Goal: Task Accomplishment & Management: Use online tool/utility

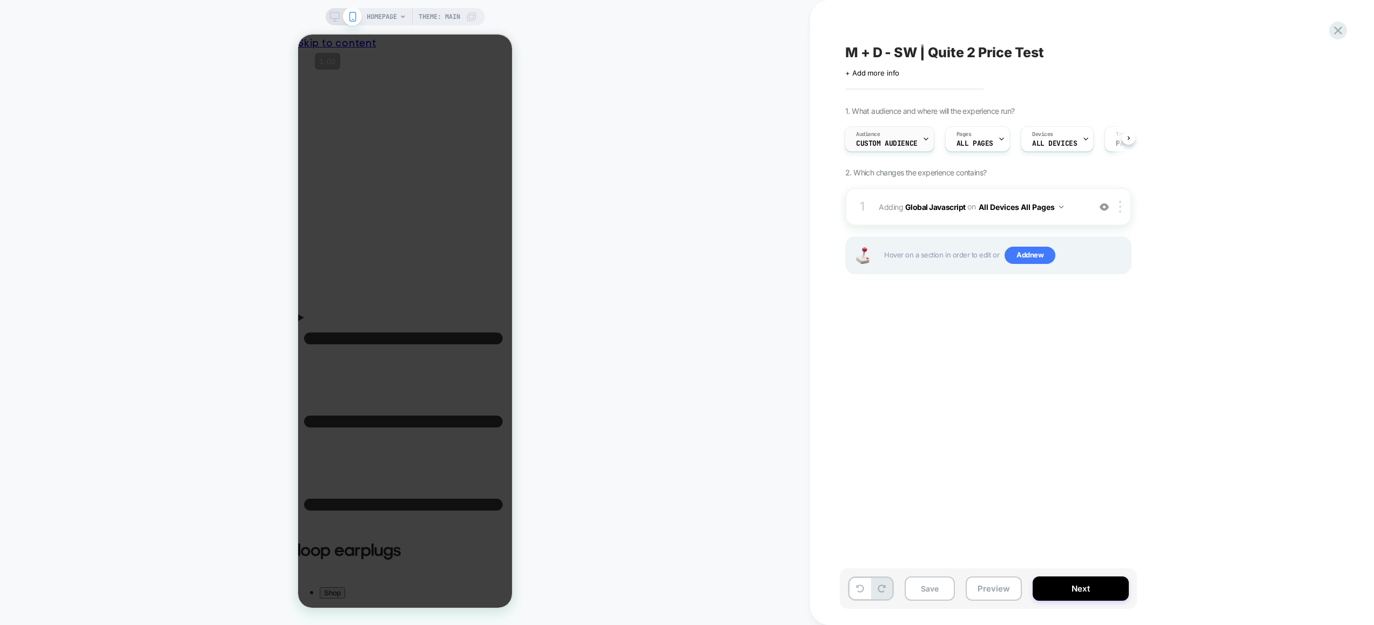
click at [893, 138] on div "Audience Custom Audience" at bounding box center [886, 139] width 83 height 24
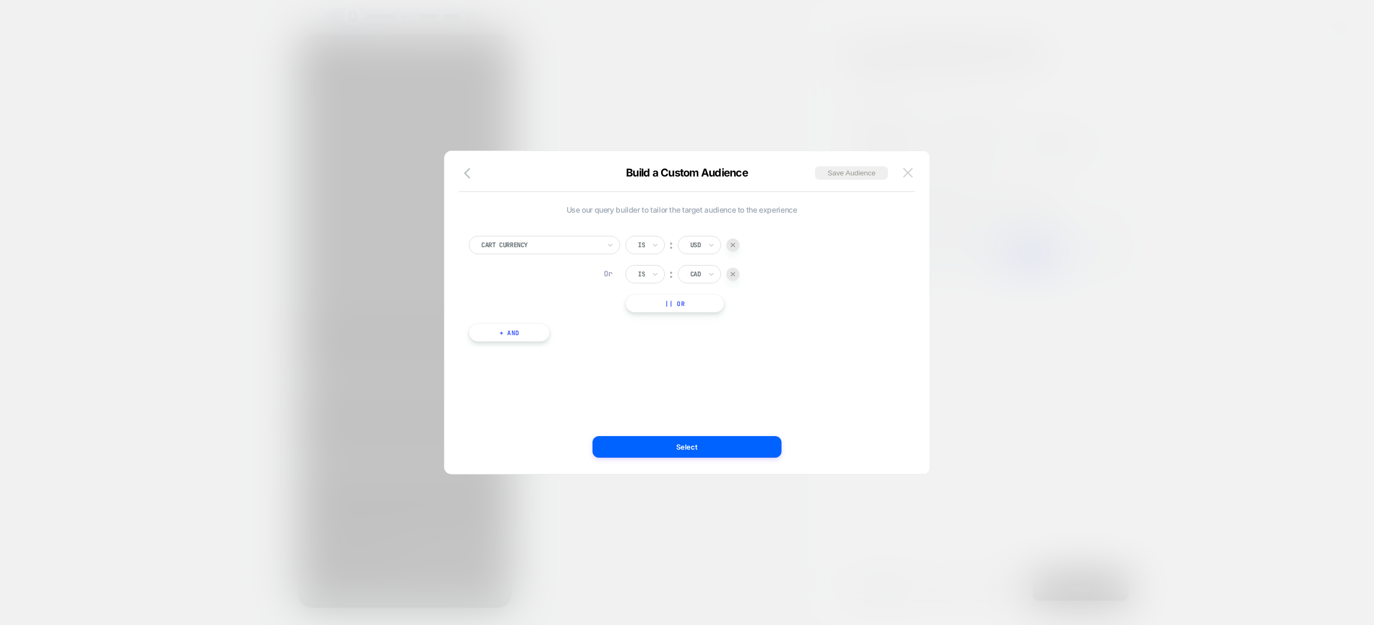
click at [912, 170] on img at bounding box center [908, 172] width 10 height 9
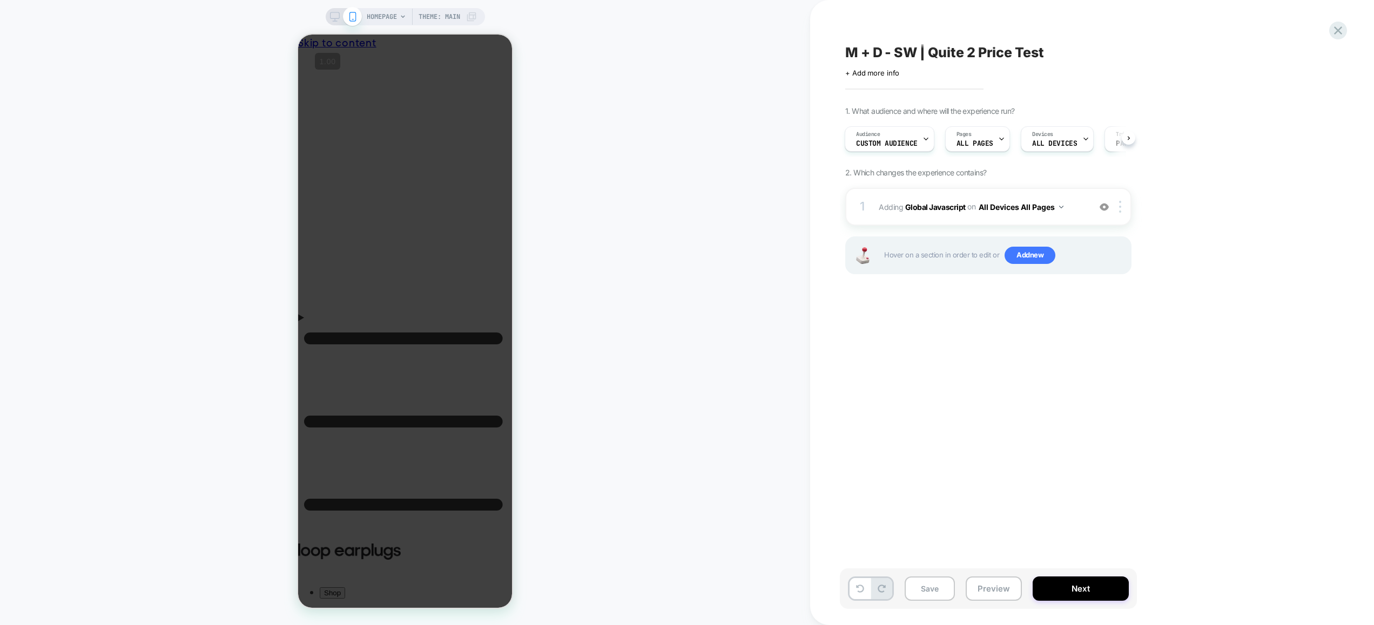
click at [764, 331] on div "HOMEPAGE Theme: MAIN" at bounding box center [405, 313] width 810 height 604
click at [674, 183] on div "HOMEPAGE Theme: MAIN" at bounding box center [405, 313] width 810 height 604
click at [989, 603] on div "Save Preview Next" at bounding box center [988, 589] width 297 height 41
click at [994, 590] on button "Preview" at bounding box center [994, 589] width 56 height 24
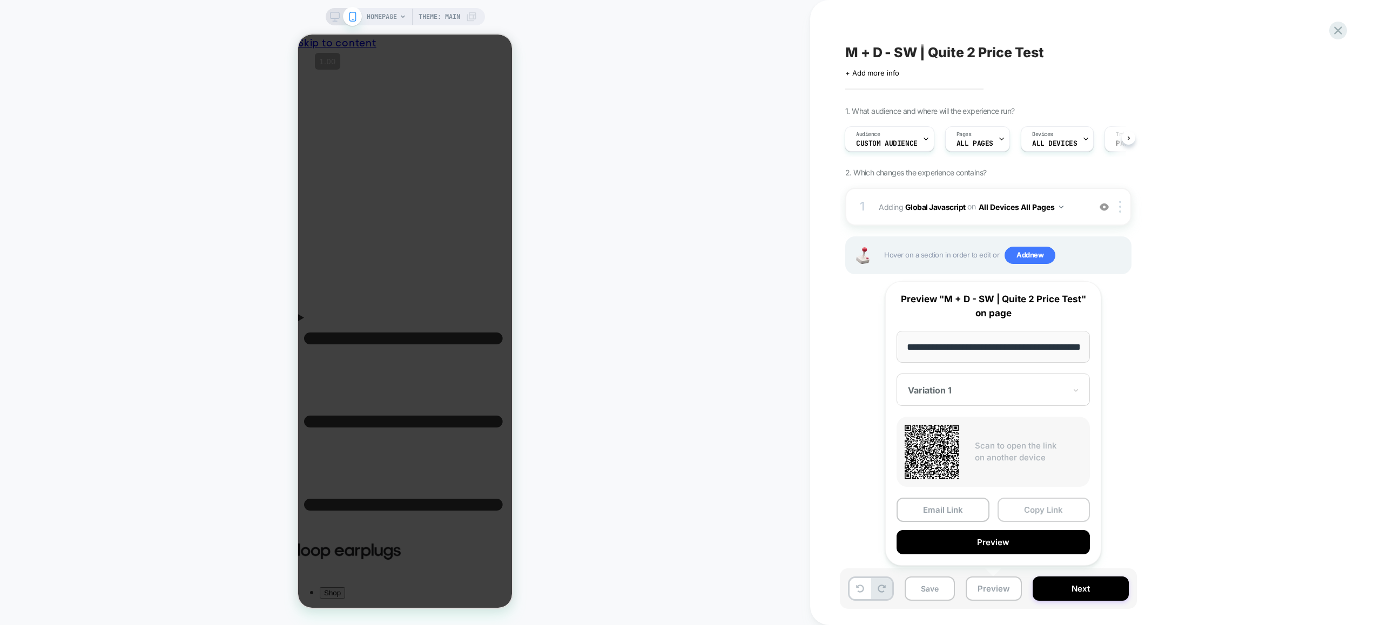
click at [1035, 510] on button "Copy Link" at bounding box center [1043, 510] width 93 height 24
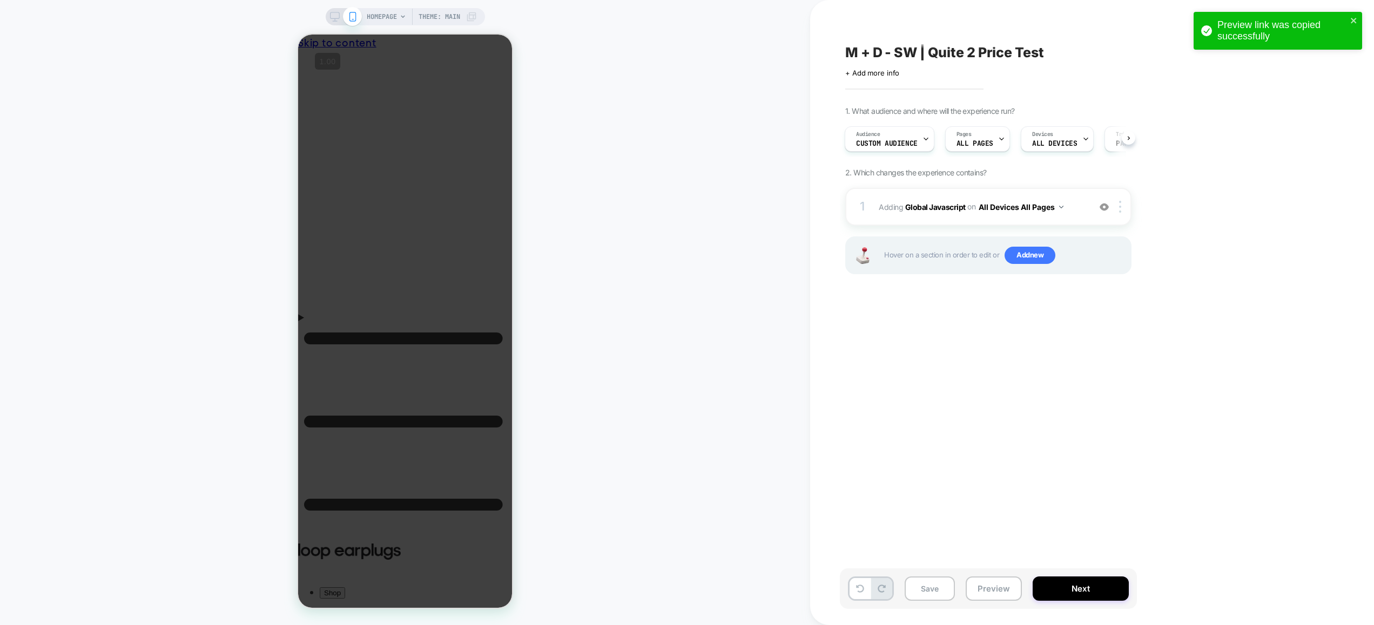
click at [390, 19] on span "HOMEPAGE" at bounding box center [382, 16] width 30 height 17
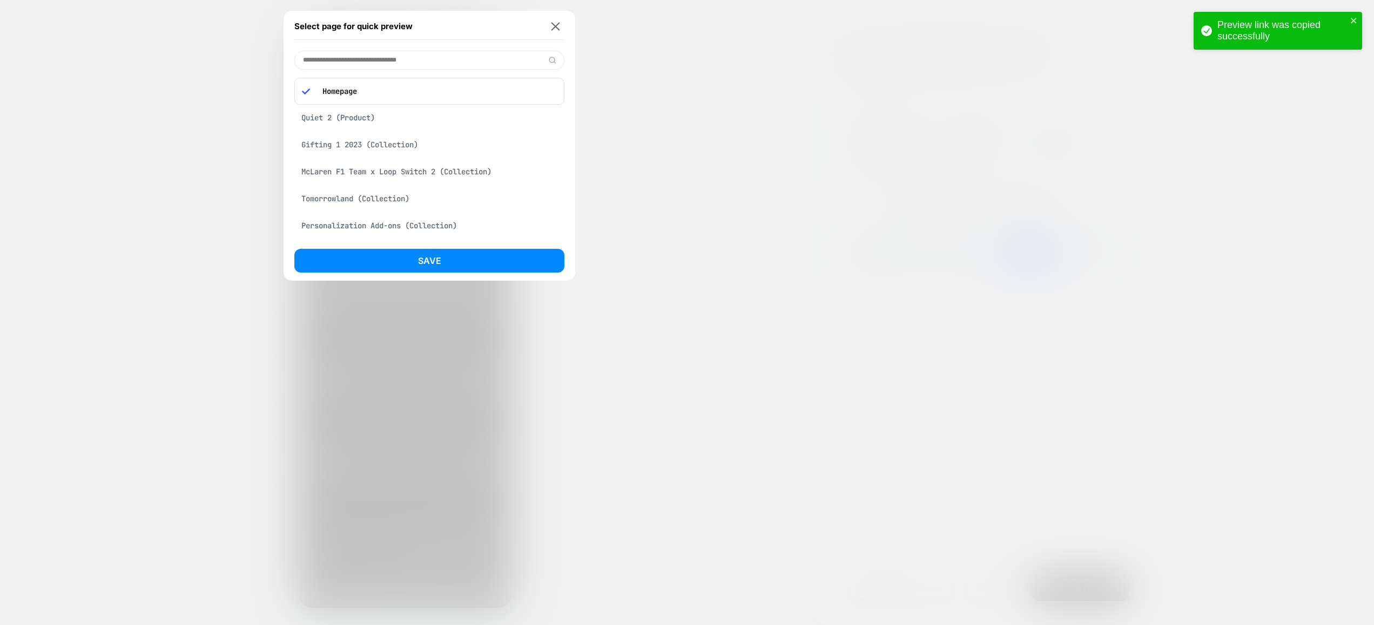
click at [368, 56] on input at bounding box center [429, 60] width 270 height 19
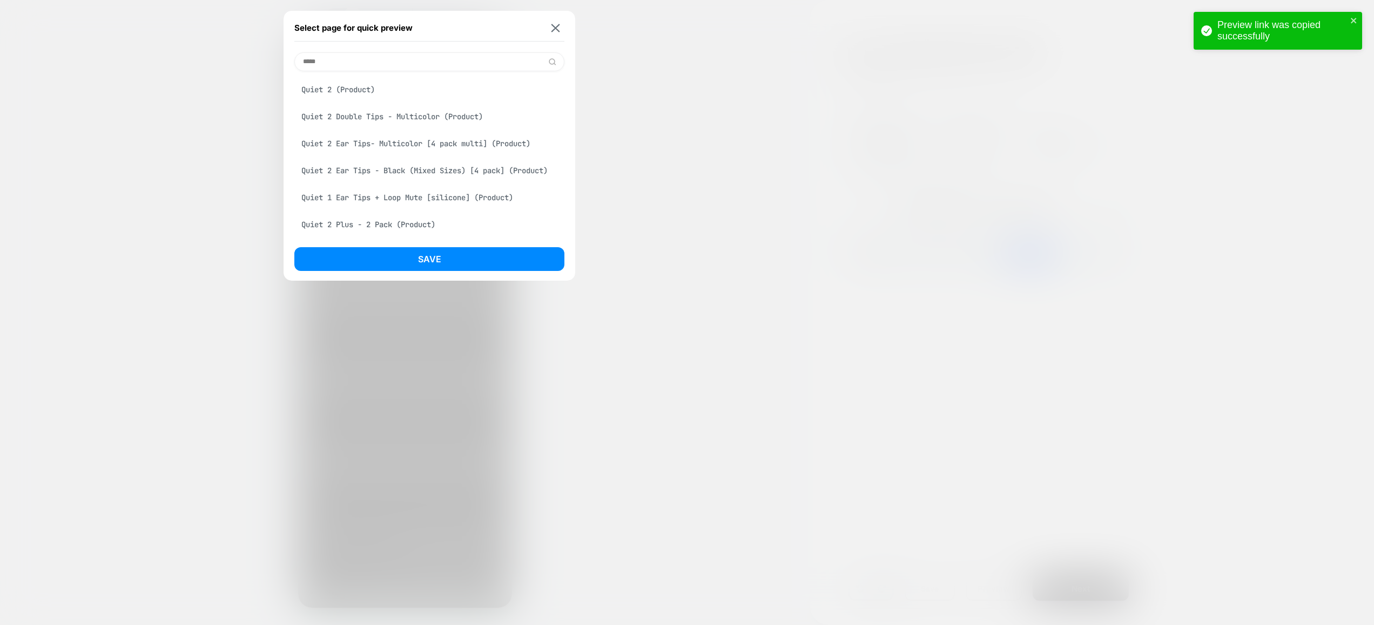
type input "*****"
click at [406, 98] on div "Quiet 2 (Product)" at bounding box center [429, 89] width 270 height 21
click at [476, 263] on button "Save" at bounding box center [429, 259] width 270 height 24
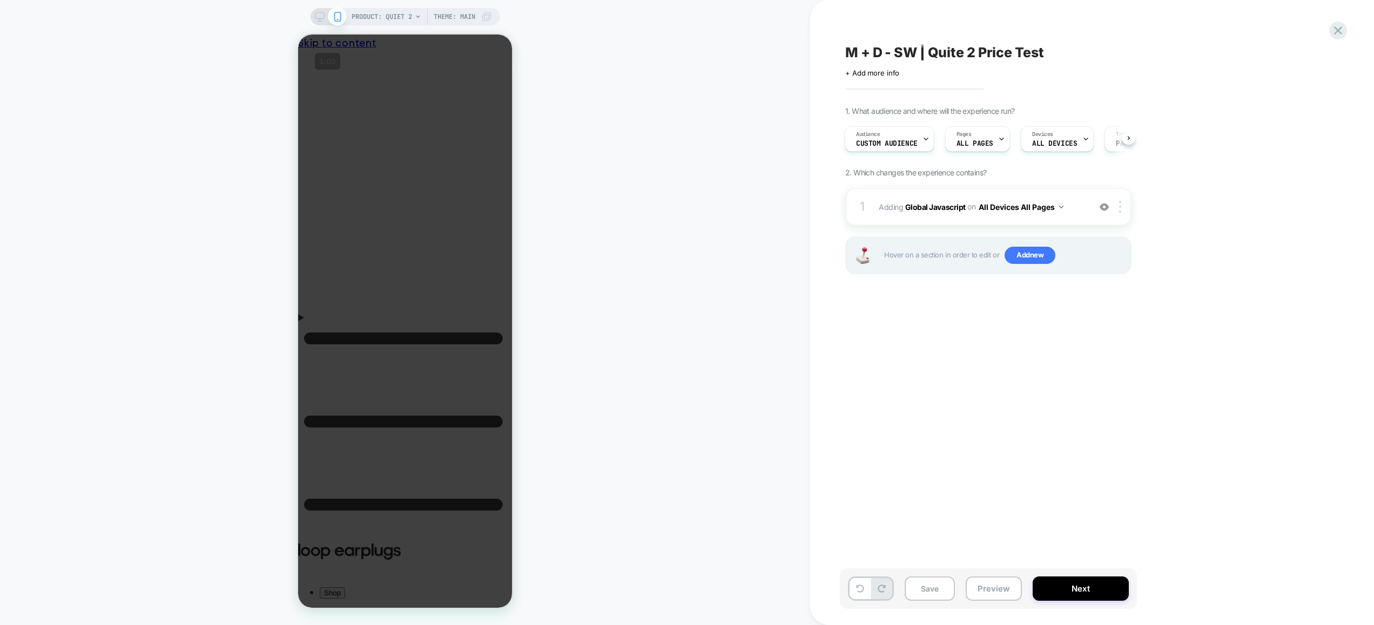
scroll to position [0, 1]
click at [995, 590] on button "Preview" at bounding box center [994, 589] width 56 height 24
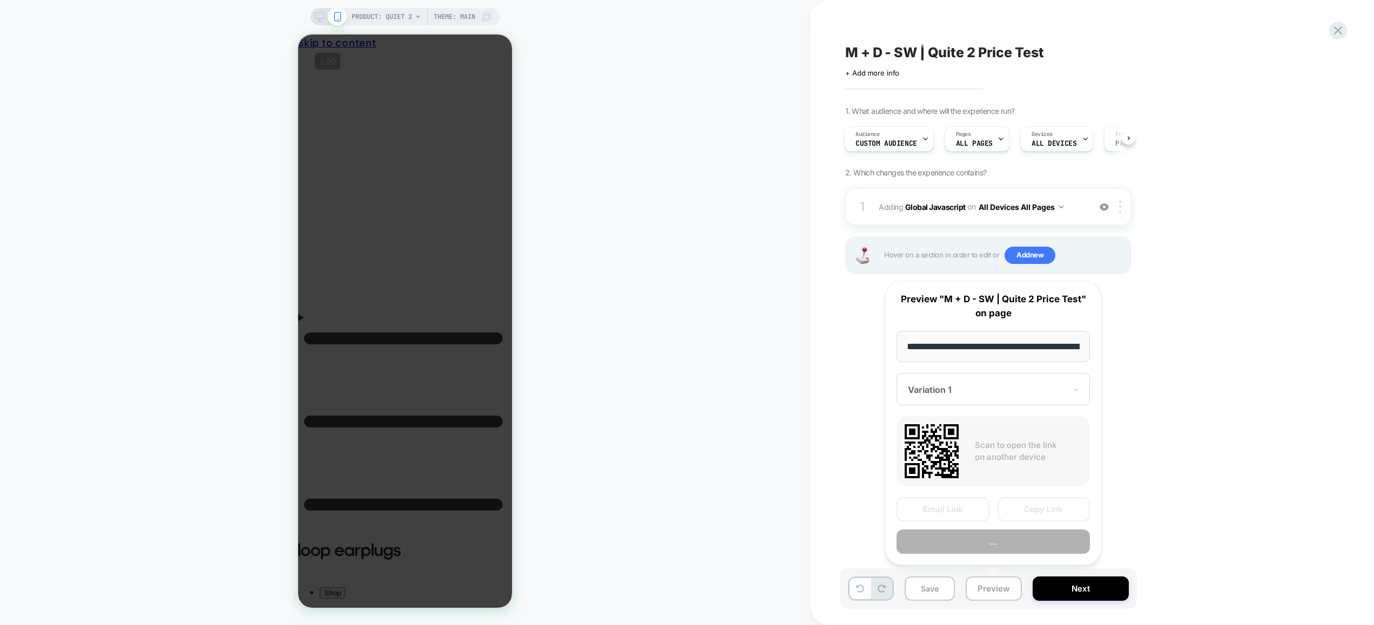
scroll to position [0, 100]
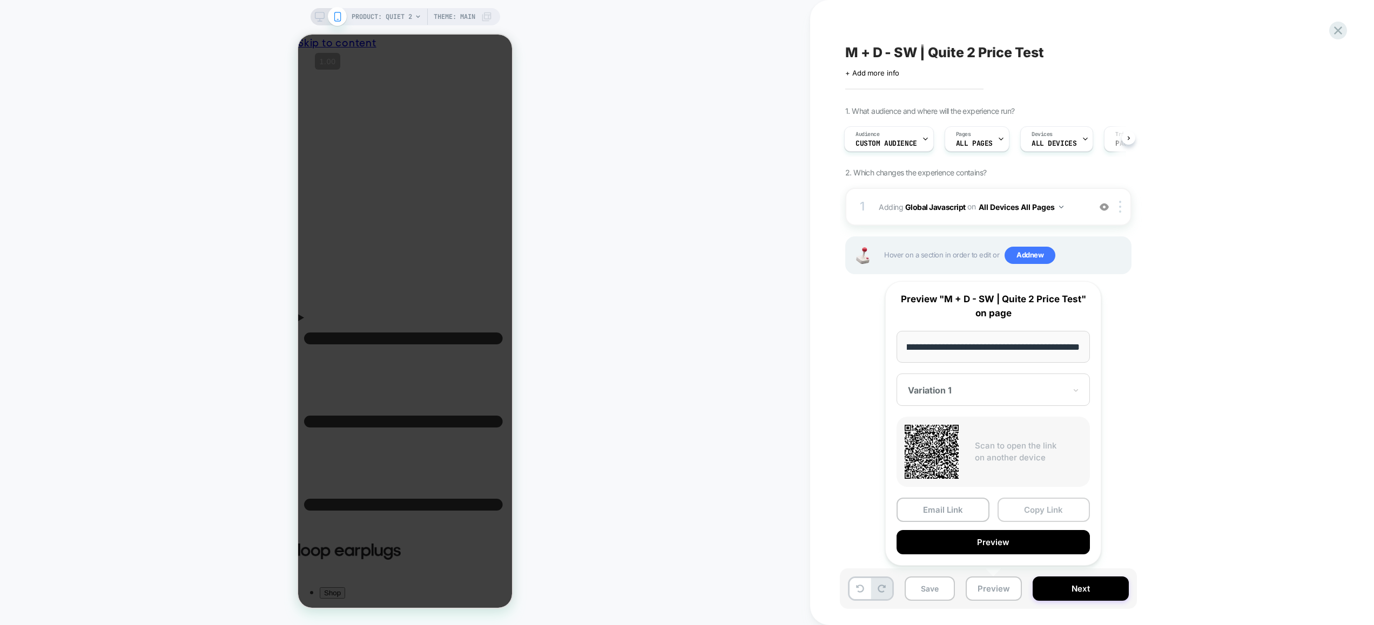
click at [1034, 509] on button "Copy Link" at bounding box center [1043, 510] width 93 height 24
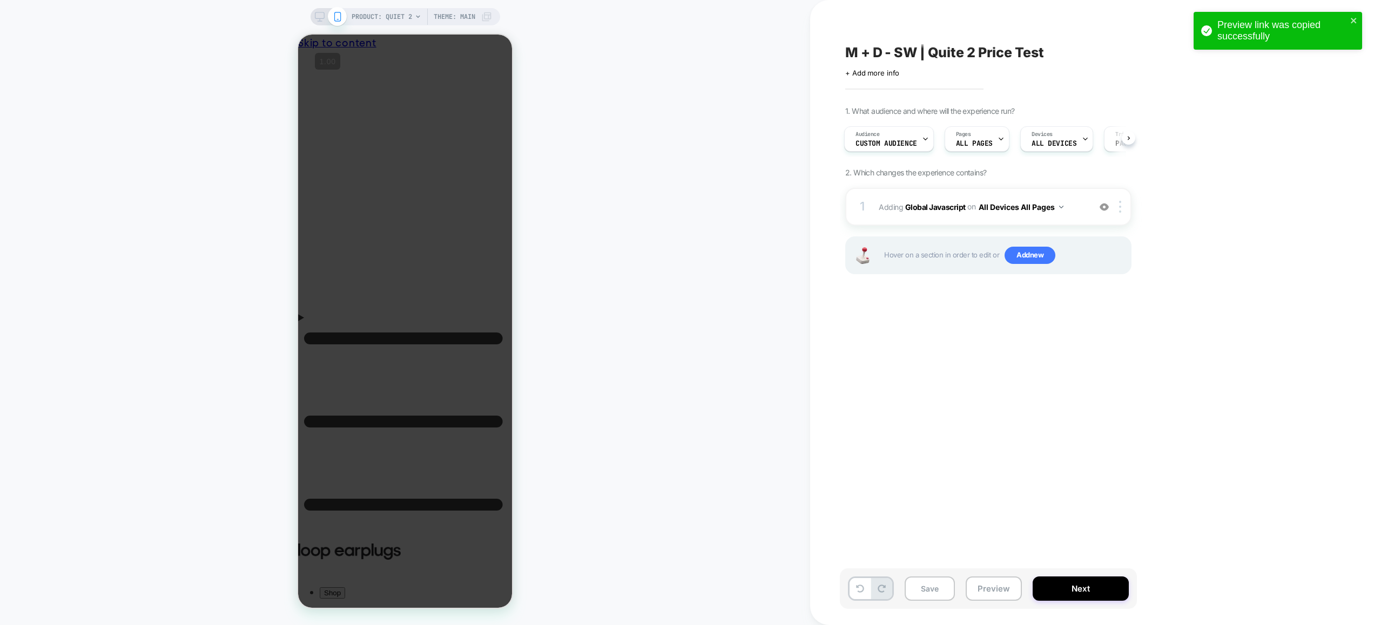
click at [1123, 496] on div "M + D - SW | Quite 2 Price Test Click to edit experience details + Add more inf…" at bounding box center [1042, 313] width 405 height 604
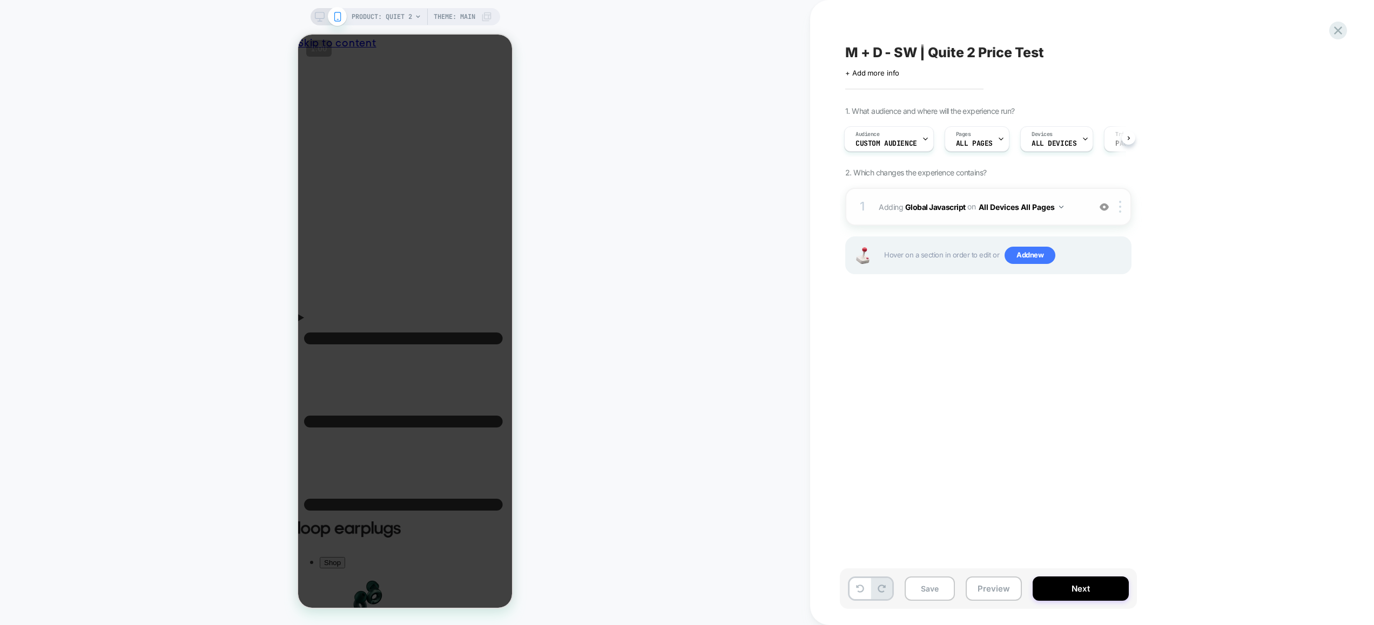
click at [1085, 210] on div "1 Adding Global Javascript on All Devices All Pages Add Before Add After Target…" at bounding box center [988, 207] width 286 height 38
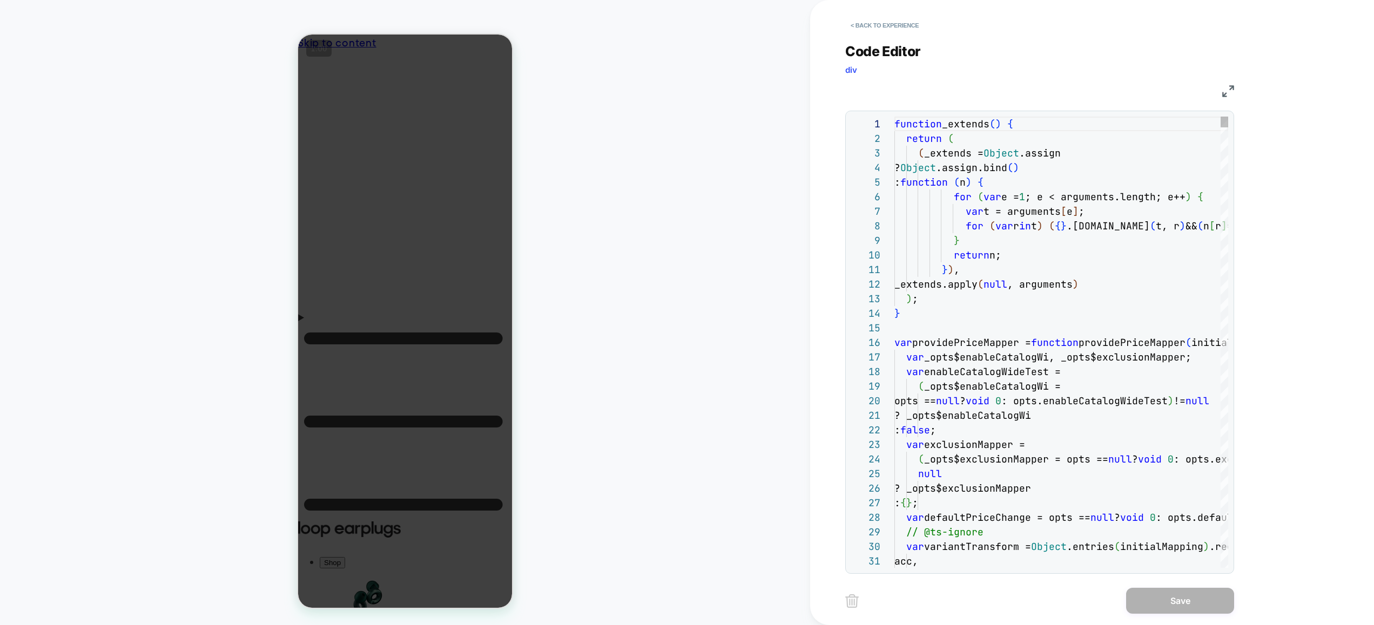
scroll to position [146, 0]
click at [879, 24] on button "< Back to experience" at bounding box center [884, 25] width 79 height 17
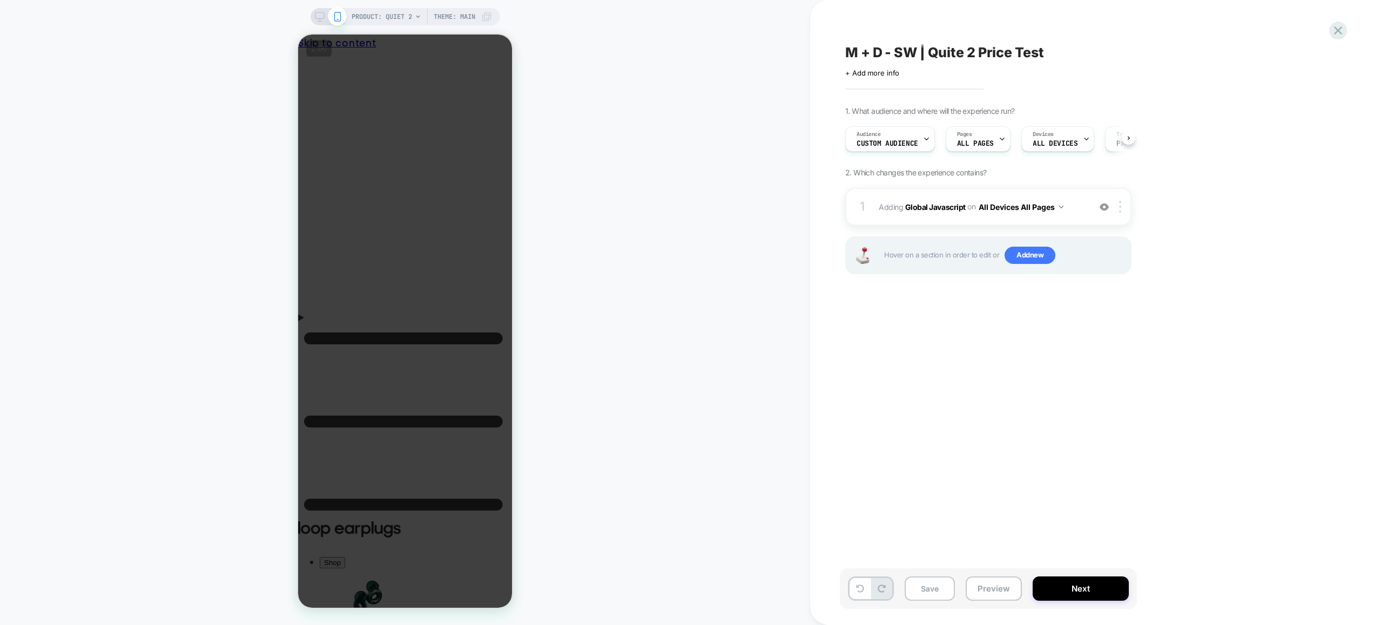
scroll to position [0, 1]
click at [1008, 584] on button "Preview" at bounding box center [994, 589] width 56 height 24
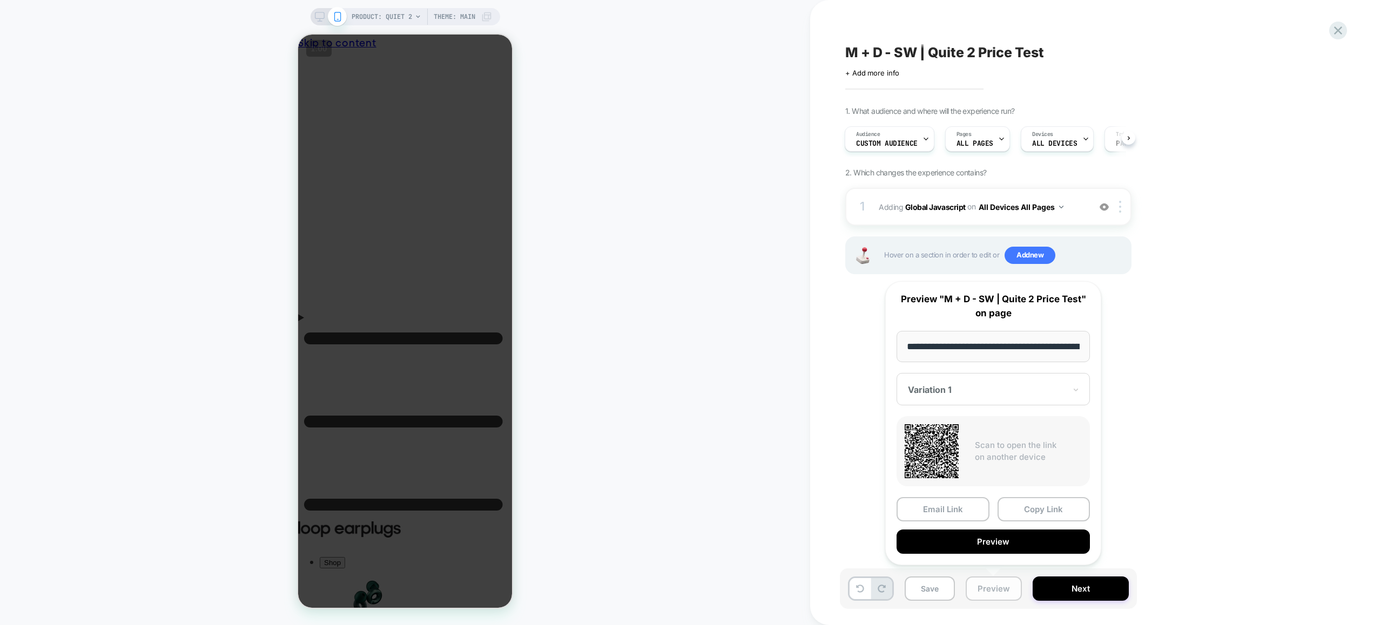
scroll to position [0, 100]
click at [1040, 509] on button "Copy Link" at bounding box center [1043, 510] width 93 height 24
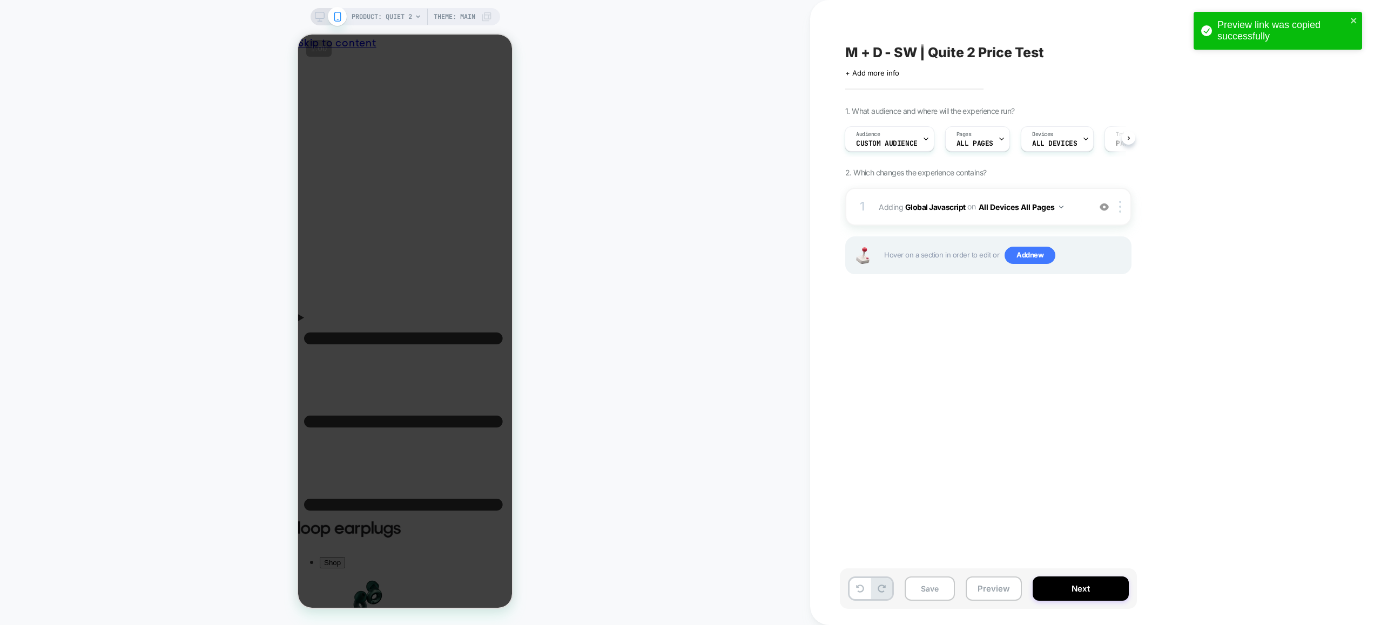
click at [1031, 423] on div "M + D - SW | Quite 2 Price Test Click to edit experience details + Add more inf…" at bounding box center [1042, 313] width 405 height 604
click at [1013, 220] on div "1 Adding Global Javascript on All Devices All Pages Add Before Add After Target…" at bounding box center [988, 207] width 286 height 38
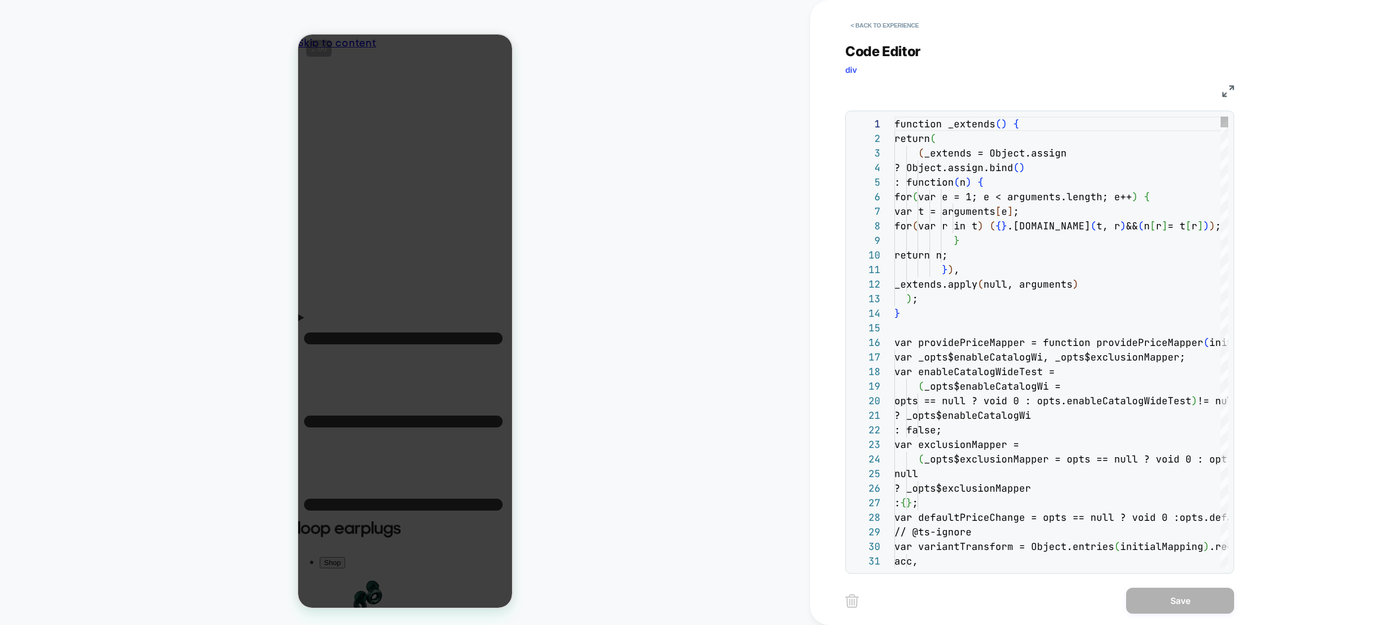
click at [1011, 240] on div "Code Editor div JS 1 2 3 4 5 6 7 8 9 10 11 12 13 14 15 16 17 18 19 20 21 22 23 …" at bounding box center [1039, 302] width 389 height 544
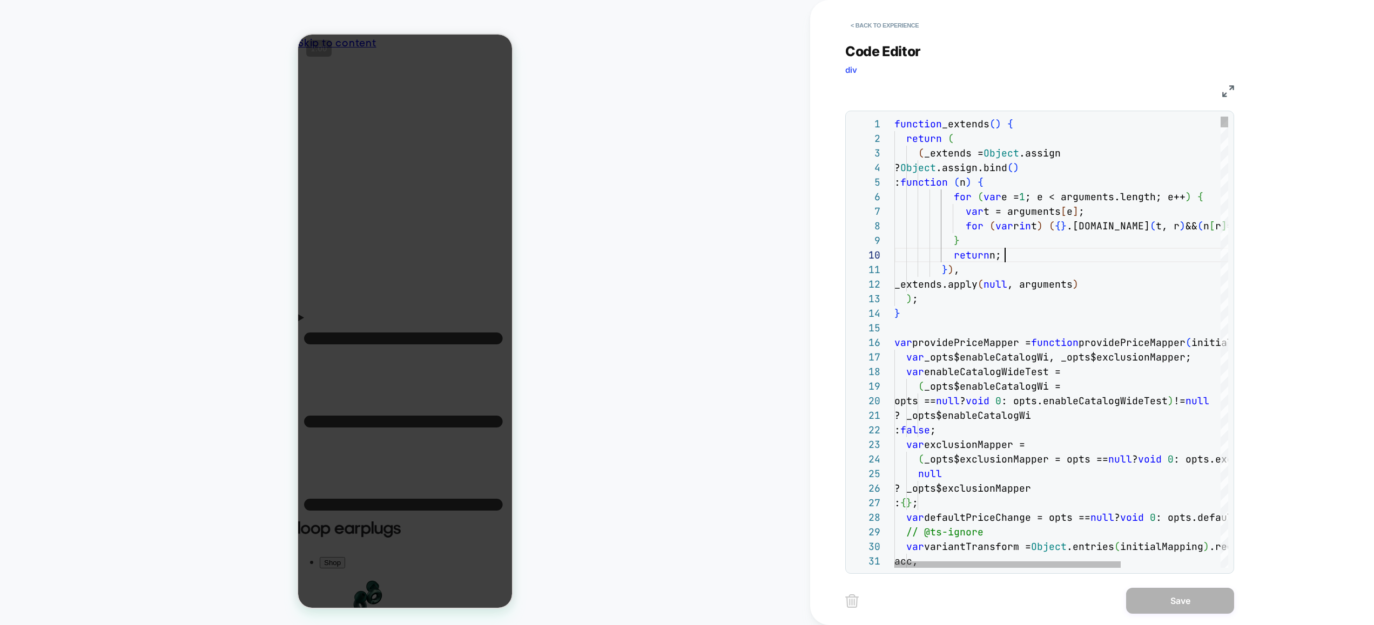
type textarea "**********"
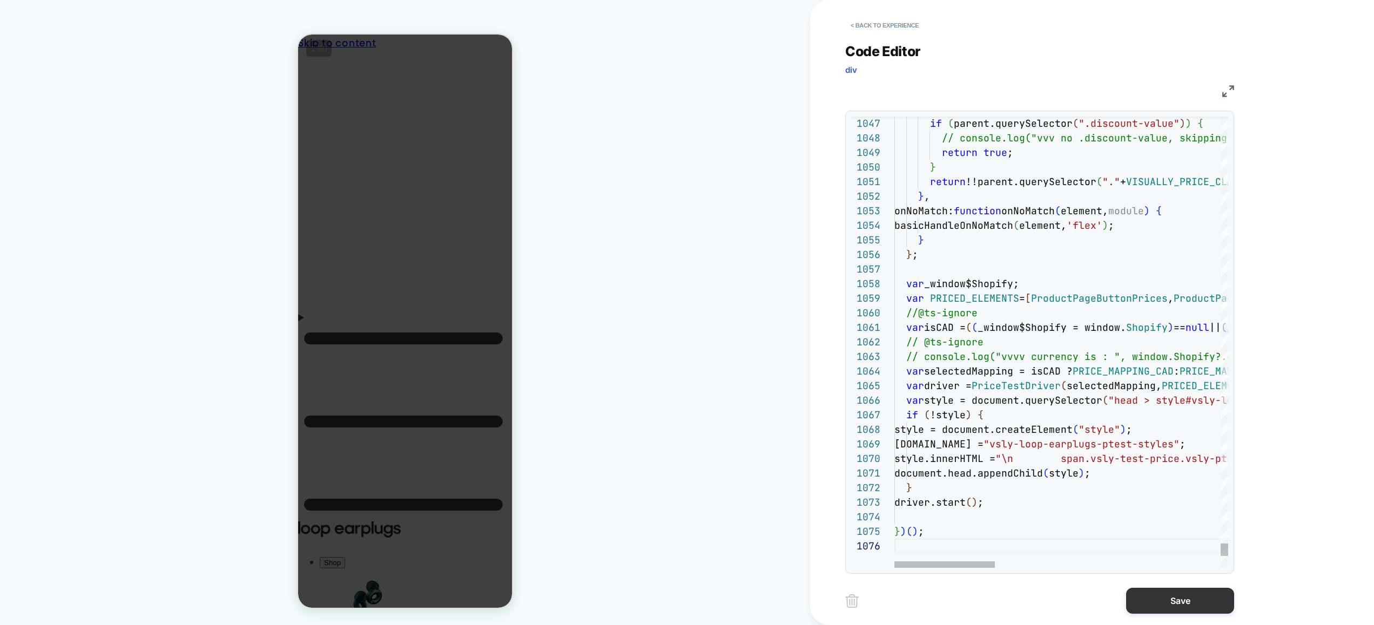
click at [1156, 595] on button "Save" at bounding box center [1180, 601] width 108 height 26
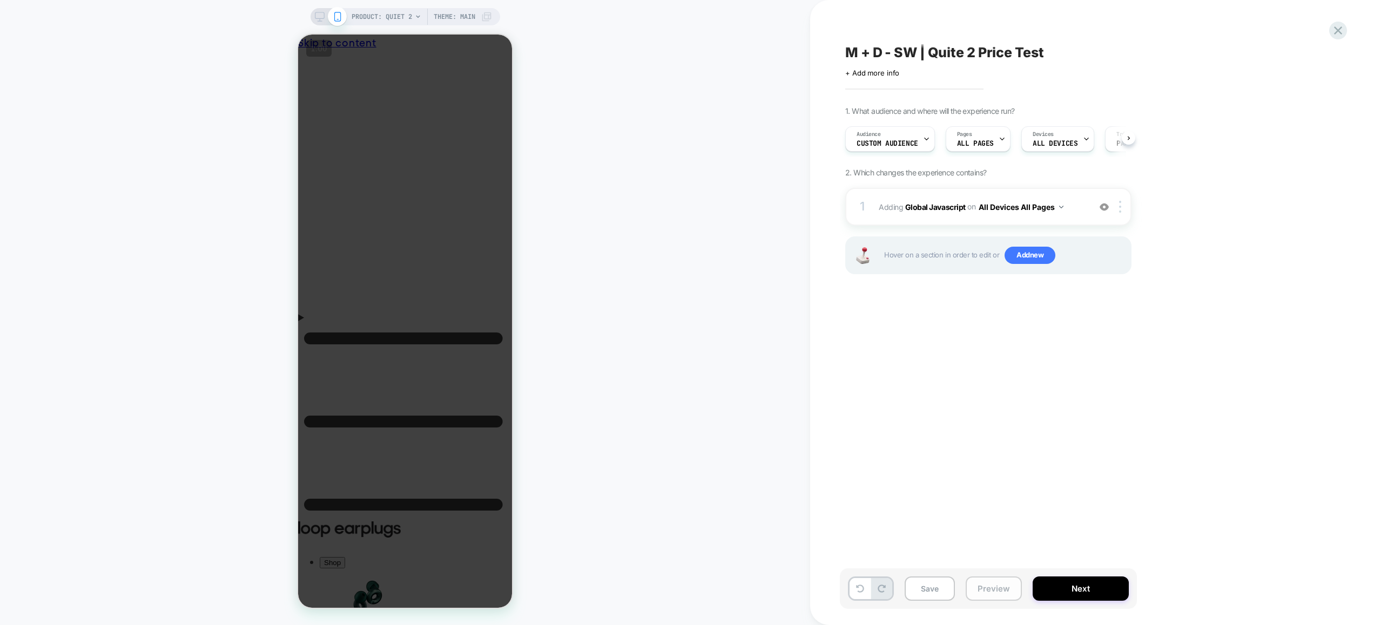
scroll to position [0, 1]
click at [977, 589] on button "Preview" at bounding box center [994, 589] width 56 height 24
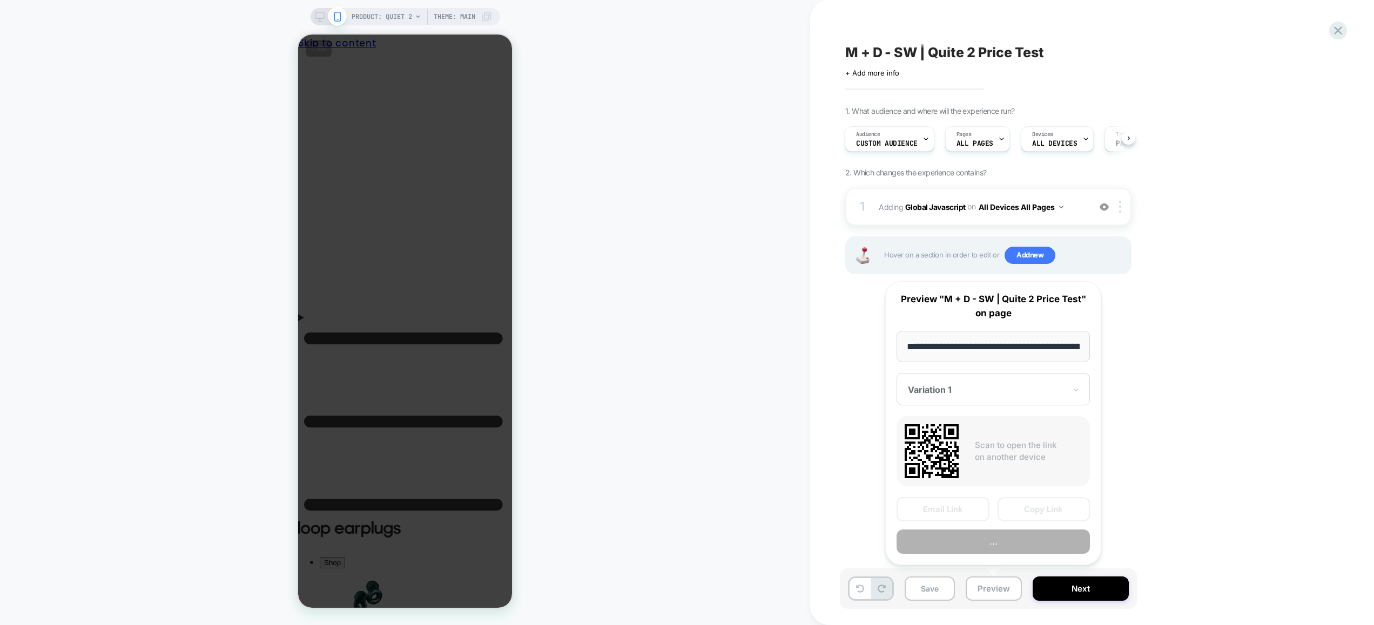
scroll to position [0, 100]
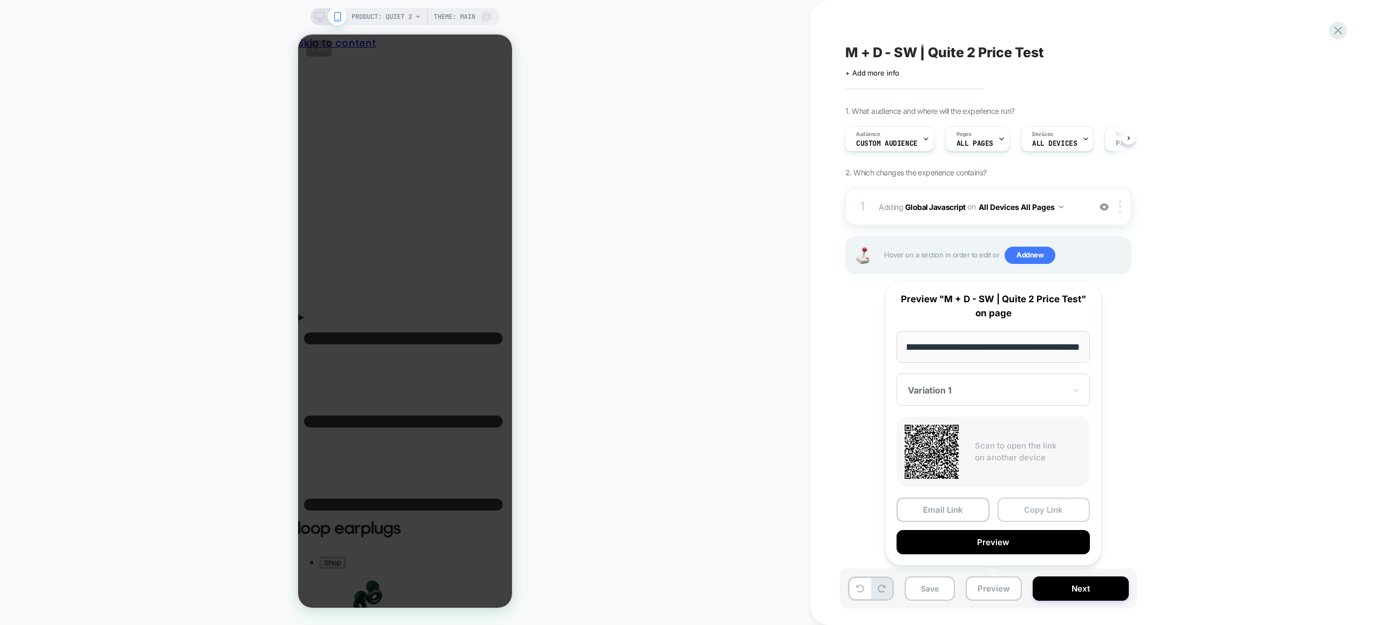
click at [1053, 509] on button "Copy Link" at bounding box center [1043, 510] width 93 height 24
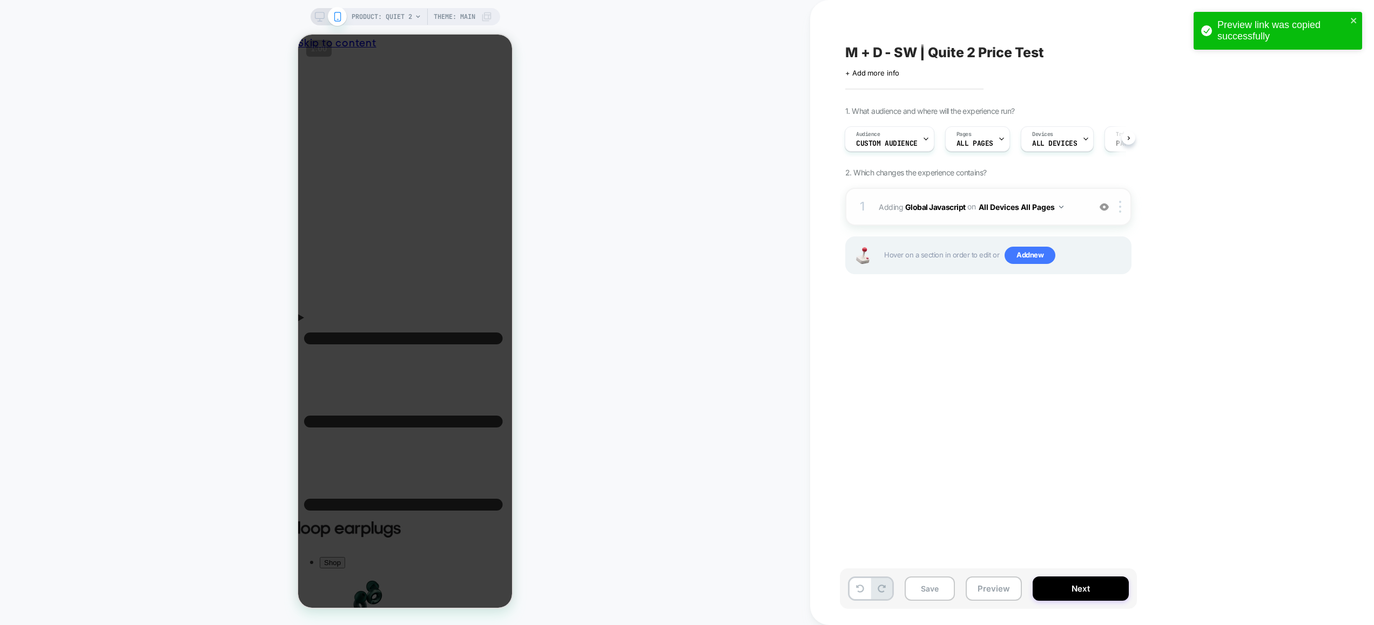
click at [1084, 213] on div "1 Adding Global Javascript on All Devices All Pages Add Before Add After Target…" at bounding box center [988, 207] width 286 height 38
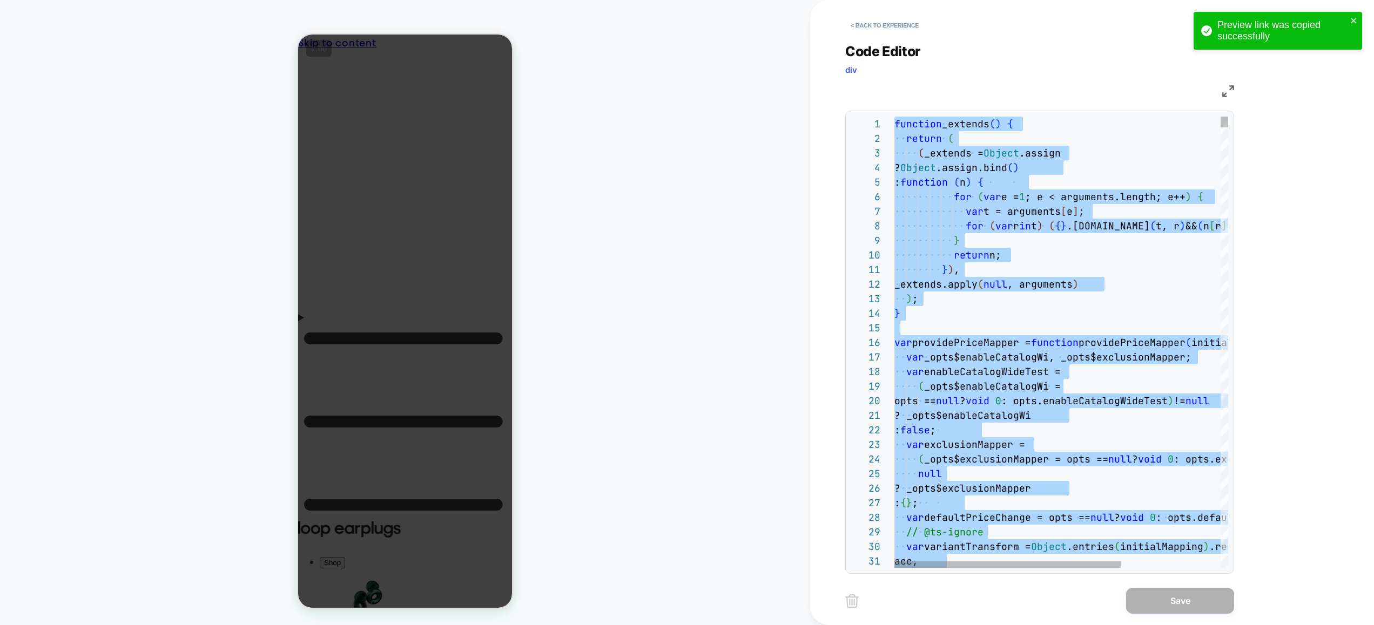
type textarea "**********"
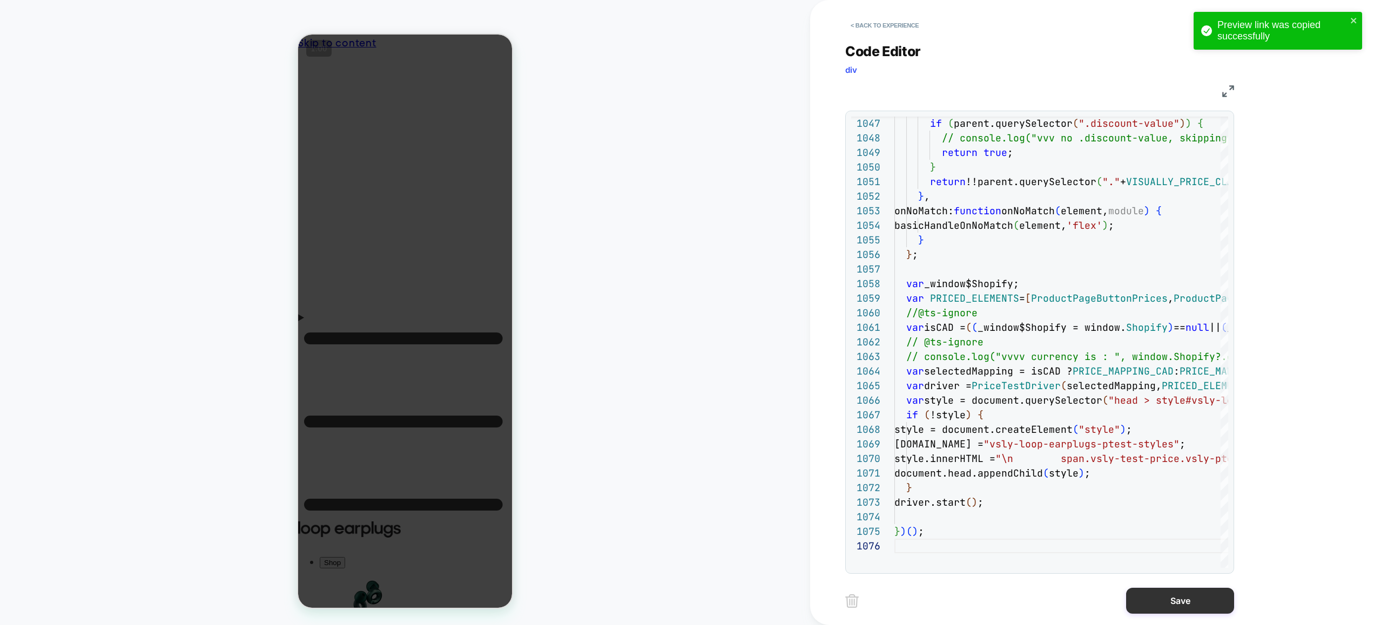
click at [1166, 598] on button "Save" at bounding box center [1180, 601] width 108 height 26
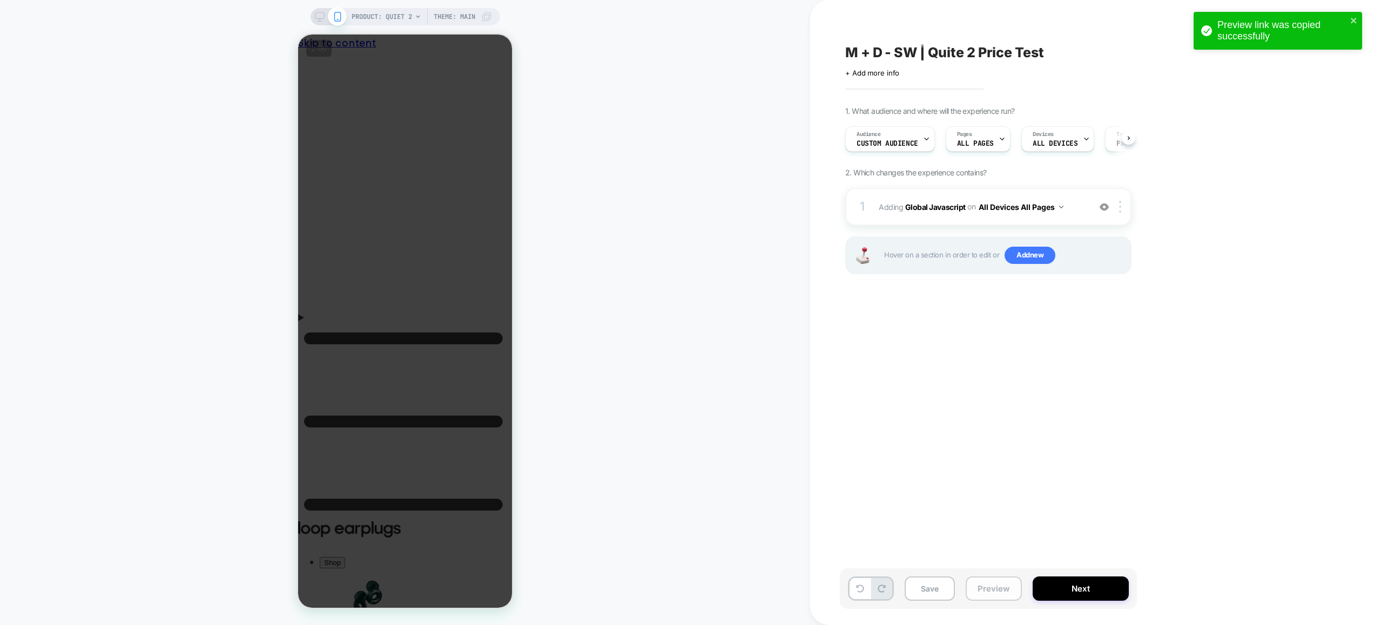
click at [980, 587] on button "Preview" at bounding box center [994, 589] width 56 height 24
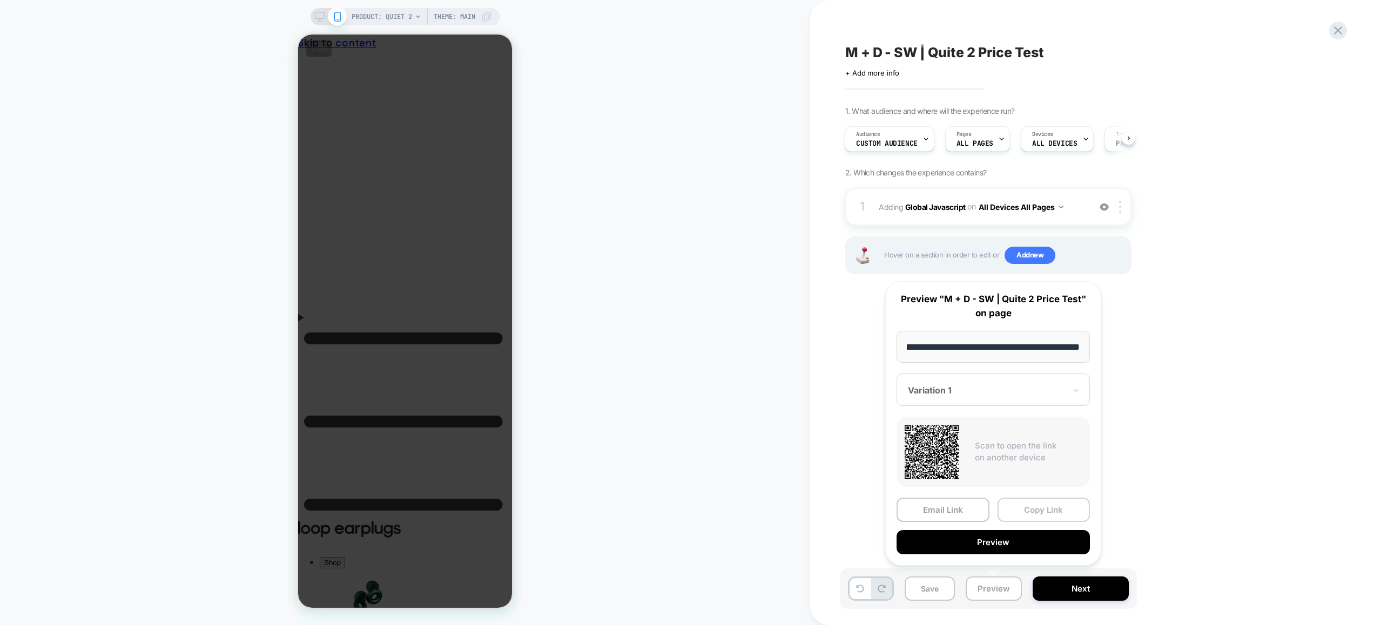
scroll to position [0, 0]
click at [1046, 513] on button "Copy Link" at bounding box center [1043, 510] width 93 height 24
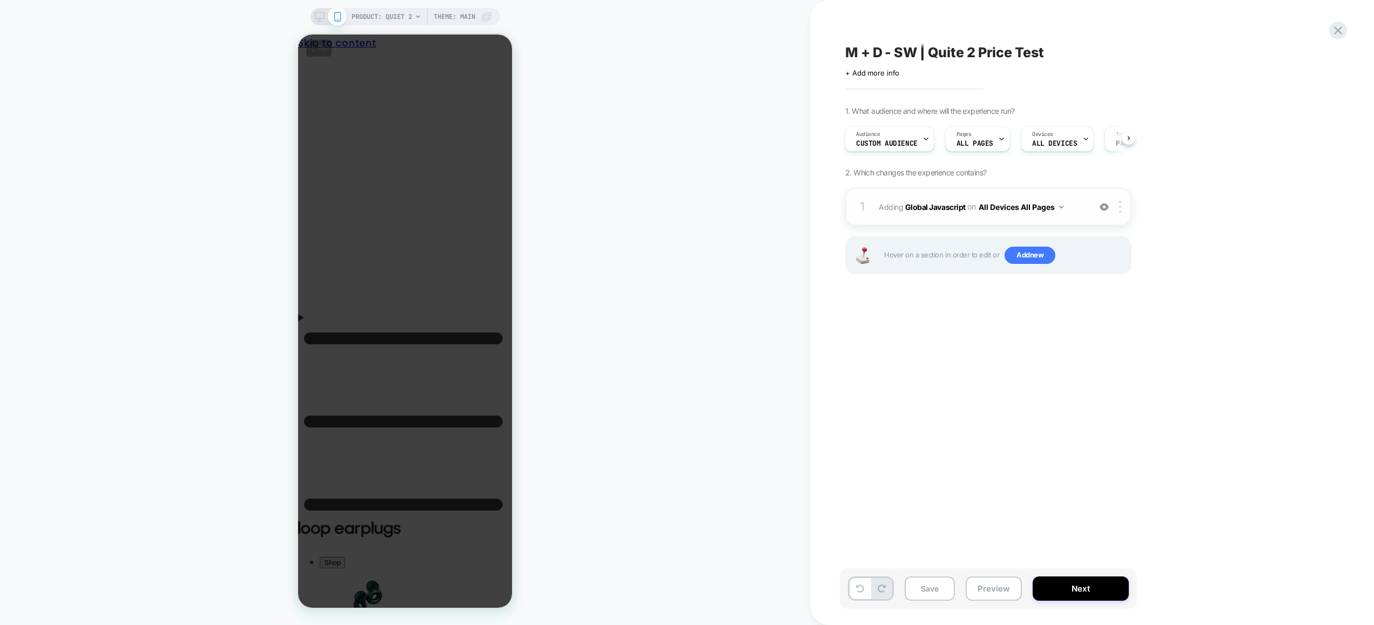
click at [1071, 217] on div "1 Adding Global Javascript on All Devices All Pages Add Before Add After Target…" at bounding box center [988, 207] width 286 height 38
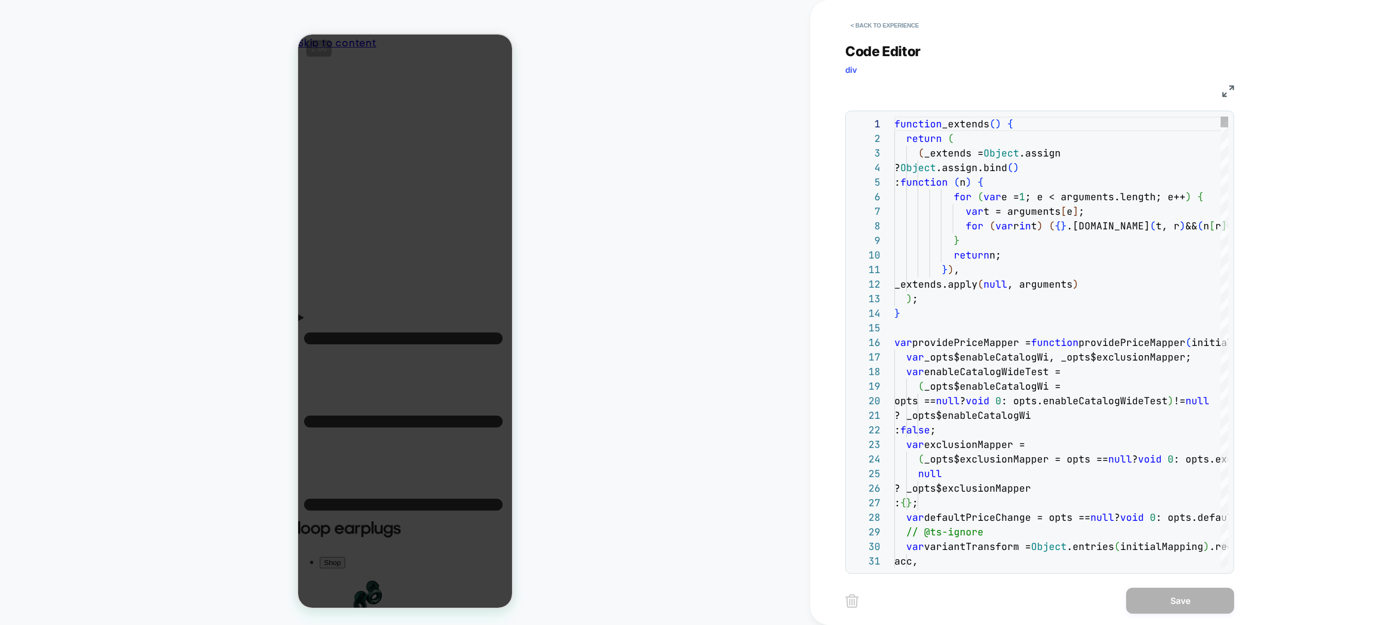
scroll to position [146, 0]
type textarea "**********"
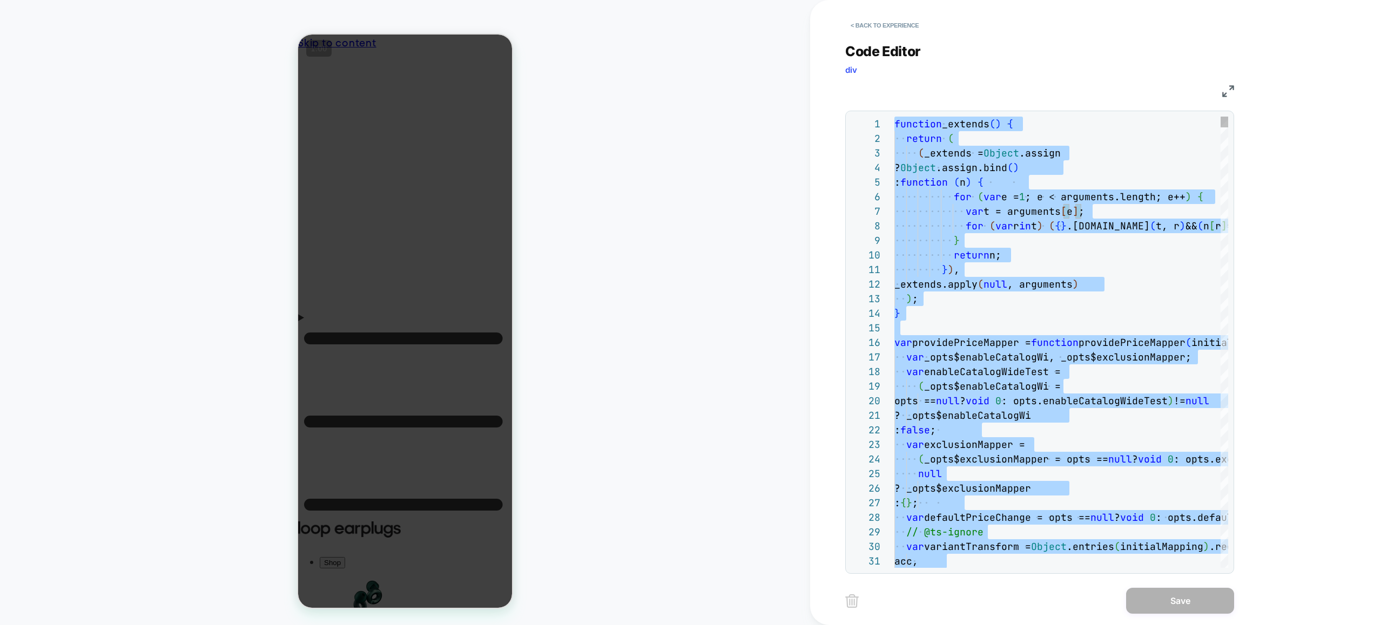
scroll to position [0, 0]
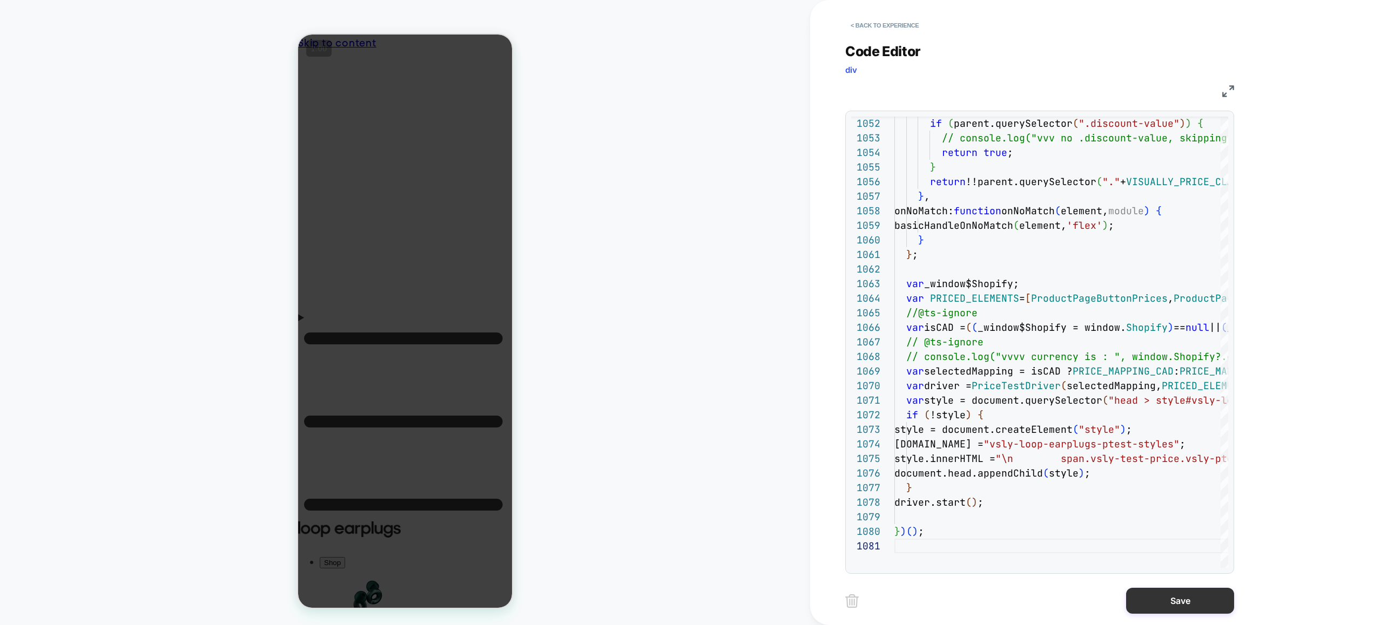
click at [1165, 594] on button "Save" at bounding box center [1180, 601] width 108 height 26
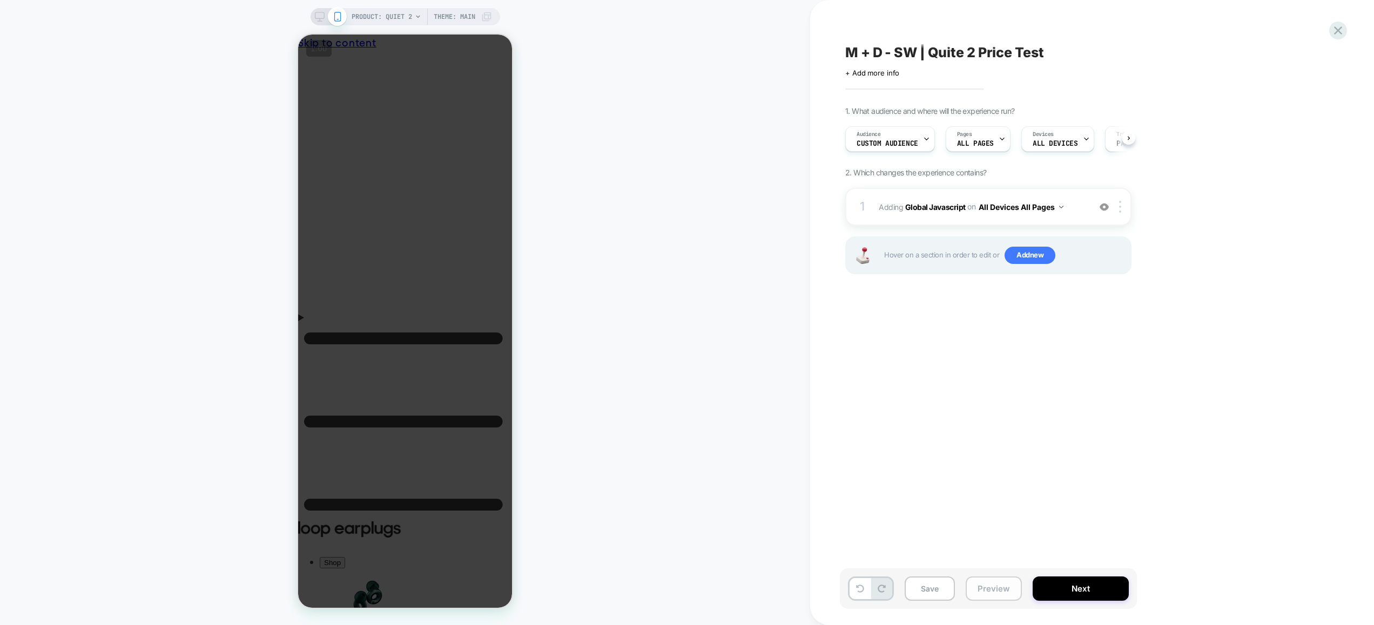
click at [1016, 591] on button "Preview" at bounding box center [994, 589] width 56 height 24
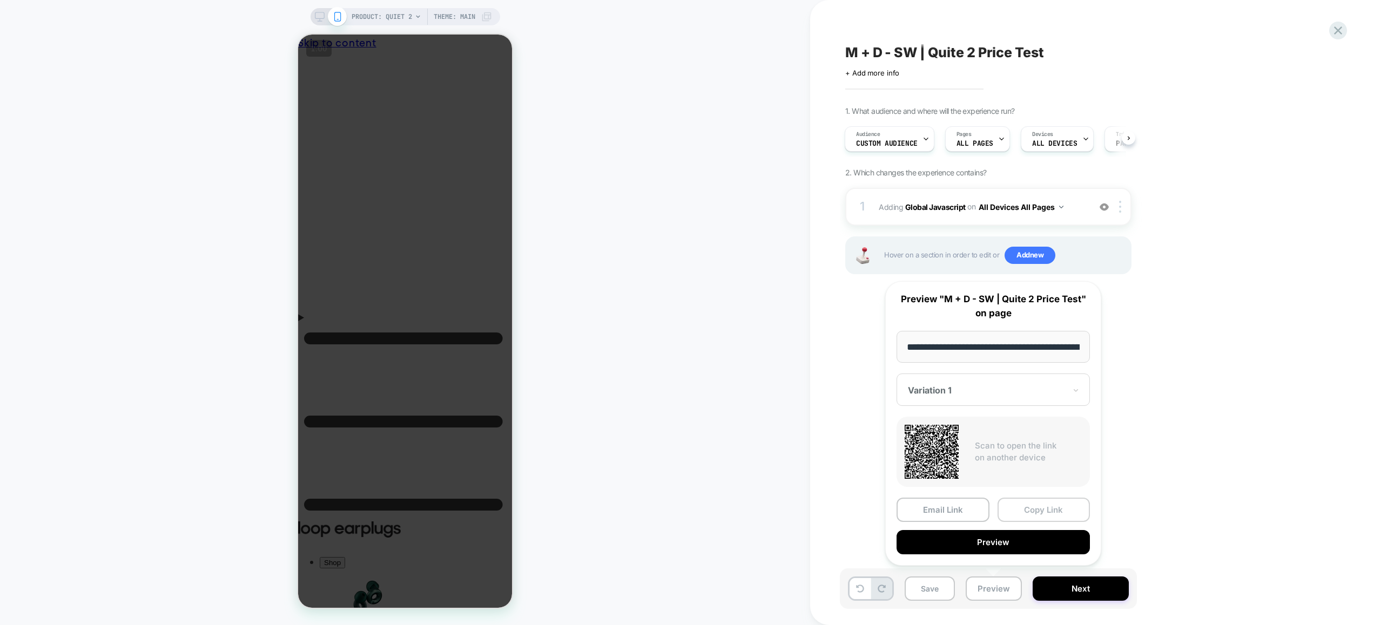
click at [1041, 512] on button "Copy Link" at bounding box center [1043, 510] width 93 height 24
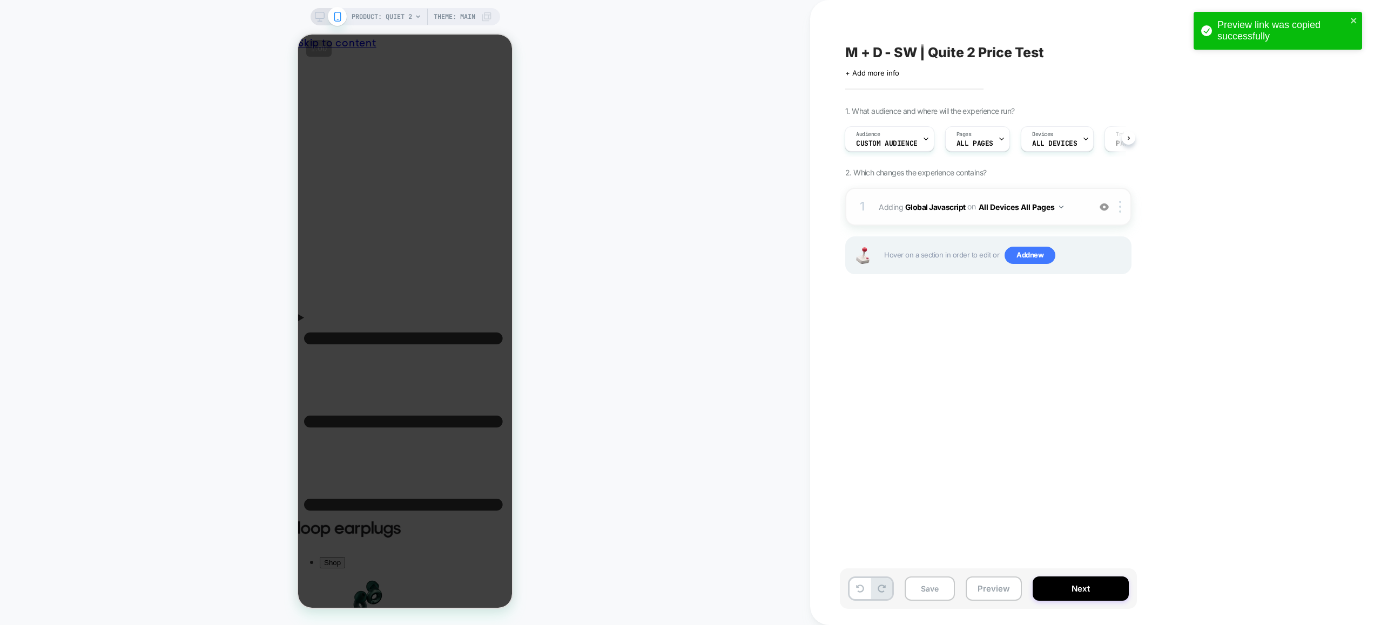
click at [1080, 210] on span "Adding Global Javascript on All Devices All Pages" at bounding box center [982, 207] width 206 height 16
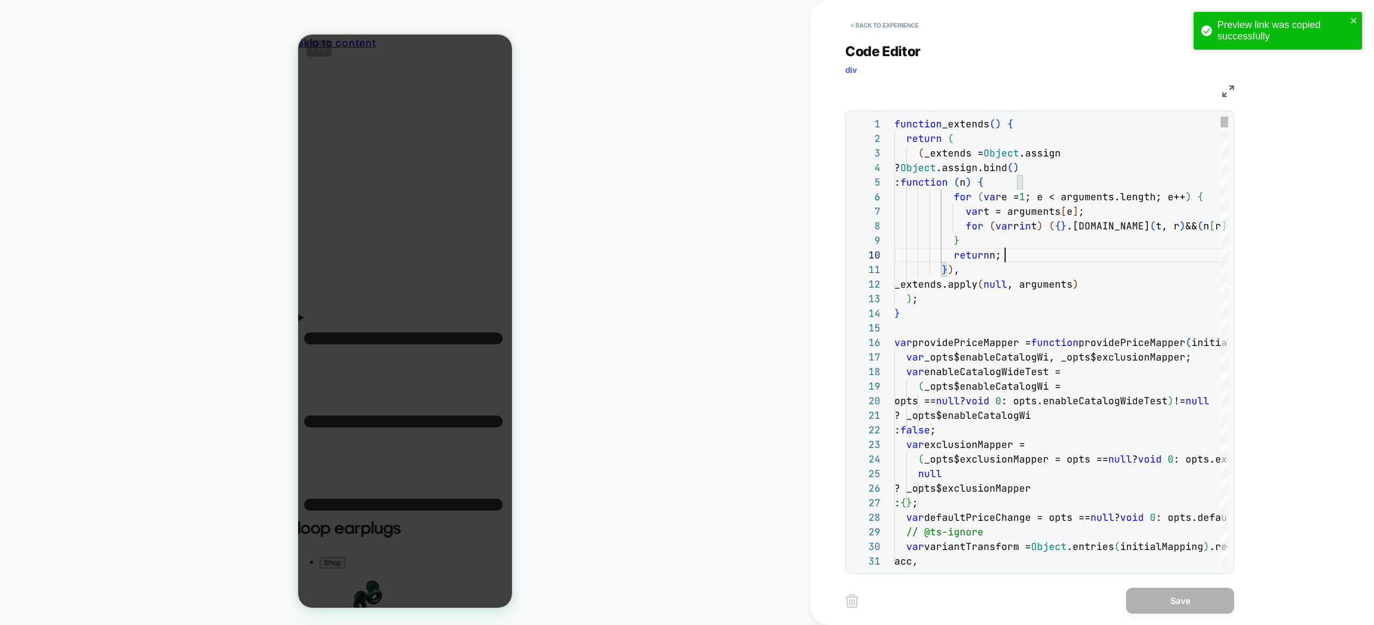
type textarea "**********"
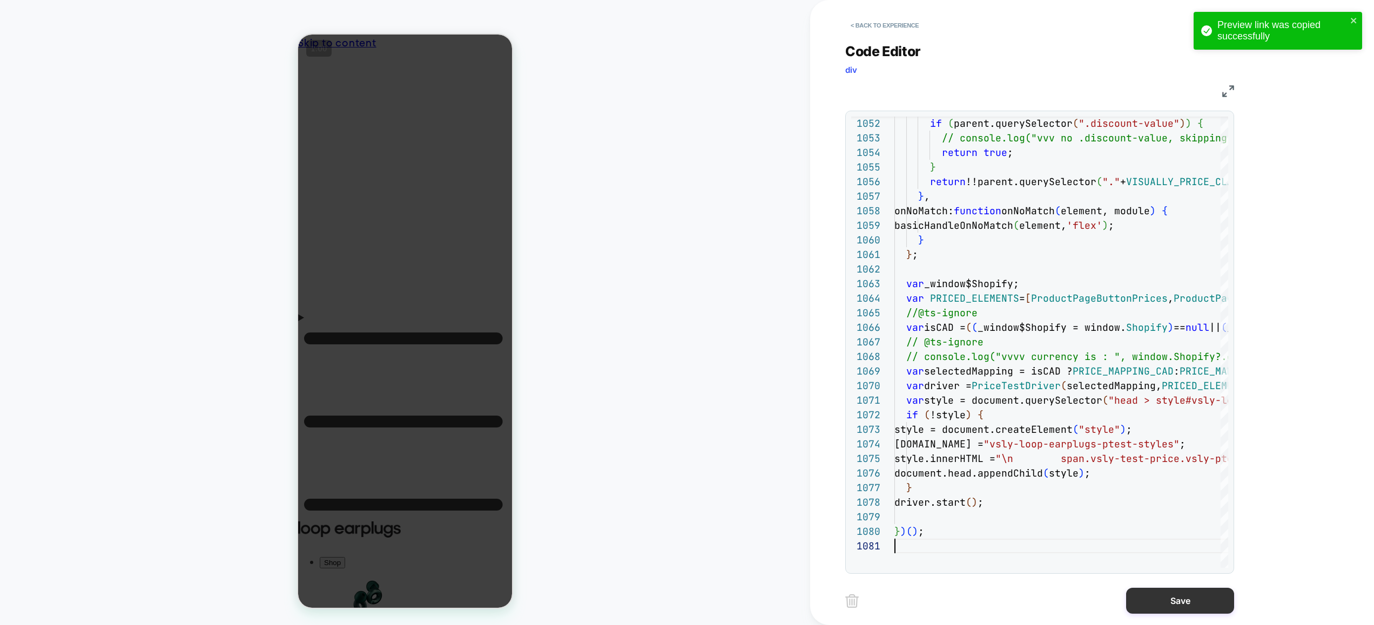
click at [1168, 597] on button "Save" at bounding box center [1180, 601] width 108 height 26
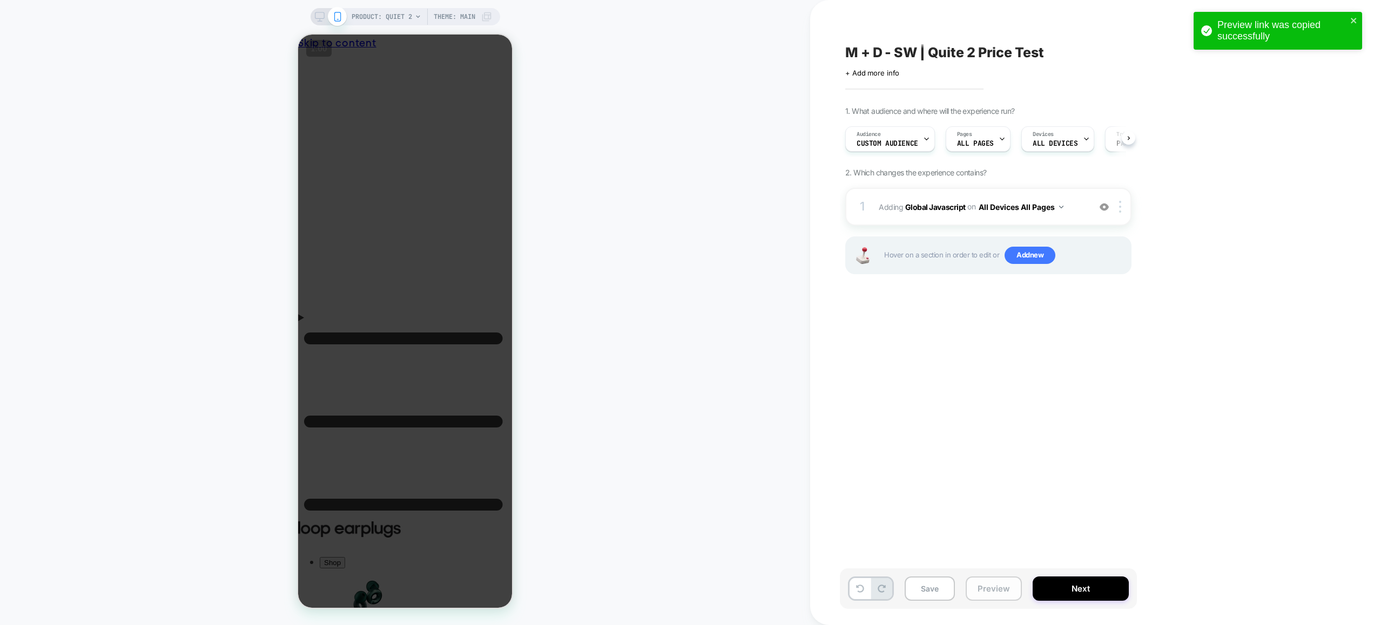
drag, startPoint x: 984, startPoint y: 591, endPoint x: 1000, endPoint y: 578, distance: 20.0
click at [984, 591] on button "Preview" at bounding box center [994, 589] width 56 height 24
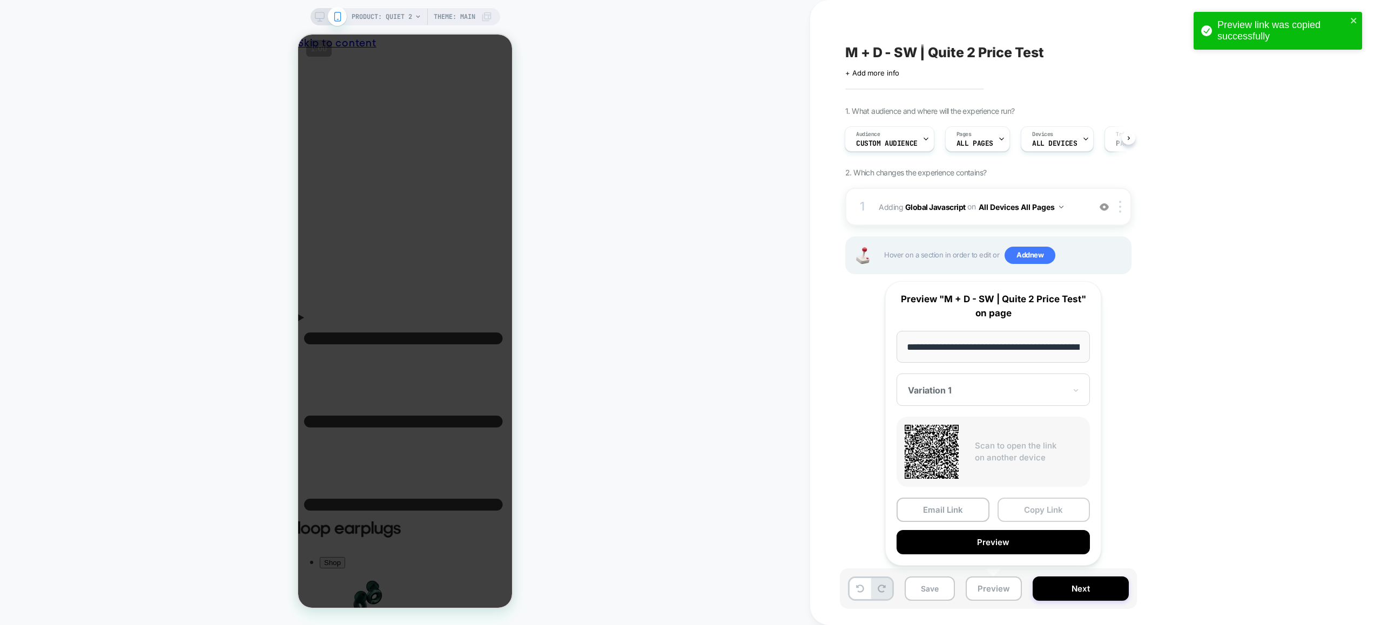
click at [1034, 507] on button "Copy Link" at bounding box center [1043, 510] width 93 height 24
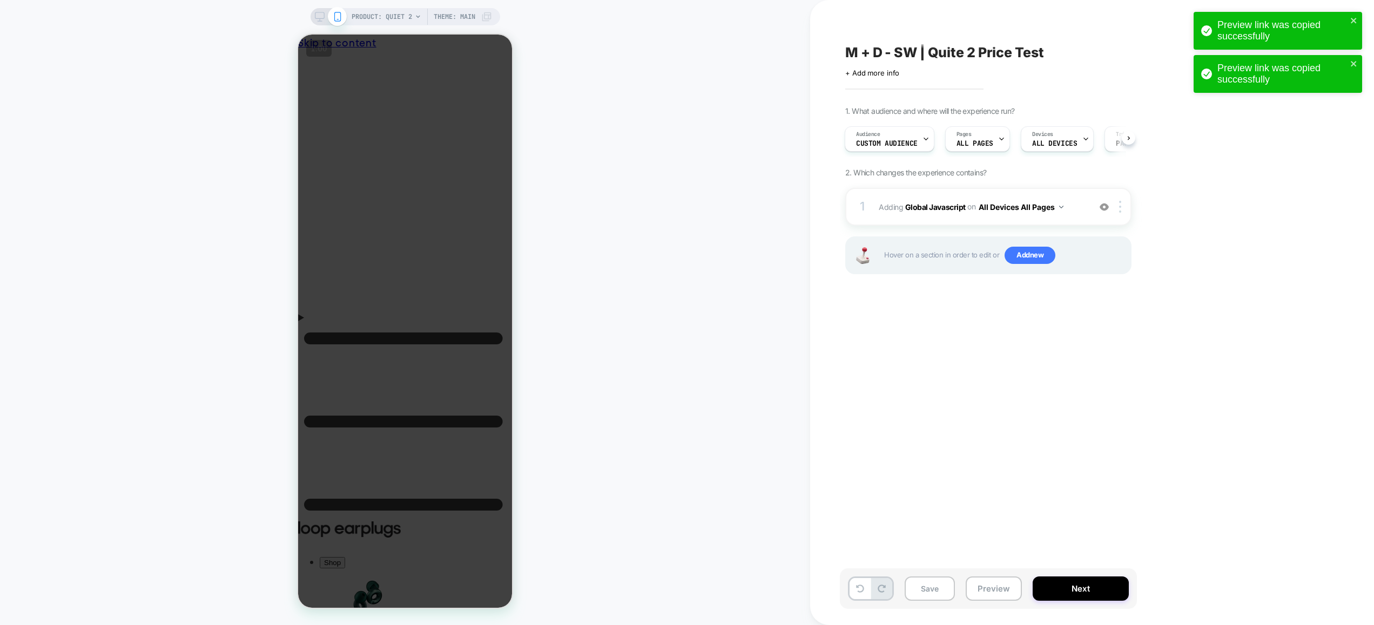
scroll to position [0, 8]
click at [1077, 206] on span "Adding Global Javascript on All Devices All Pages" at bounding box center [982, 207] width 206 height 16
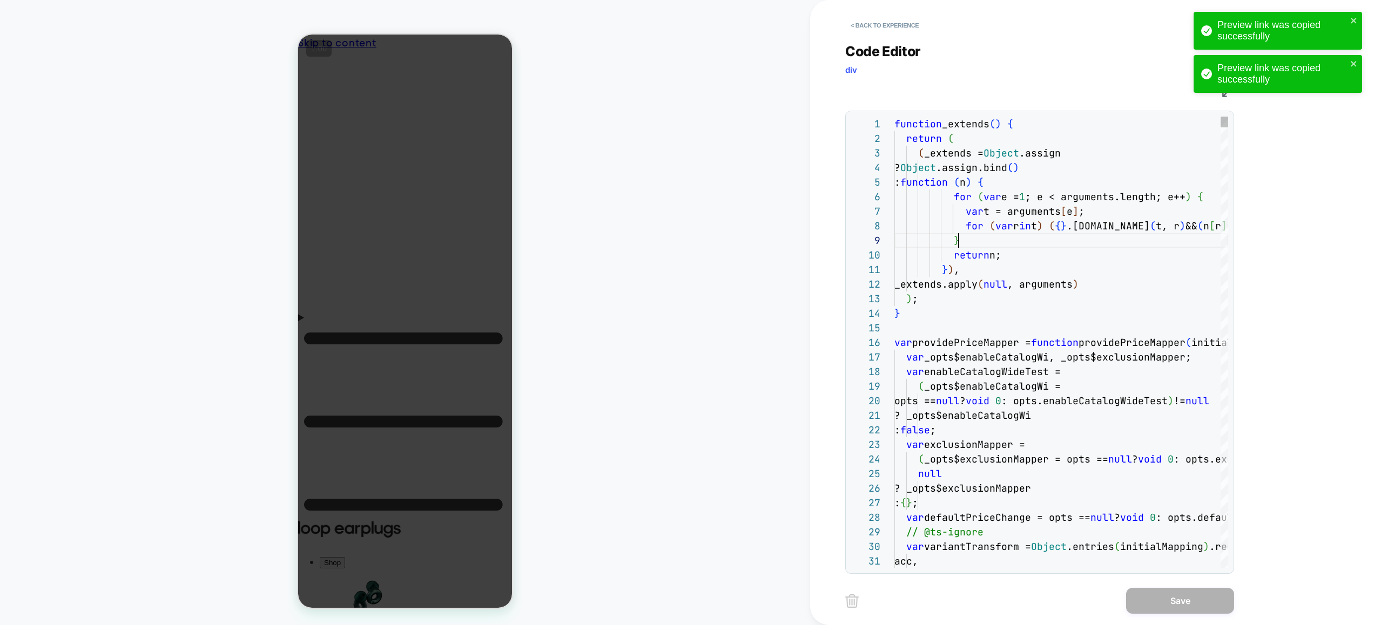
scroll to position [117, 64]
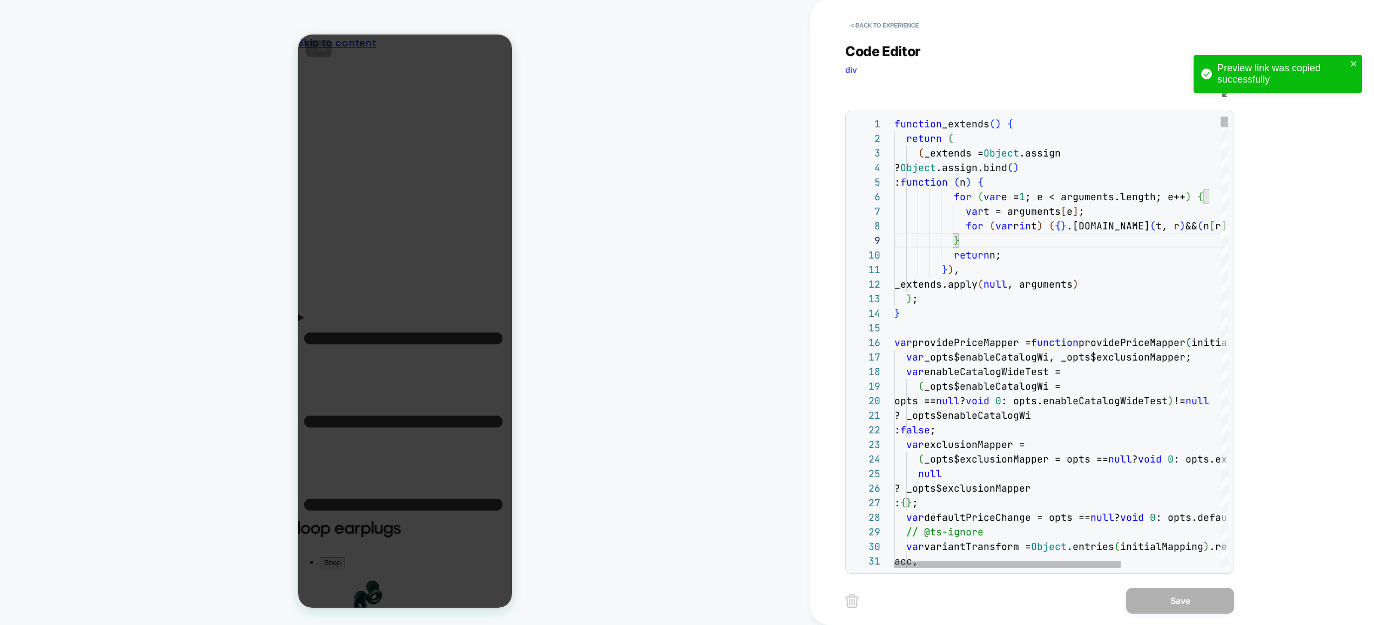
type textarea "**********"
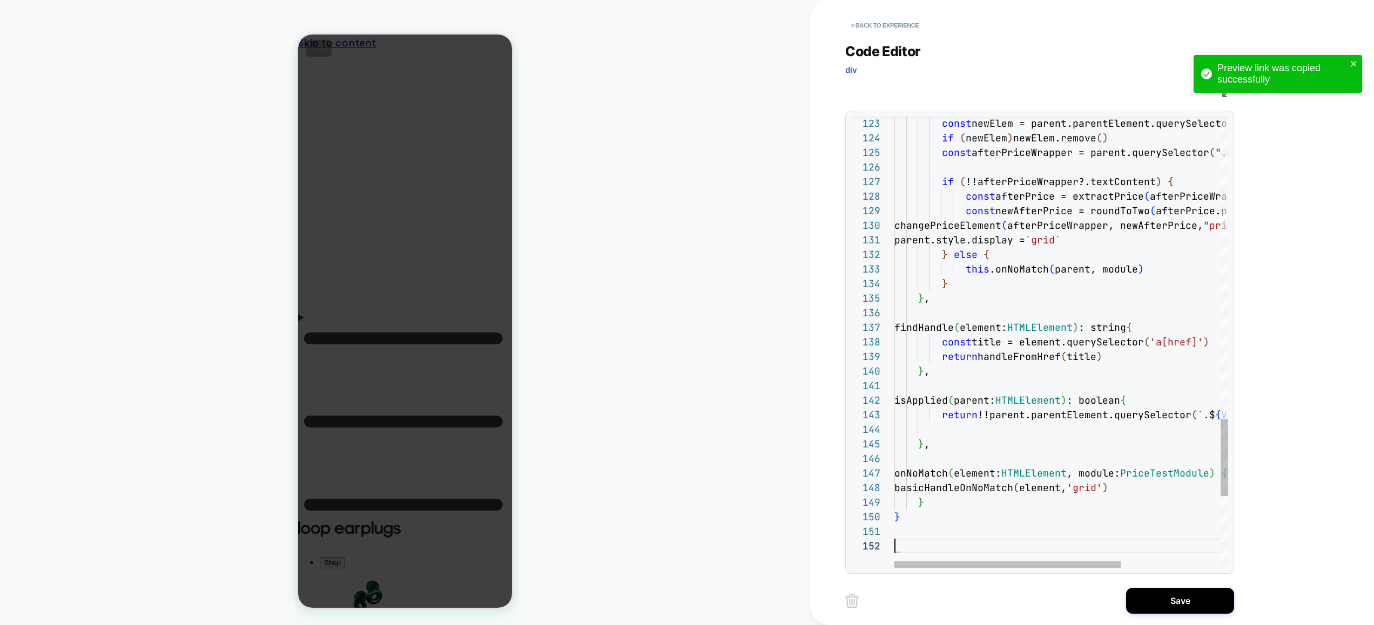
scroll to position [15, 0]
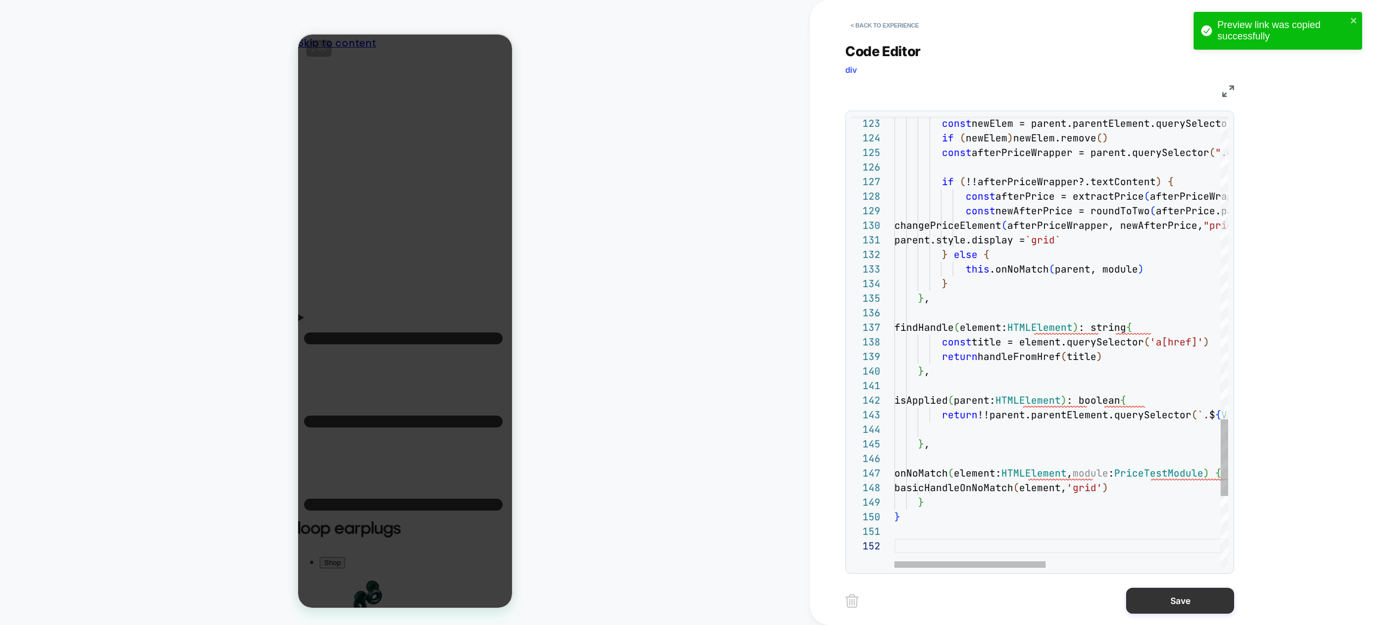
click at [1158, 589] on button "Save" at bounding box center [1180, 601] width 108 height 26
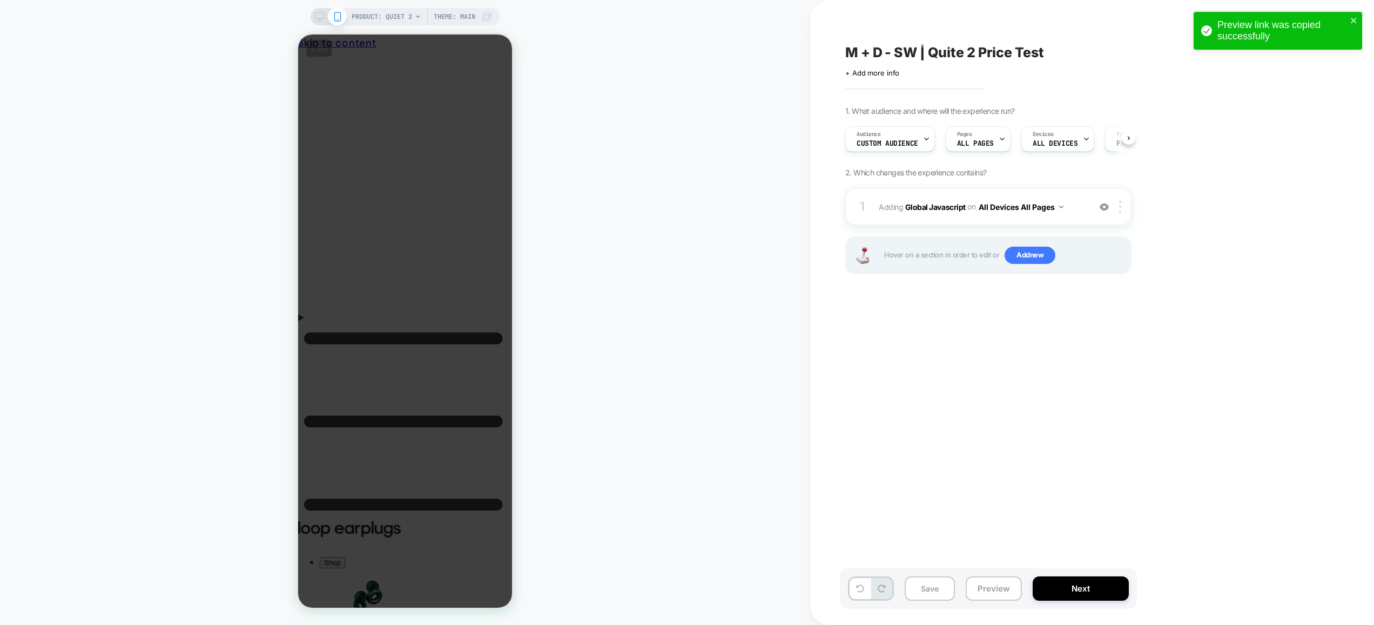
scroll to position [0, 1]
click at [1077, 208] on span "Adding Global Javascript on All Devices All Pages" at bounding box center [982, 207] width 206 height 16
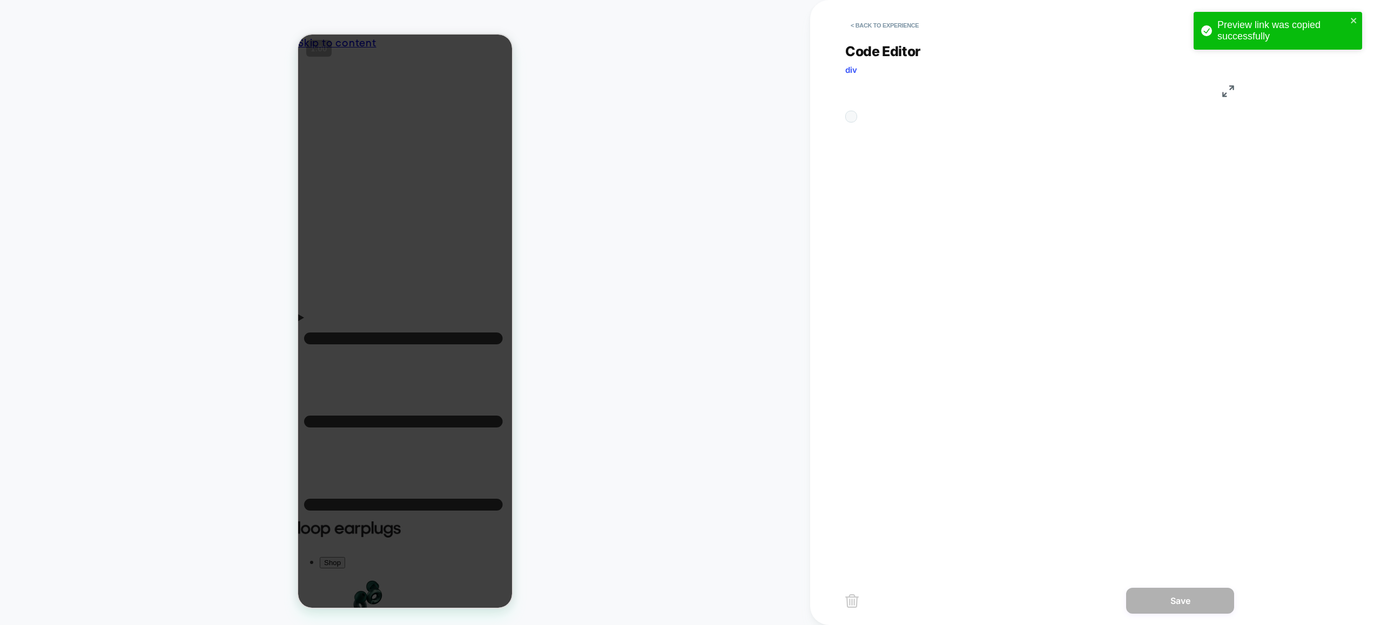
scroll to position [131, 0]
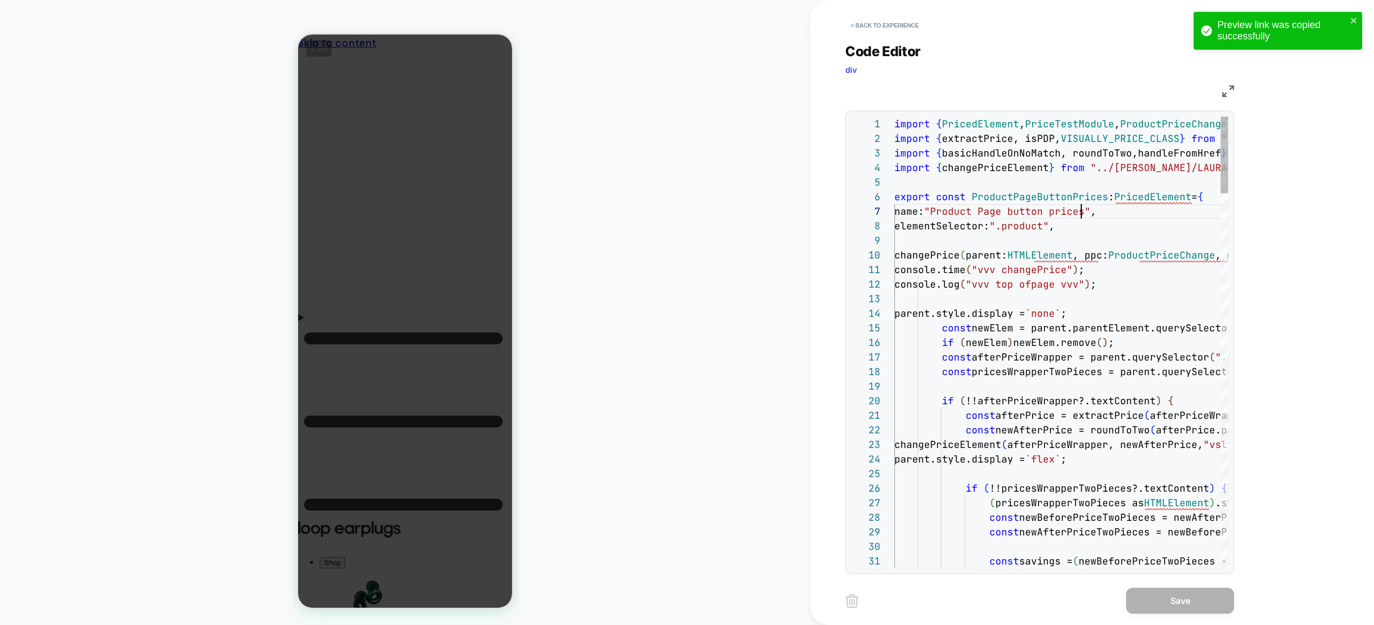
type textarea "**********"
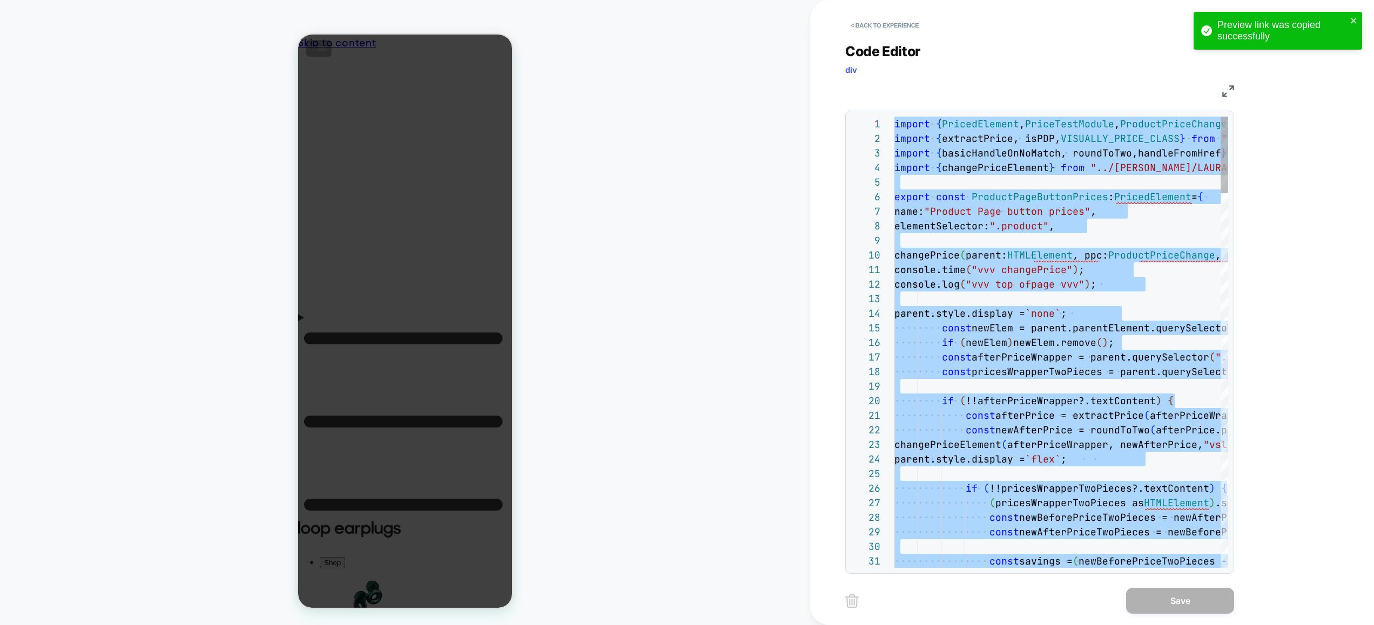
scroll to position [0, 0]
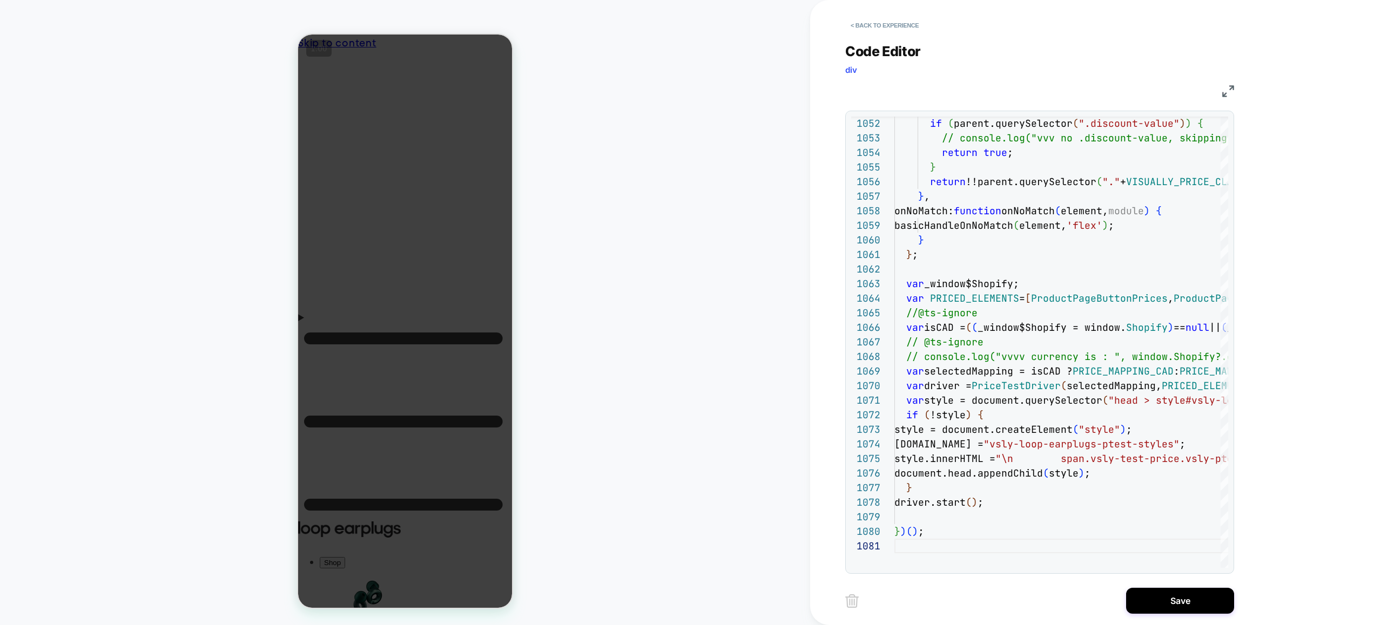
click at [1143, 584] on div "< Back to experience Code Editor div JS 1052 1053 1054 1055 1056 1057 1058 1059…" at bounding box center [1047, 312] width 405 height 625
drag, startPoint x: 1139, startPoint y: 593, endPoint x: 1044, endPoint y: 586, distance: 95.8
click at [1139, 593] on button "Save" at bounding box center [1180, 601] width 108 height 26
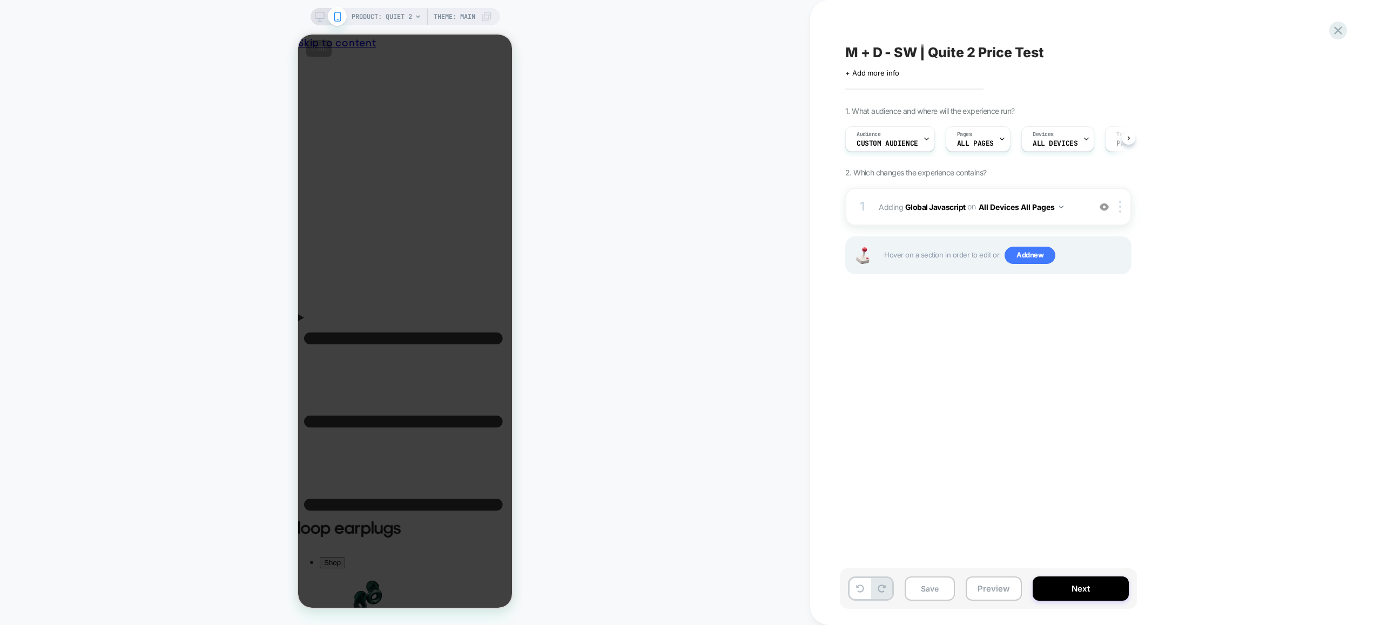
scroll to position [0, 1]
click at [988, 591] on button "Preview" at bounding box center [994, 589] width 56 height 24
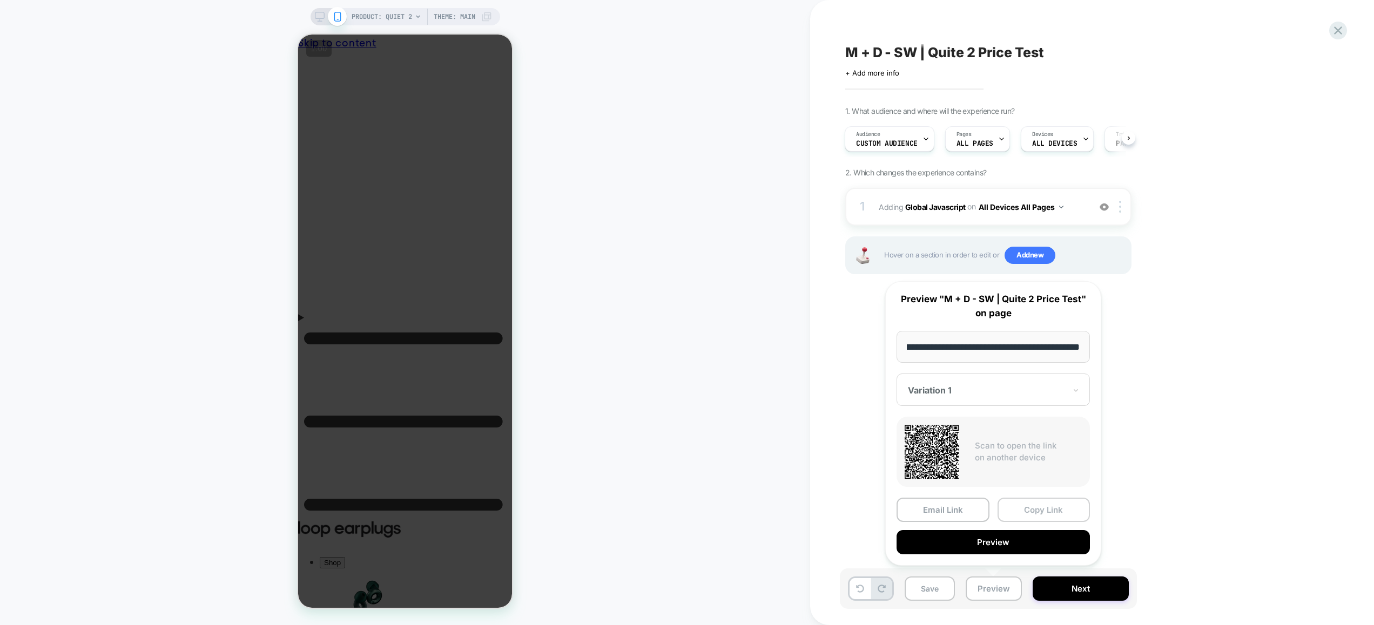
scroll to position [0, 0]
click at [1065, 504] on button "Copy Link" at bounding box center [1043, 510] width 93 height 24
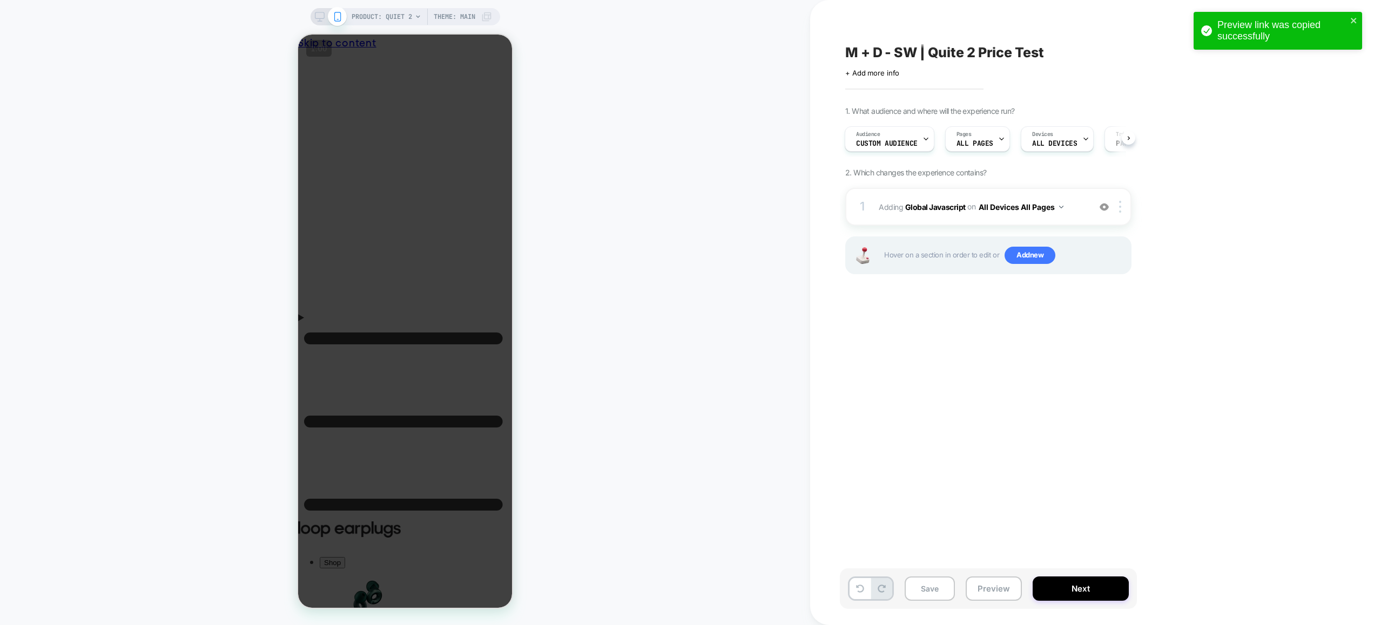
click at [693, 373] on div "PRODUCT: Quiet 2 Theme: MAIN" at bounding box center [405, 313] width 810 height 604
click at [1085, 219] on div "1 Adding Global Javascript on All Devices All Pages Add Before Add After Target…" at bounding box center [988, 207] width 286 height 38
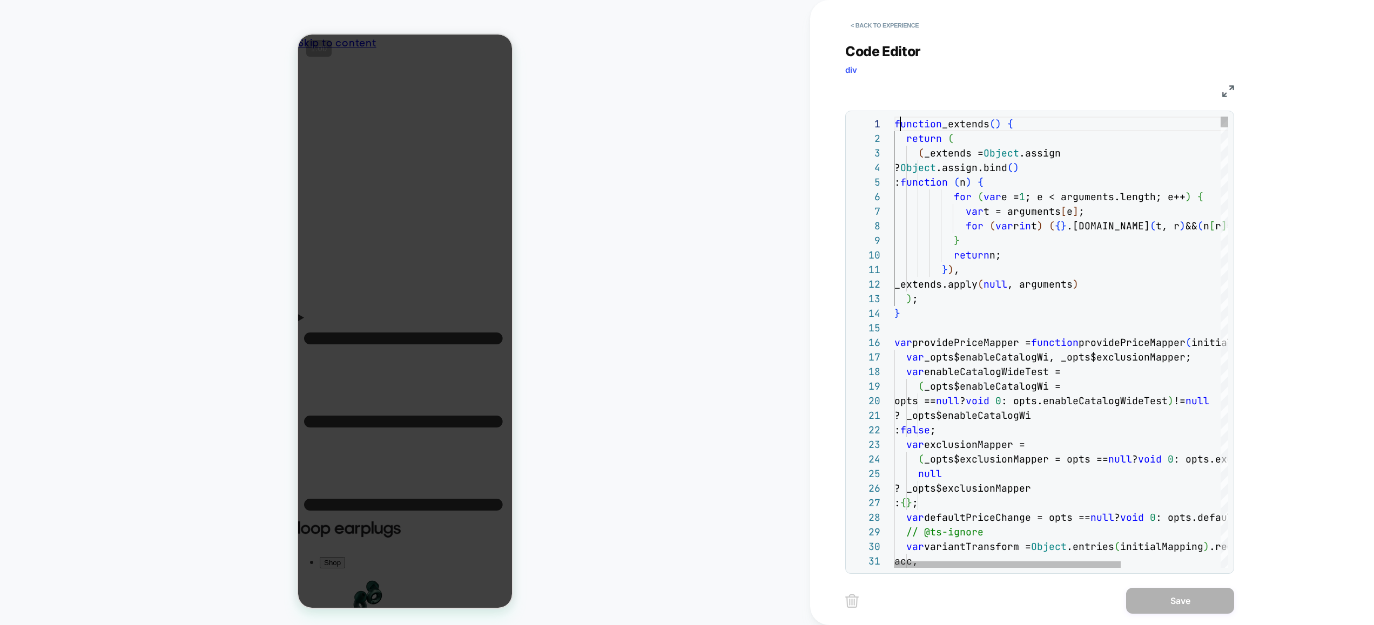
scroll to position [0, 6]
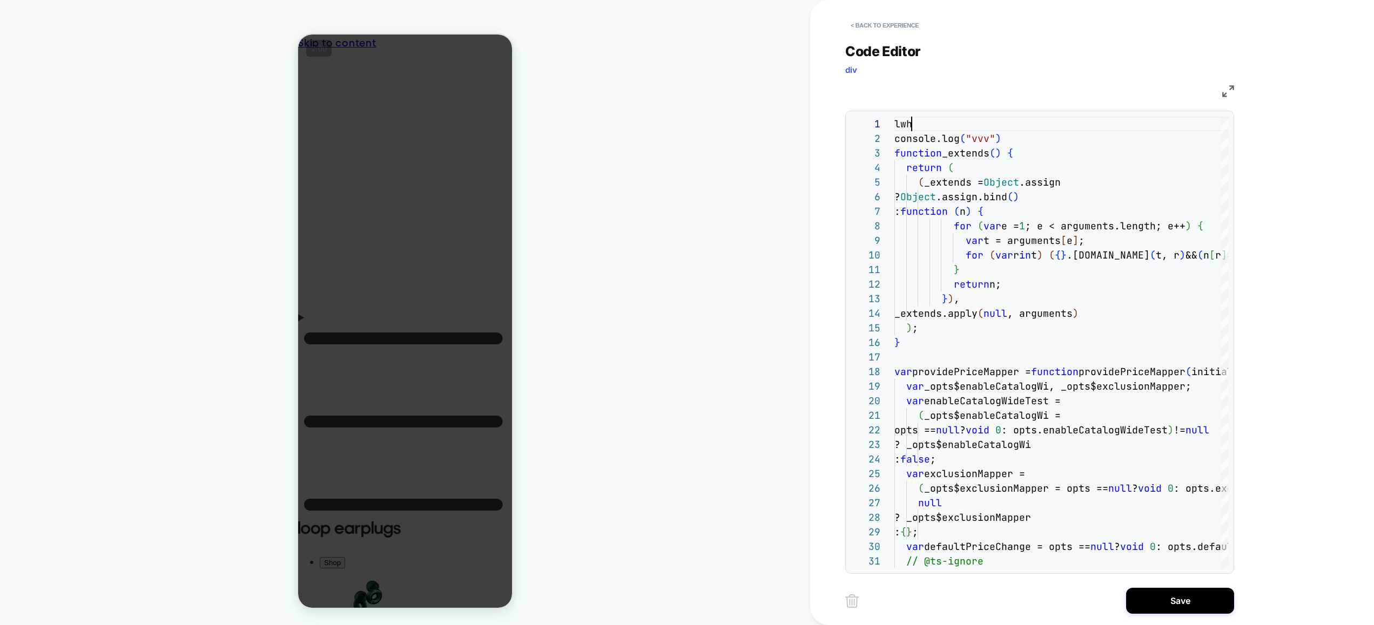
scroll to position [58, 12]
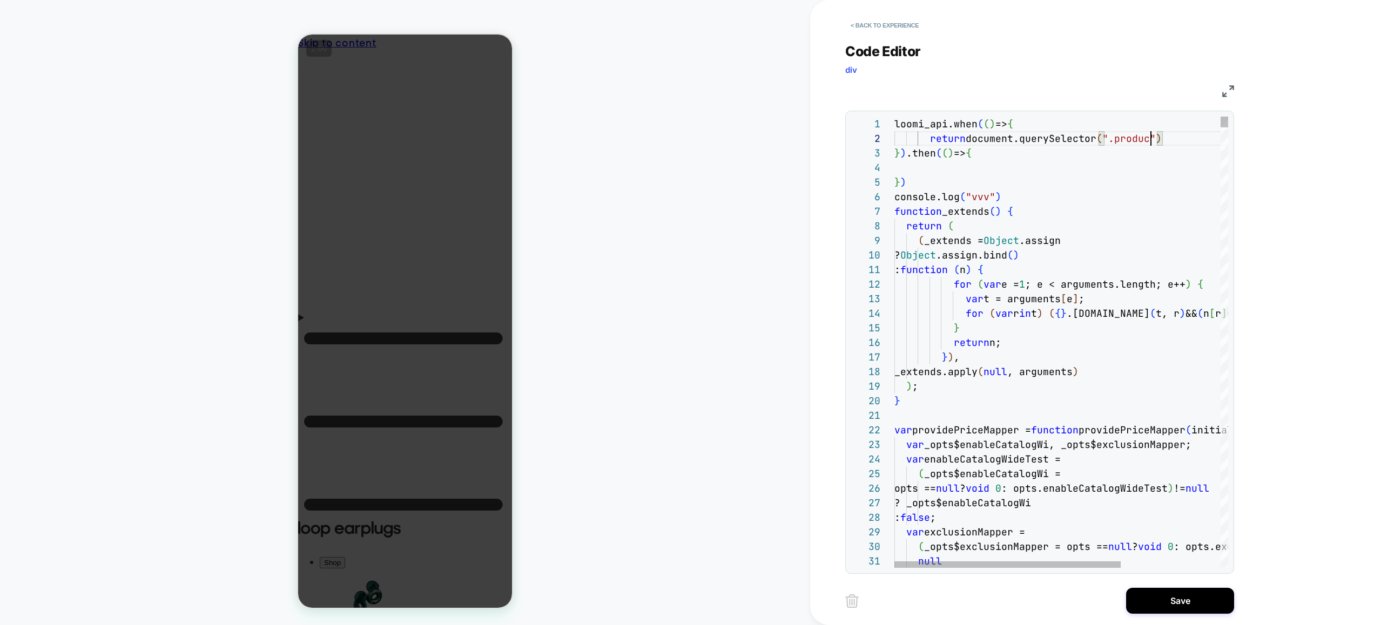
scroll to position [15, 262]
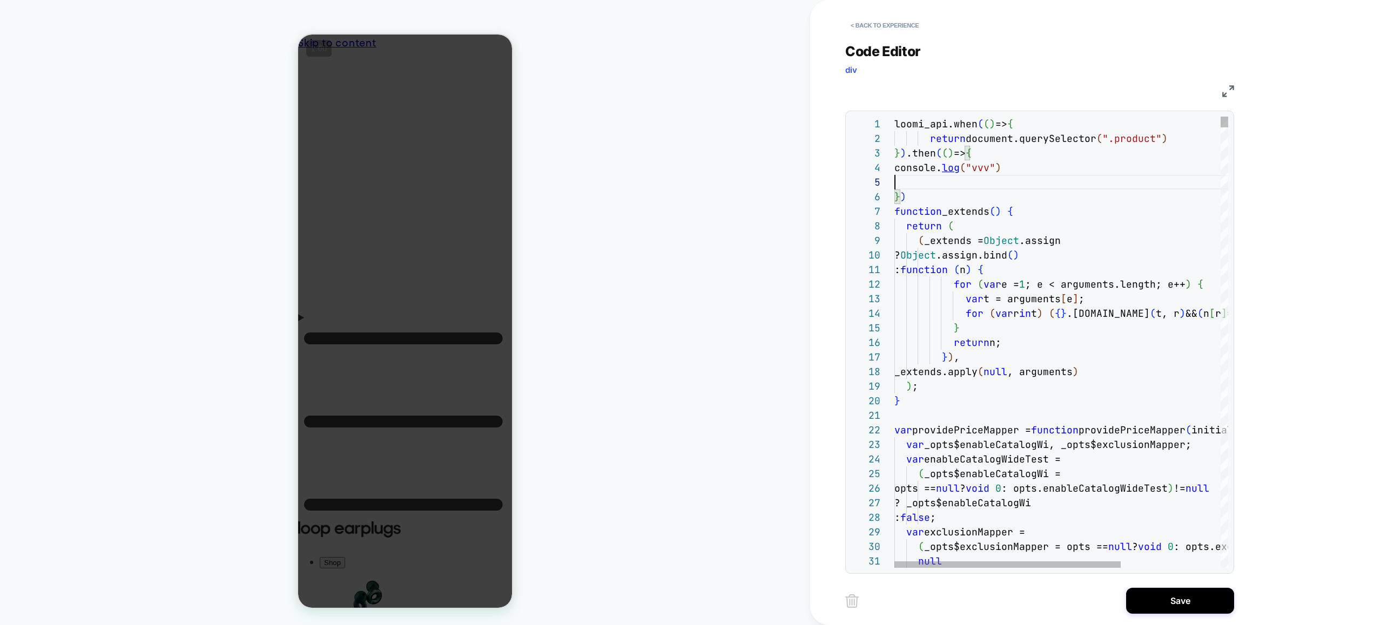
scroll to position [58, 0]
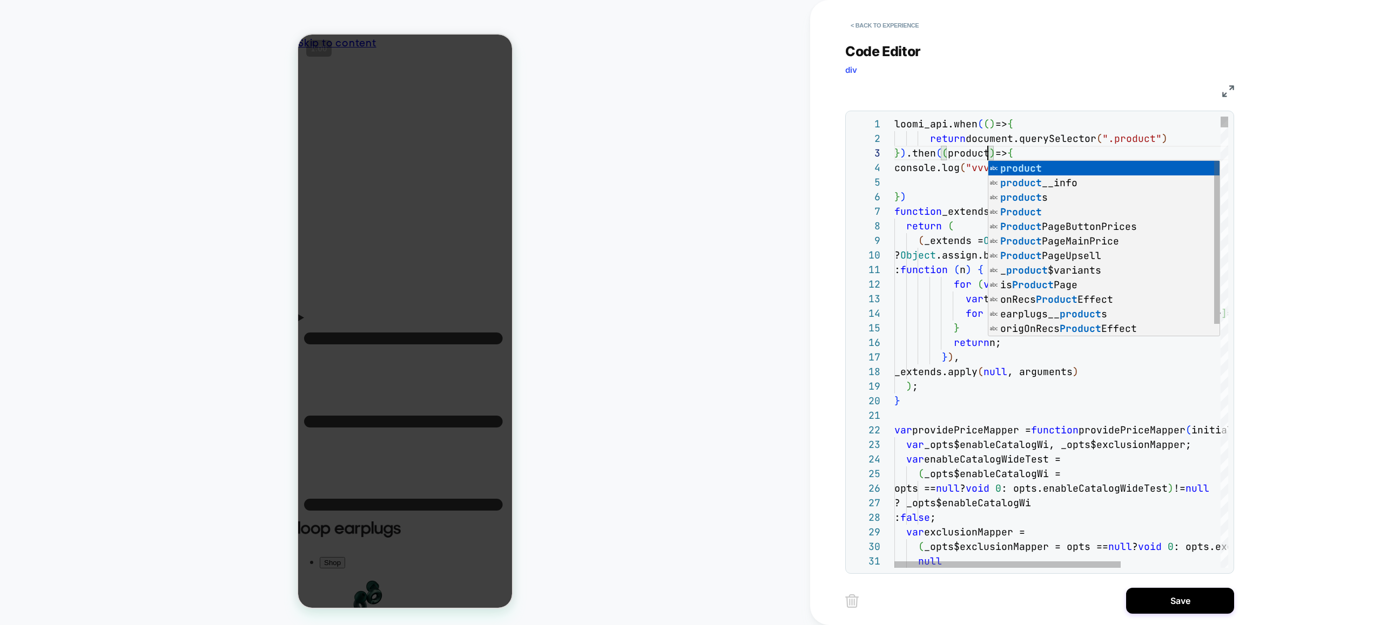
scroll to position [29, 93]
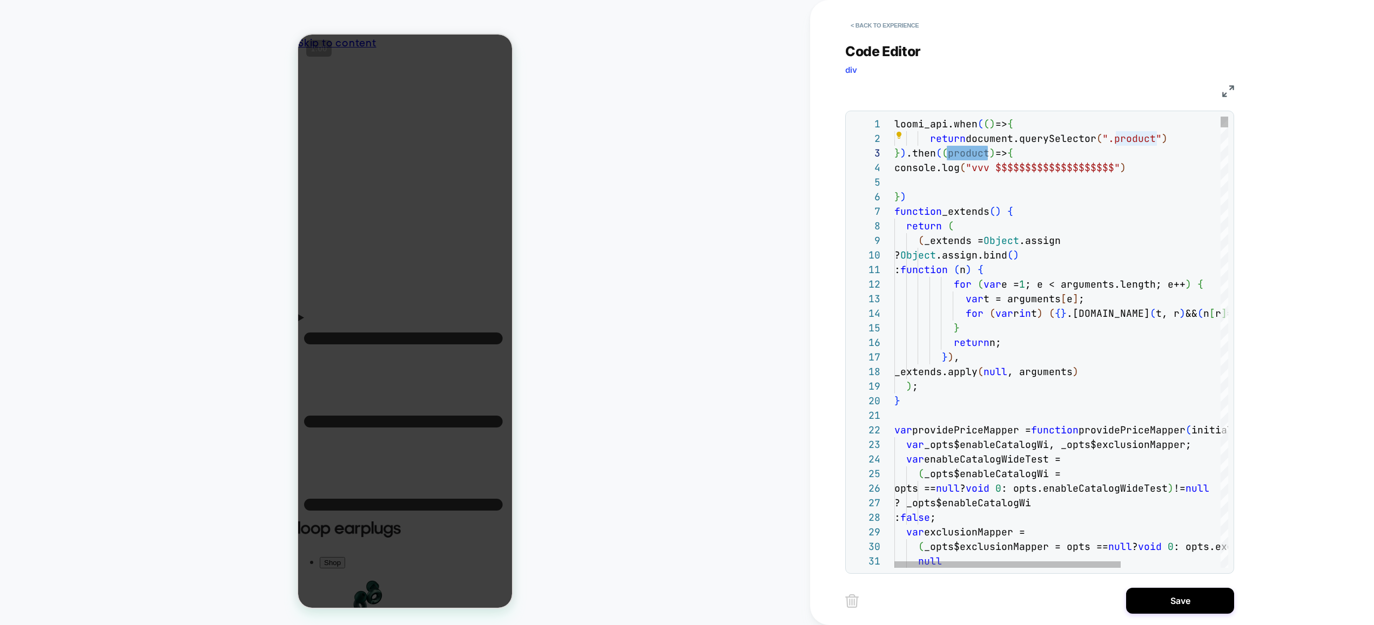
type textarea "**********"
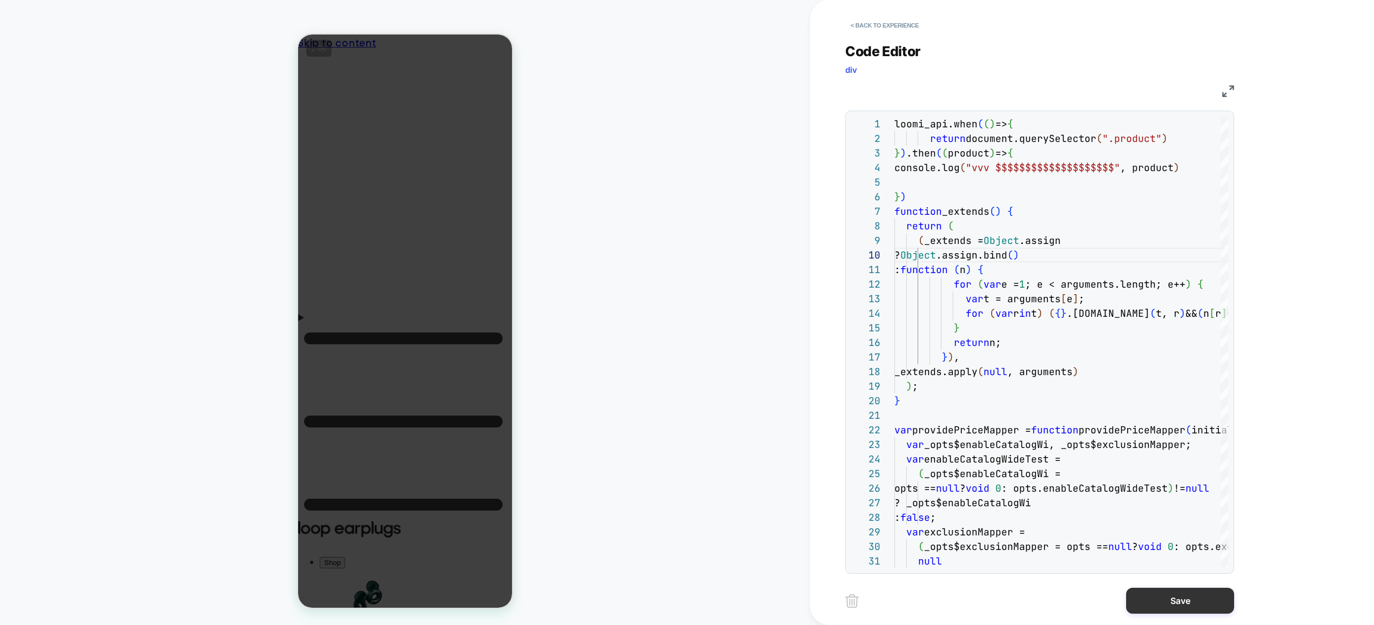
click at [1179, 595] on button "Save" at bounding box center [1180, 601] width 108 height 26
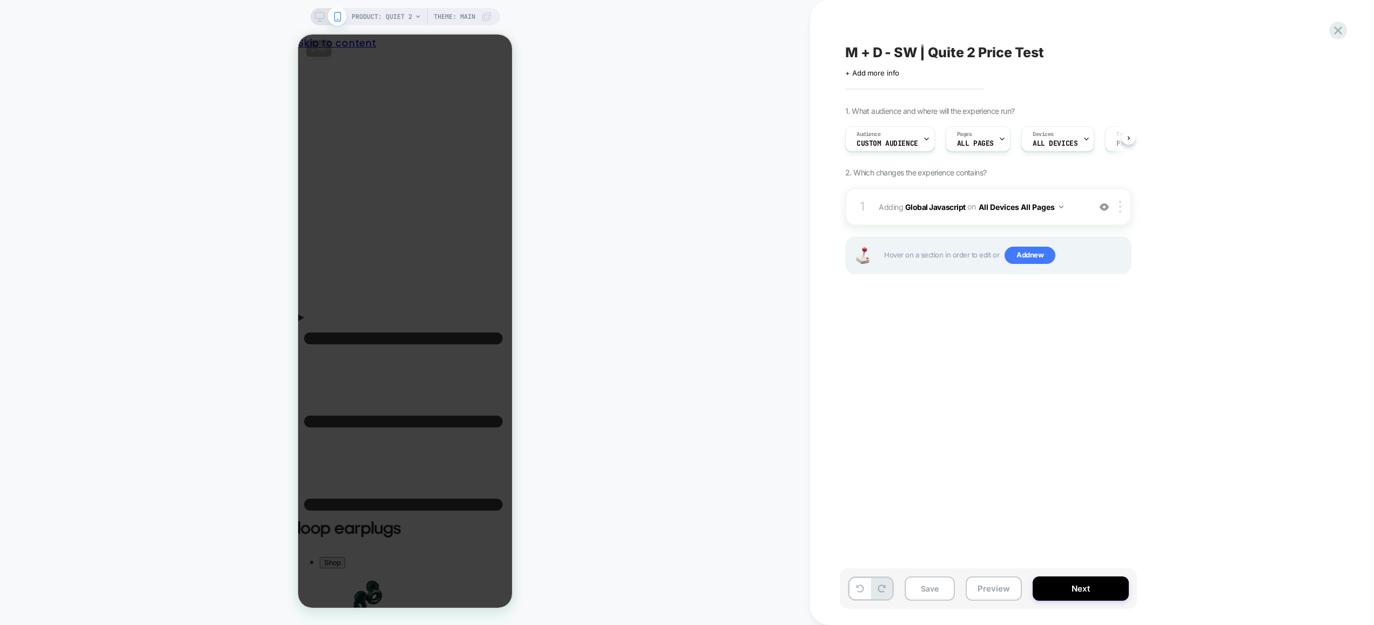
scroll to position [0, 1]
click at [997, 591] on button "Preview" at bounding box center [994, 589] width 56 height 24
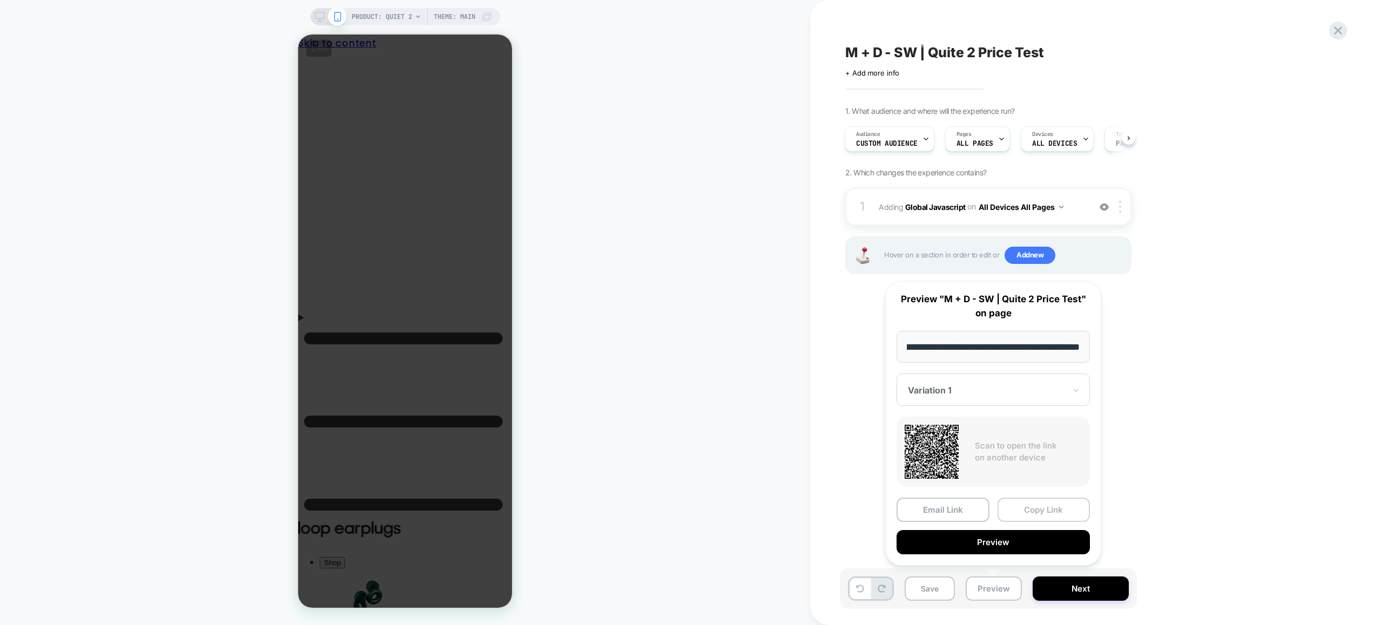
scroll to position [0, 0]
click at [1057, 507] on button "Copy Link" at bounding box center [1043, 510] width 93 height 24
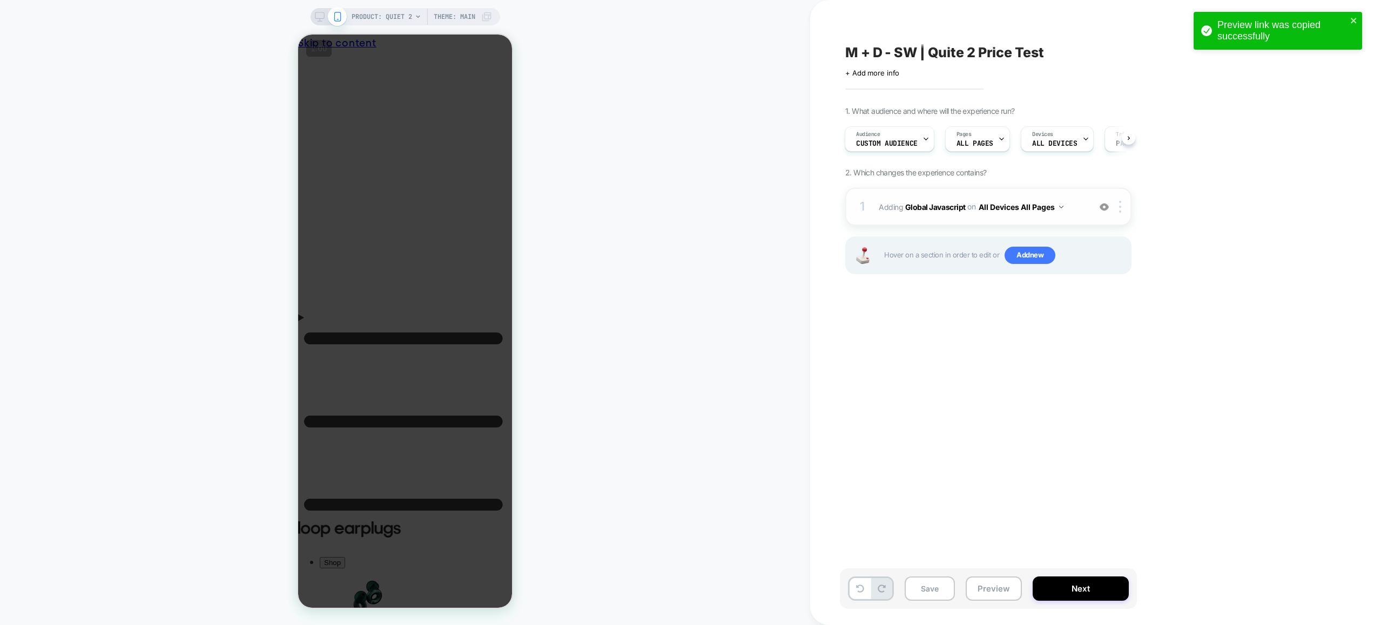
click at [1074, 220] on div "1 Adding Global Javascript on All Devices All Pages Add Before Add After Target…" at bounding box center [988, 207] width 286 height 38
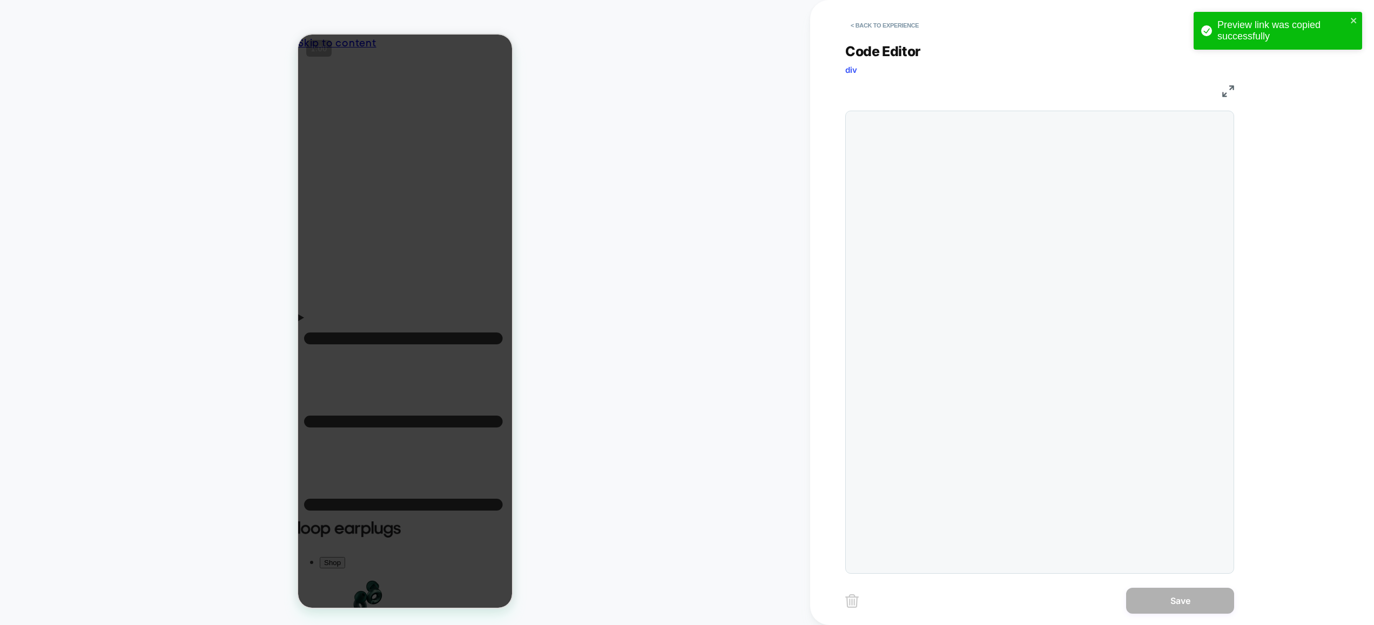
scroll to position [146, 0]
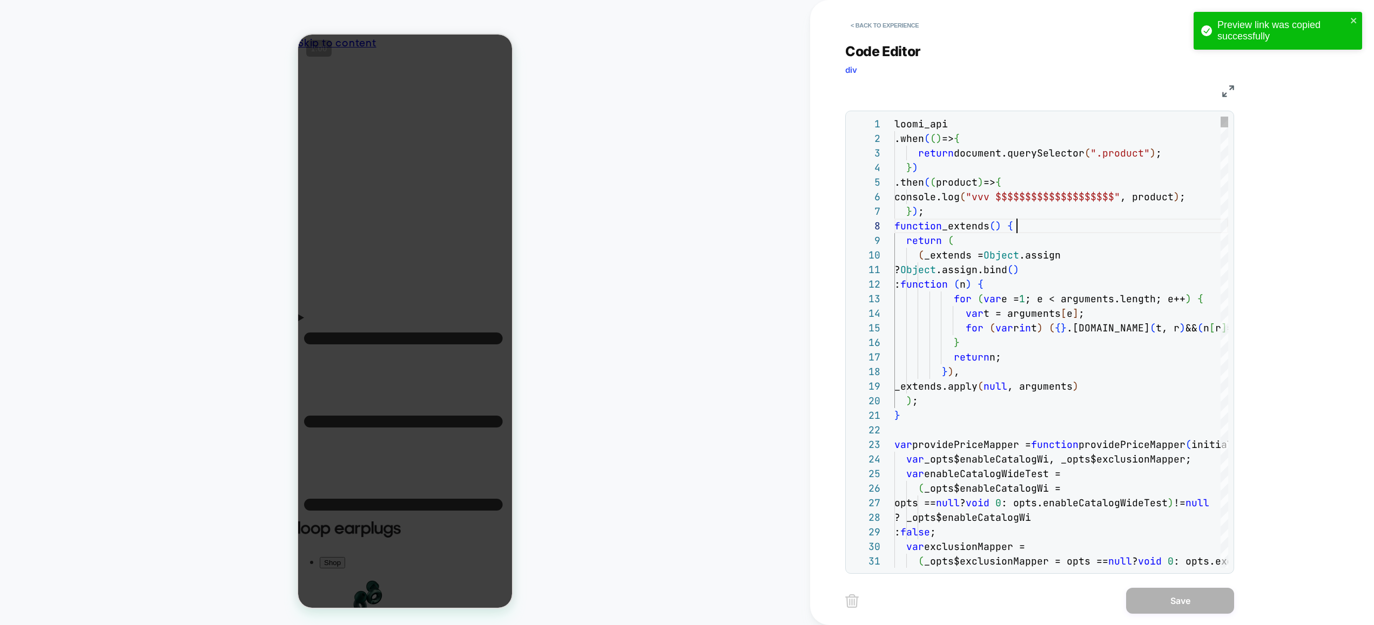
type textarea "*****"
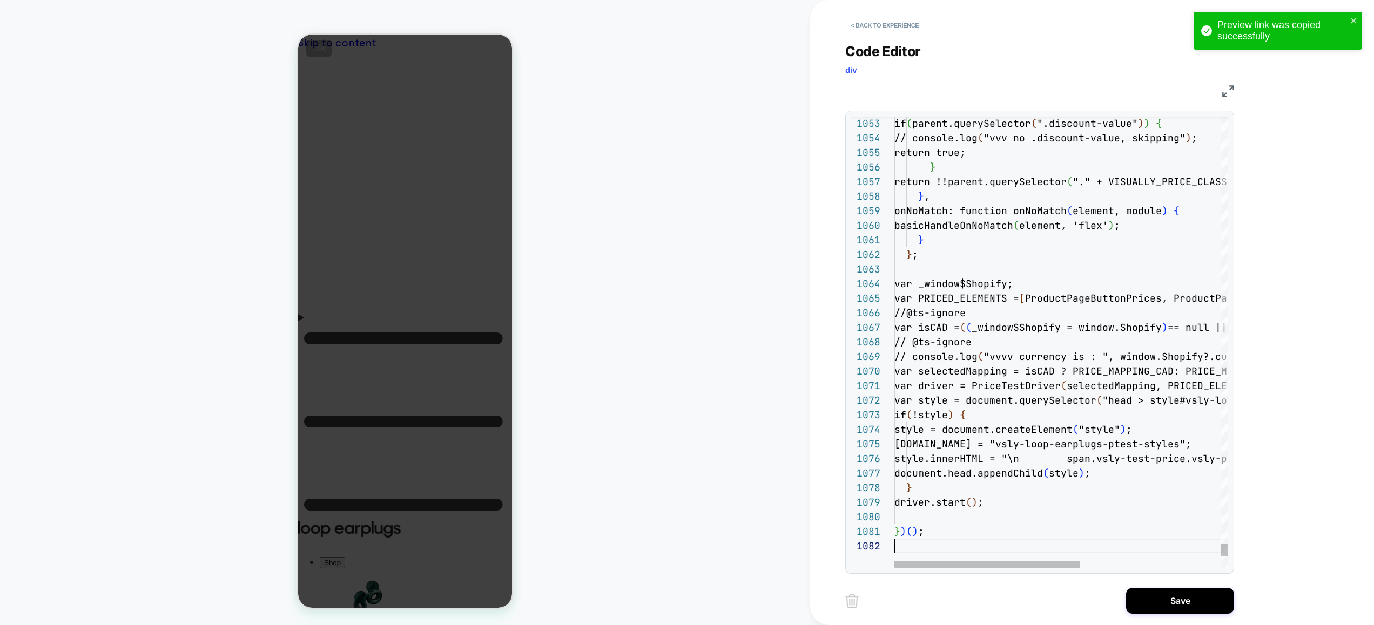
scroll to position [15, 0]
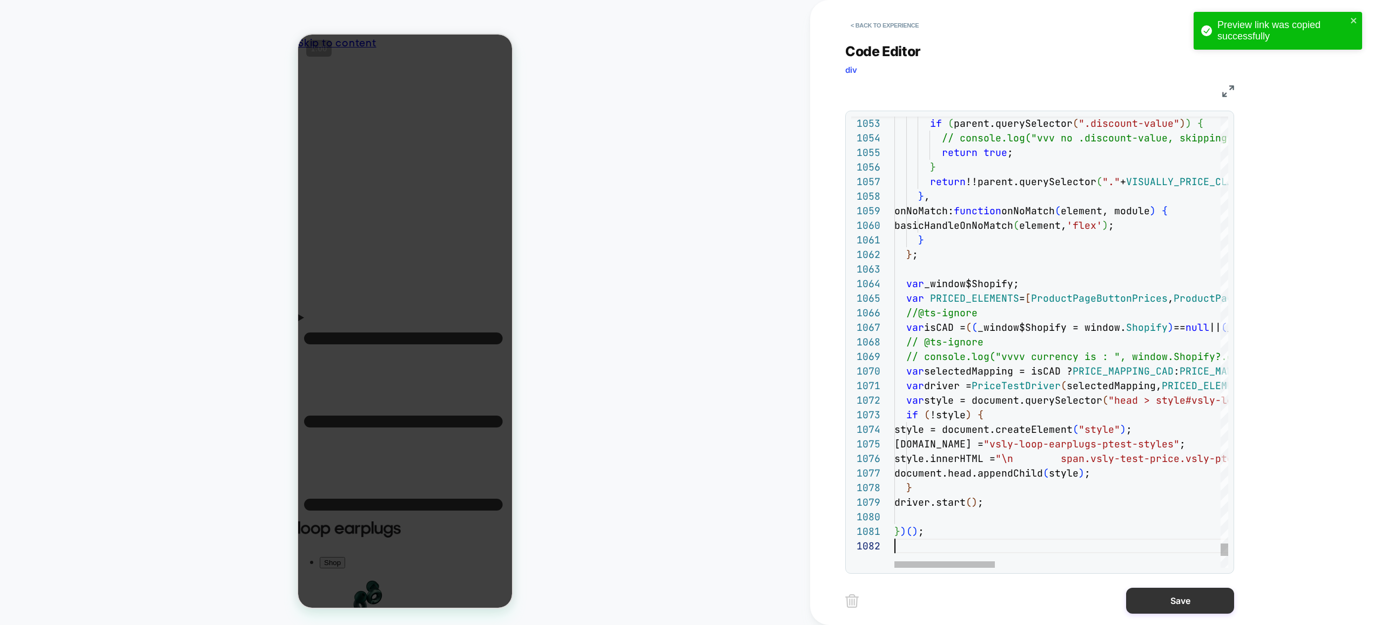
drag, startPoint x: 1162, startPoint y: 602, endPoint x: 990, endPoint y: 590, distance: 172.1
click at [1162, 602] on button "Save" at bounding box center [1180, 601] width 108 height 26
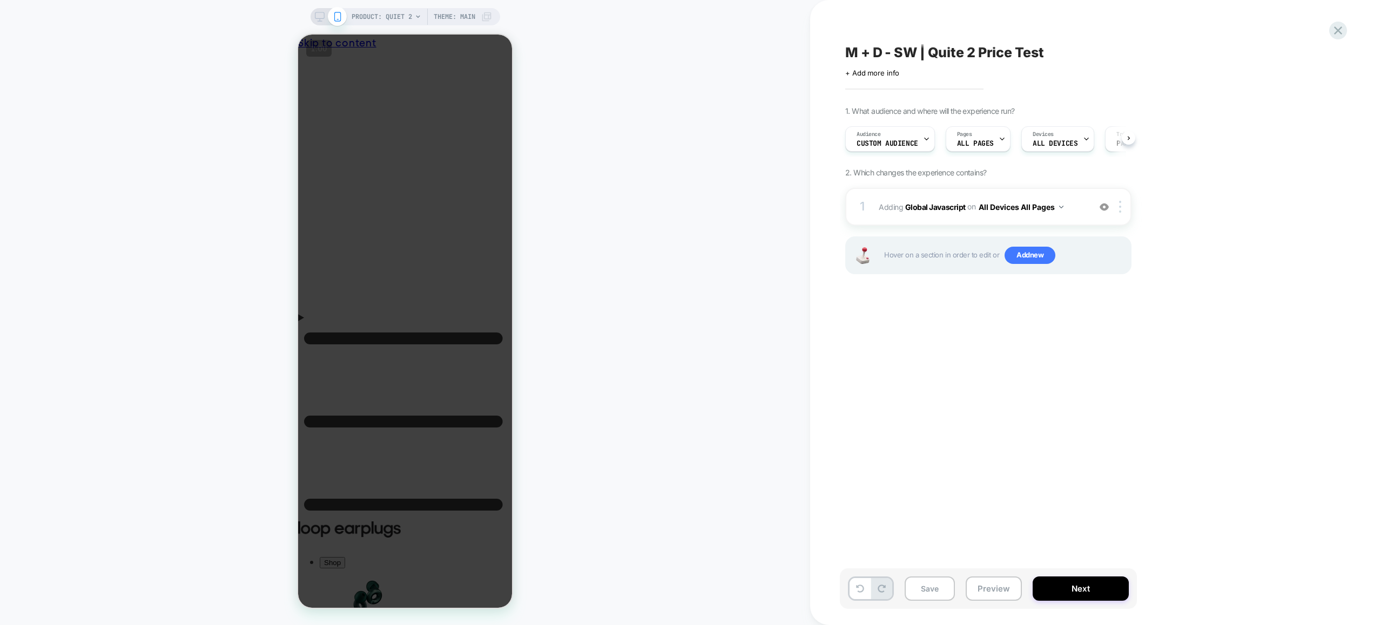
scroll to position [0, 1]
click at [1011, 589] on button "Preview" at bounding box center [994, 589] width 56 height 24
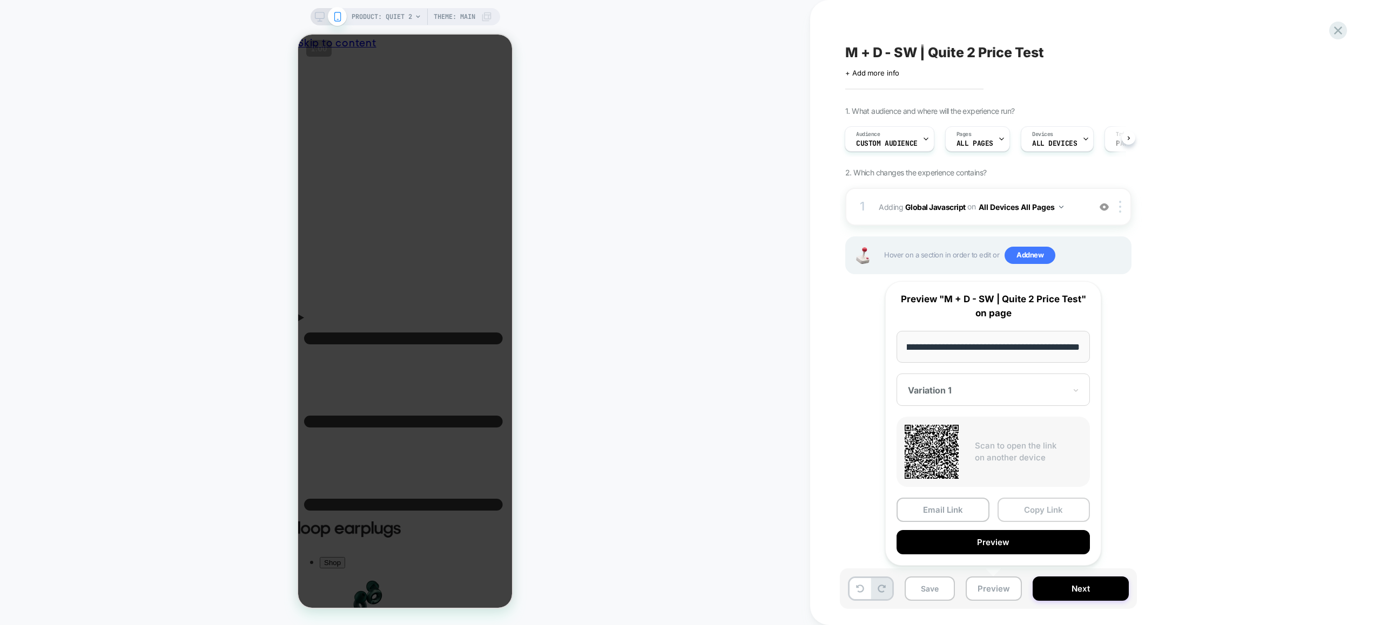
scroll to position [0, 0]
click at [1029, 508] on button "Copy Link" at bounding box center [1043, 510] width 93 height 24
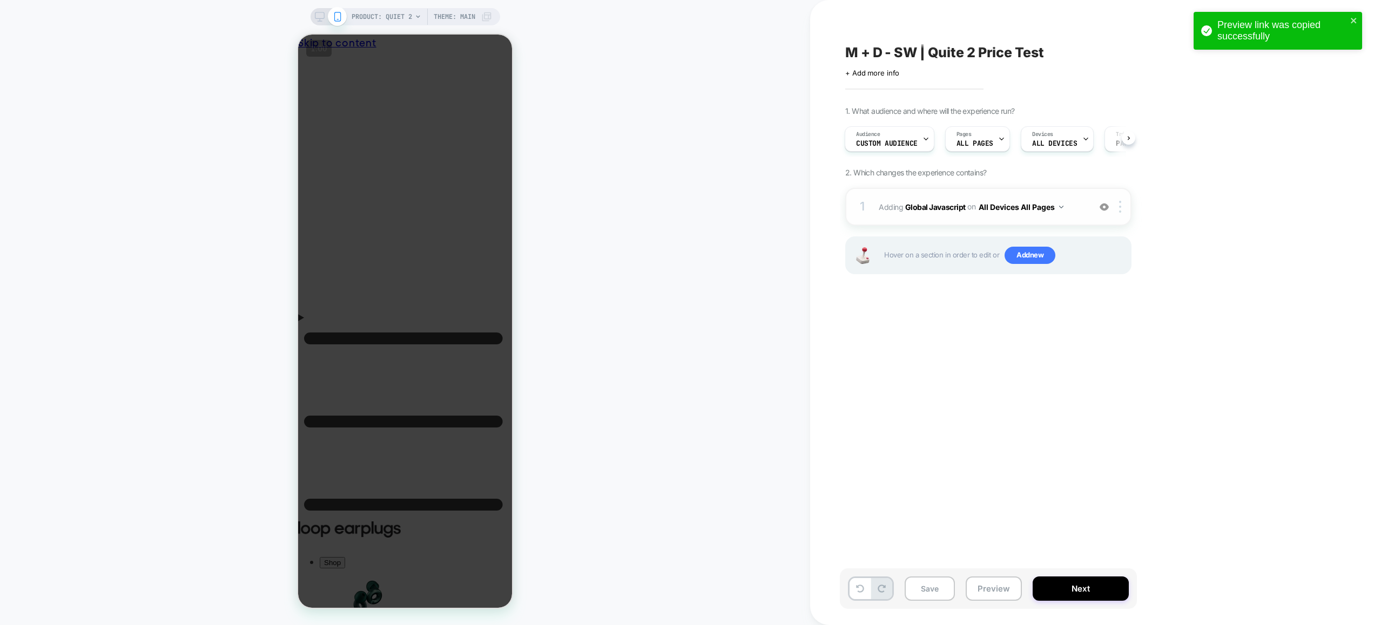
click at [1077, 201] on span "Adding Global Javascript on All Devices All Pages" at bounding box center [982, 207] width 206 height 16
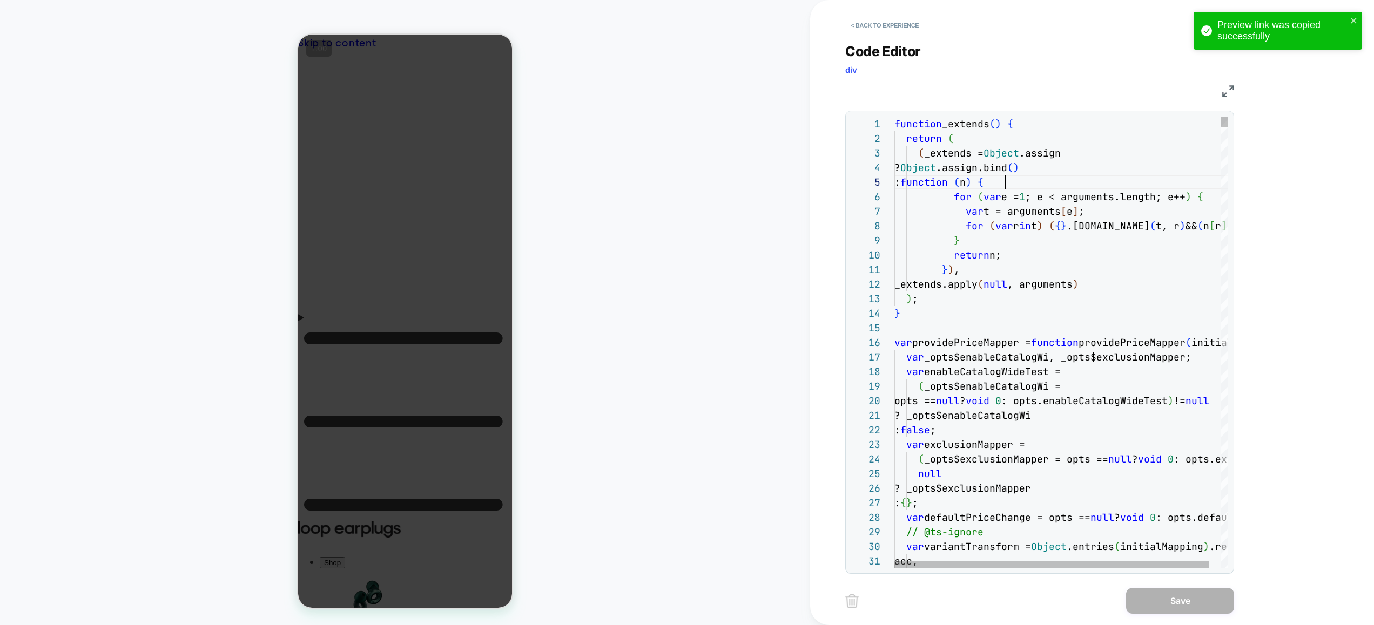
scroll to position [58, 111]
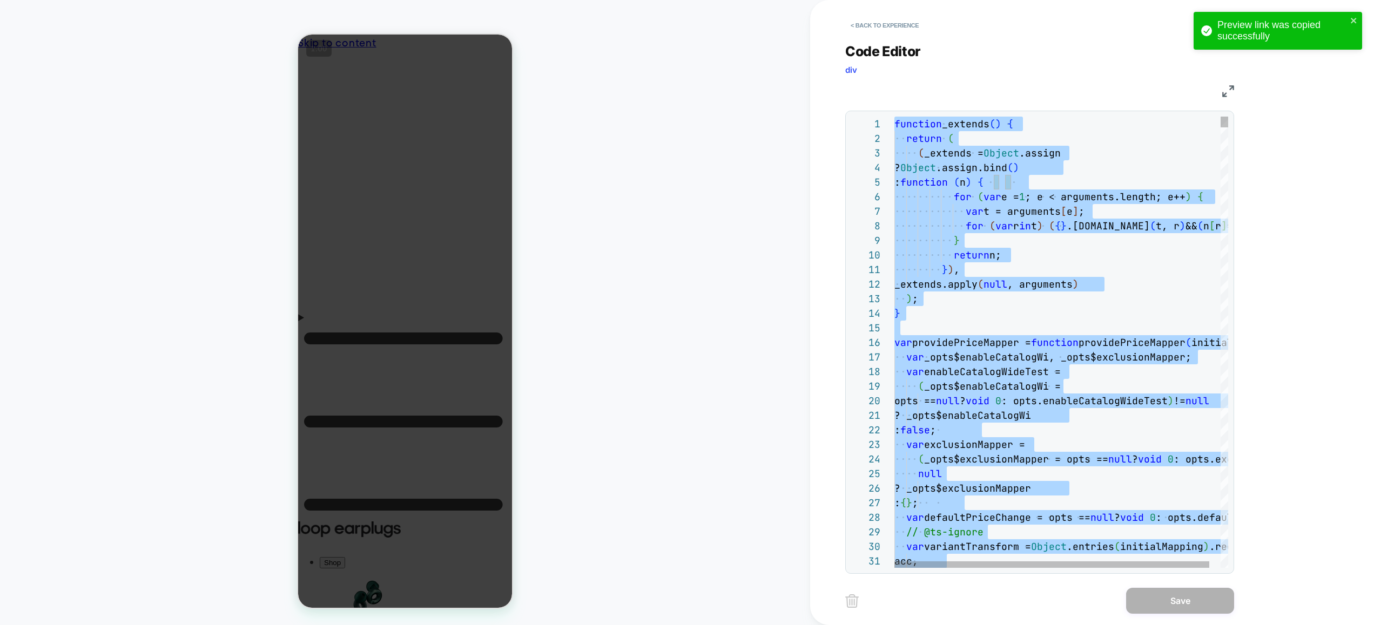
type textarea "**********"
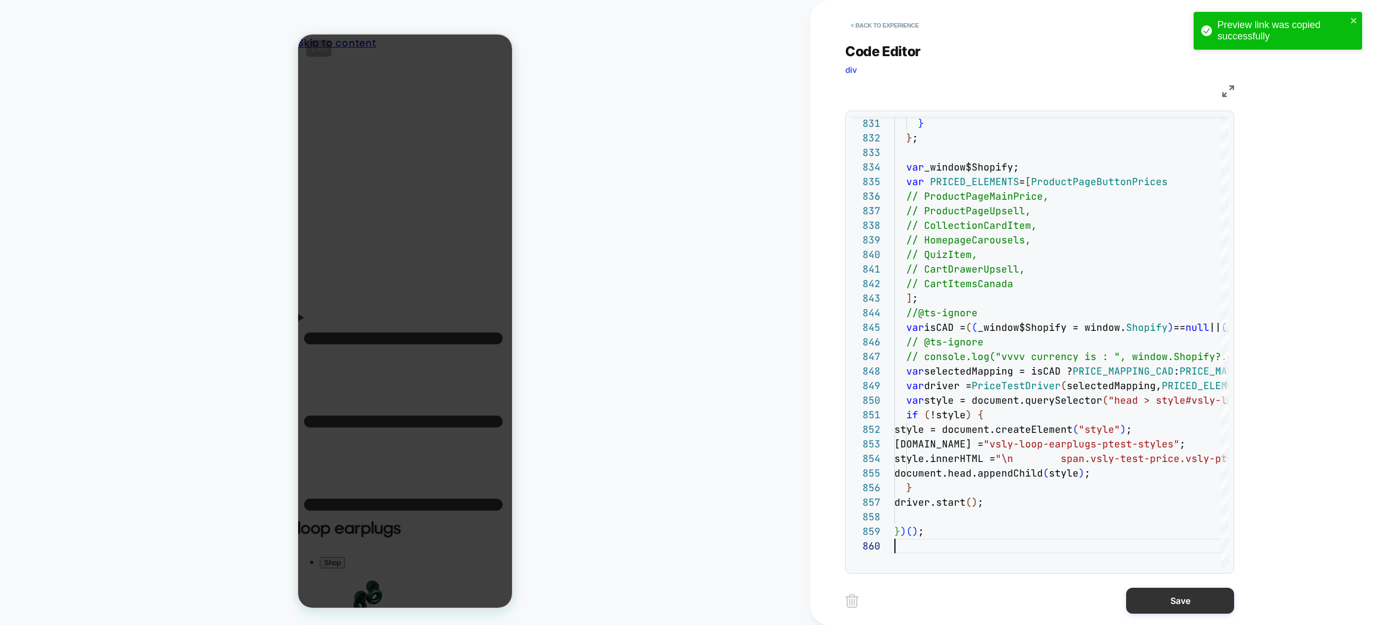
click at [1164, 600] on button "Save" at bounding box center [1180, 601] width 108 height 26
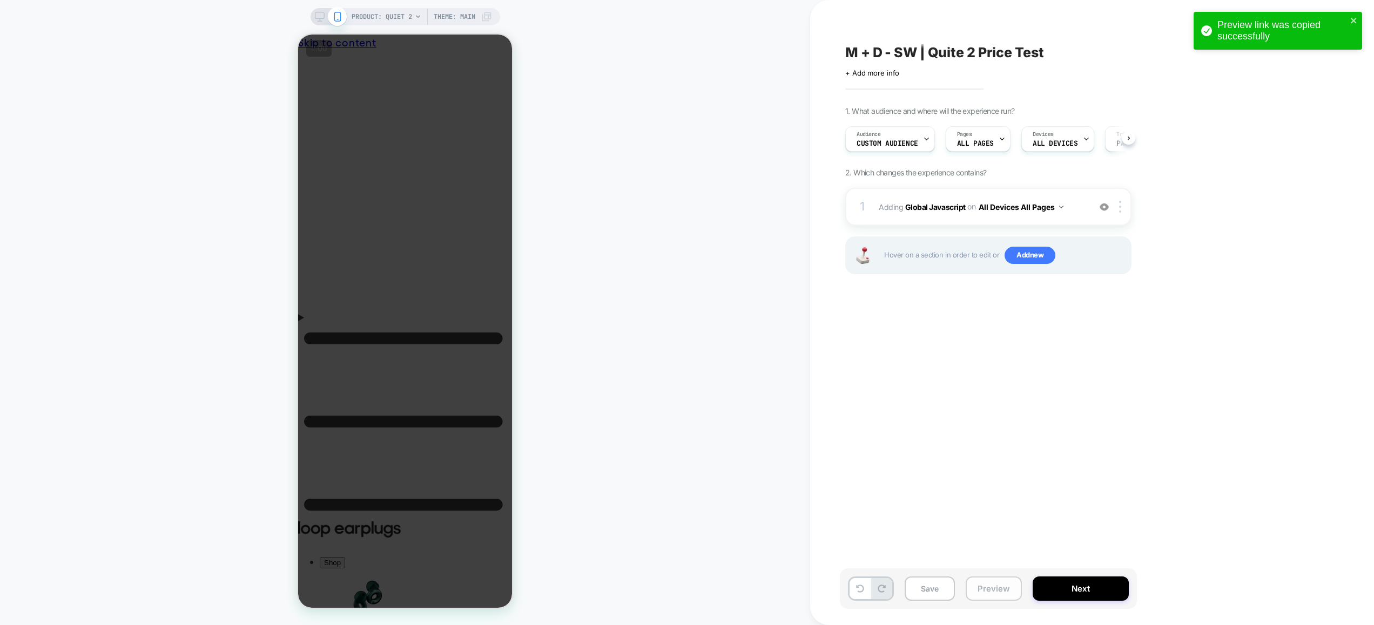
click at [997, 591] on button "Preview" at bounding box center [994, 589] width 56 height 24
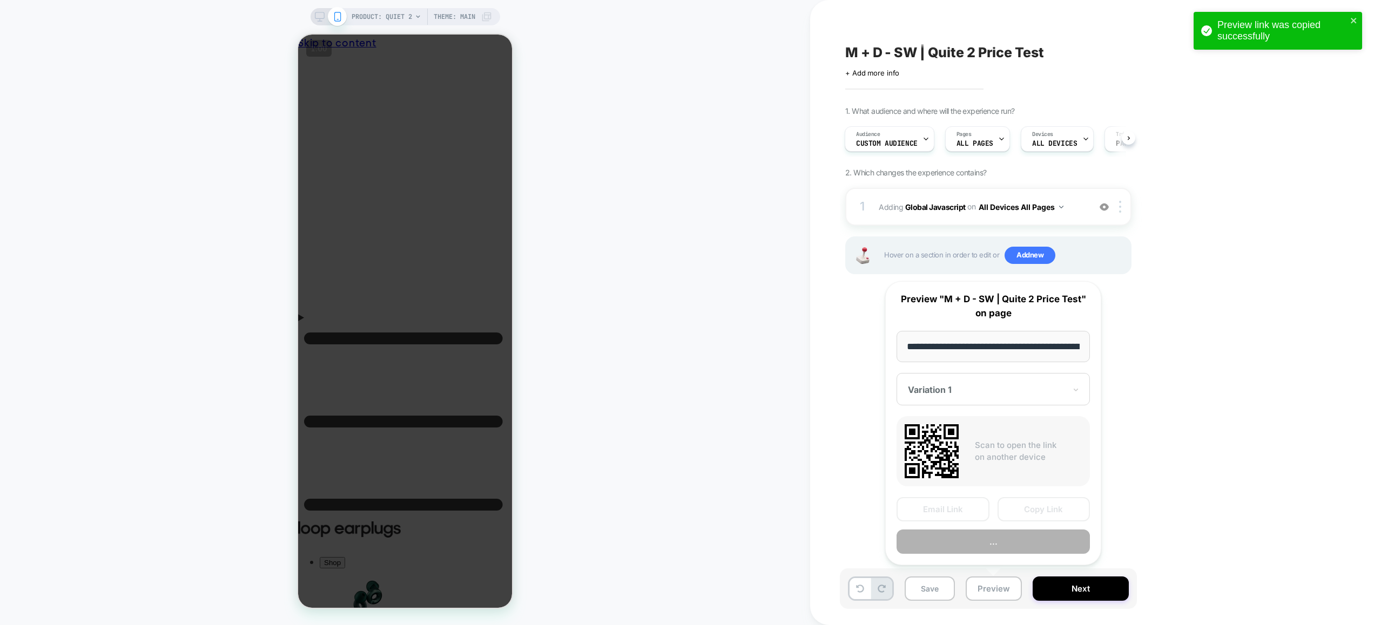
scroll to position [0, 100]
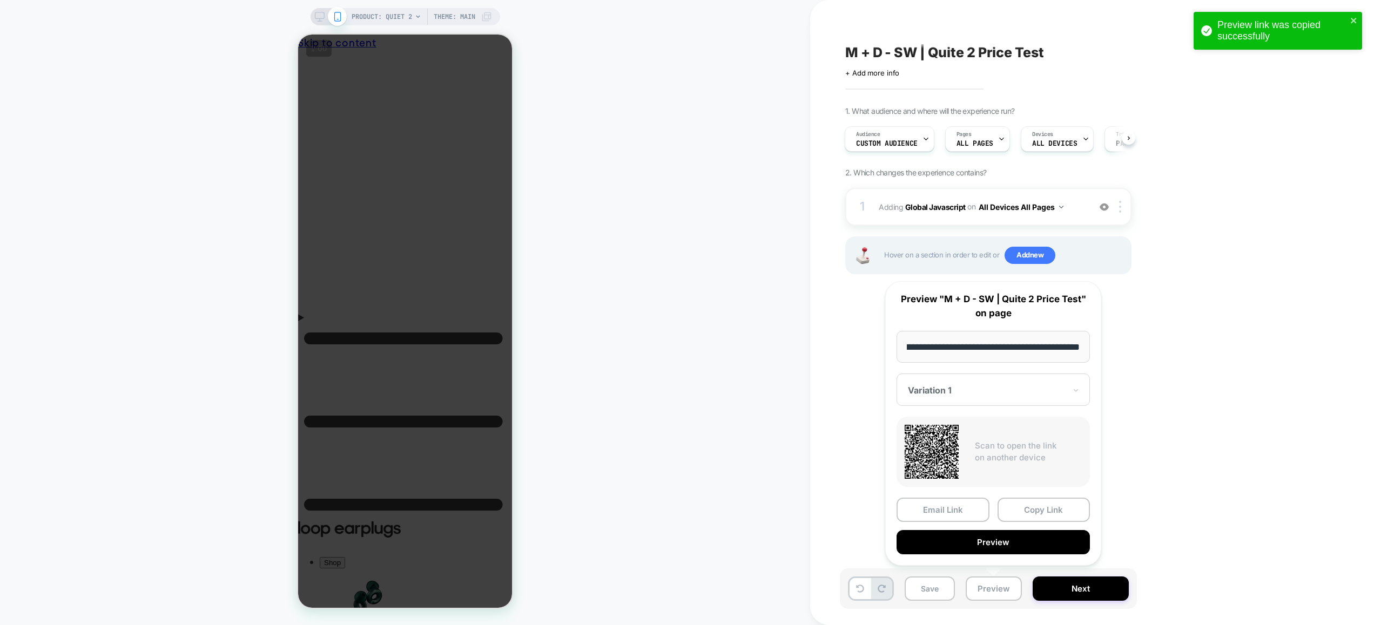
click at [1047, 509] on button "Copy Link" at bounding box center [1043, 510] width 93 height 24
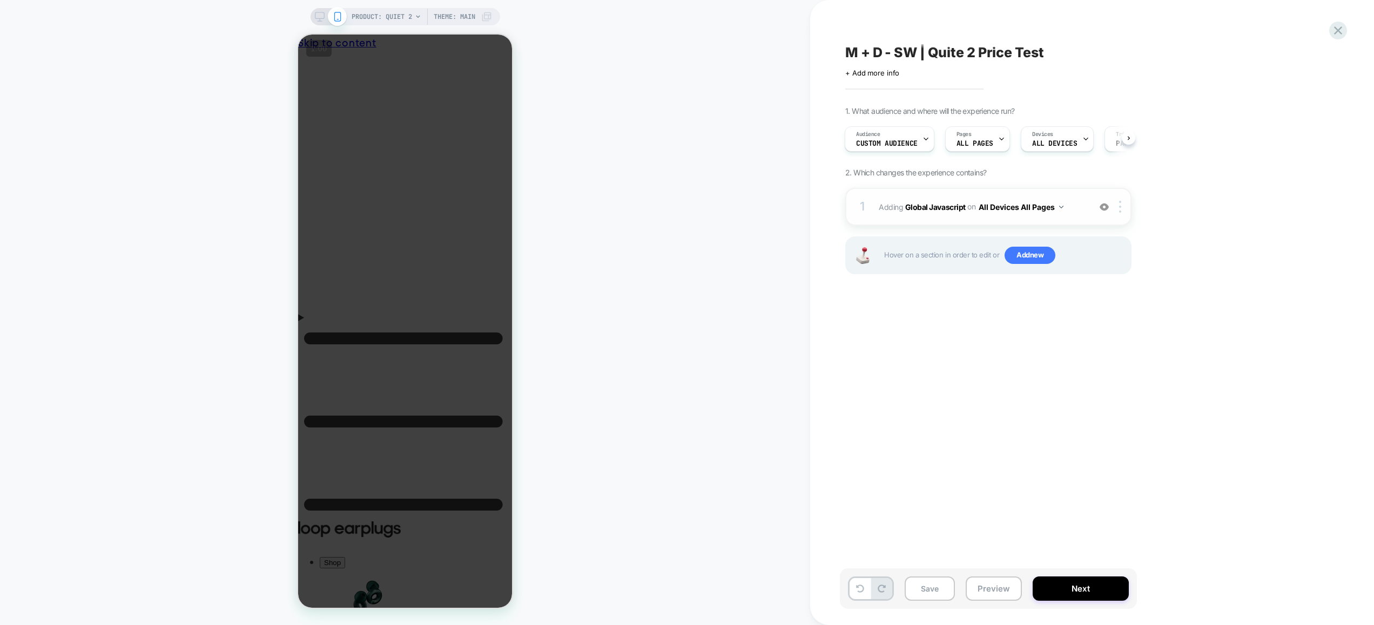
click at [1069, 213] on span "Adding Global Javascript on All Devices All Pages" at bounding box center [982, 207] width 206 height 16
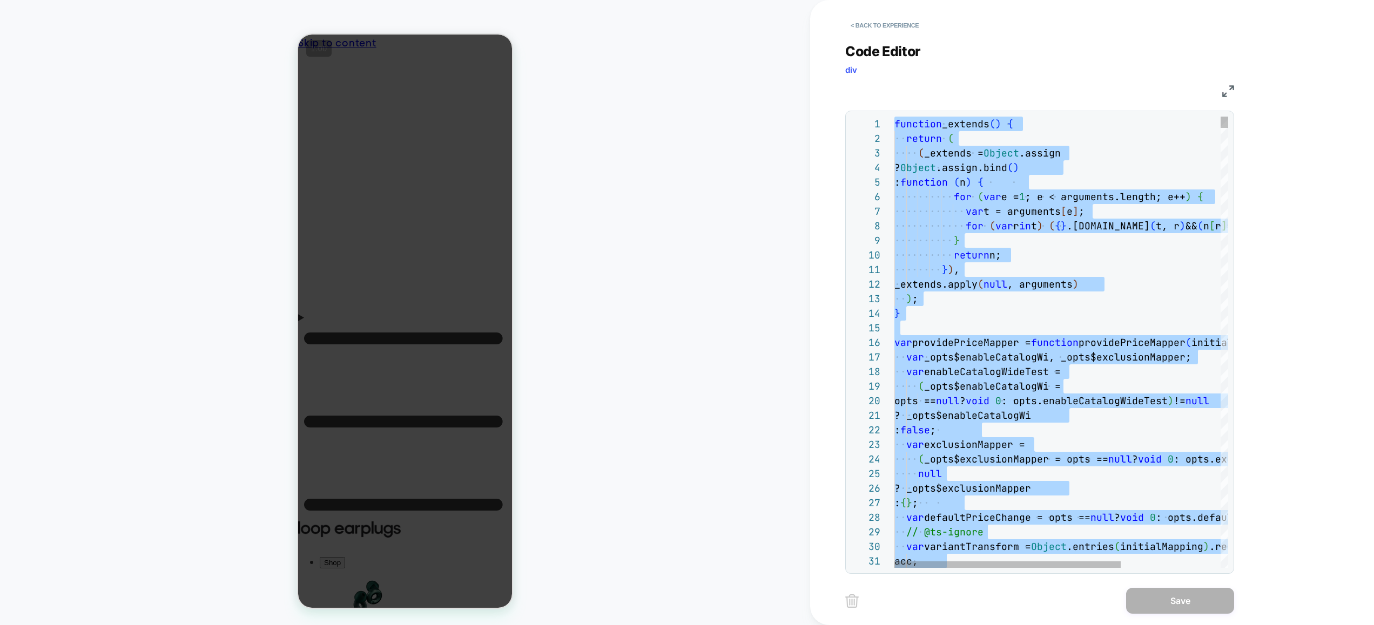
type textarea "**********"
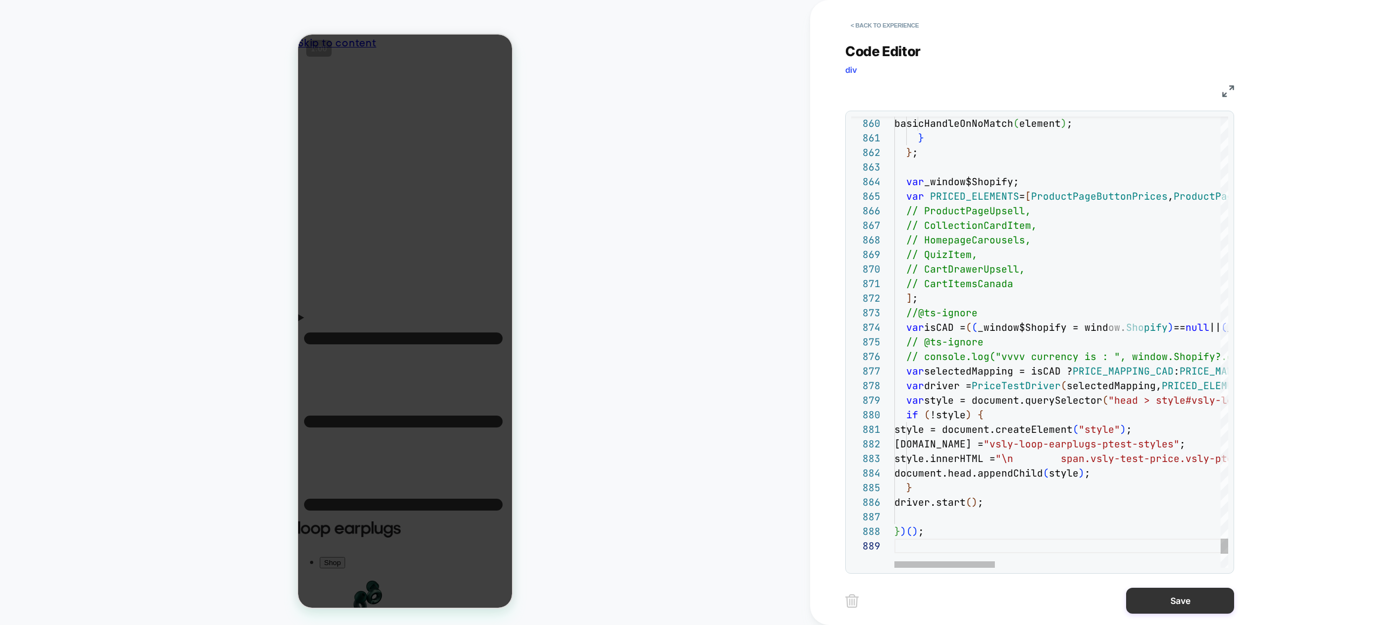
click at [1163, 605] on button "Save" at bounding box center [1180, 601] width 108 height 26
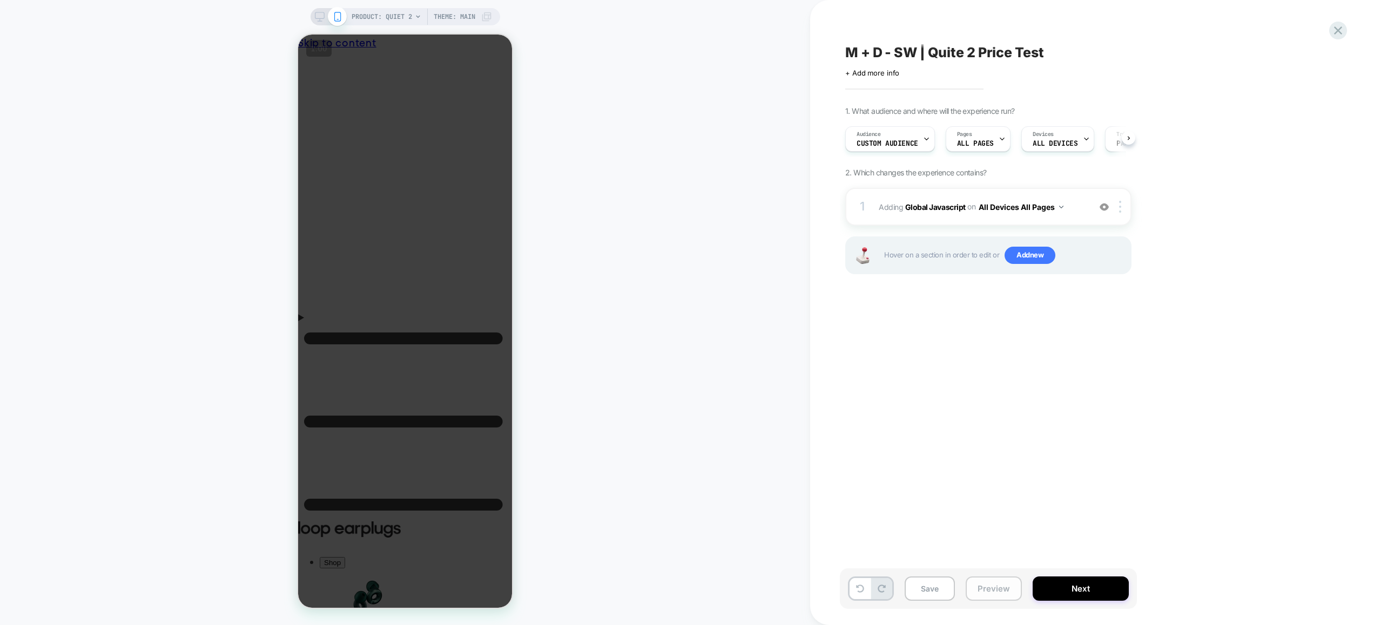
drag, startPoint x: 1008, startPoint y: 588, endPoint x: 1014, endPoint y: 577, distance: 13.1
click at [1008, 588] on button "Preview" at bounding box center [994, 589] width 56 height 24
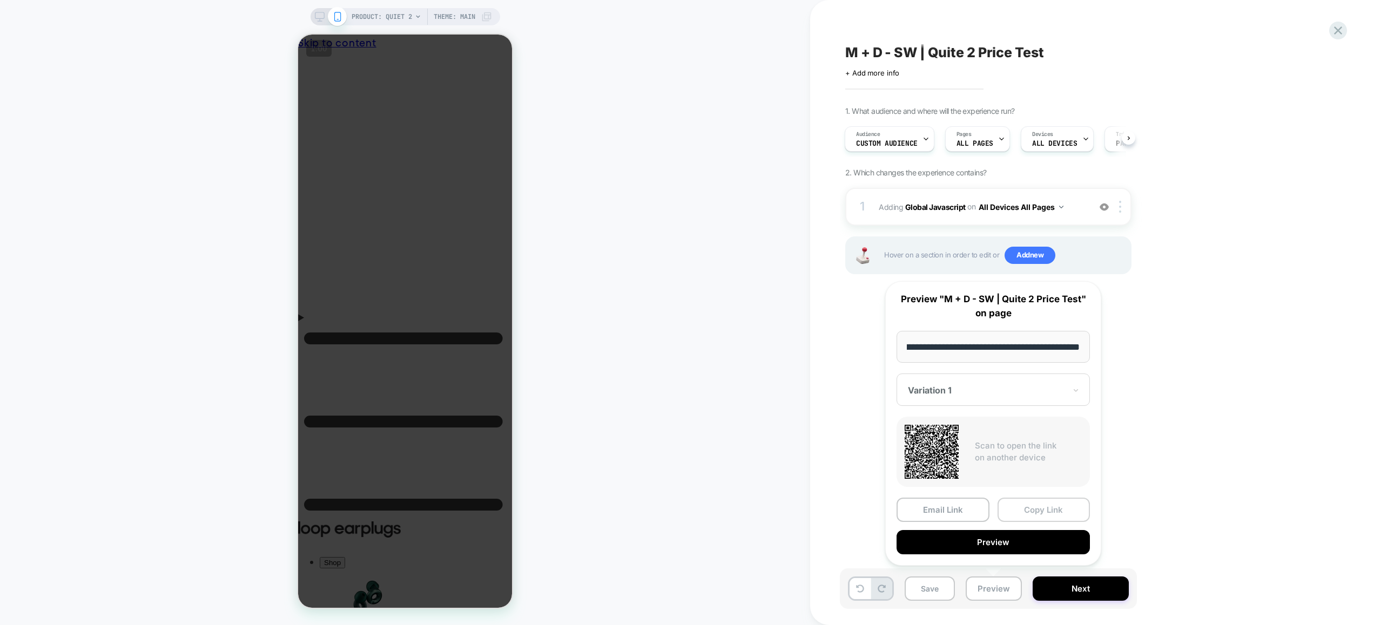
scroll to position [0, 0]
click at [1033, 510] on button "Copy Link" at bounding box center [1043, 510] width 93 height 24
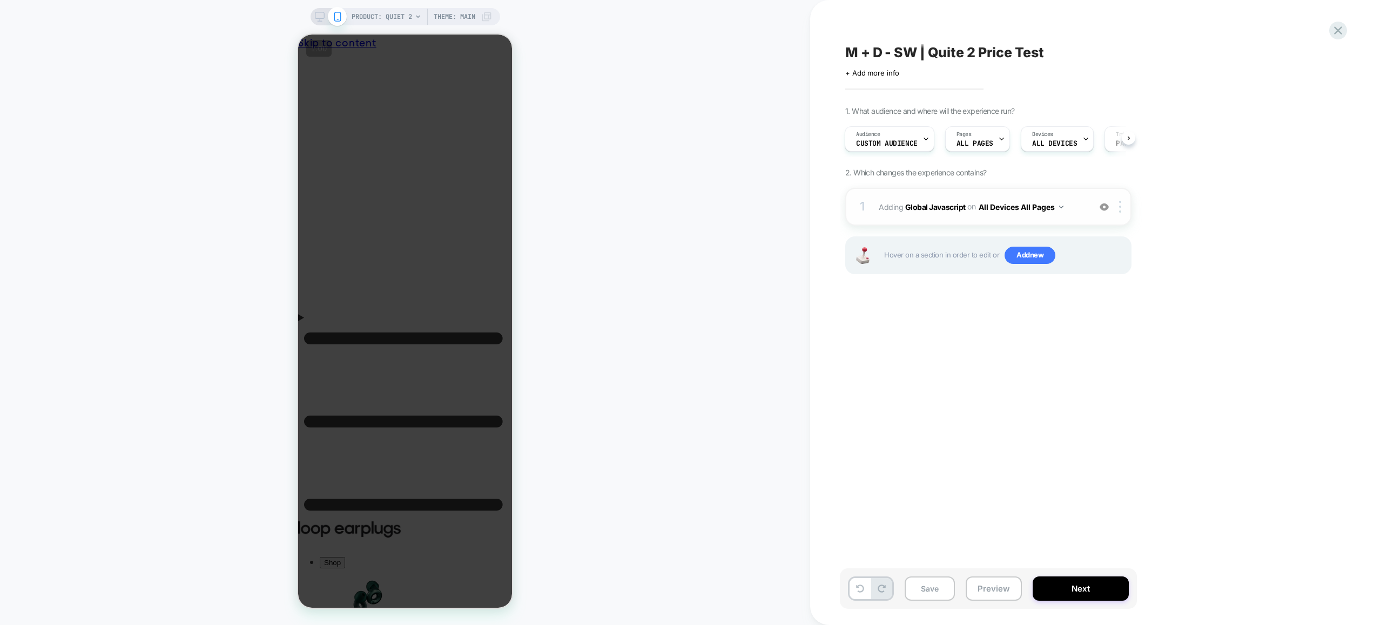
click at [1076, 207] on span "Adding Global Javascript on All Devices All Pages" at bounding box center [982, 207] width 206 height 16
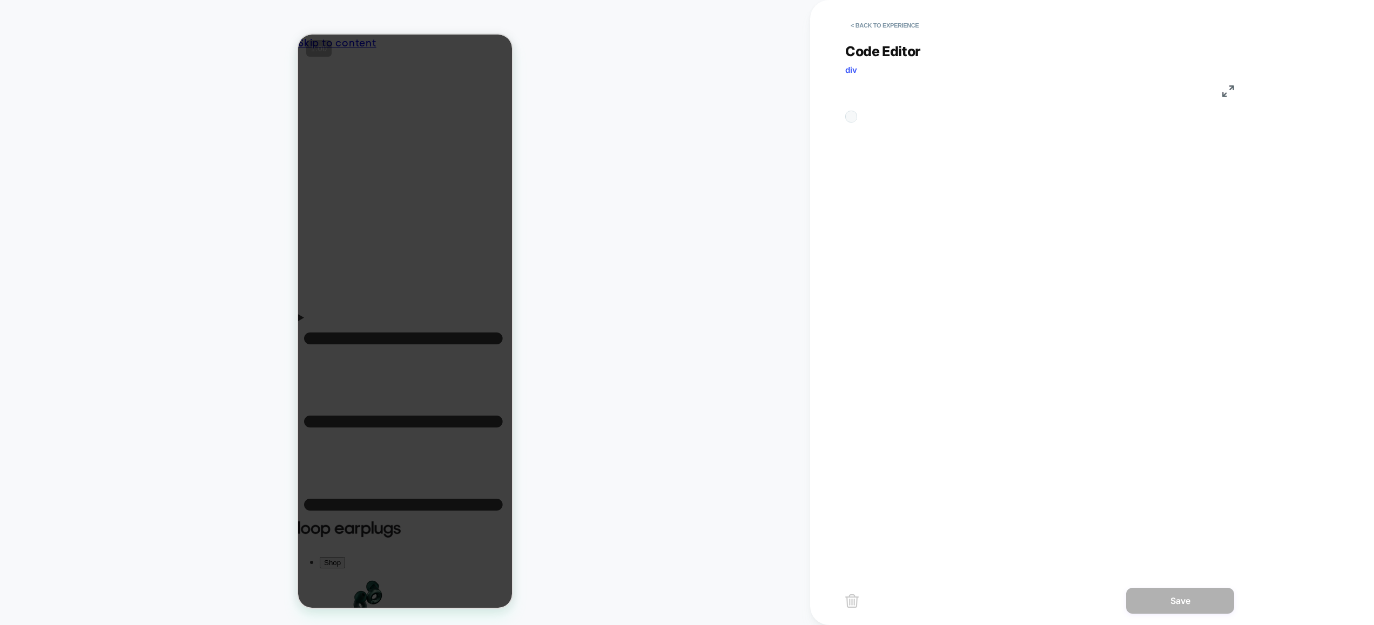
scroll to position [146, 0]
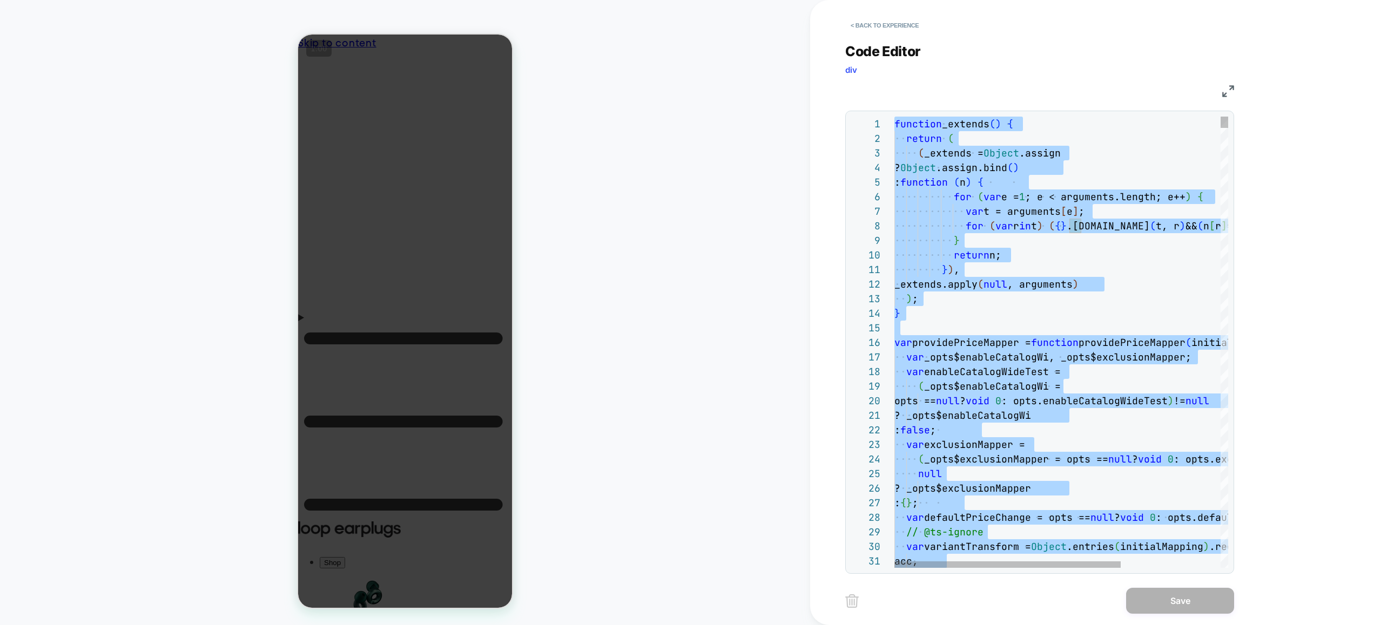
type textarea "**********"
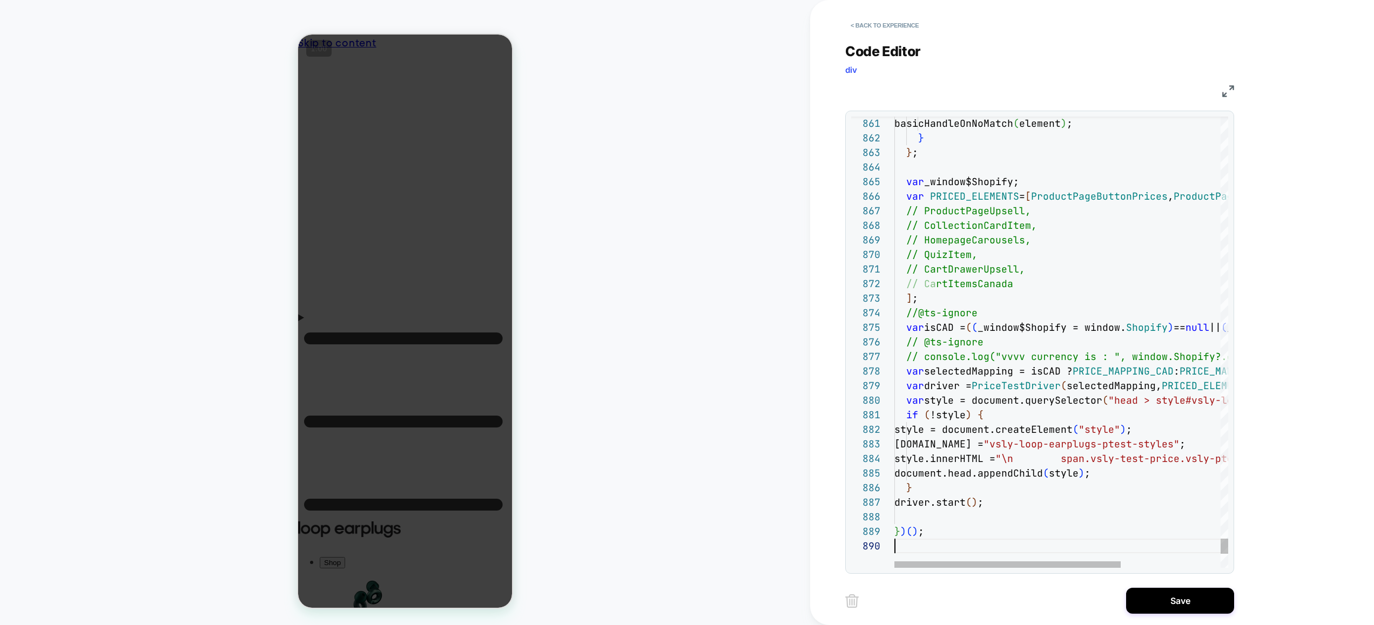
scroll to position [131, 0]
click at [1158, 604] on button "Save" at bounding box center [1180, 601] width 108 height 26
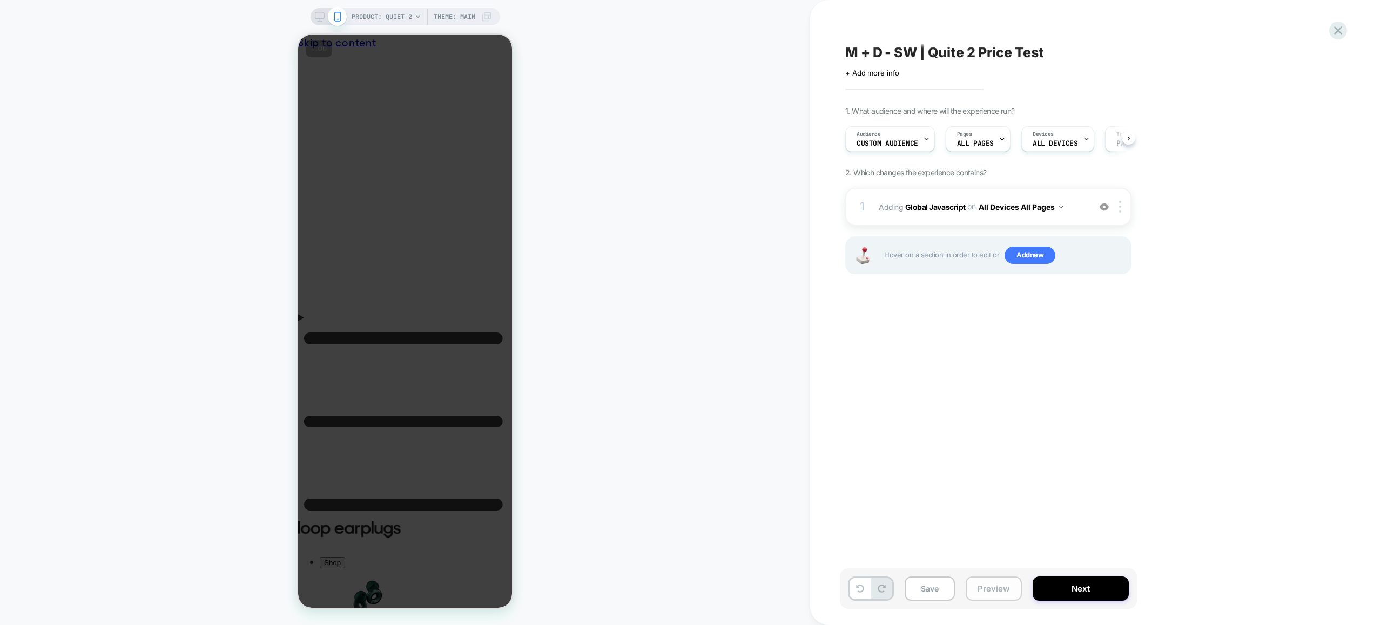
click at [1002, 589] on button "Preview" at bounding box center [994, 589] width 56 height 24
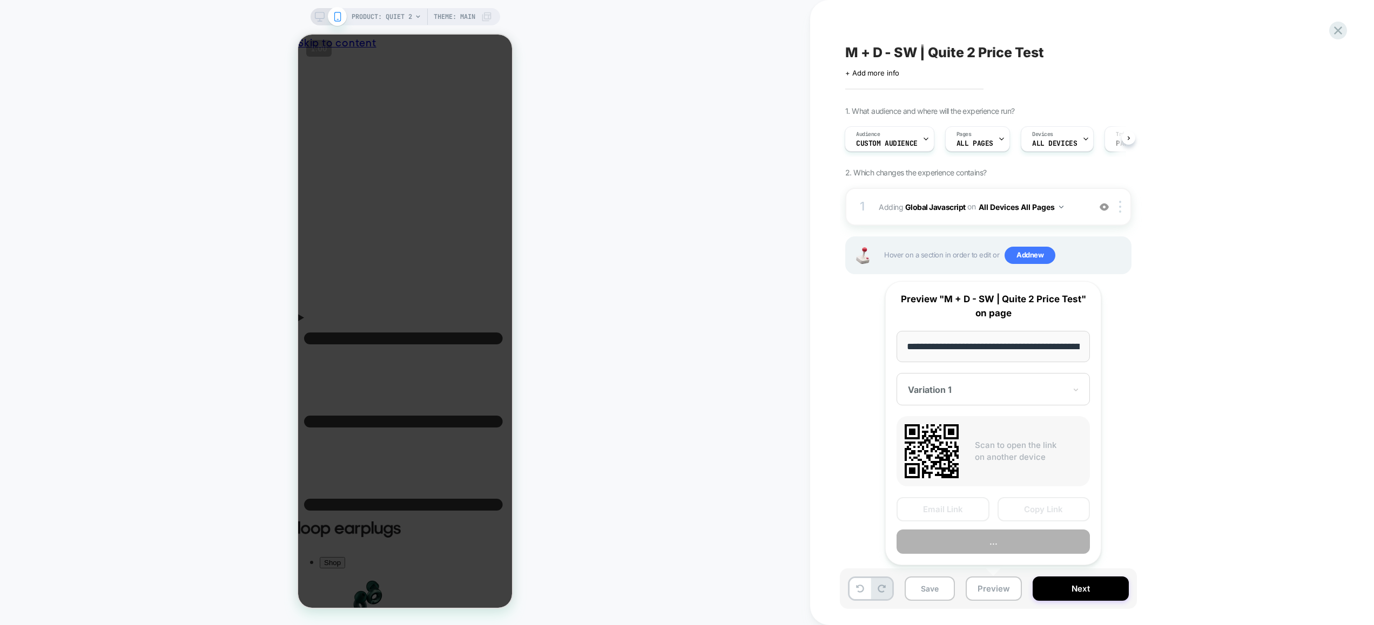
scroll to position [0, 100]
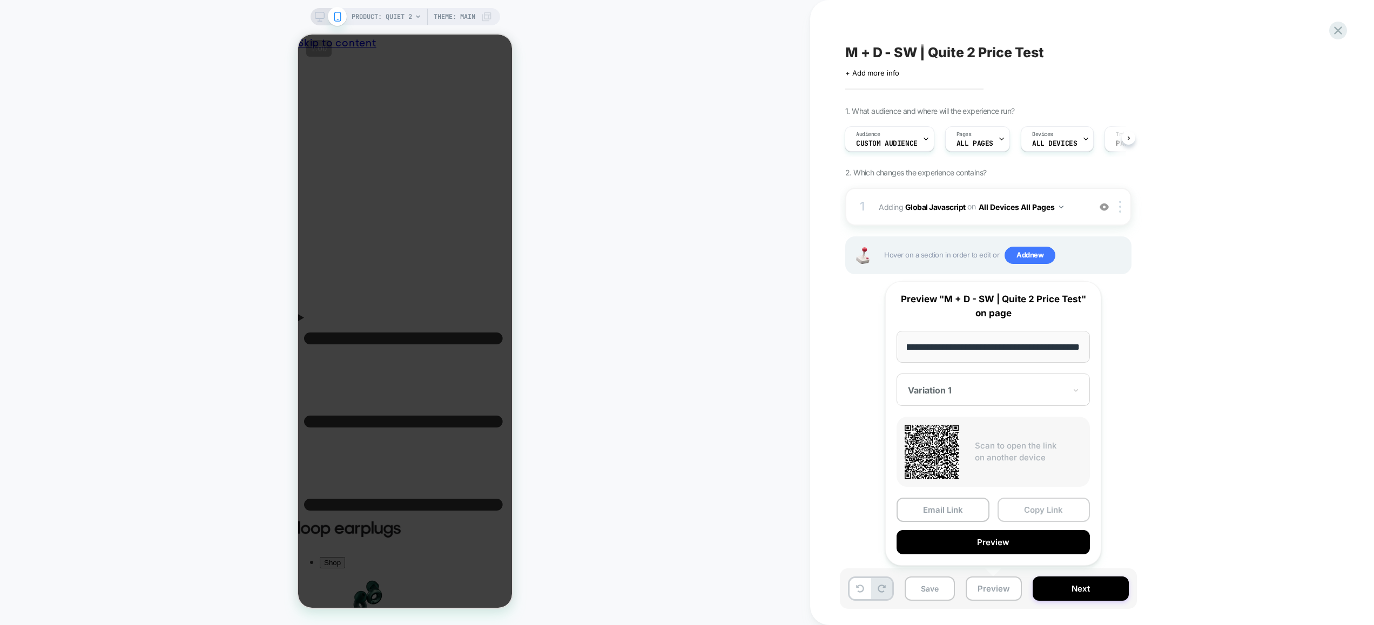
click at [1041, 507] on button "Copy Link" at bounding box center [1043, 510] width 93 height 24
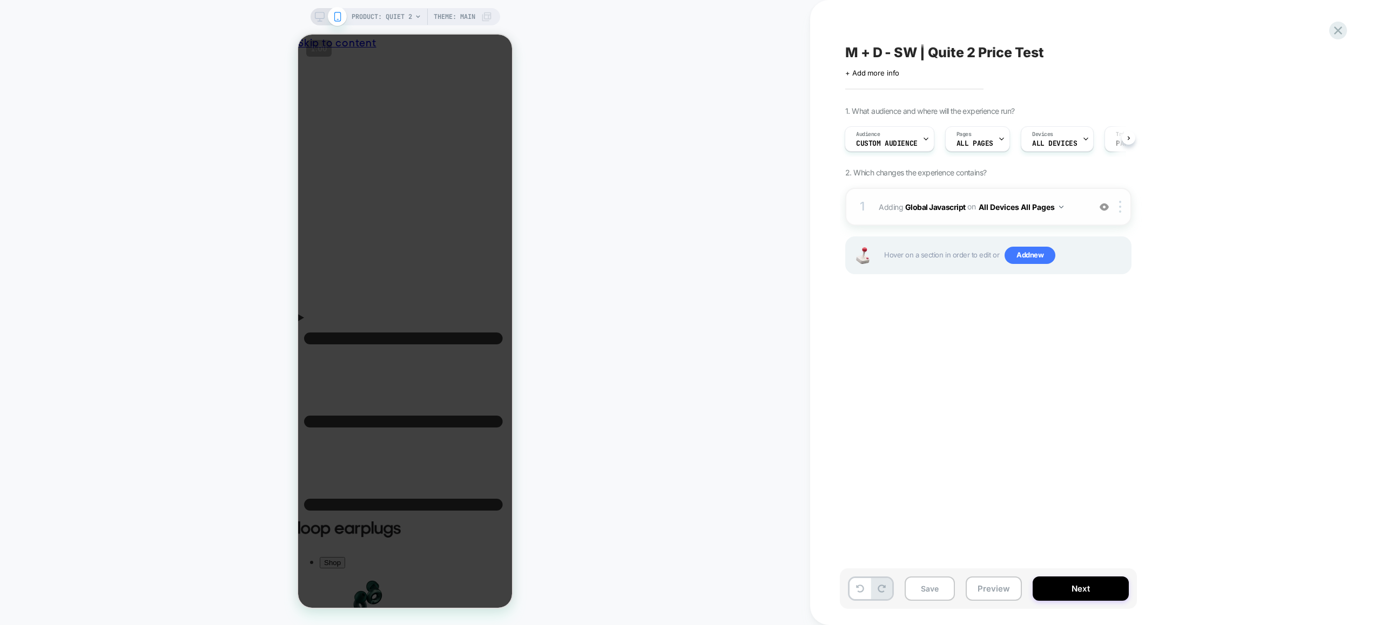
click at [1065, 208] on span "Adding Global Javascript on All Devices All Pages" at bounding box center [982, 207] width 206 height 16
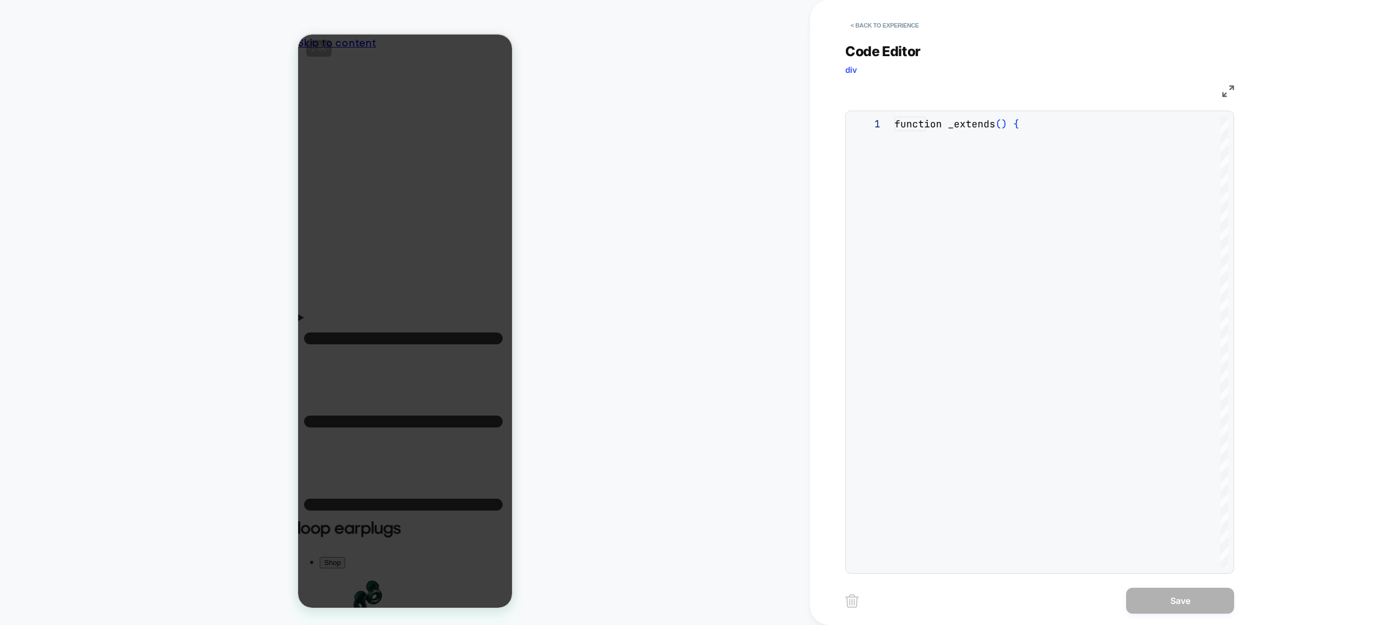
scroll to position [146, 0]
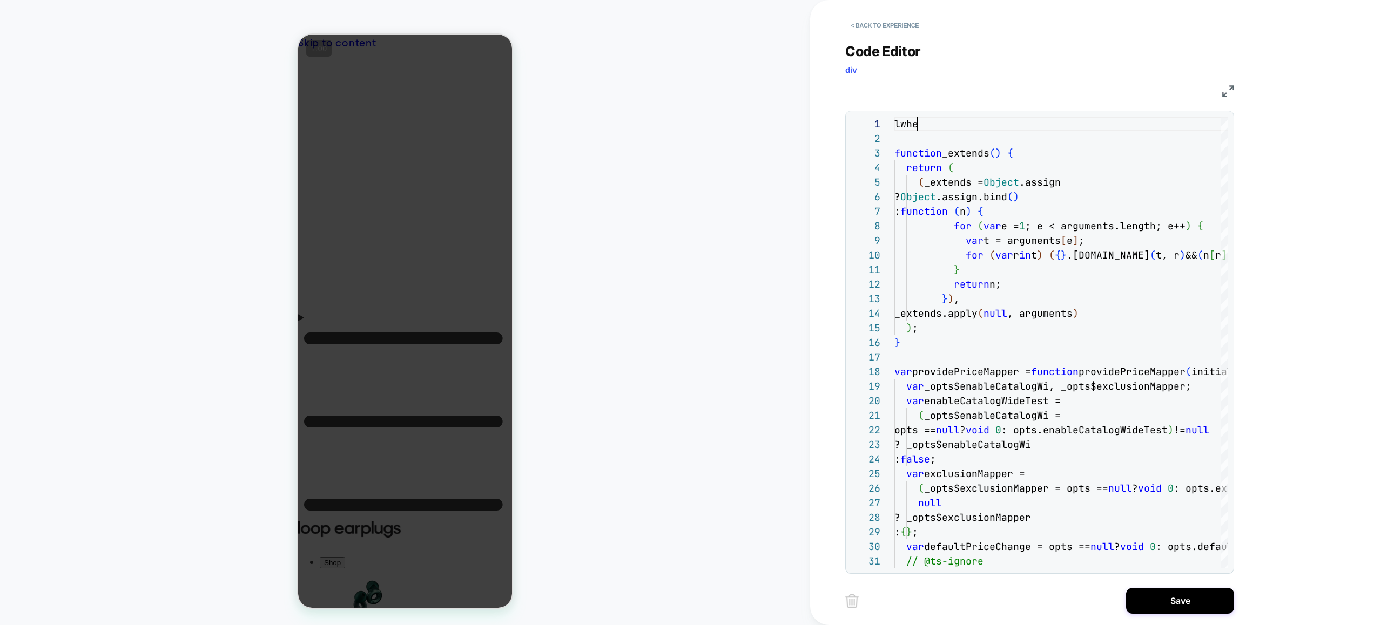
scroll to position [58, 12]
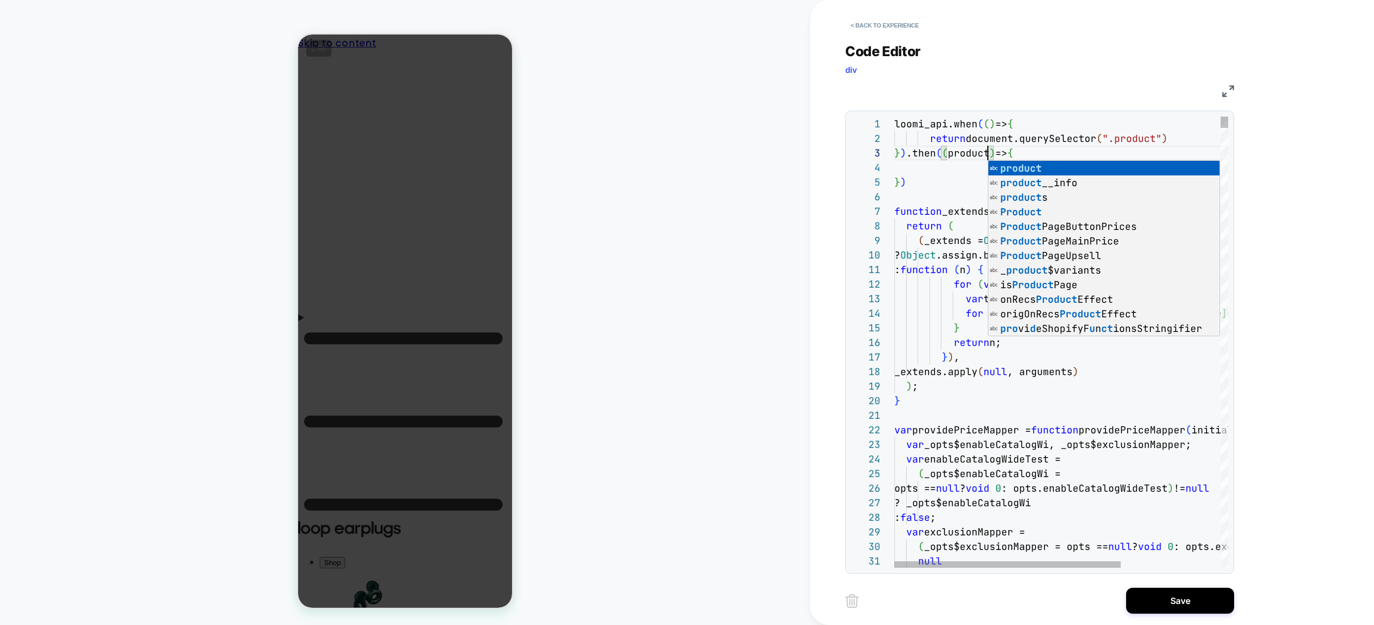
scroll to position [29, 93]
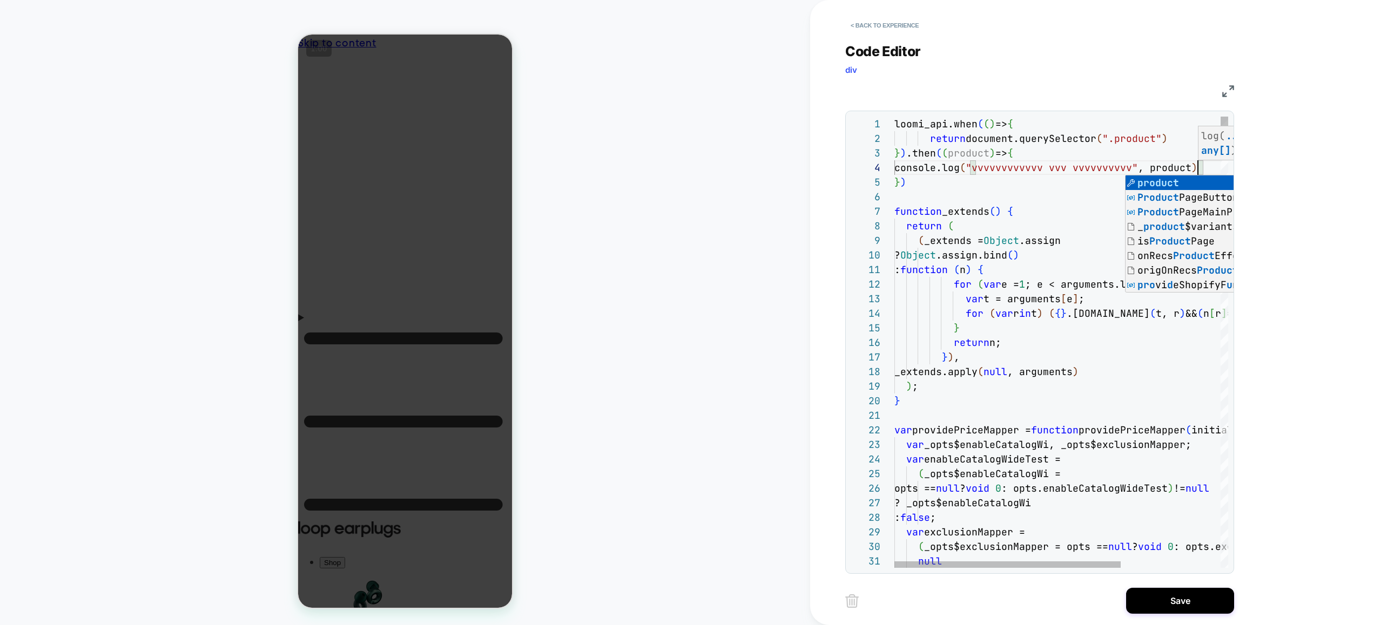
scroll to position [44, 303]
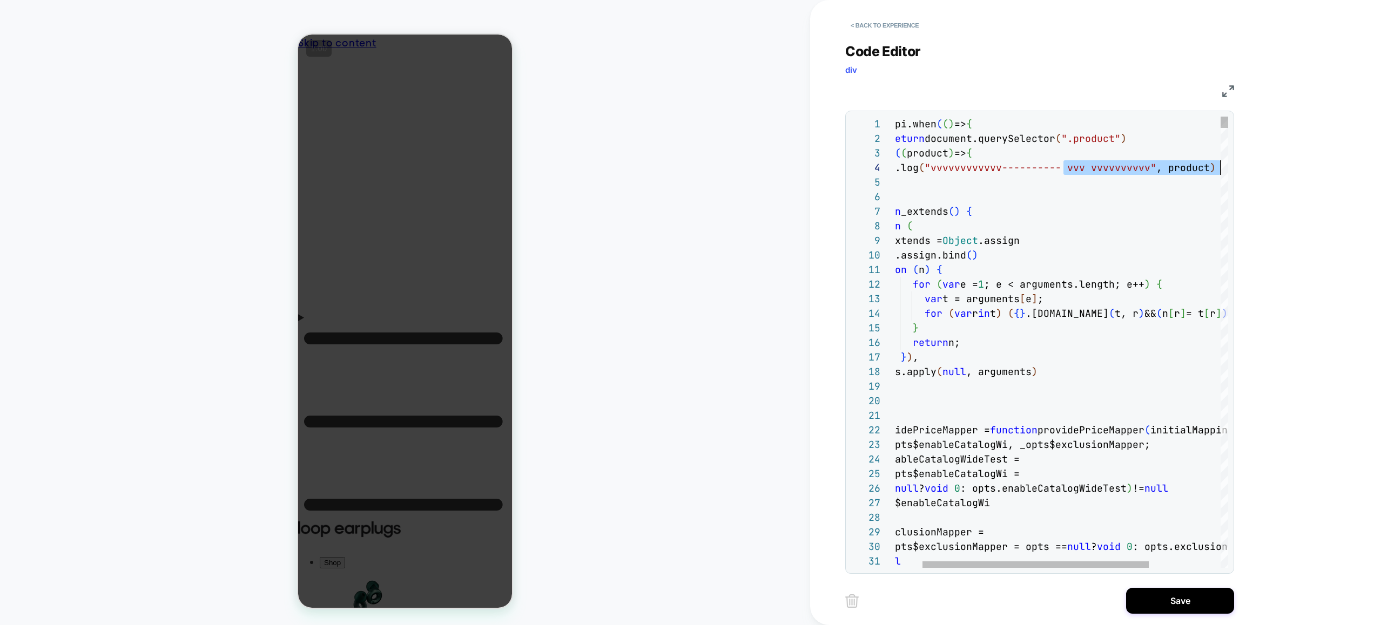
drag, startPoint x: 1104, startPoint y: 168, endPoint x: 1202, endPoint y: 172, distance: 97.8
drag, startPoint x: 1152, startPoint y: 170, endPoint x: 872, endPoint y: 165, distance: 279.8
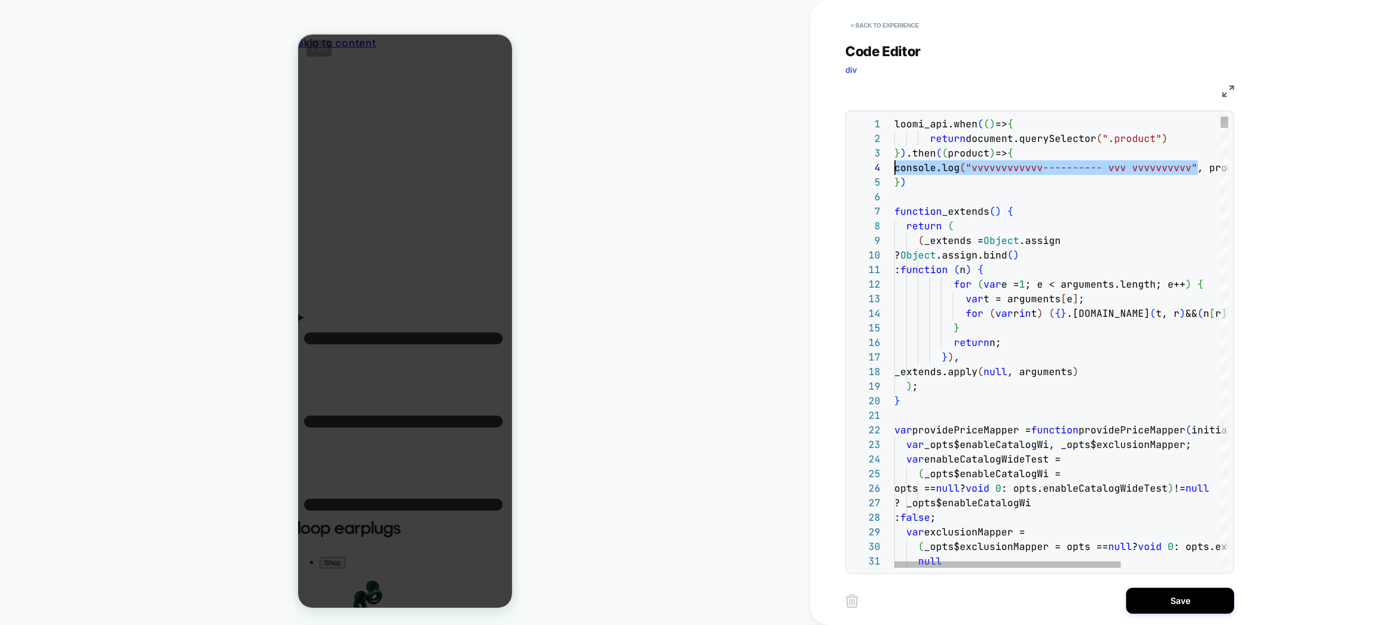
scroll to position [73, 0]
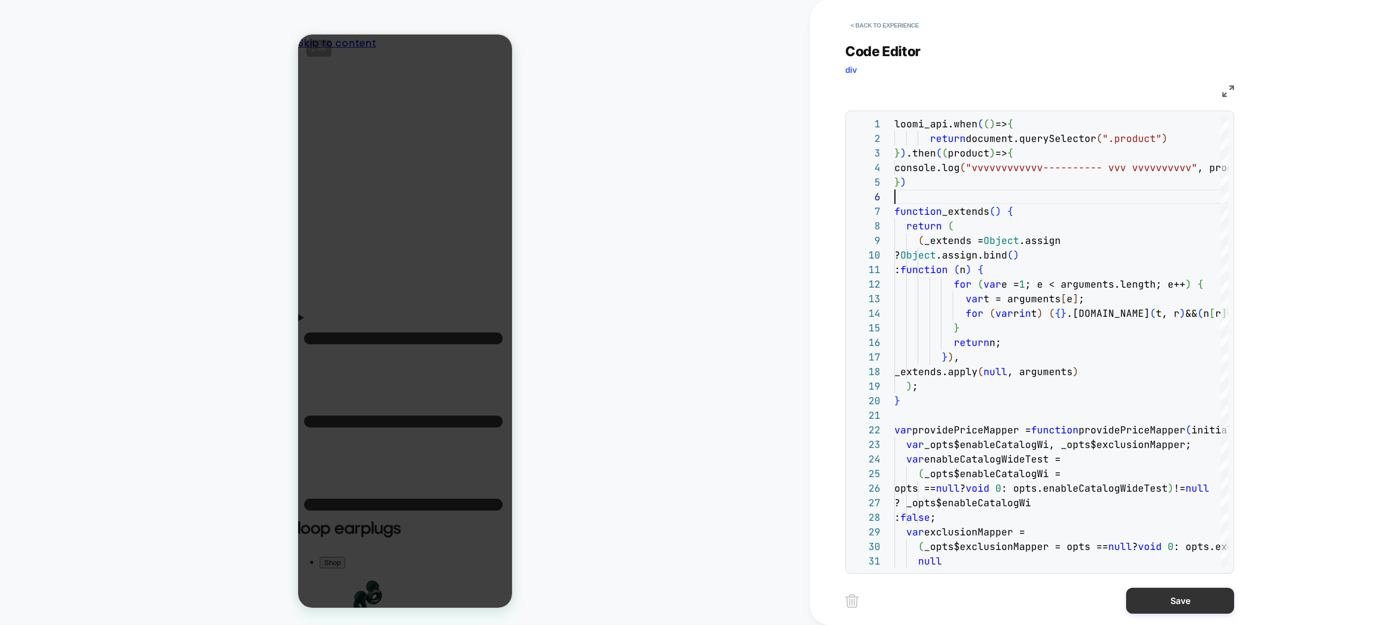
type textarea "**********"
click at [1188, 593] on button "Save" at bounding box center [1180, 601] width 108 height 26
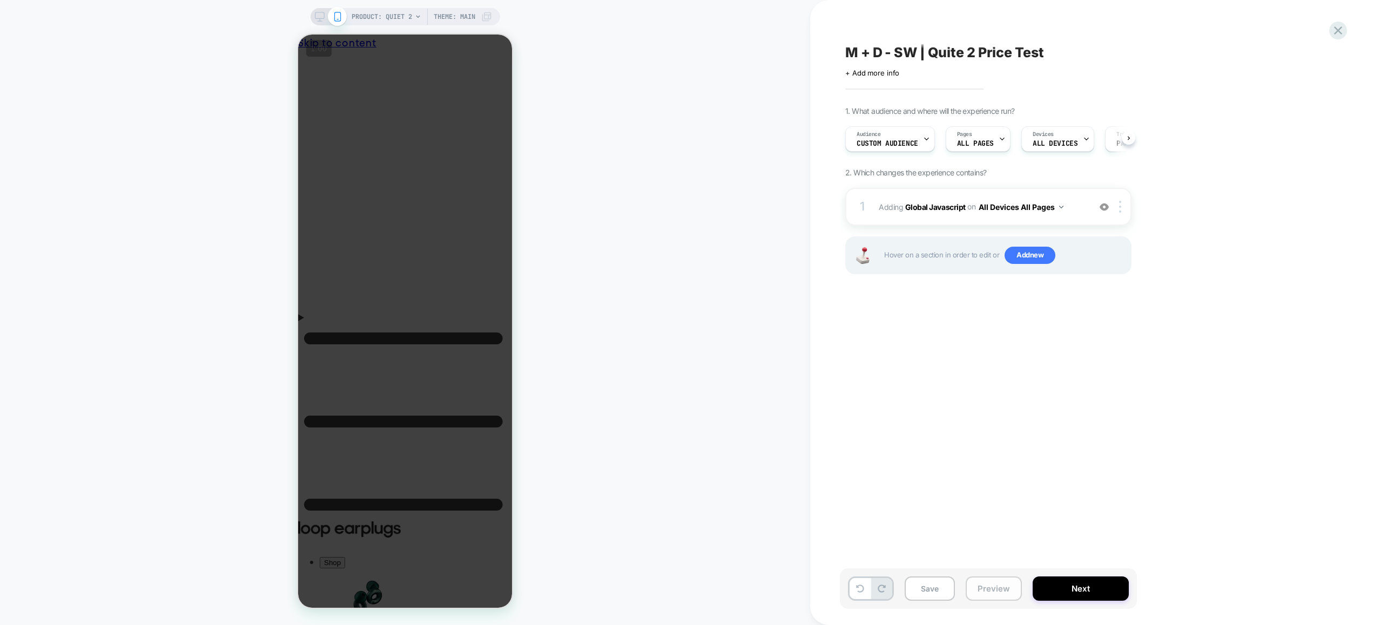
scroll to position [0, 1]
click at [997, 591] on button "Preview" at bounding box center [994, 589] width 56 height 24
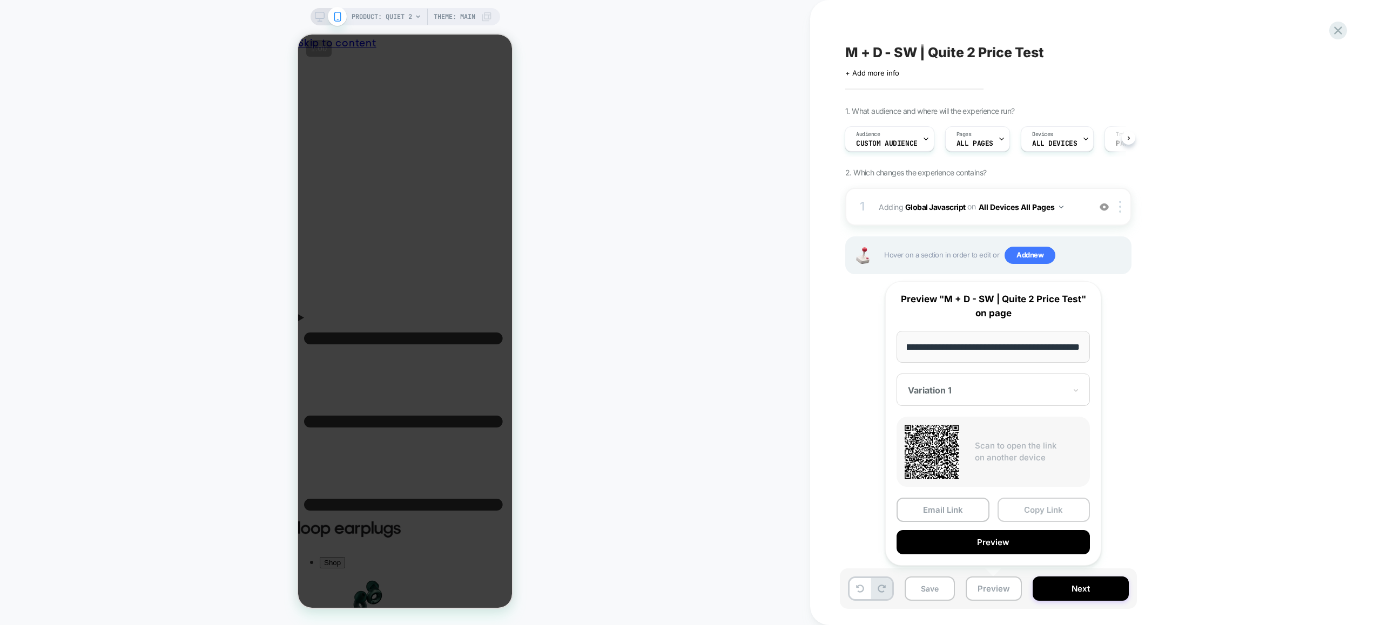
scroll to position [0, 0]
click at [1035, 516] on button "Copy Link" at bounding box center [1043, 510] width 93 height 24
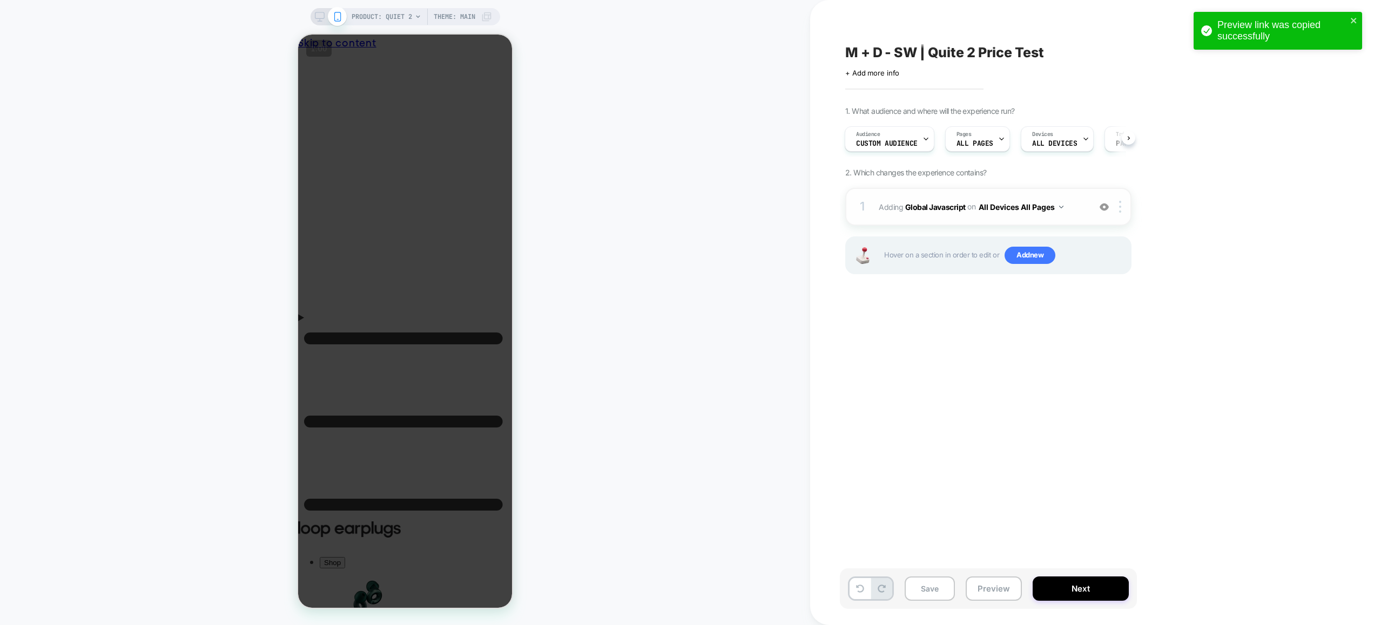
click at [1080, 212] on span "Adding Global Javascript on All Devices All Pages" at bounding box center [982, 207] width 206 height 16
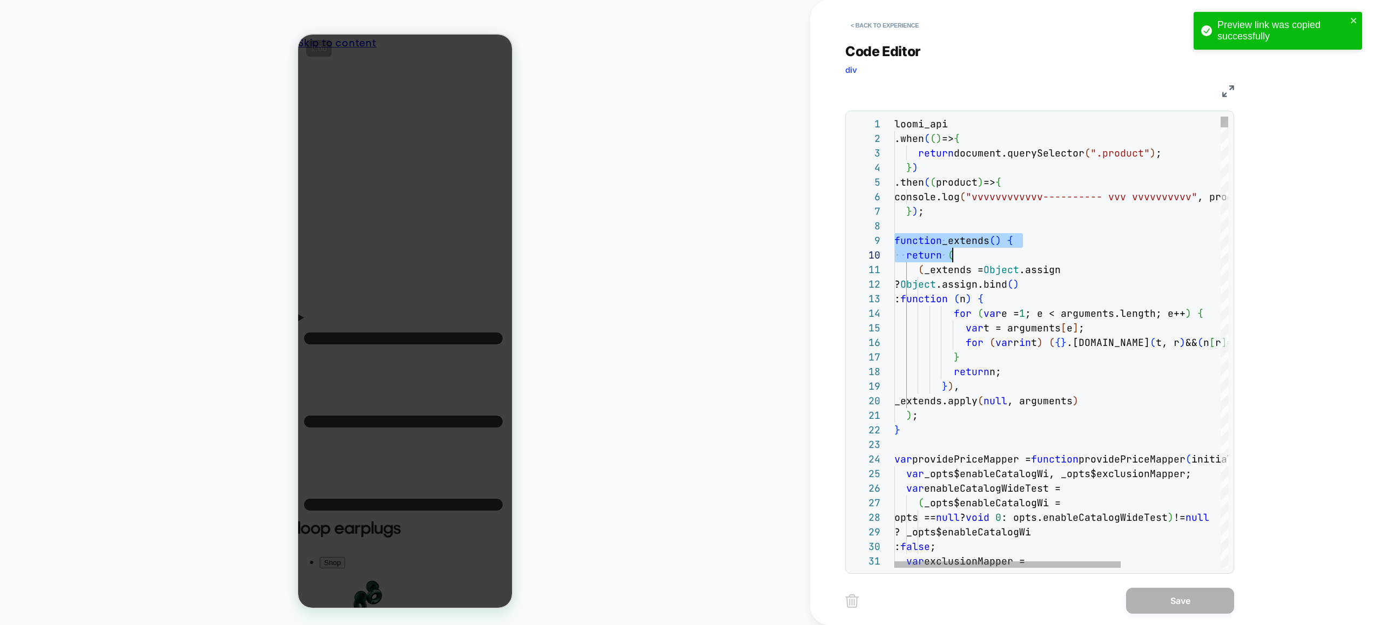
scroll to position [117, 158]
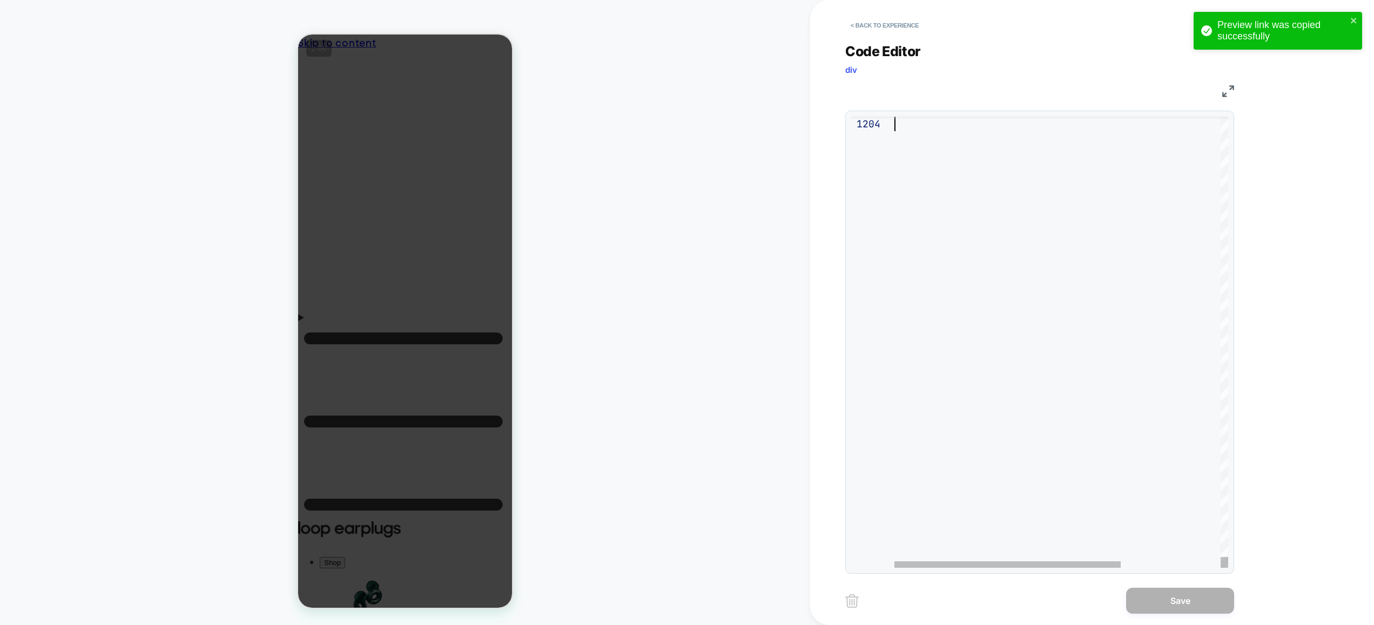
drag, startPoint x: 897, startPoint y: 239, endPoint x: 1059, endPoint y: 326, distance: 183.9
type textarea "**********"
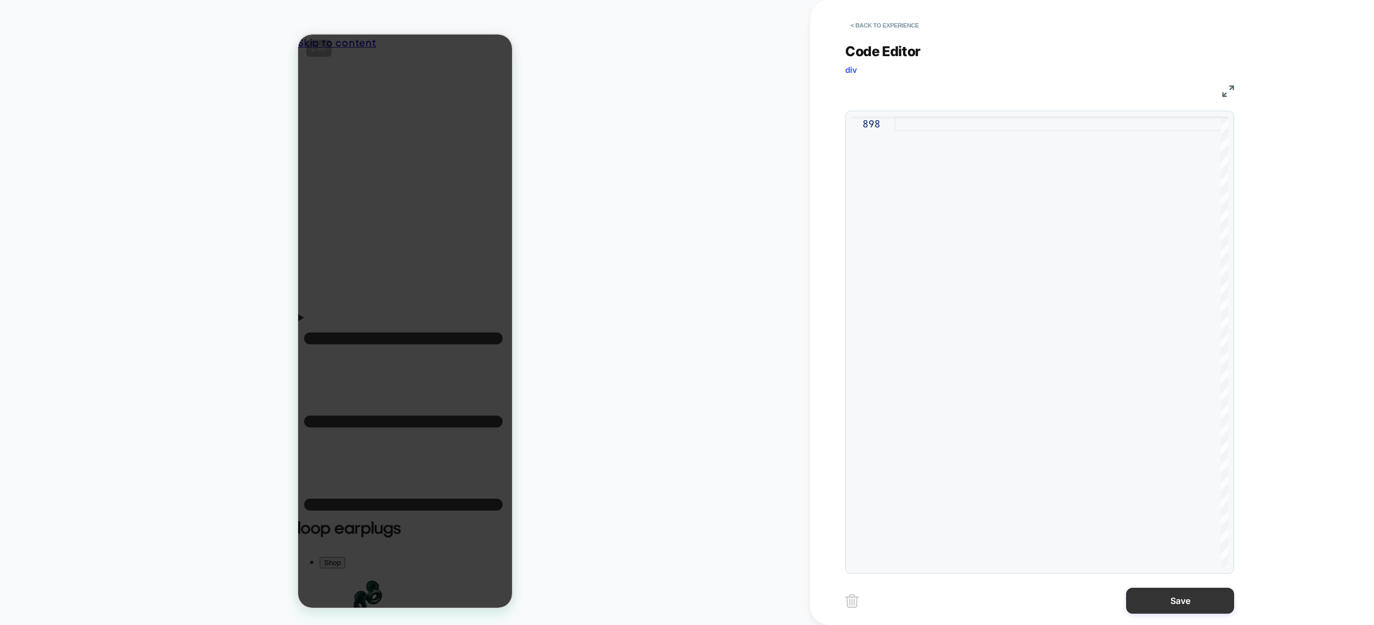
click at [1182, 603] on button "Save" at bounding box center [1180, 601] width 108 height 26
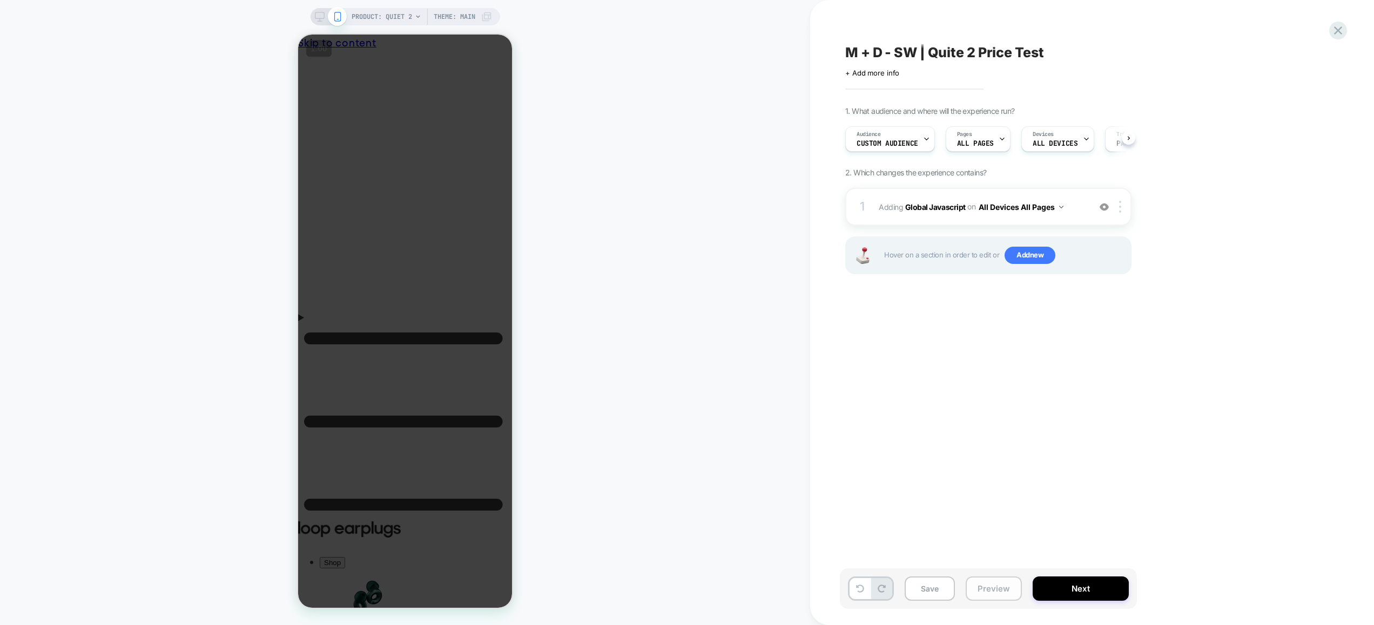
scroll to position [0, 1]
click at [1003, 589] on button "Preview" at bounding box center [994, 589] width 56 height 24
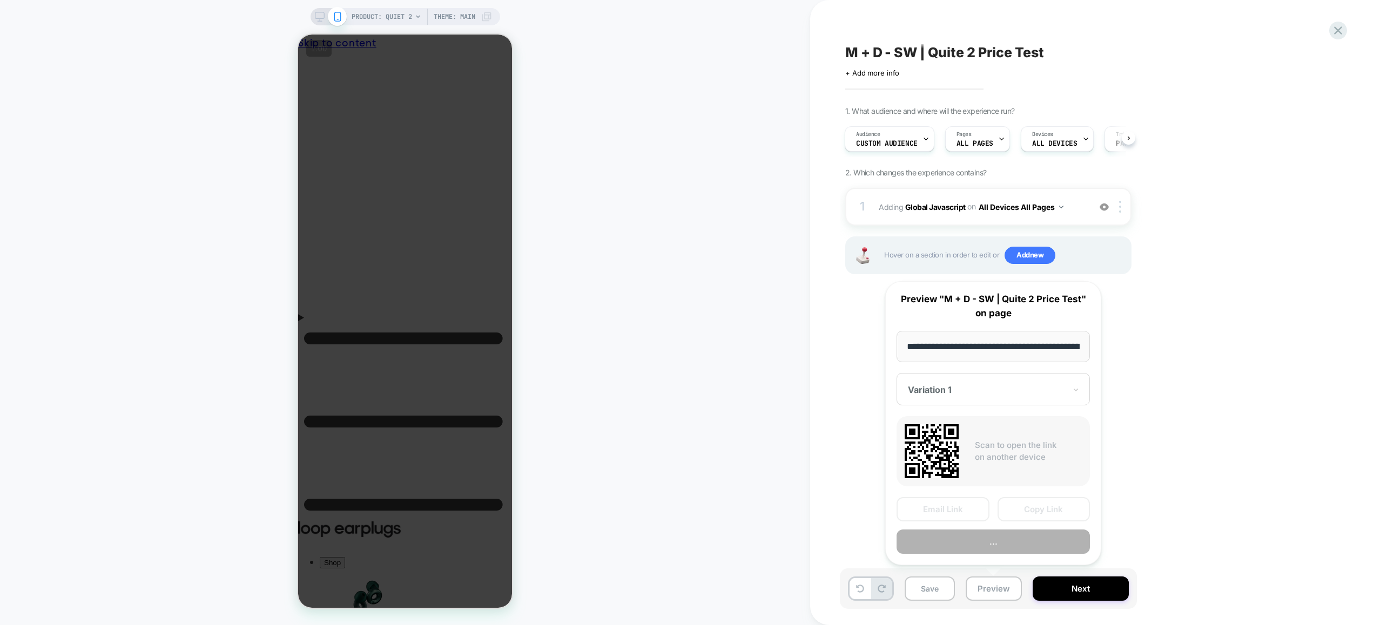
scroll to position [0, 100]
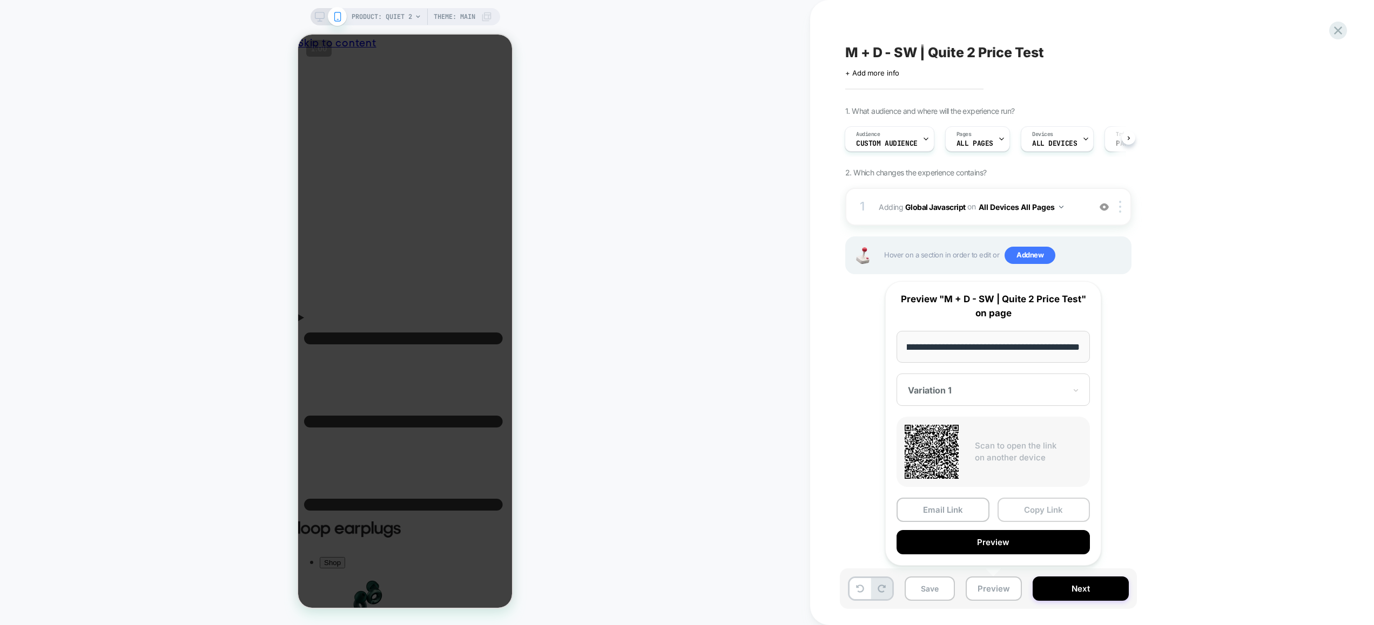
click at [1048, 516] on button "Copy Link" at bounding box center [1043, 510] width 93 height 24
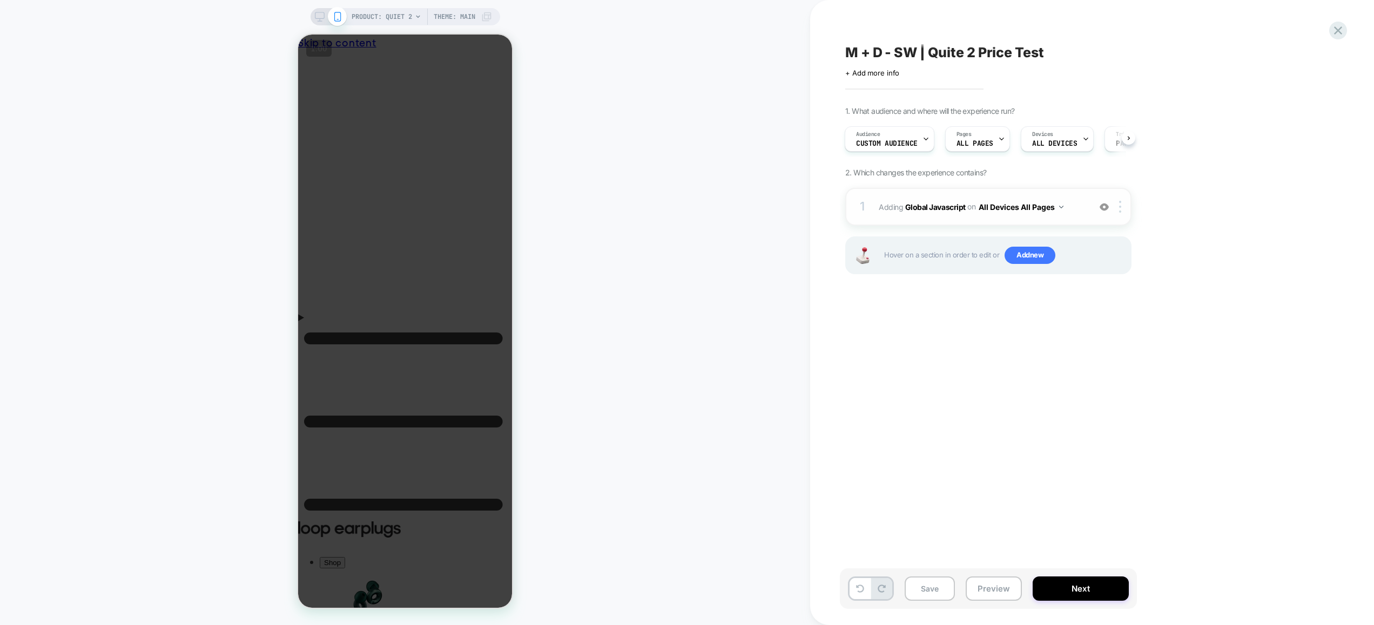
click at [1075, 211] on span "Adding Global Javascript on All Devices All Pages" at bounding box center [982, 207] width 206 height 16
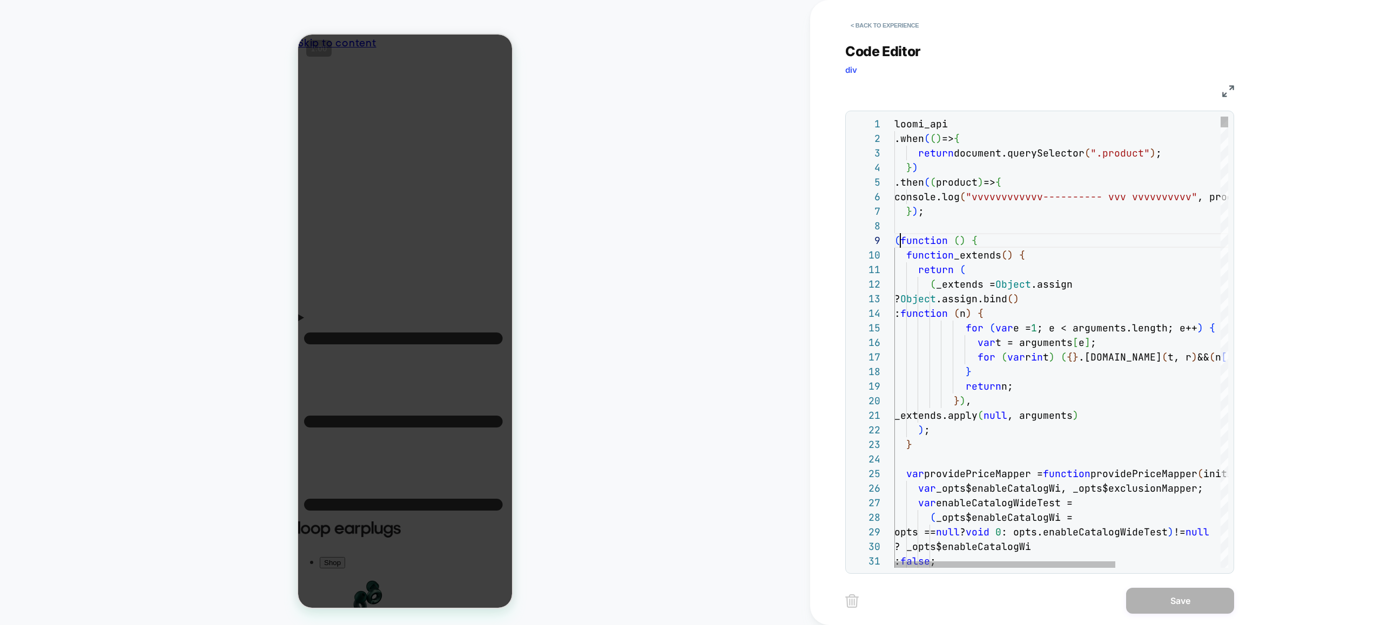
scroll to position [117, 6]
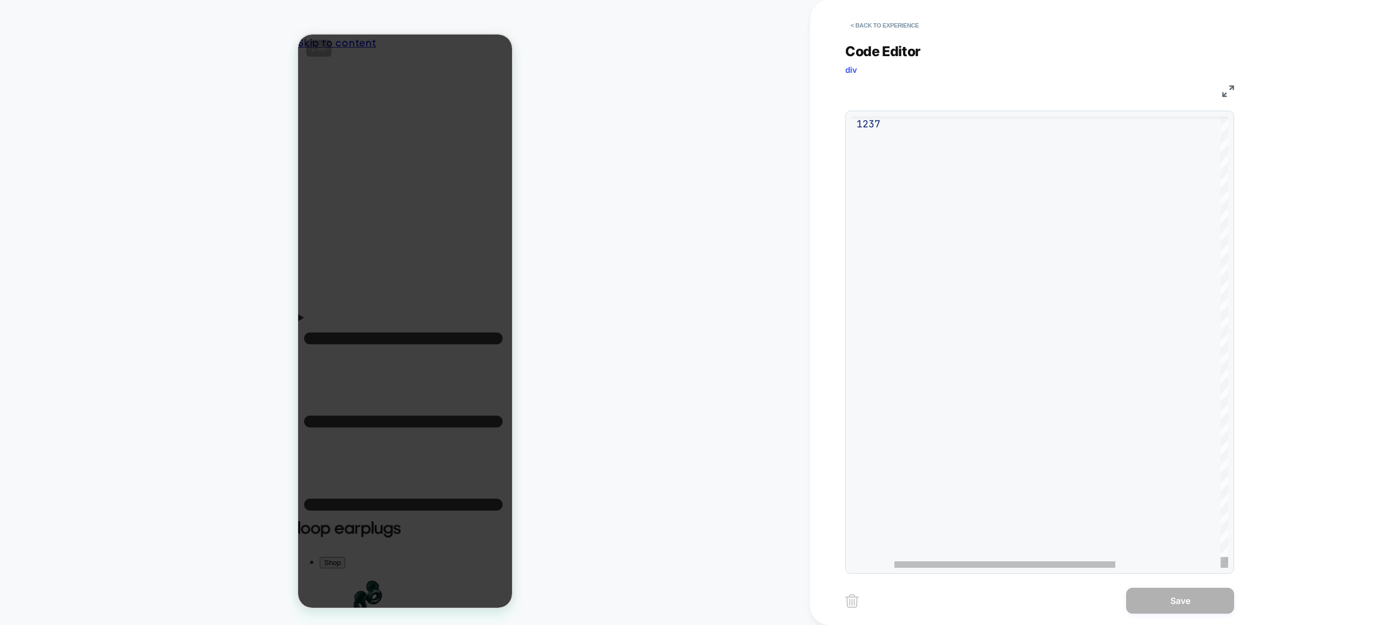
drag, startPoint x: 896, startPoint y: 242, endPoint x: 946, endPoint y: 299, distance: 75.0
type textarea "**********"
click at [1198, 591] on button "Save" at bounding box center [1180, 601] width 108 height 26
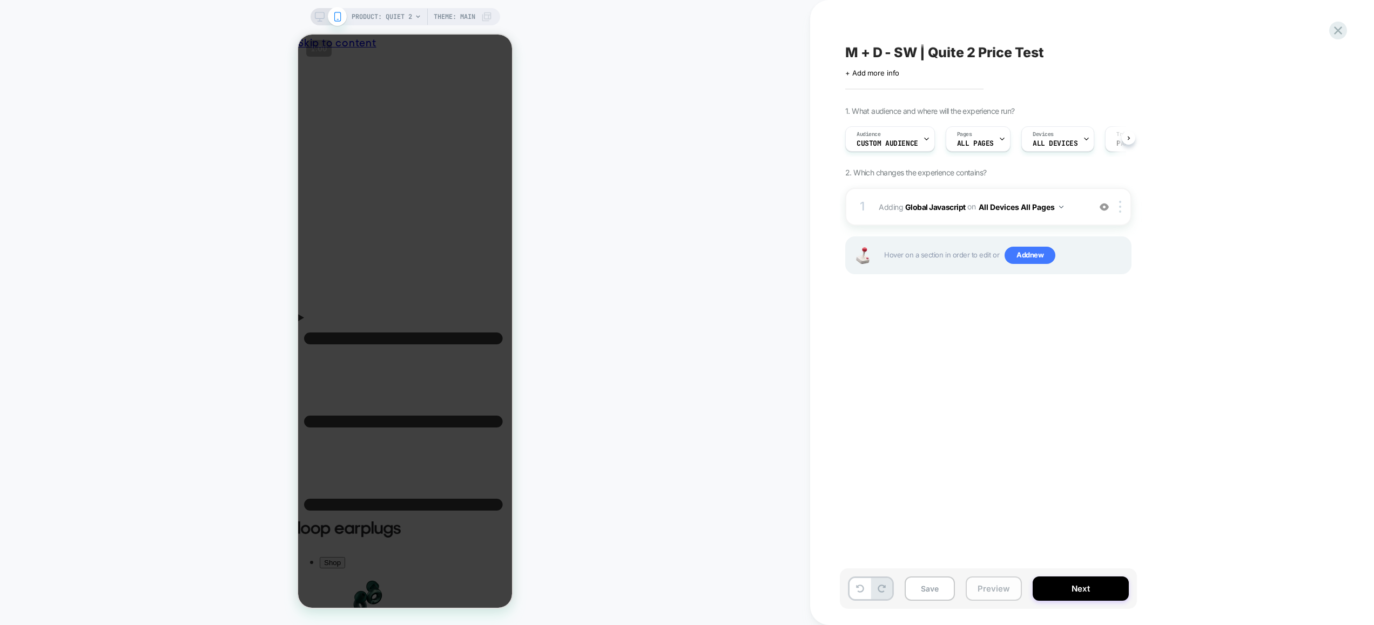
click at [986, 588] on button "Preview" at bounding box center [994, 589] width 56 height 24
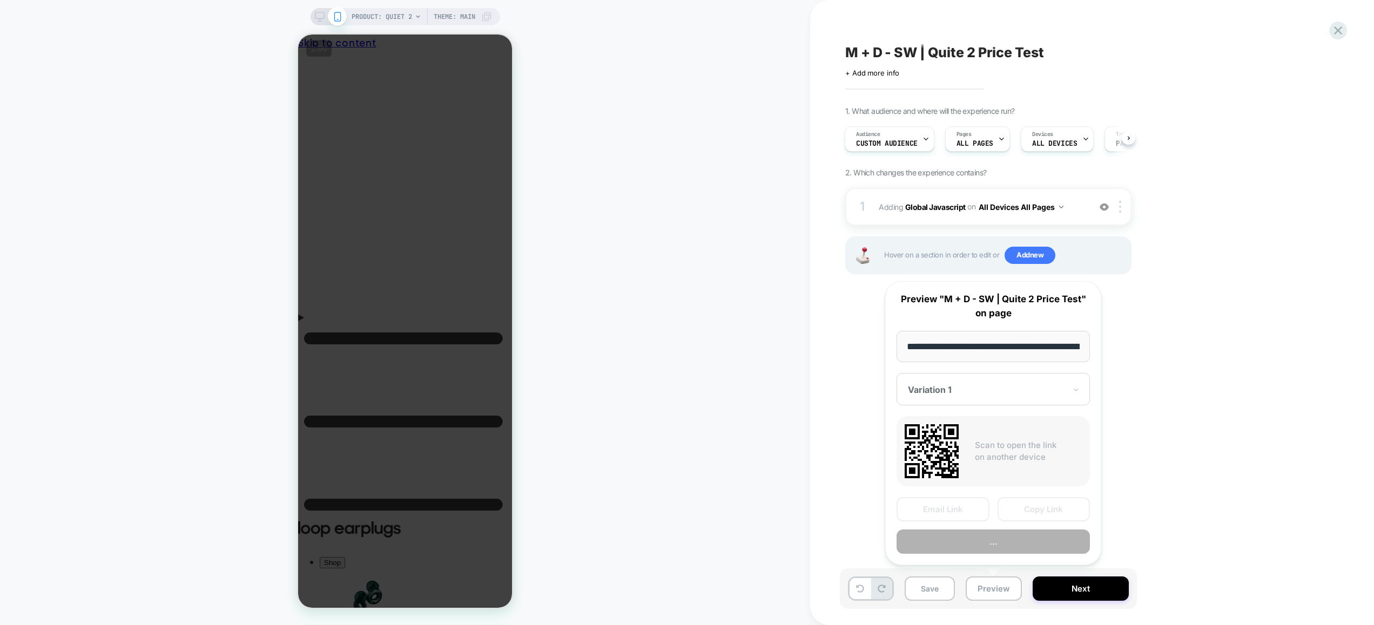
scroll to position [0, 100]
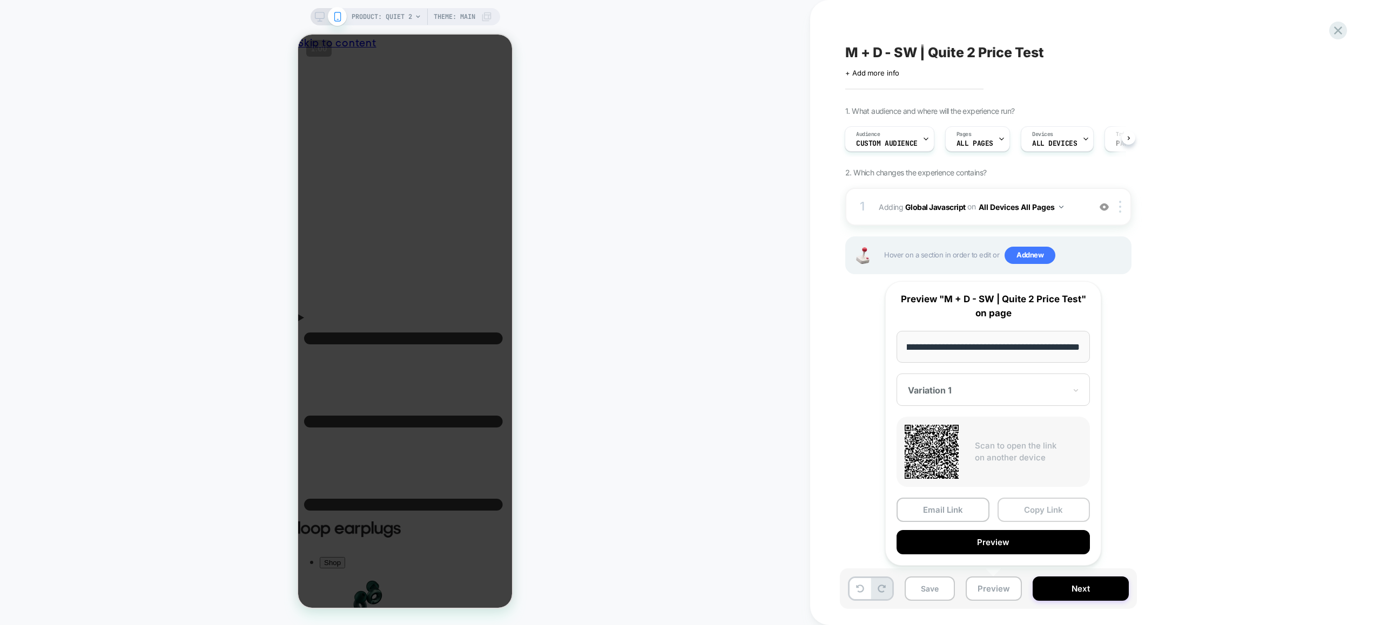
click at [1034, 514] on button "Copy Link" at bounding box center [1043, 510] width 93 height 24
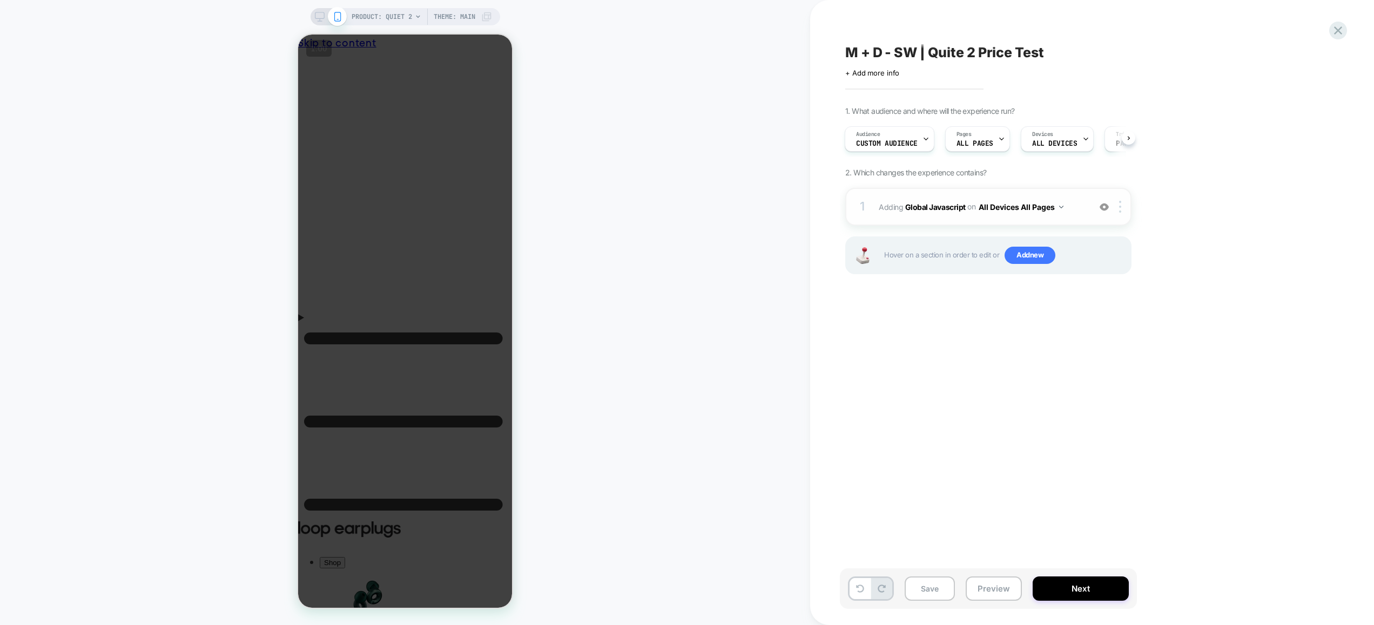
click at [1083, 219] on div "1 Adding Global Javascript on All Devices All Pages Add Before Add After Target…" at bounding box center [988, 207] width 286 height 38
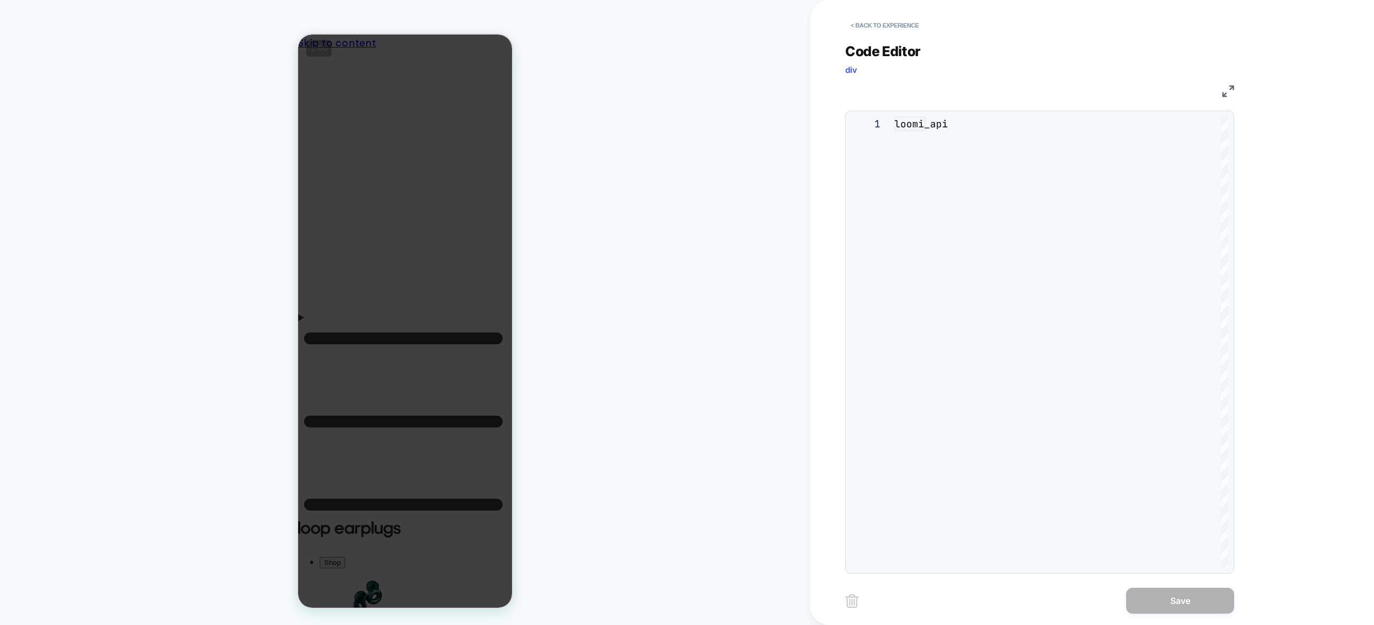
scroll to position [146, 0]
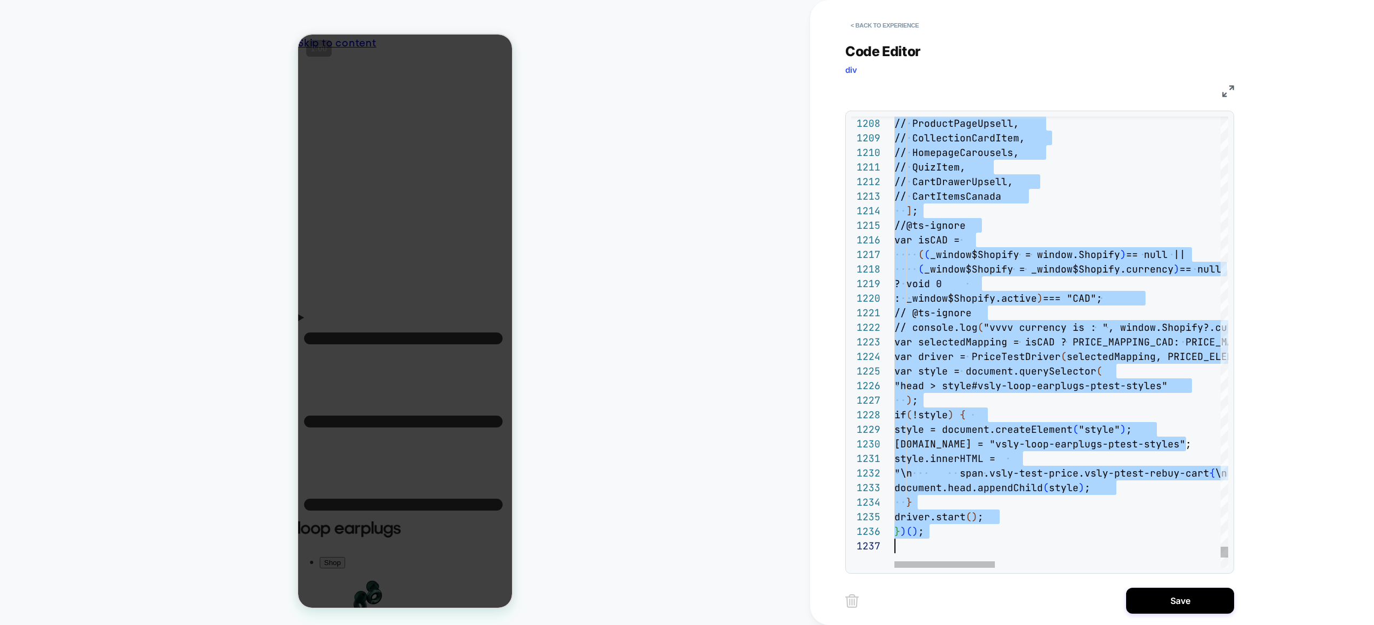
scroll to position [0, 0]
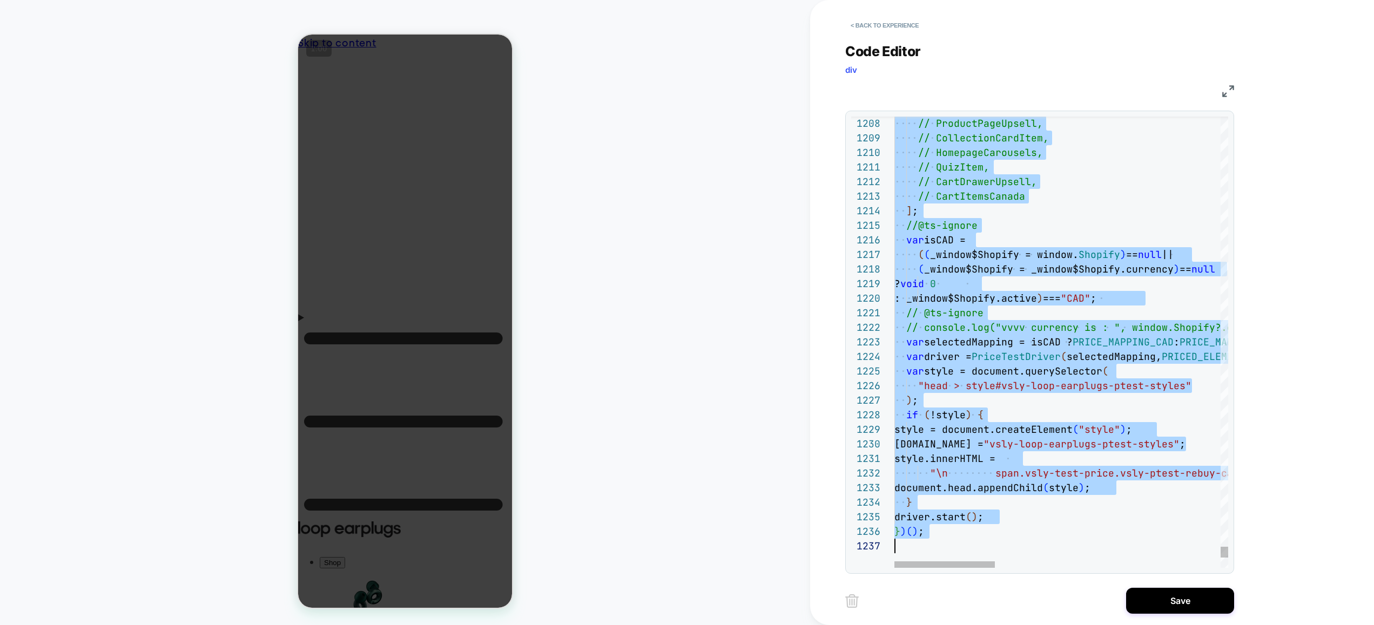
type textarea "**********"
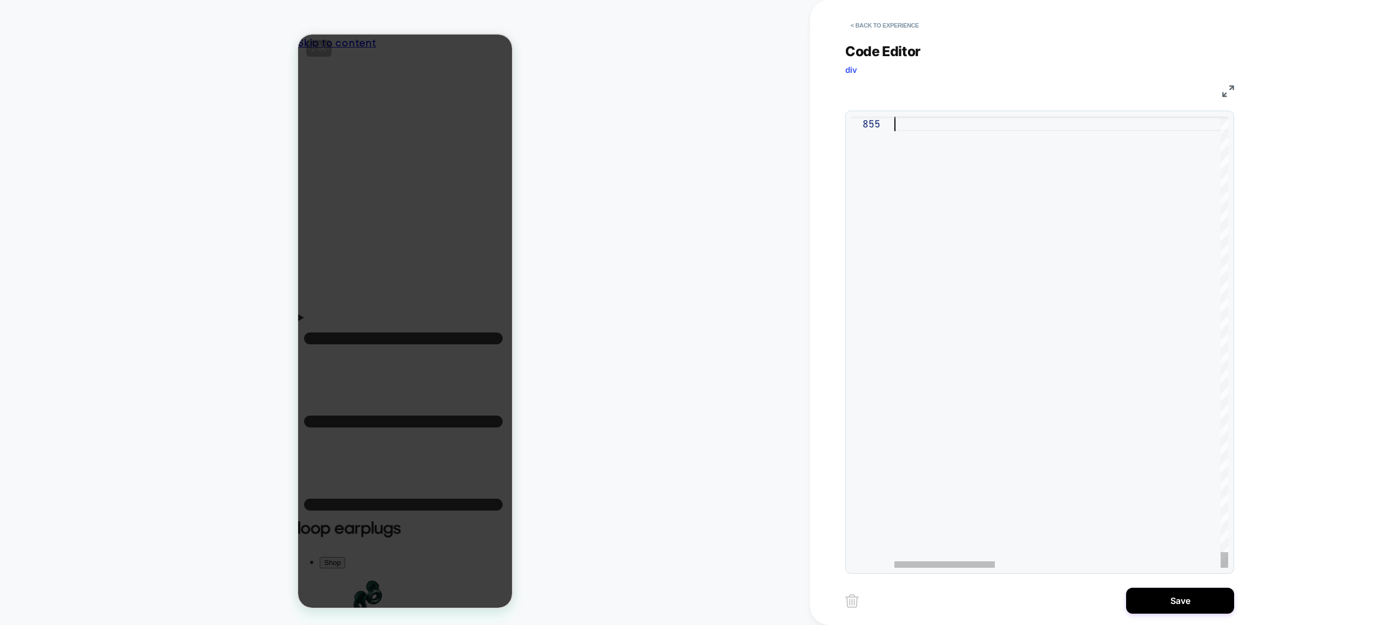
scroll to position [58, 0]
drag, startPoint x: 1169, startPoint y: 600, endPoint x: 1115, endPoint y: 585, distance: 55.9
click at [1169, 600] on button "Save" at bounding box center [1180, 601] width 108 height 26
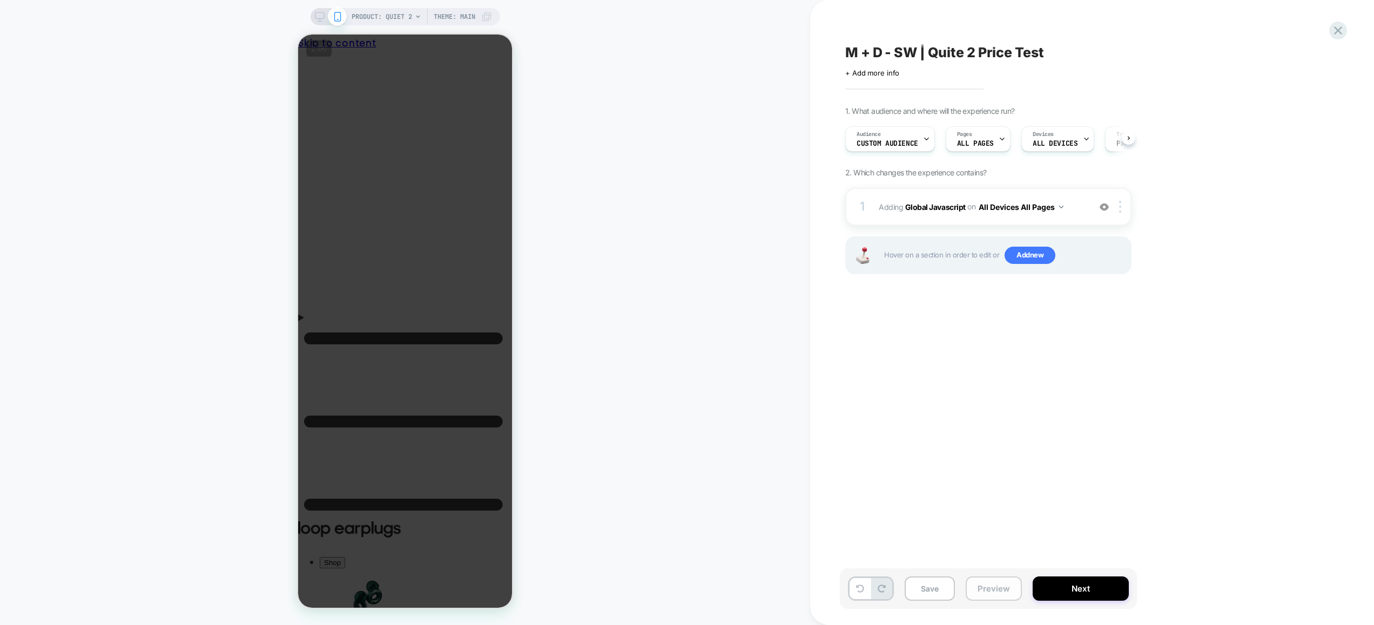
drag, startPoint x: 982, startPoint y: 590, endPoint x: 995, endPoint y: 577, distance: 18.7
click at [982, 590] on button "Preview" at bounding box center [994, 589] width 56 height 24
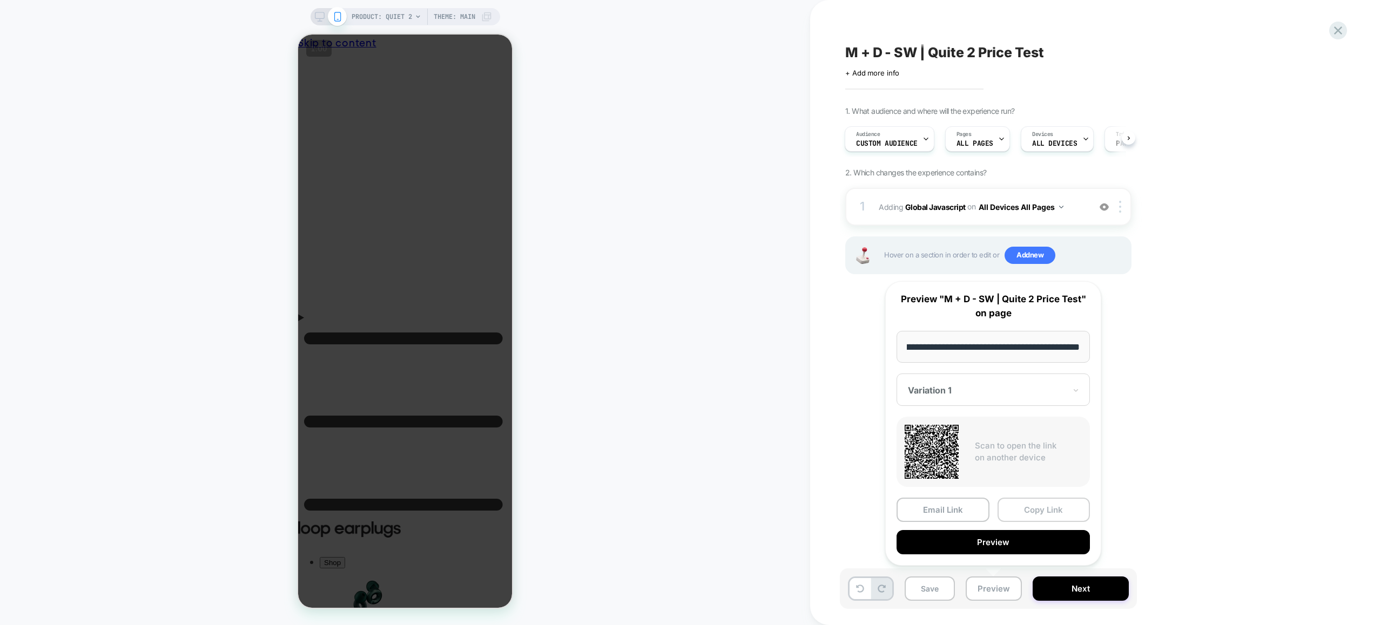
scroll to position [0, 0]
click at [1061, 509] on button "Copy Link" at bounding box center [1043, 510] width 93 height 24
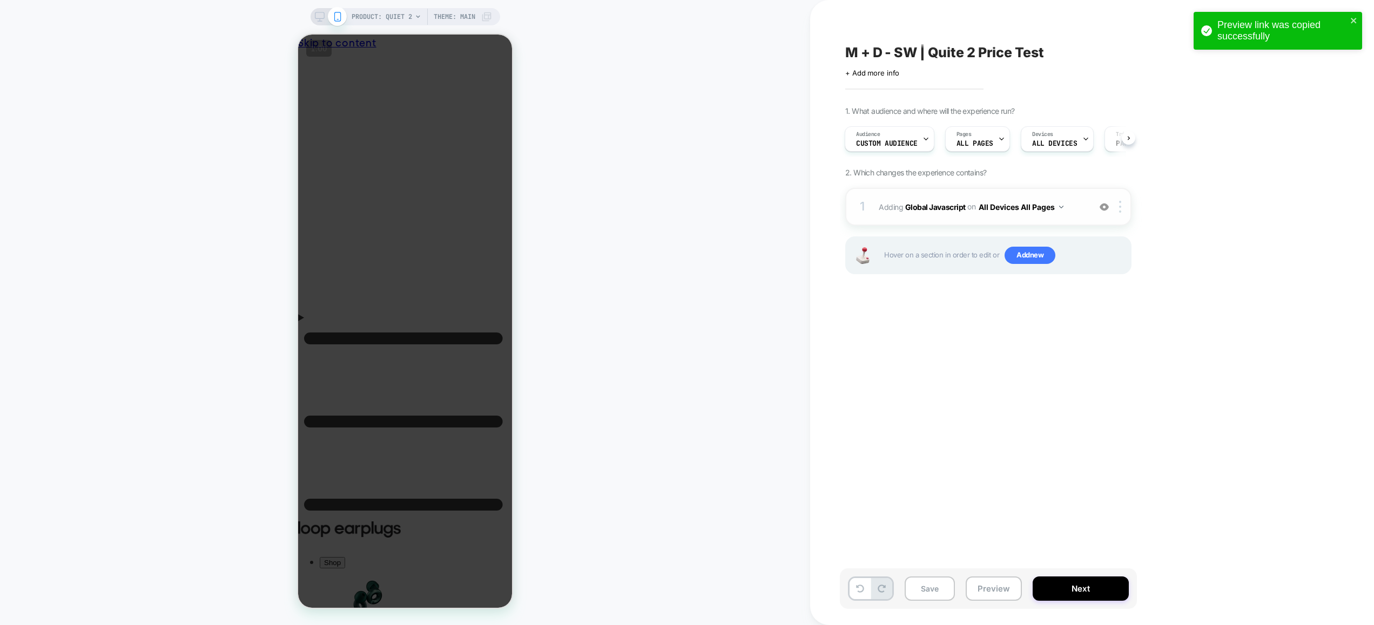
click at [1083, 220] on div "1 Adding Global Javascript on All Devices All Pages Add Before Add After Target…" at bounding box center [988, 207] width 286 height 38
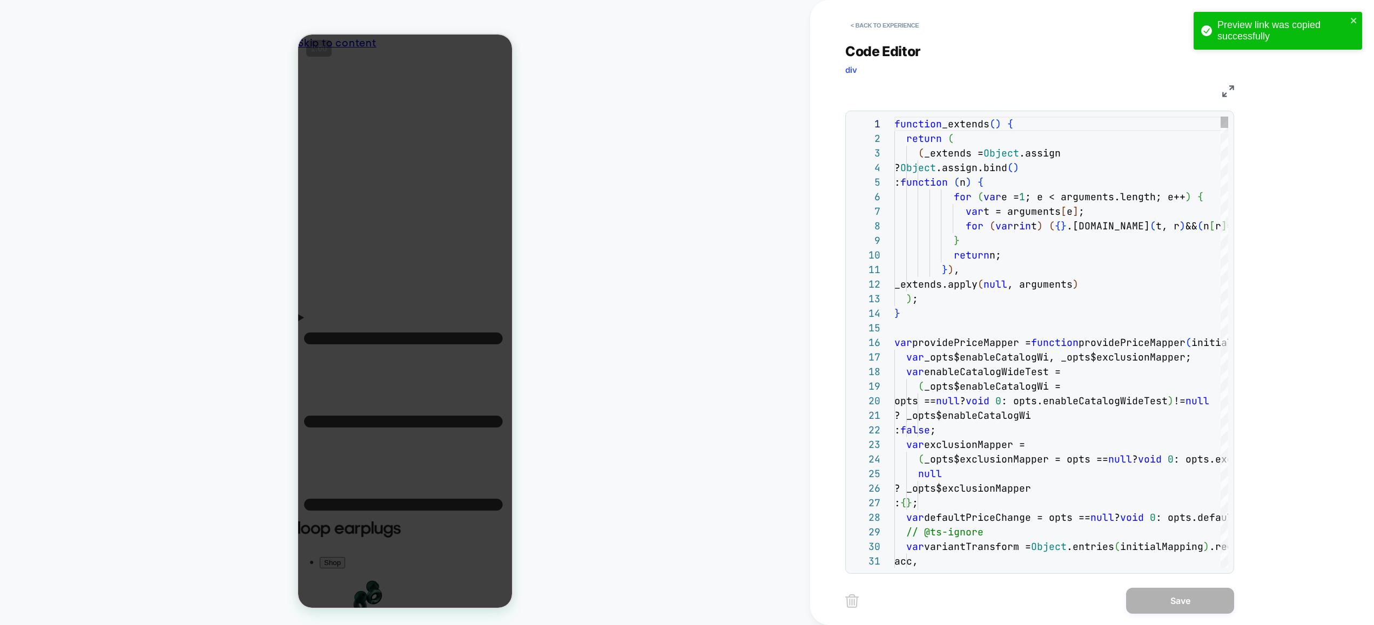
scroll to position [146, 0]
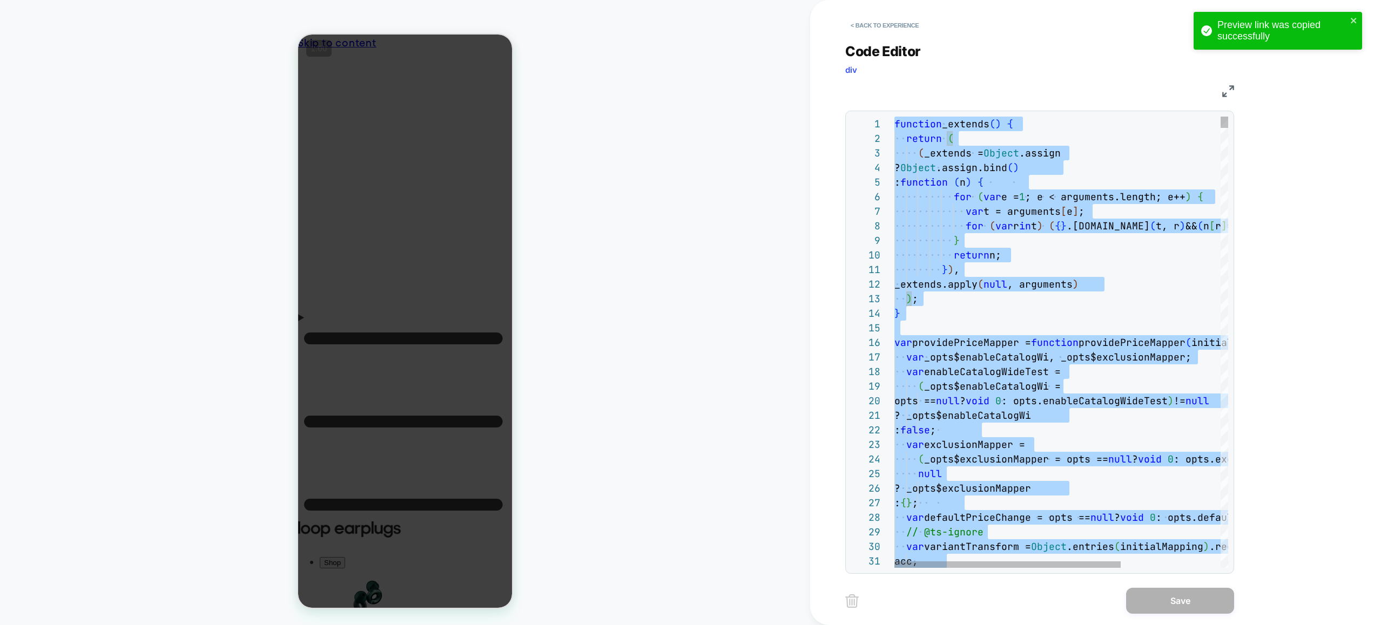
type textarea "**********"
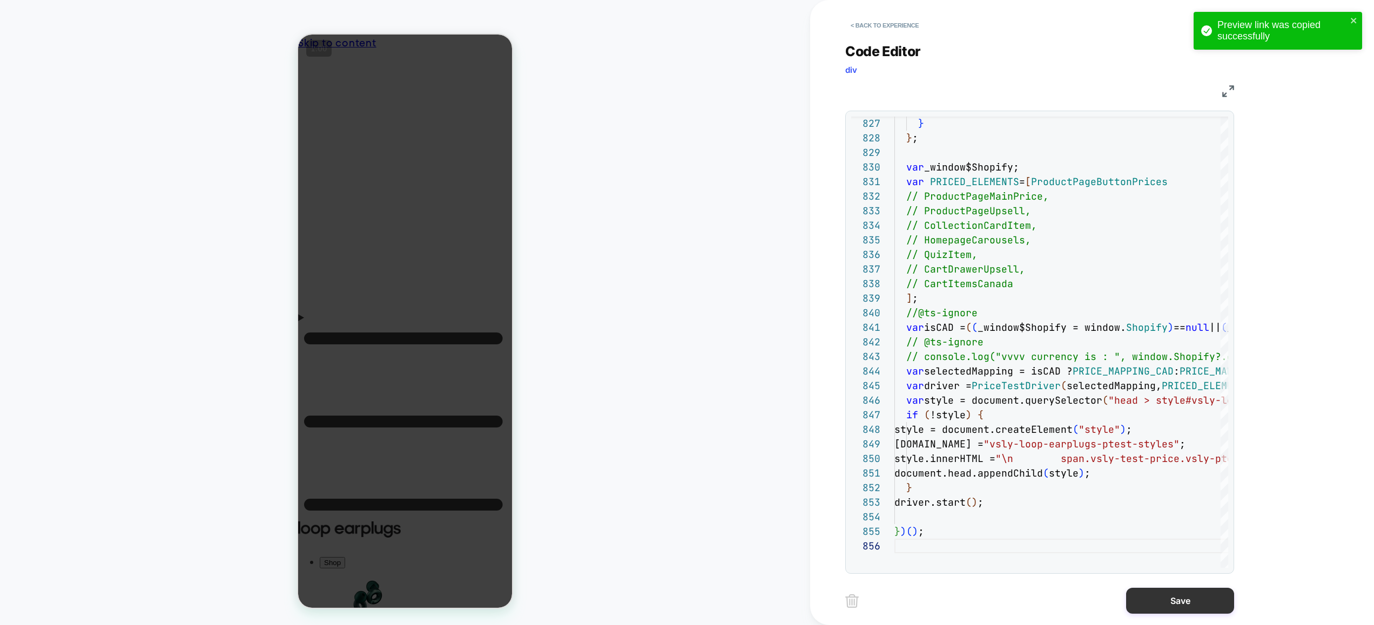
click at [1161, 603] on button "Save" at bounding box center [1180, 601] width 108 height 26
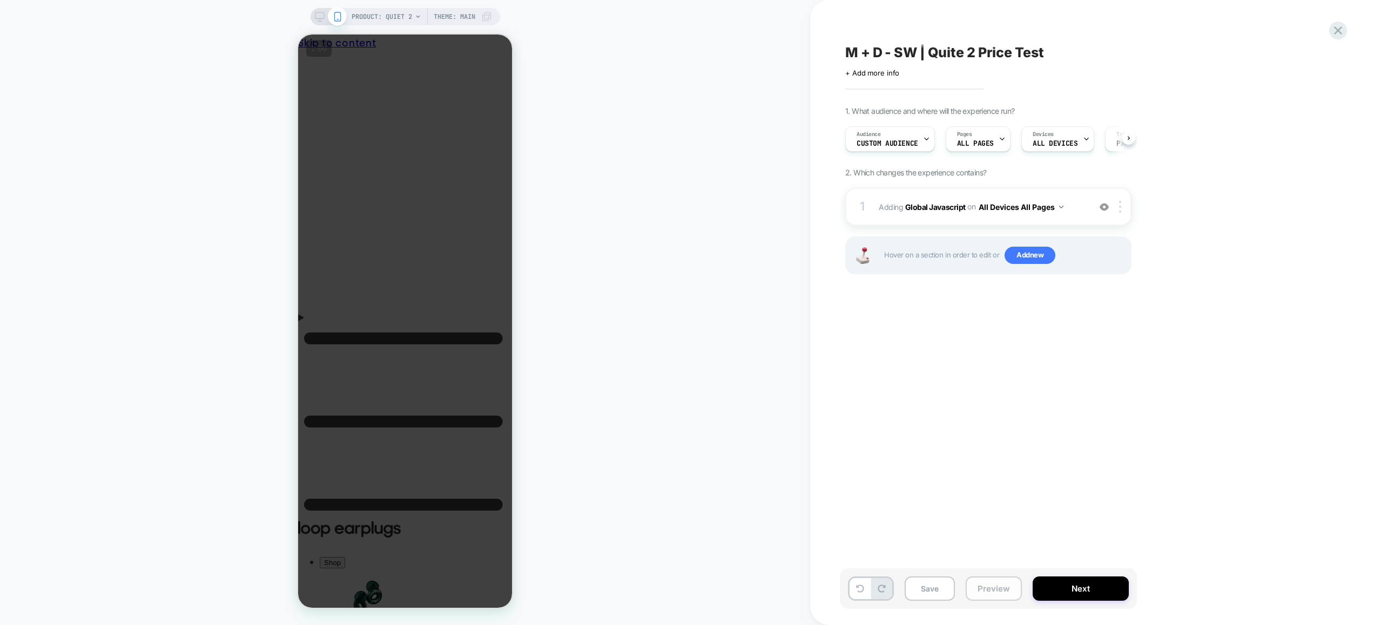
drag, startPoint x: 992, startPoint y: 591, endPoint x: 1003, endPoint y: 581, distance: 15.3
click at [993, 591] on button "Preview" at bounding box center [994, 589] width 56 height 24
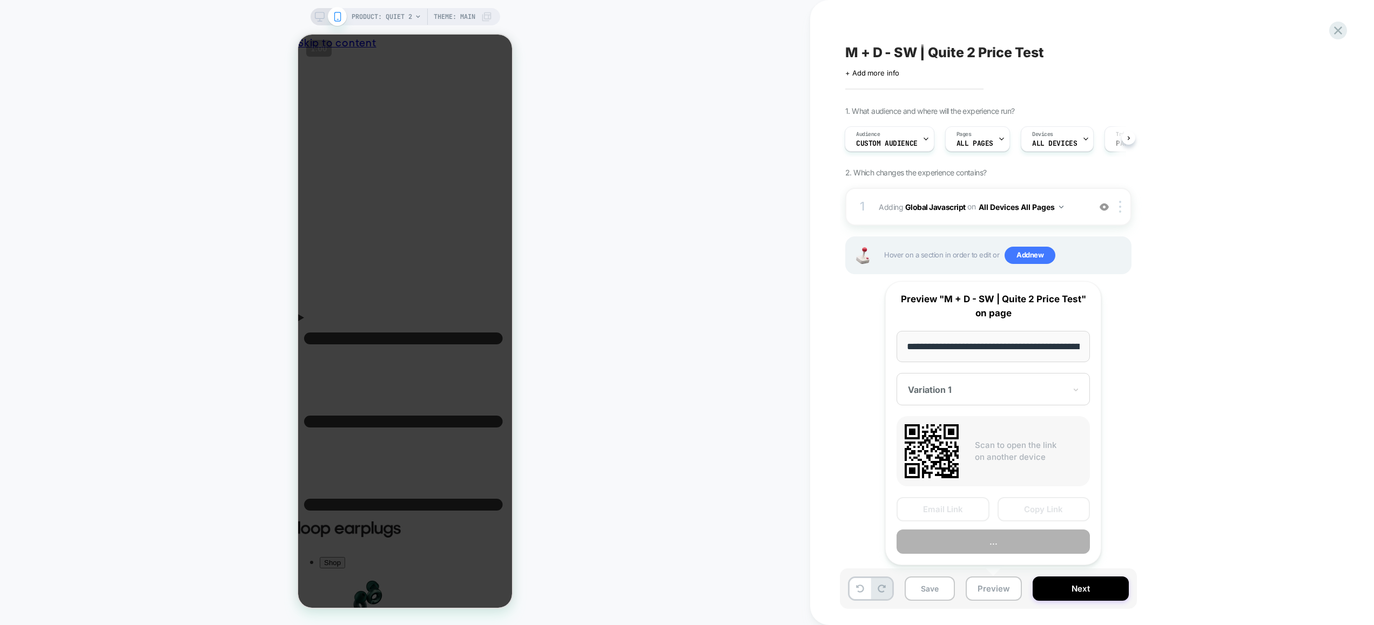
scroll to position [0, 0]
click at [1063, 505] on button "Copy Link" at bounding box center [1043, 510] width 93 height 24
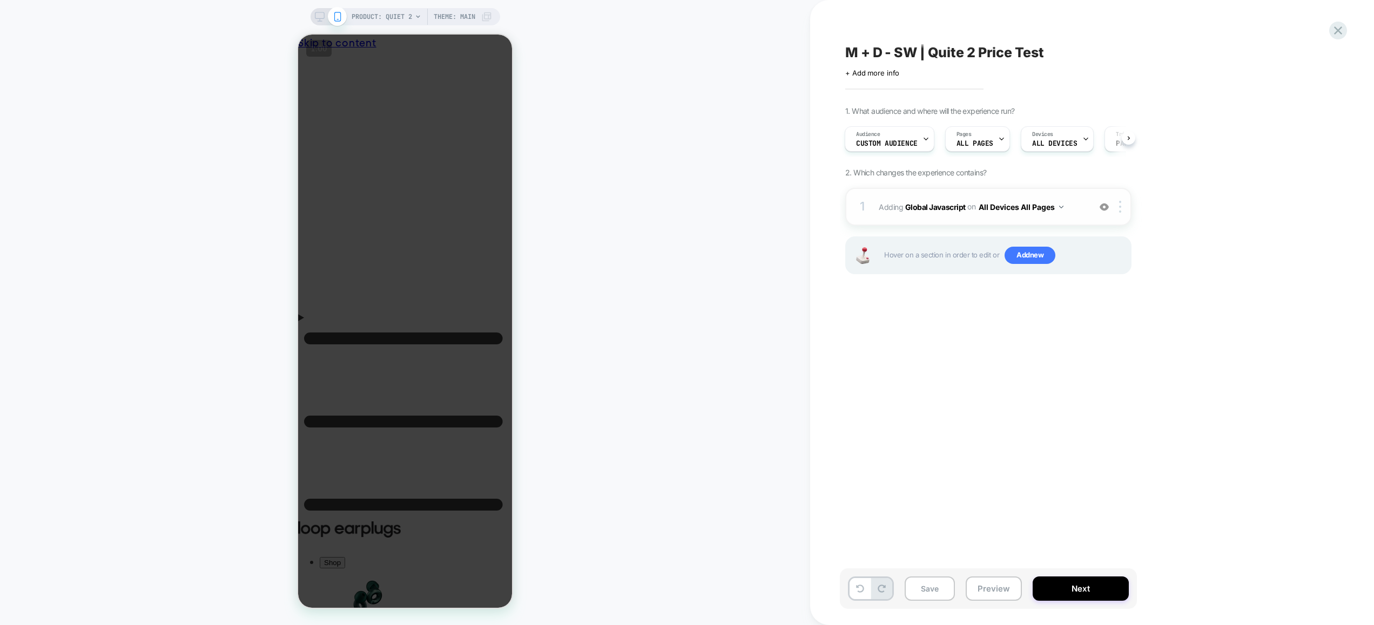
click at [1092, 222] on div "1 Adding Global Javascript on All Devices All Pages Add Before Add After Target…" at bounding box center [988, 207] width 286 height 38
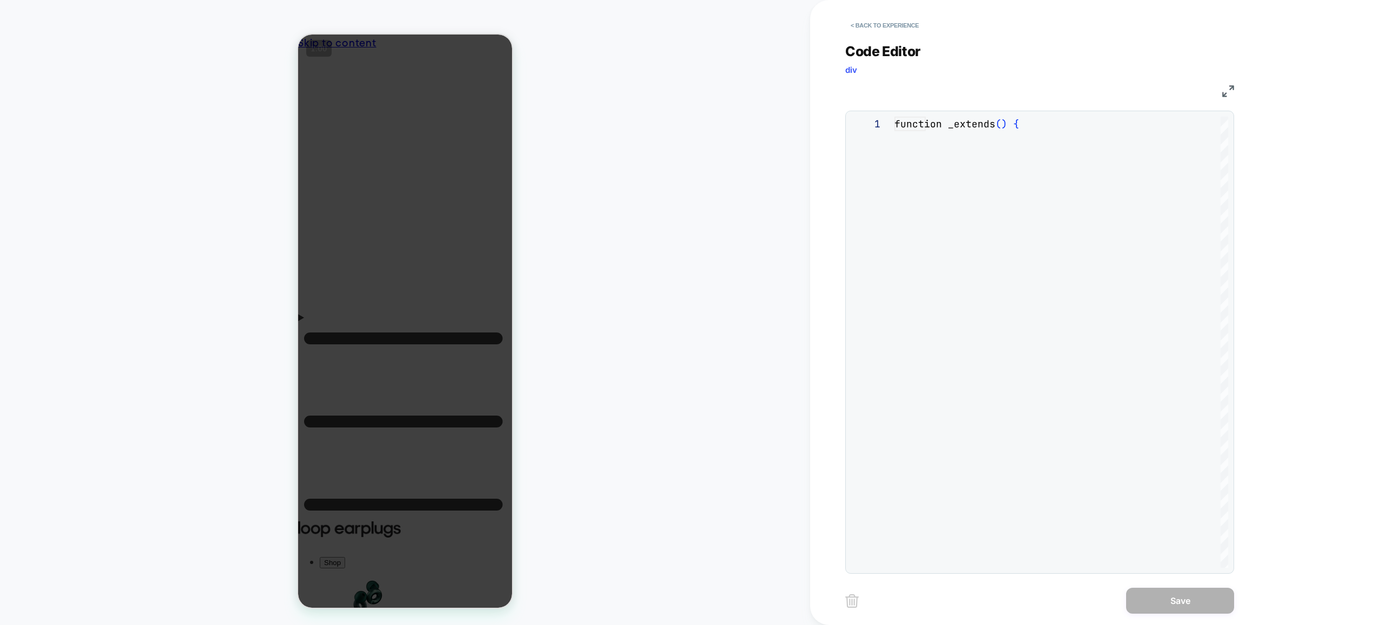
scroll to position [146, 0]
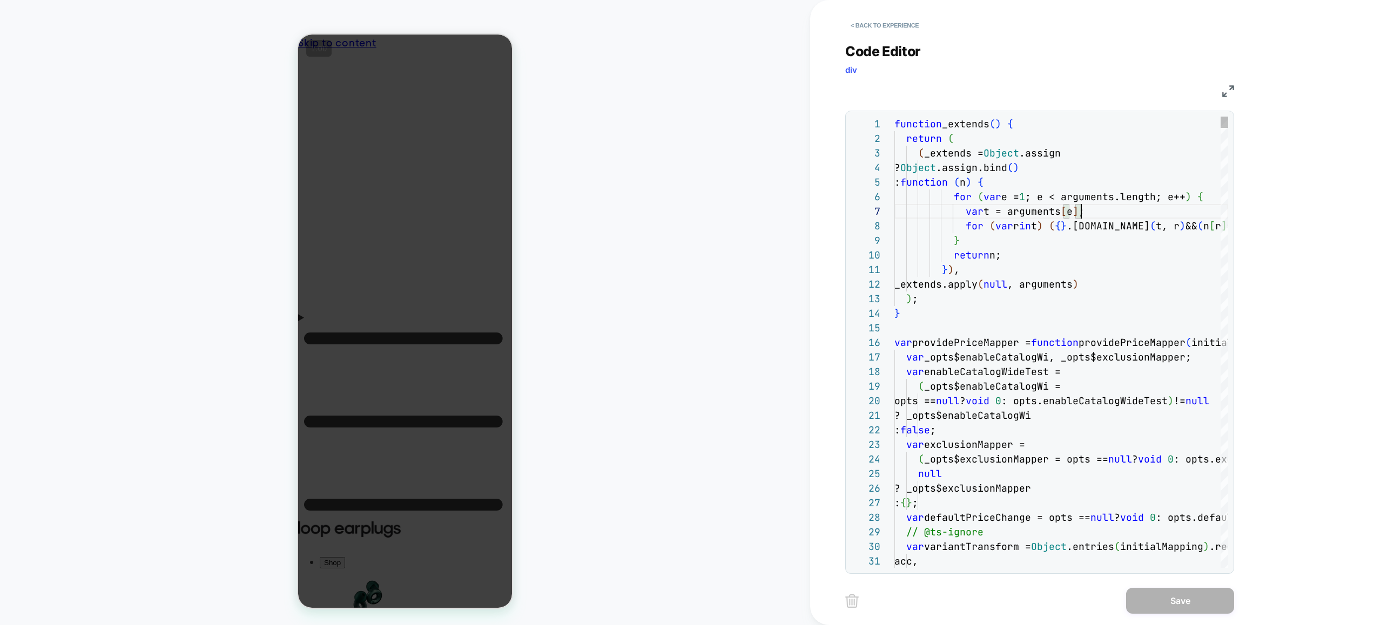
type textarea "**********"
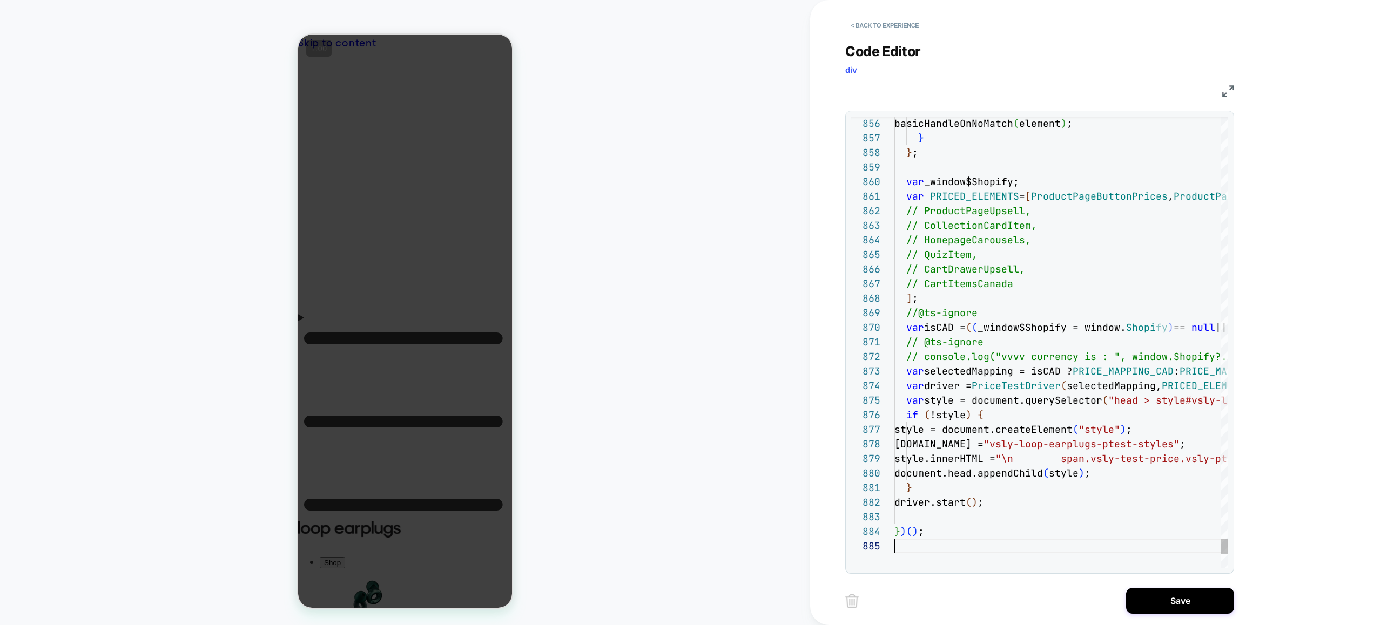
scroll to position [58, 0]
click at [1160, 604] on button "Save" at bounding box center [1180, 601] width 108 height 26
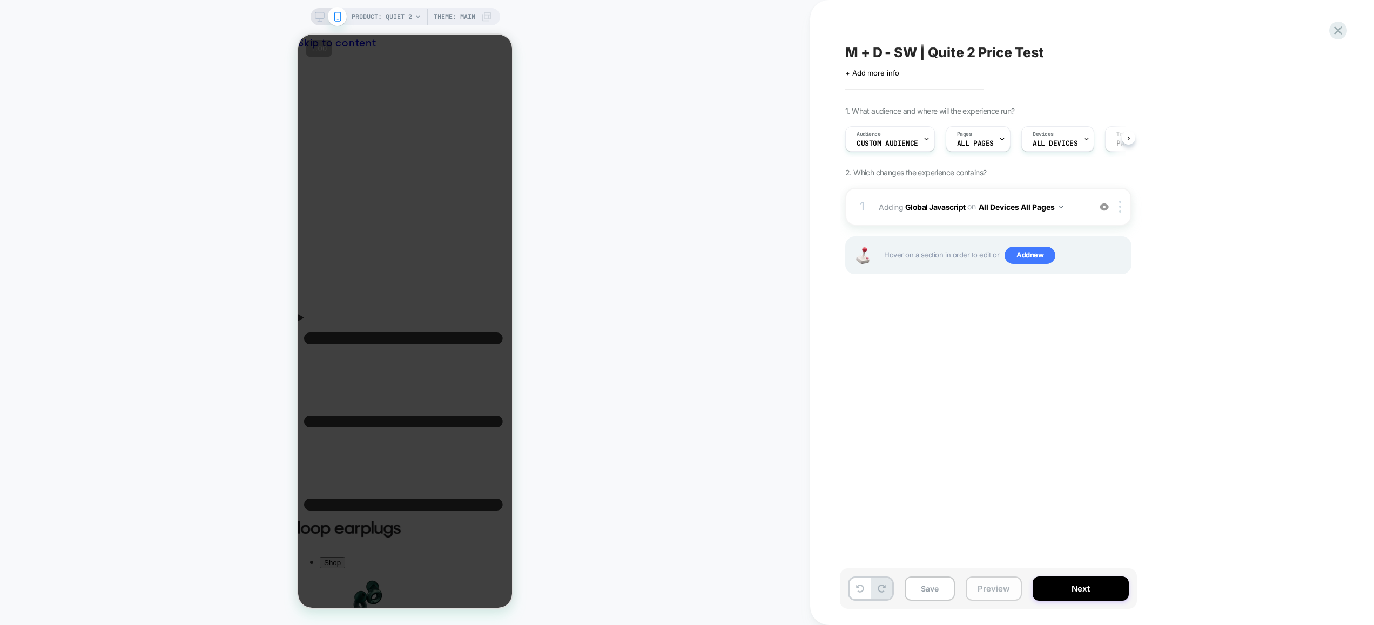
click at [983, 595] on button "Preview" at bounding box center [994, 589] width 56 height 24
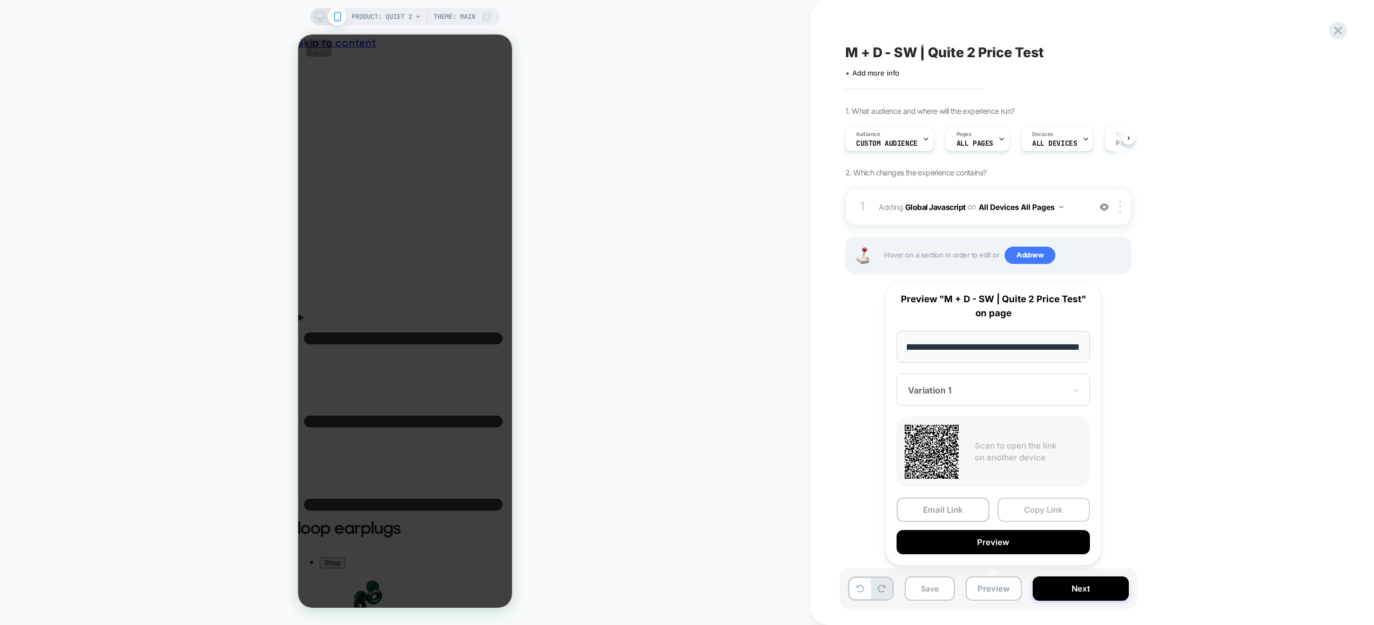
scroll to position [0, 0]
click at [1038, 505] on button "Copy Link" at bounding box center [1043, 510] width 93 height 24
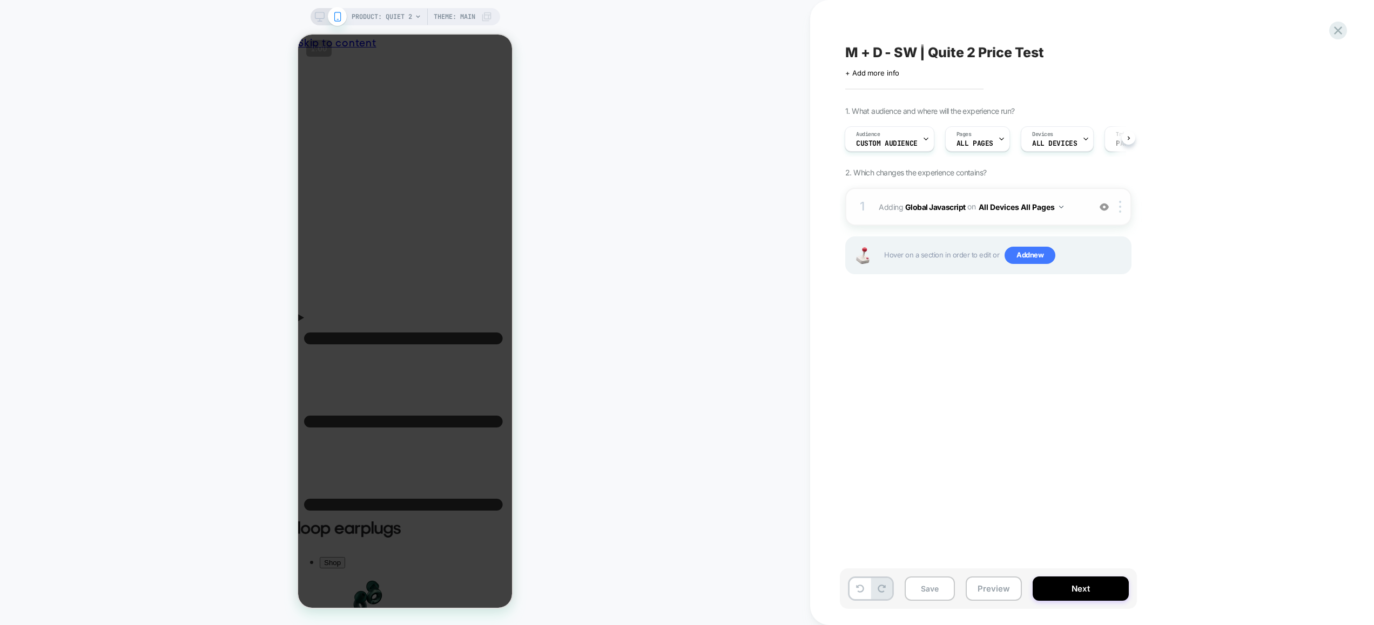
click at [1074, 213] on span "Adding Global Javascript on All Devices All Pages" at bounding box center [982, 207] width 206 height 16
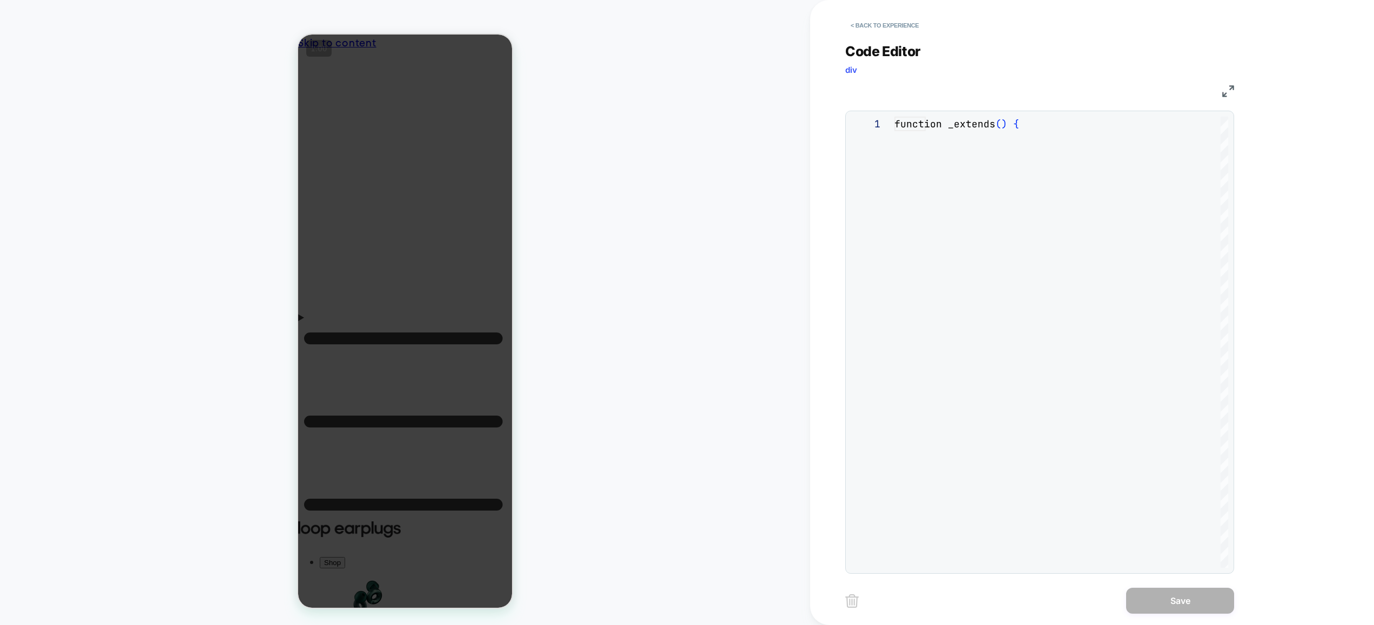
scroll to position [146, 0]
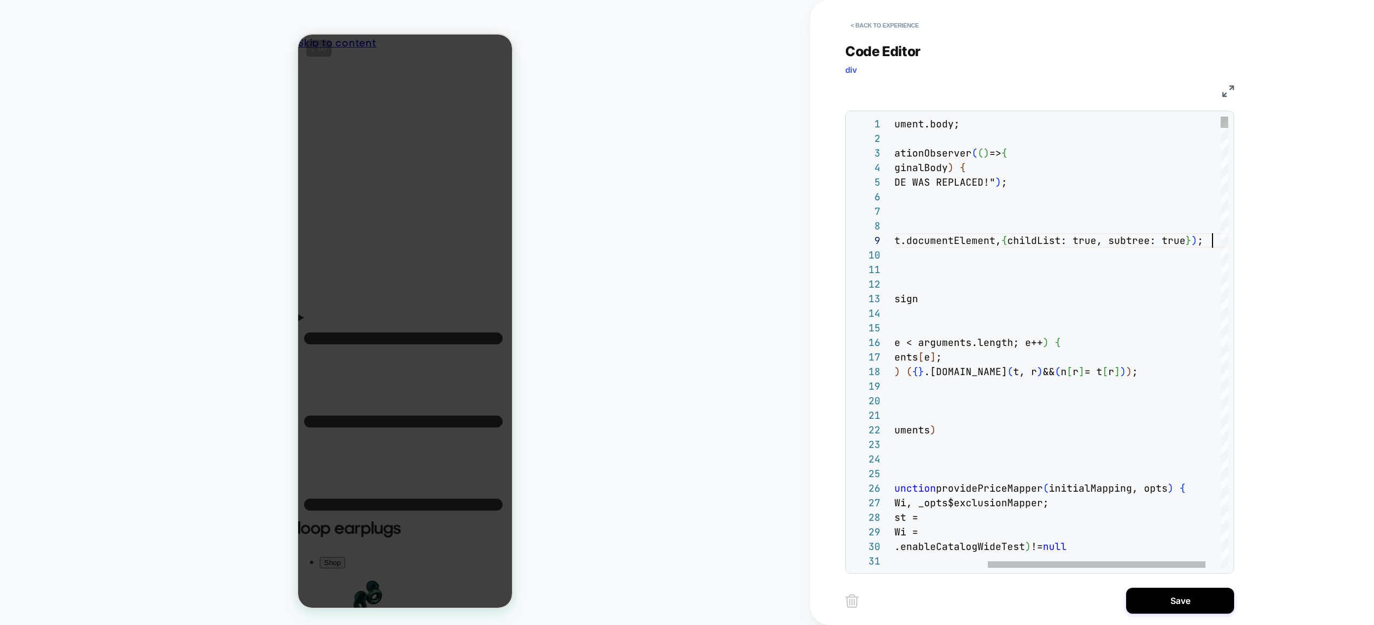
scroll to position [117, 460]
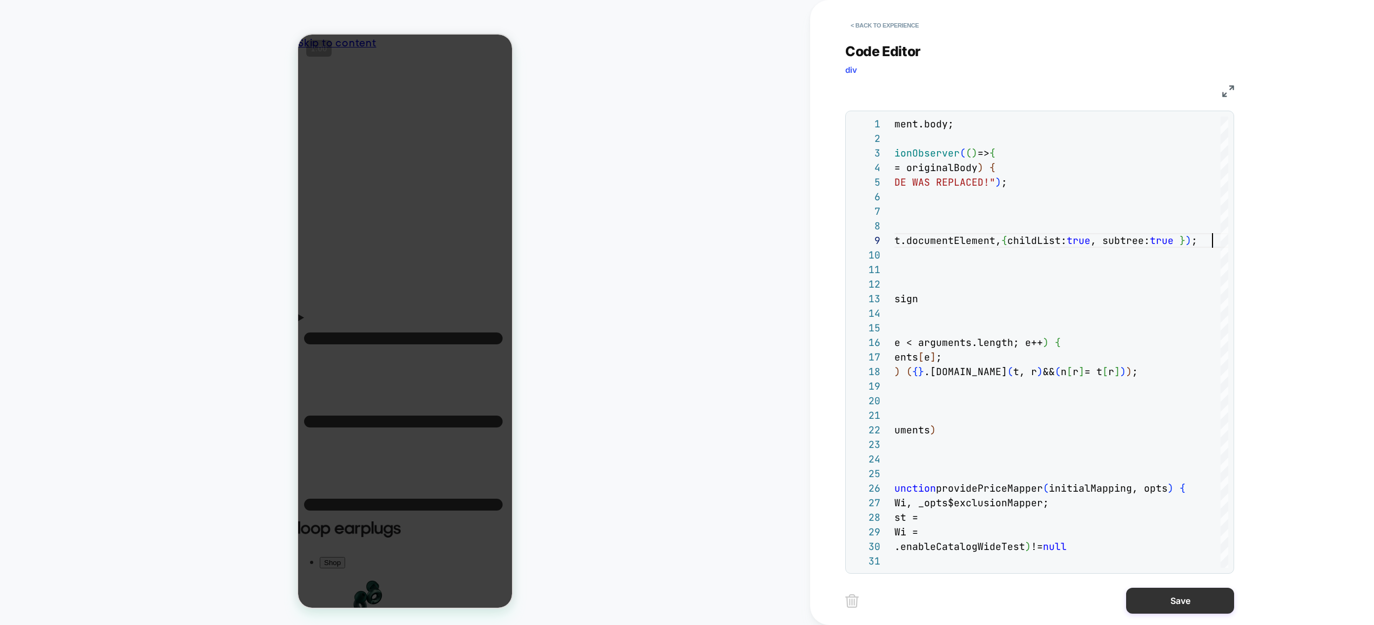
type textarea "**********"
click at [1172, 603] on button "Save" at bounding box center [1180, 601] width 108 height 26
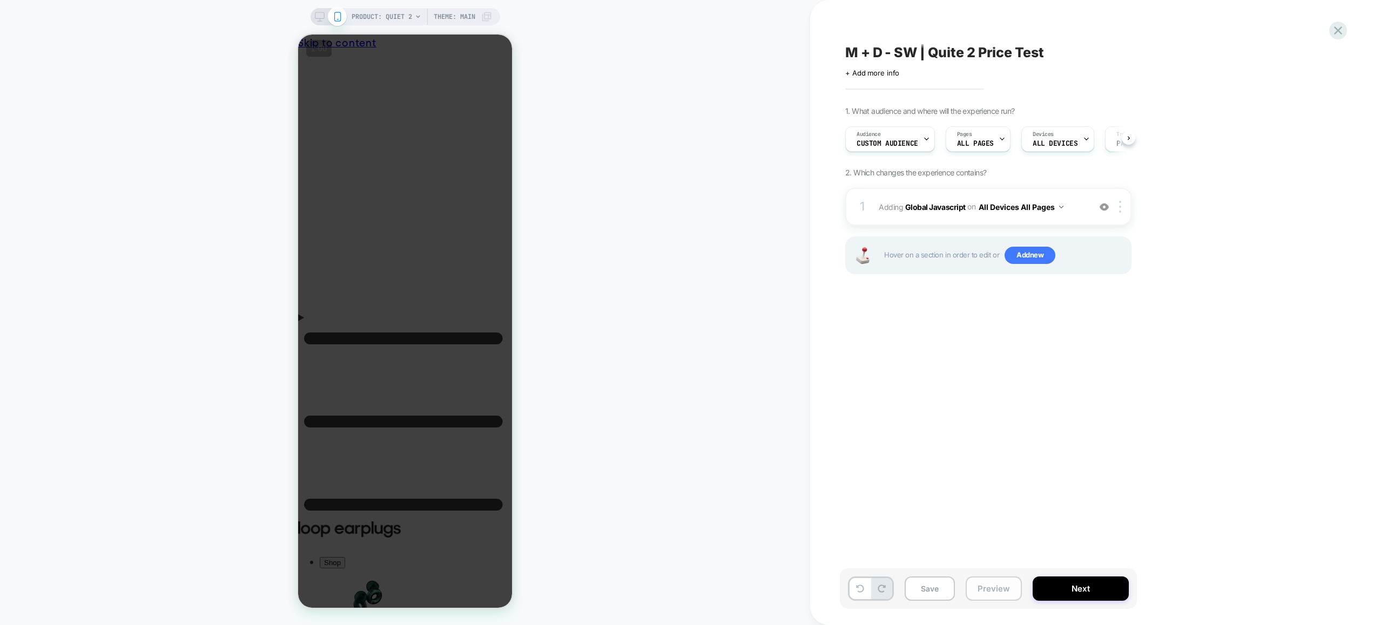
scroll to position [0, 1]
click at [998, 589] on button "Preview" at bounding box center [994, 589] width 56 height 24
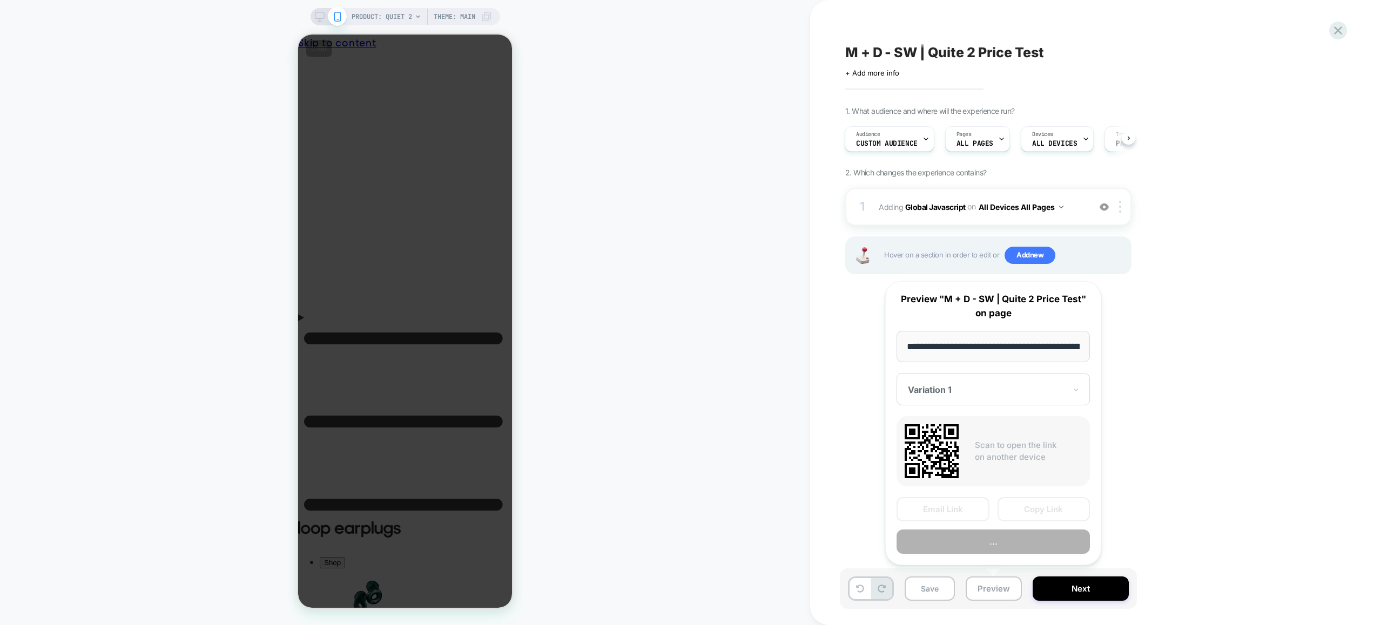
scroll to position [0, 100]
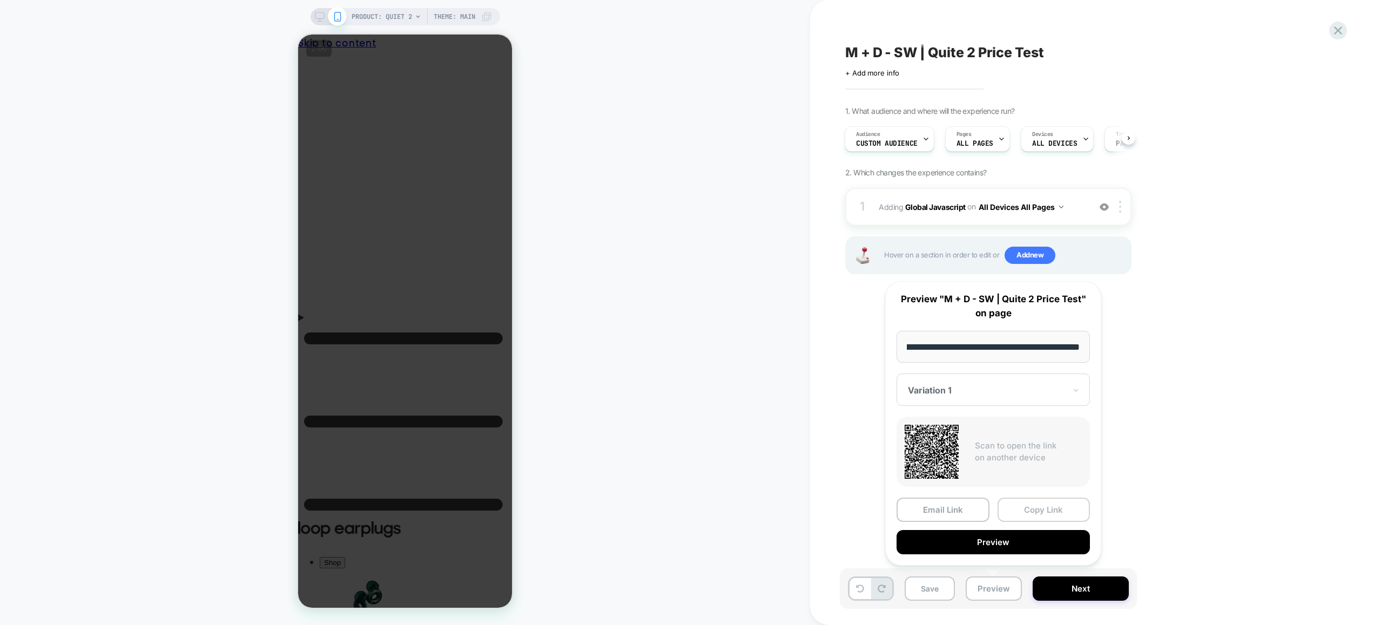
click at [1035, 508] on button "Copy Link" at bounding box center [1043, 510] width 93 height 24
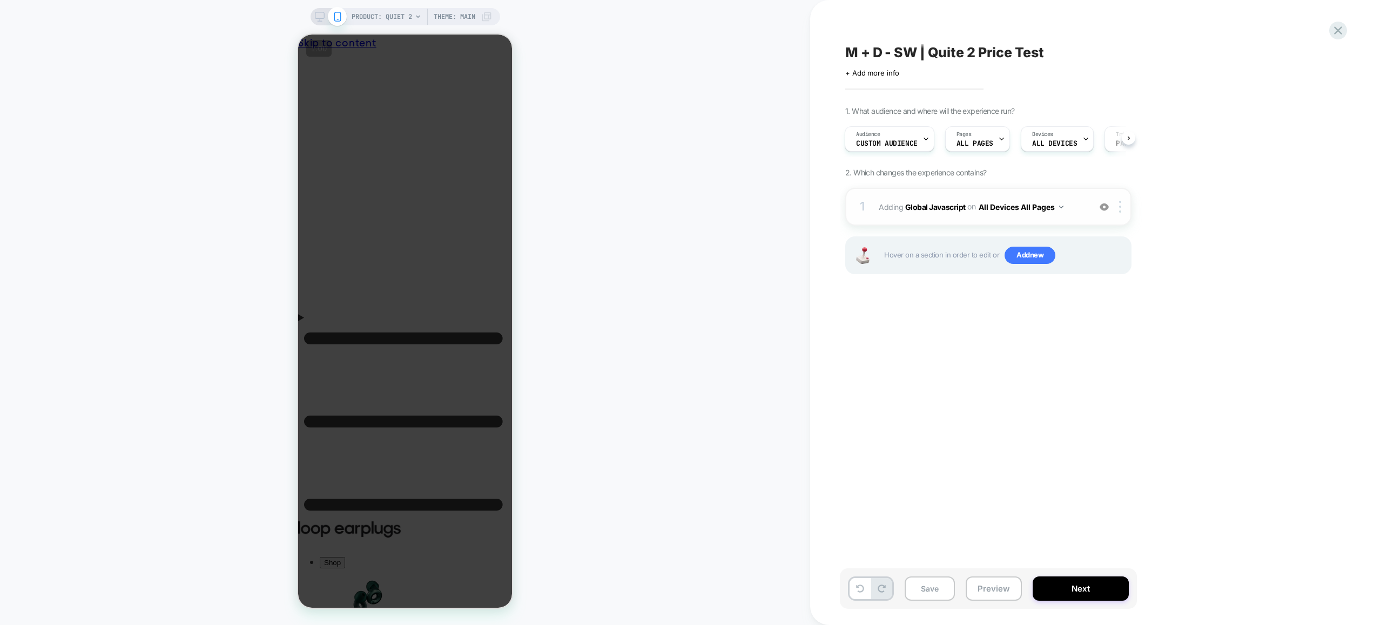
click at [1074, 201] on span "Adding Global Javascript on All Devices All Pages" at bounding box center [982, 207] width 206 height 16
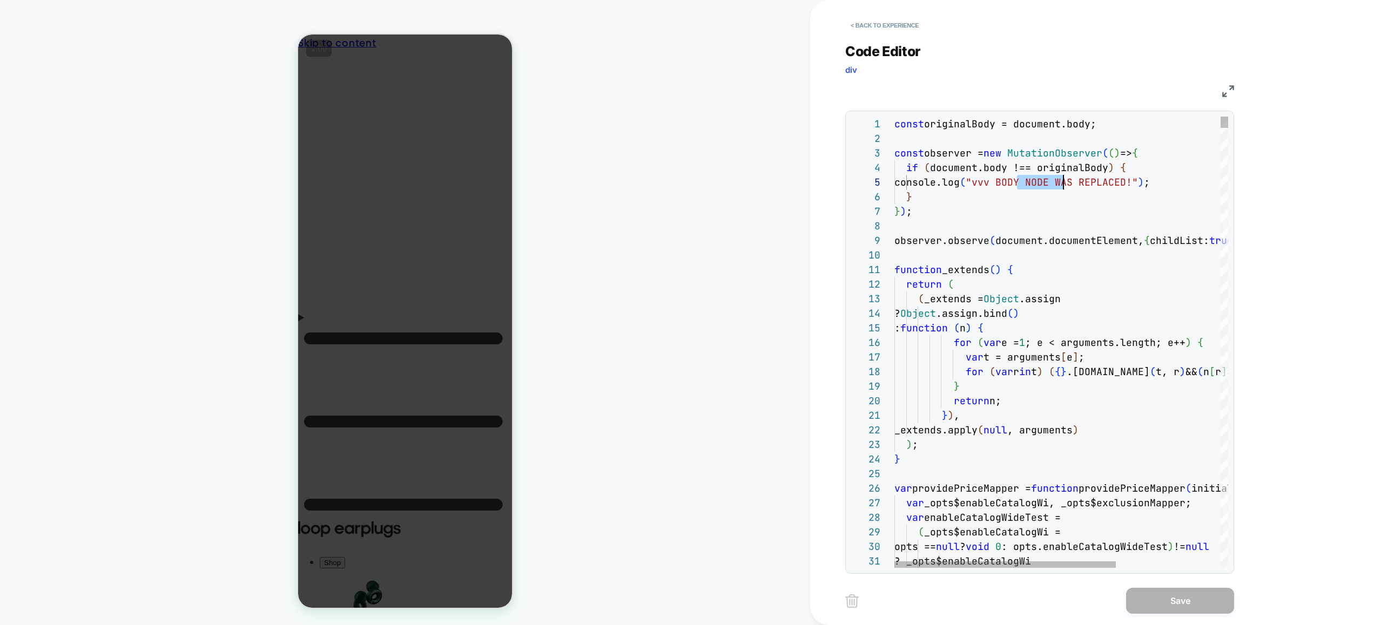
scroll to position [58, 175]
drag, startPoint x: 1015, startPoint y: 180, endPoint x: 1068, endPoint y: 184, distance: 53.0
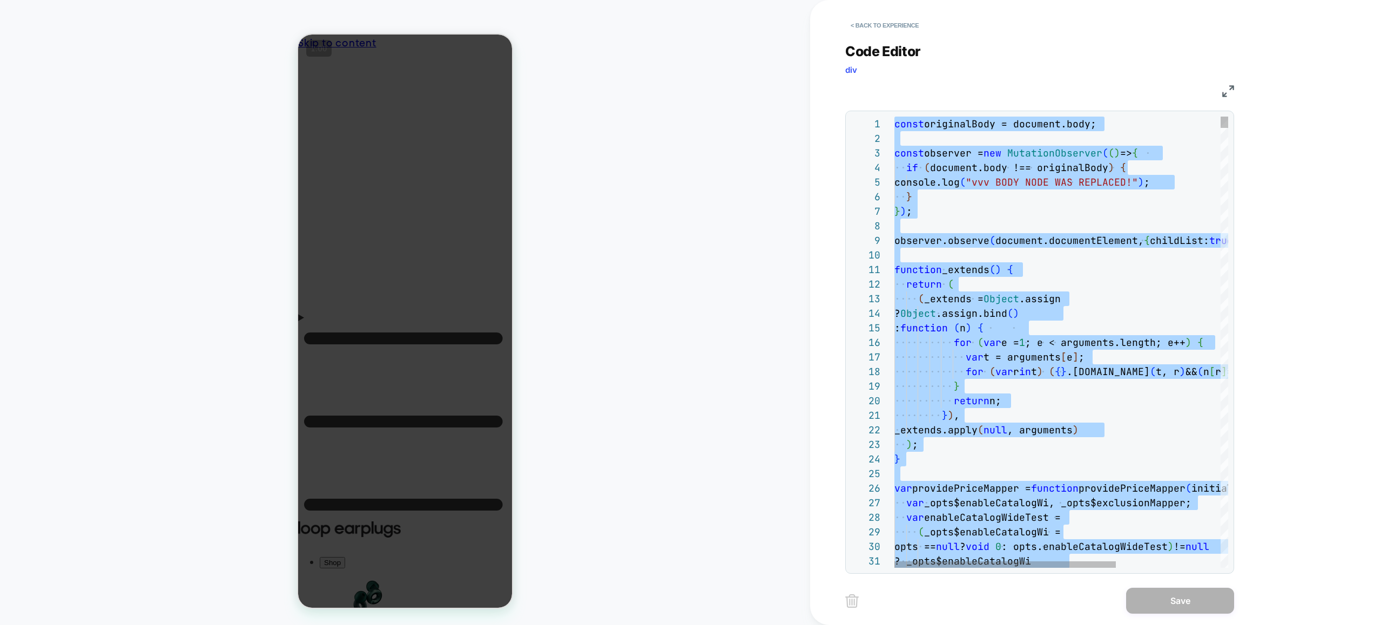
type textarea "**********"
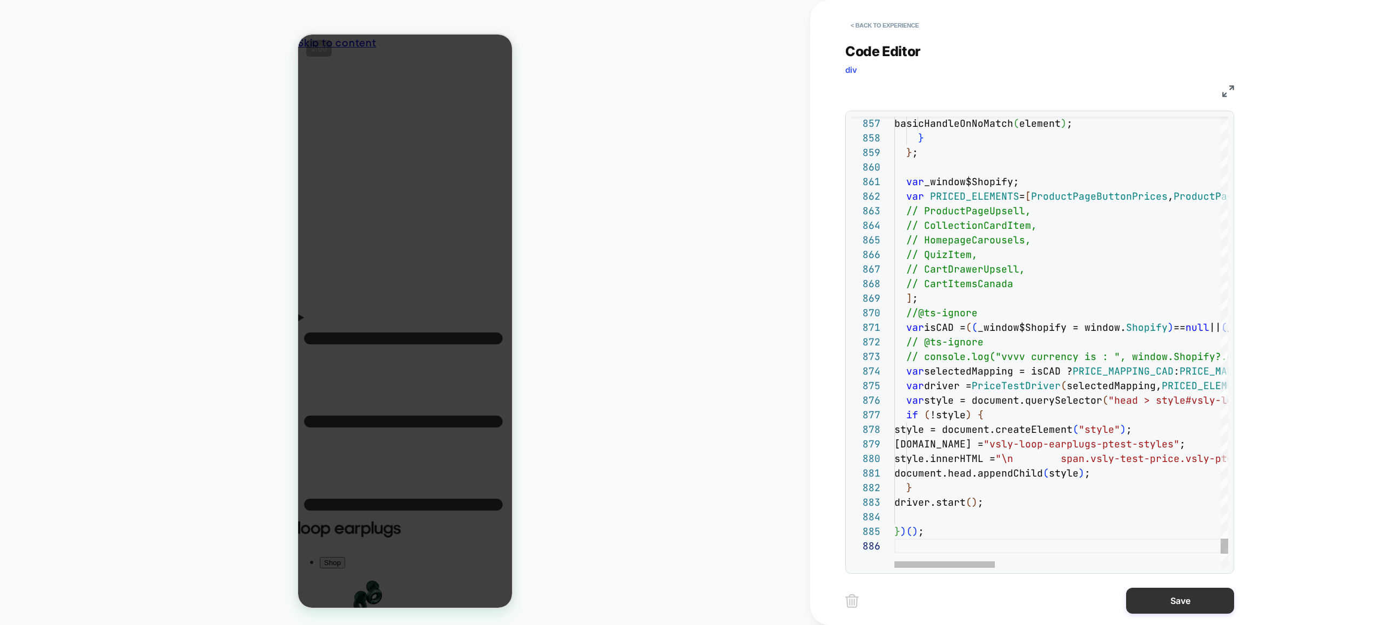
click at [1170, 602] on button "Save" at bounding box center [1180, 601] width 108 height 26
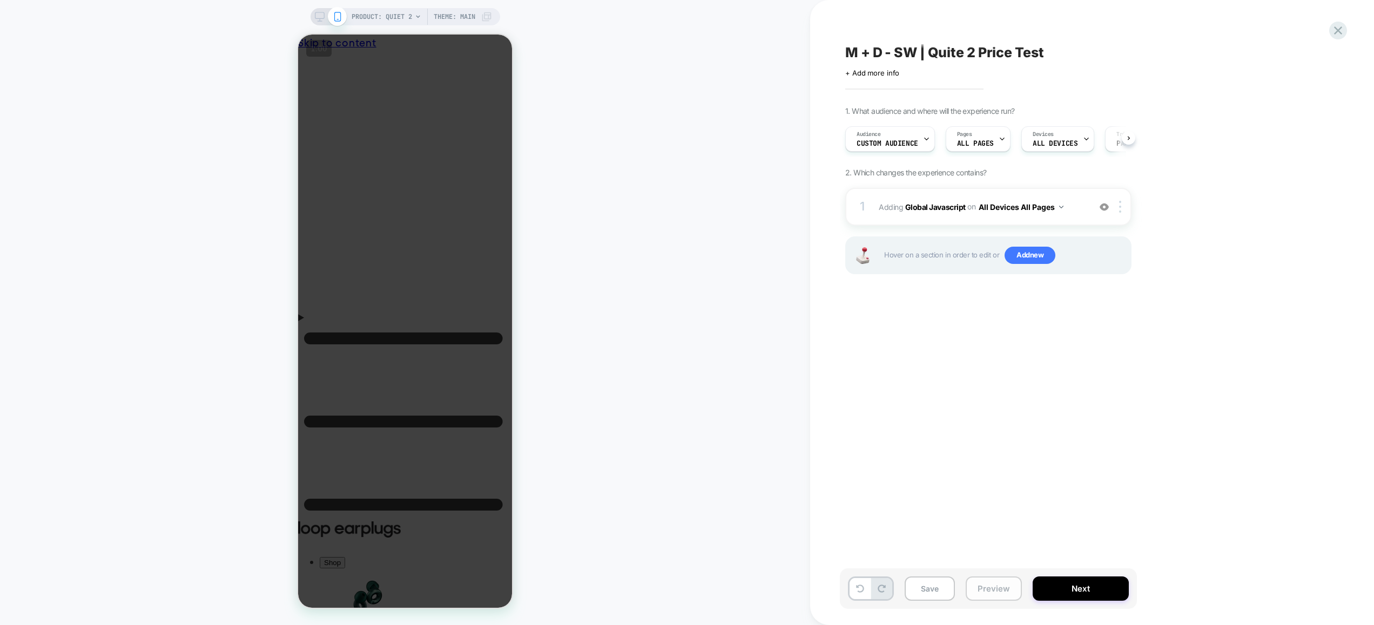
click at [984, 591] on button "Preview" at bounding box center [994, 589] width 56 height 24
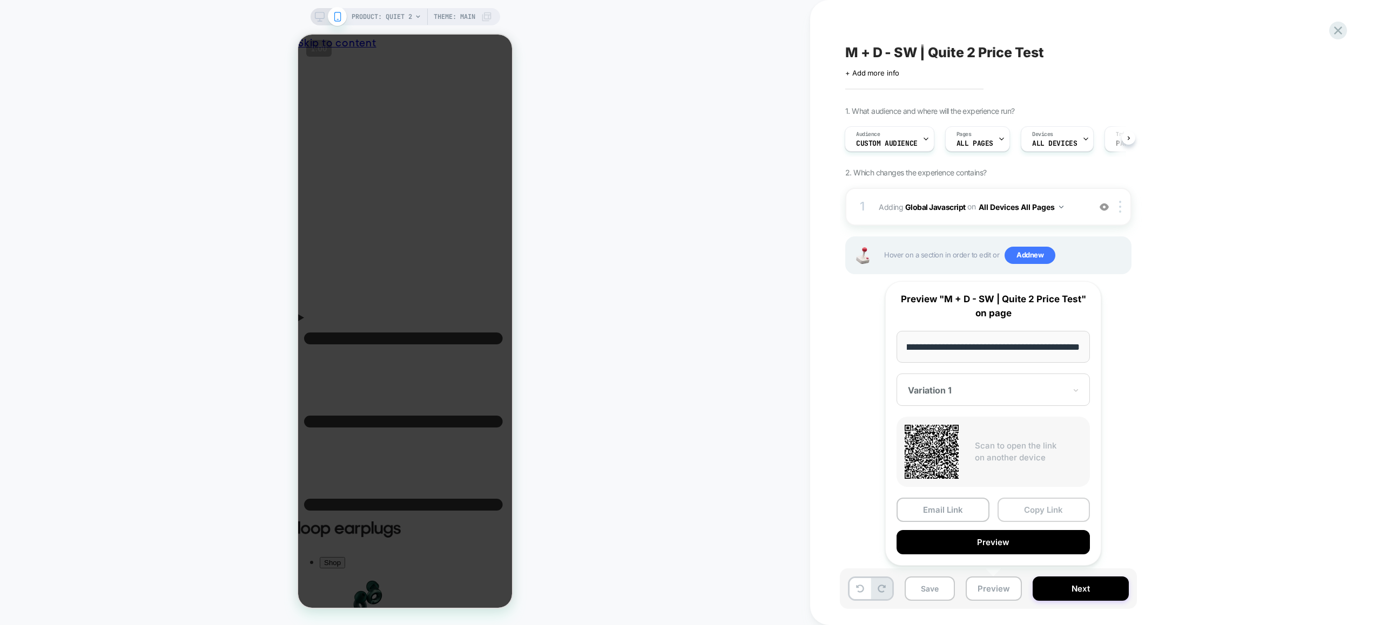
scroll to position [0, 0]
click at [1043, 509] on button "Copy Link" at bounding box center [1043, 510] width 93 height 24
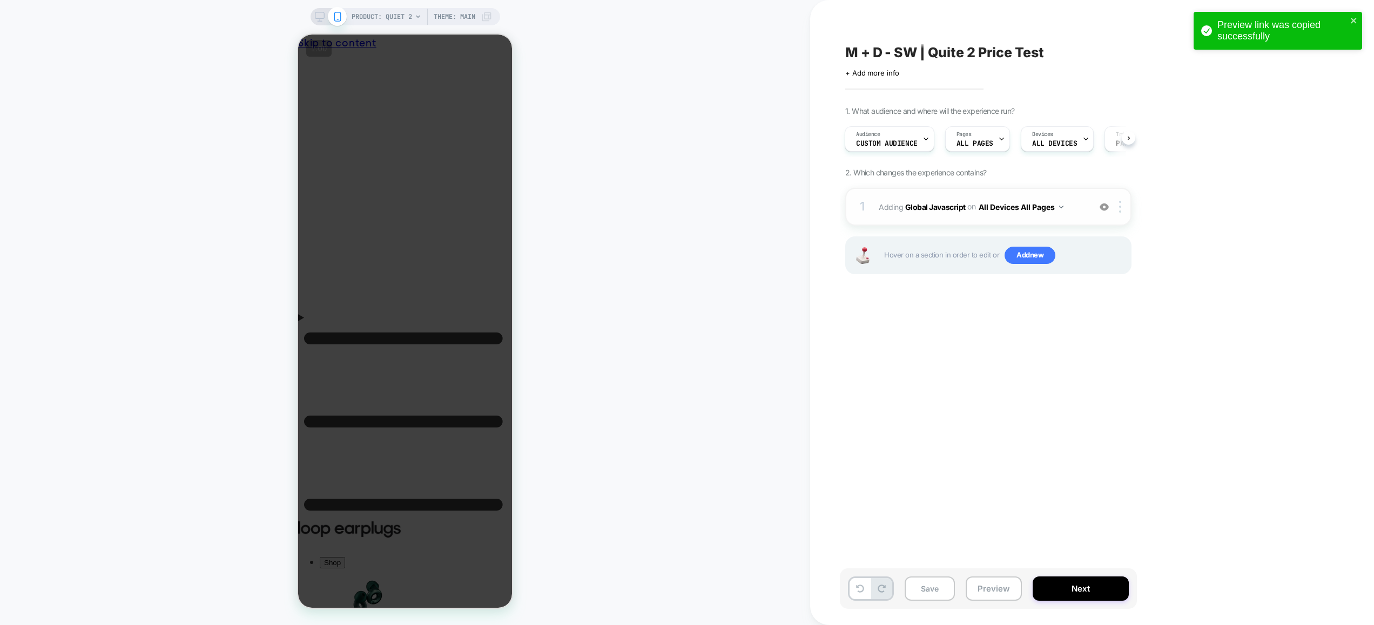
click at [1078, 200] on span "Adding Global Javascript on All Devices All Pages" at bounding box center [982, 207] width 206 height 16
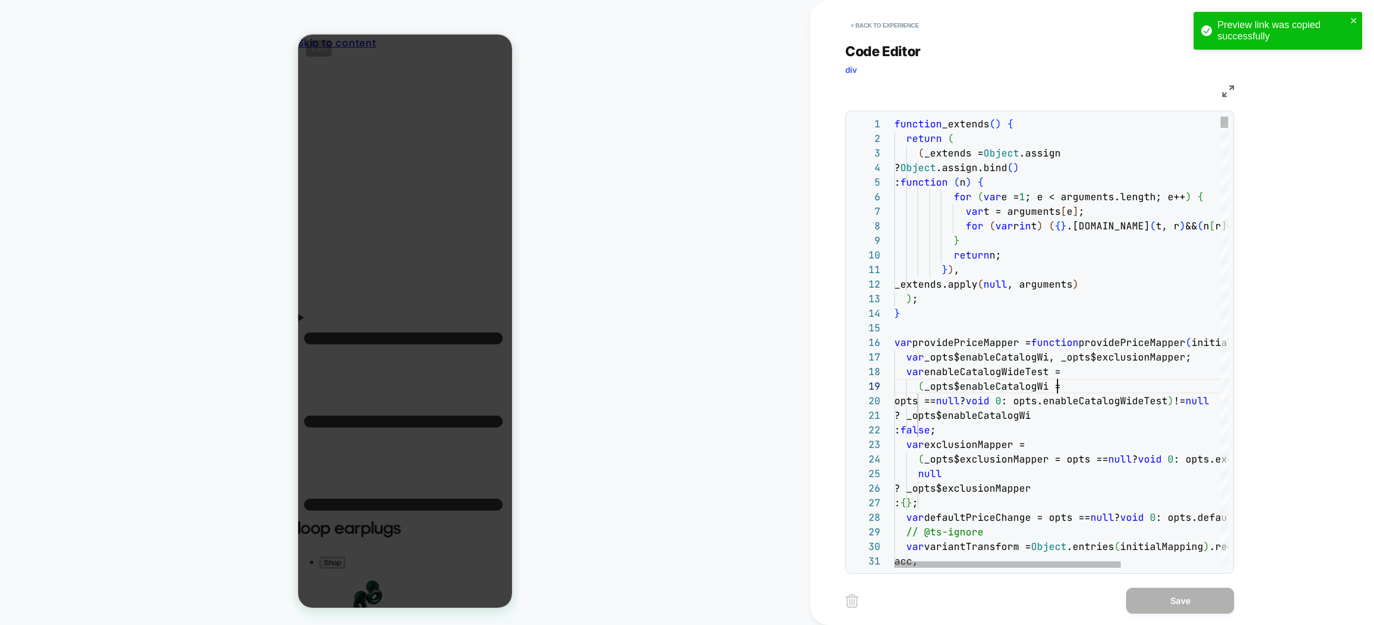
scroll to position [117, 163]
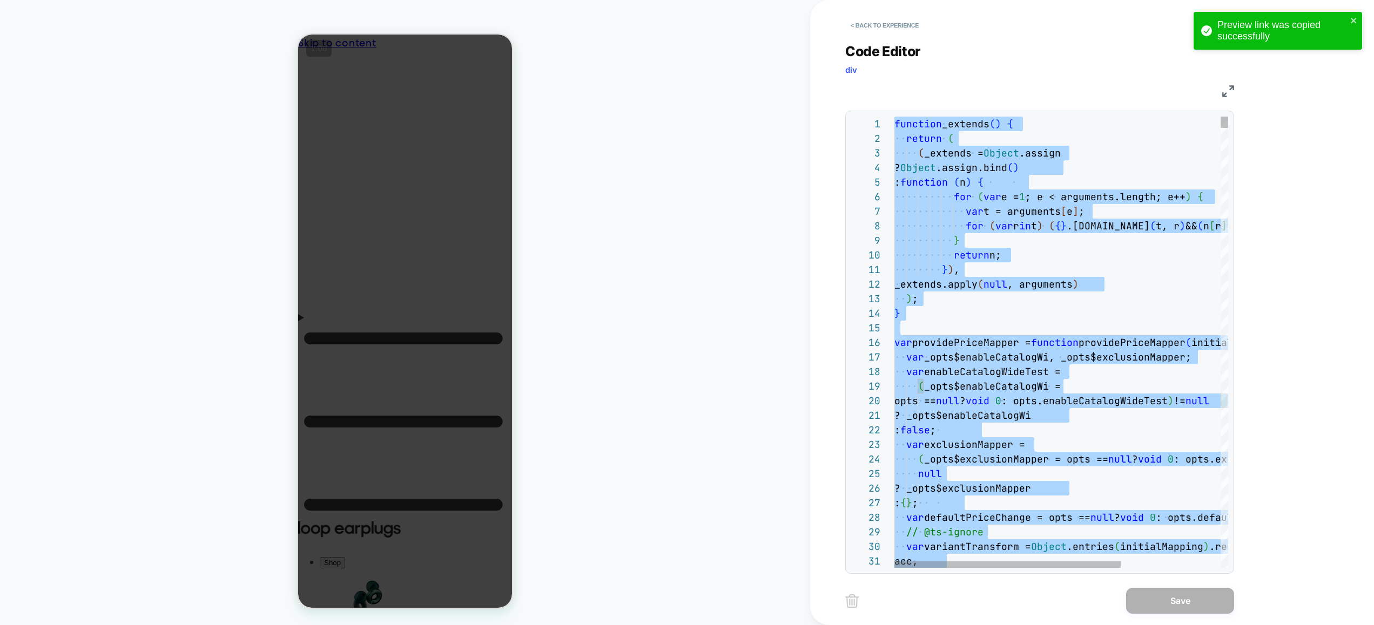
type textarea "**********"
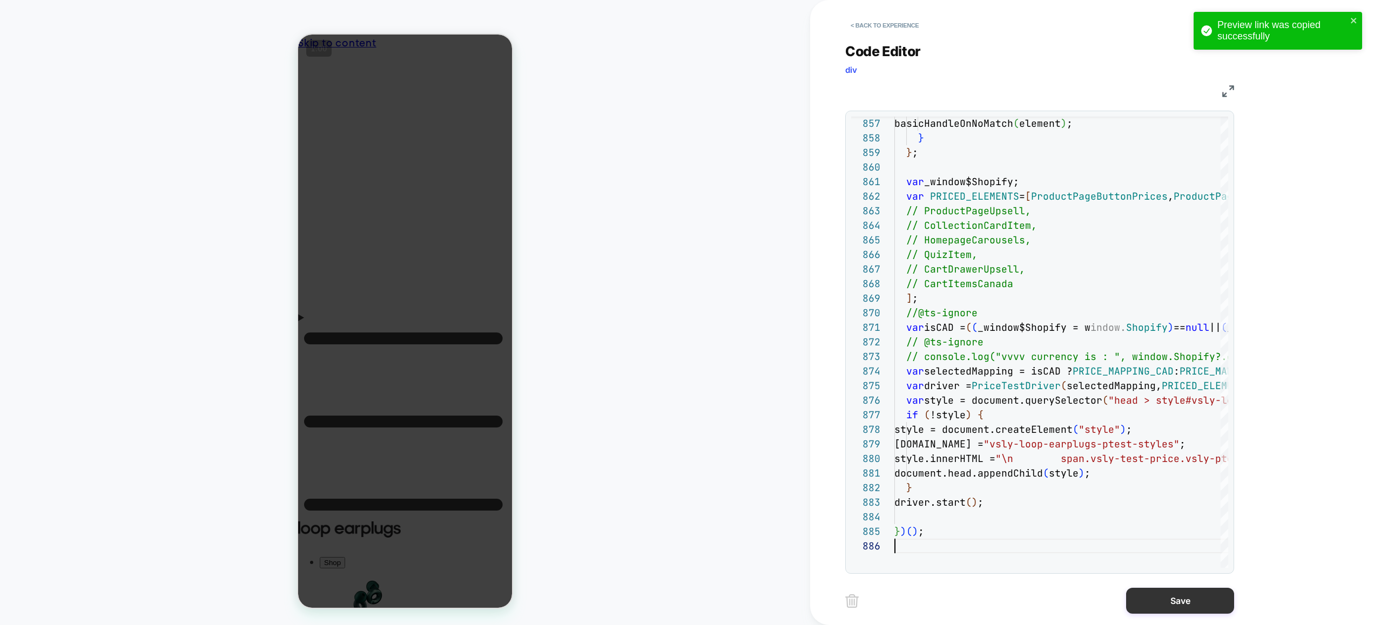
click at [1176, 606] on button "Save" at bounding box center [1180, 601] width 108 height 26
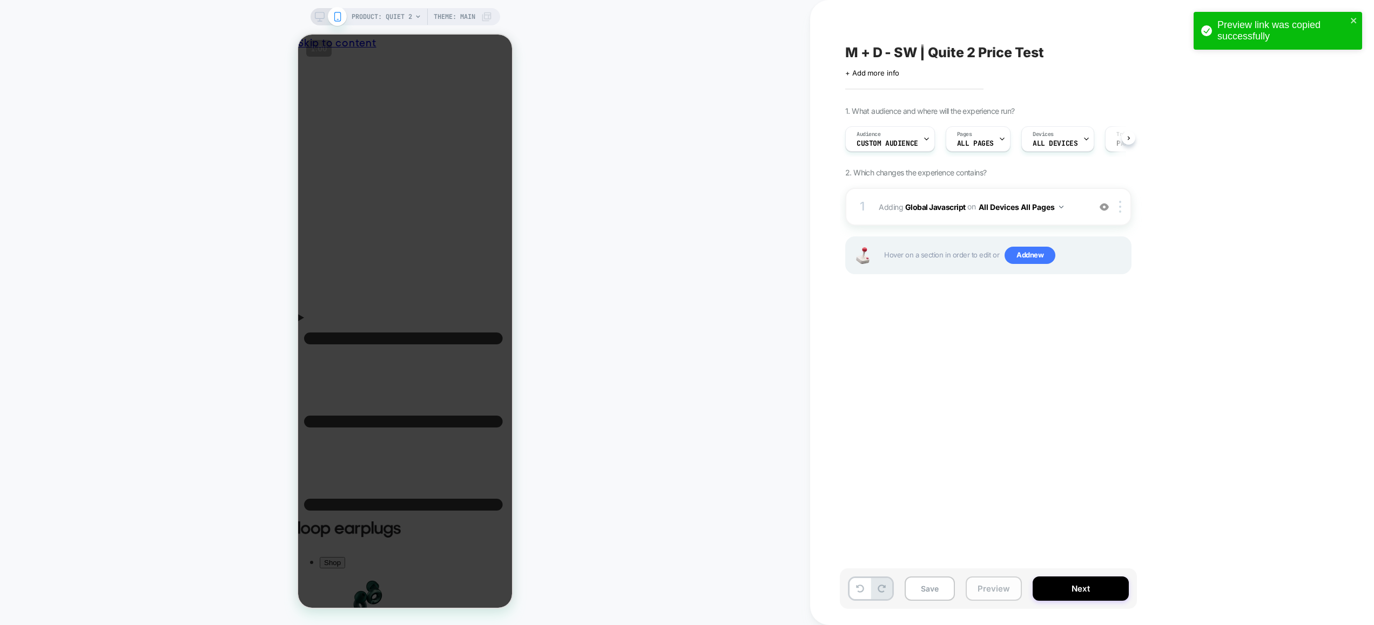
click at [977, 589] on button "Preview" at bounding box center [994, 589] width 56 height 24
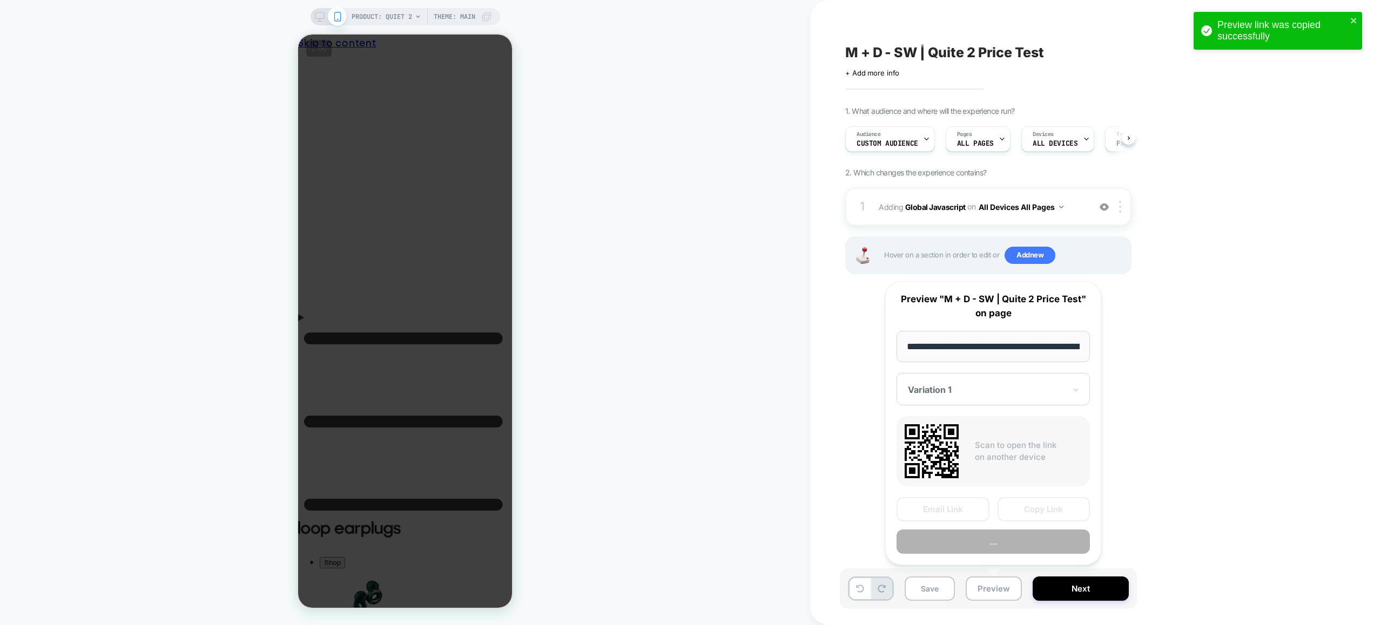
scroll to position [0, 100]
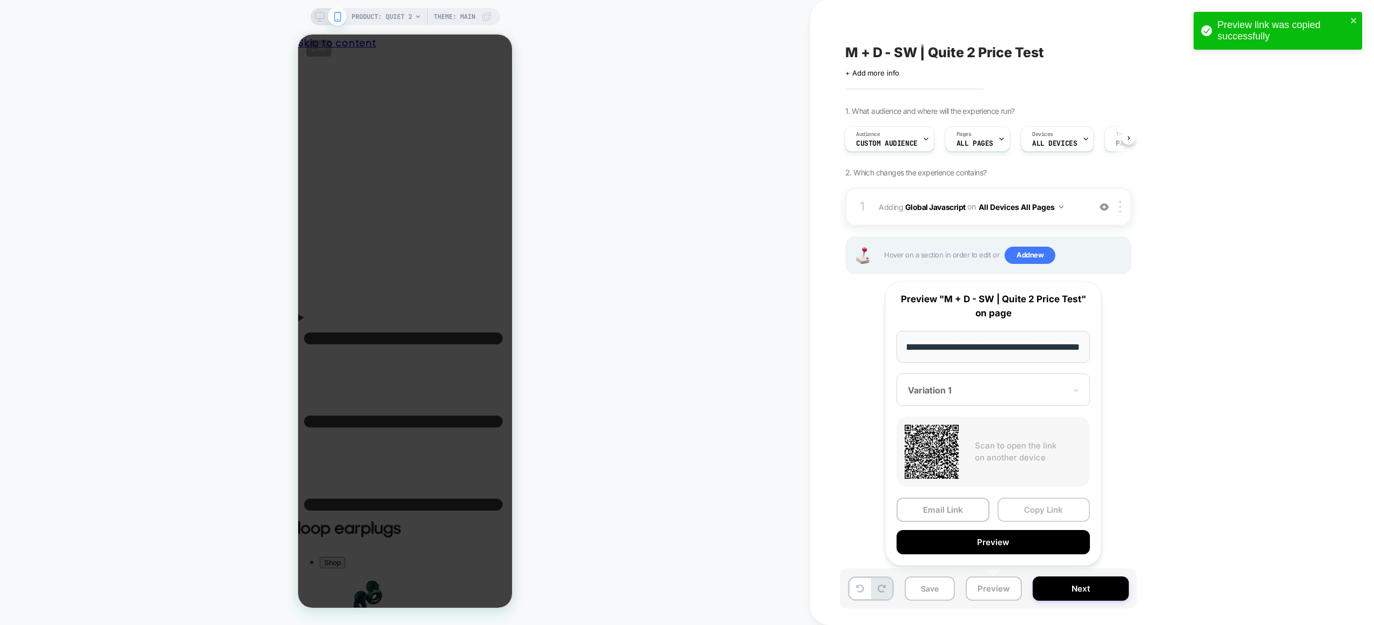
click at [1038, 511] on button "Copy Link" at bounding box center [1043, 510] width 93 height 24
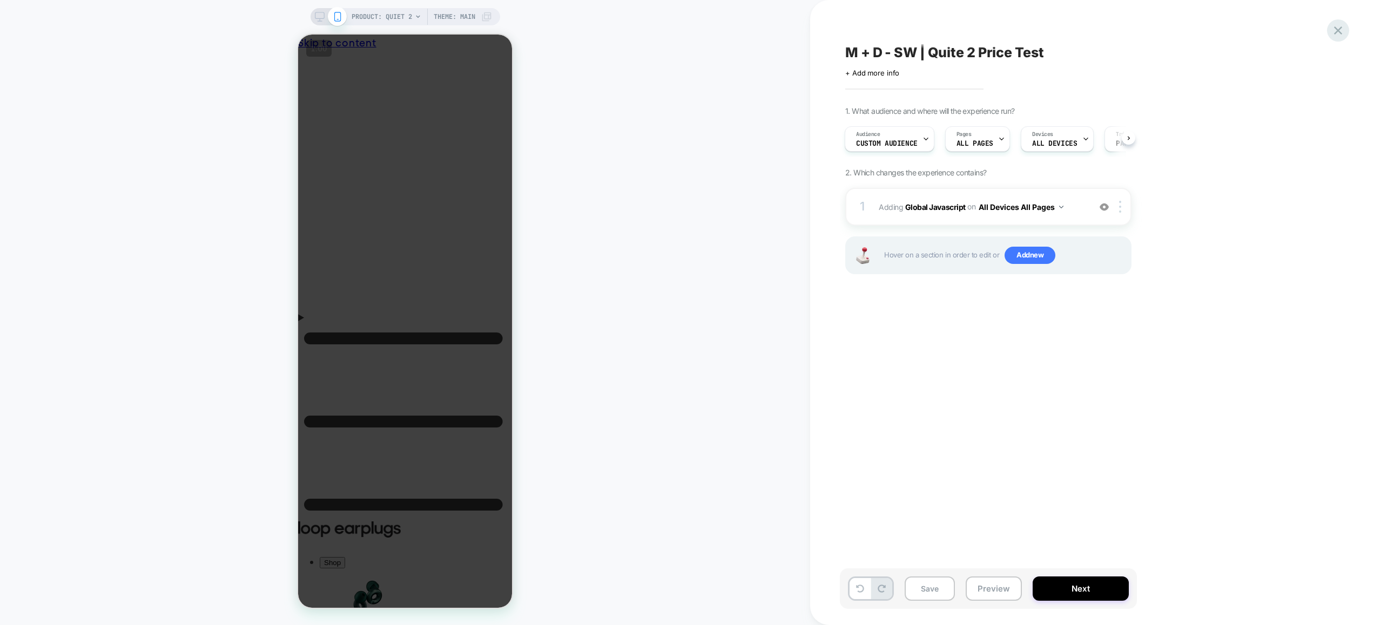
click at [1333, 28] on icon at bounding box center [1338, 30] width 15 height 15
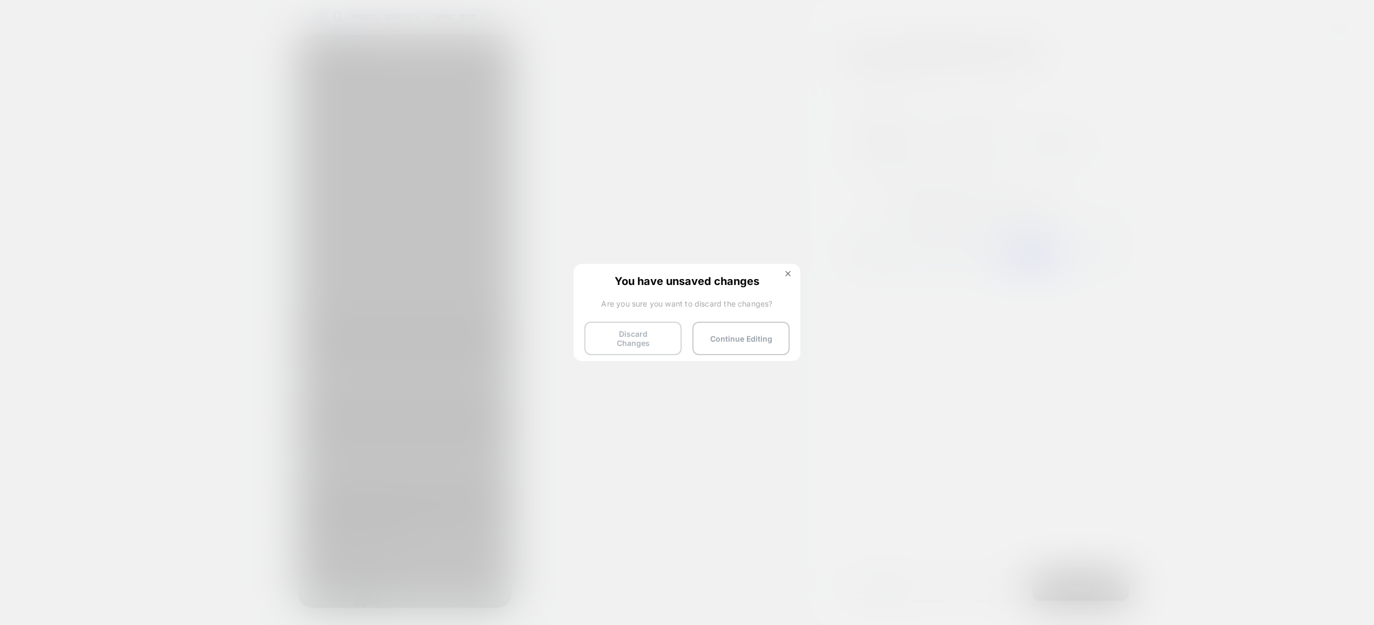
click at [635, 337] on button "Discard Changes" at bounding box center [632, 338] width 97 height 33
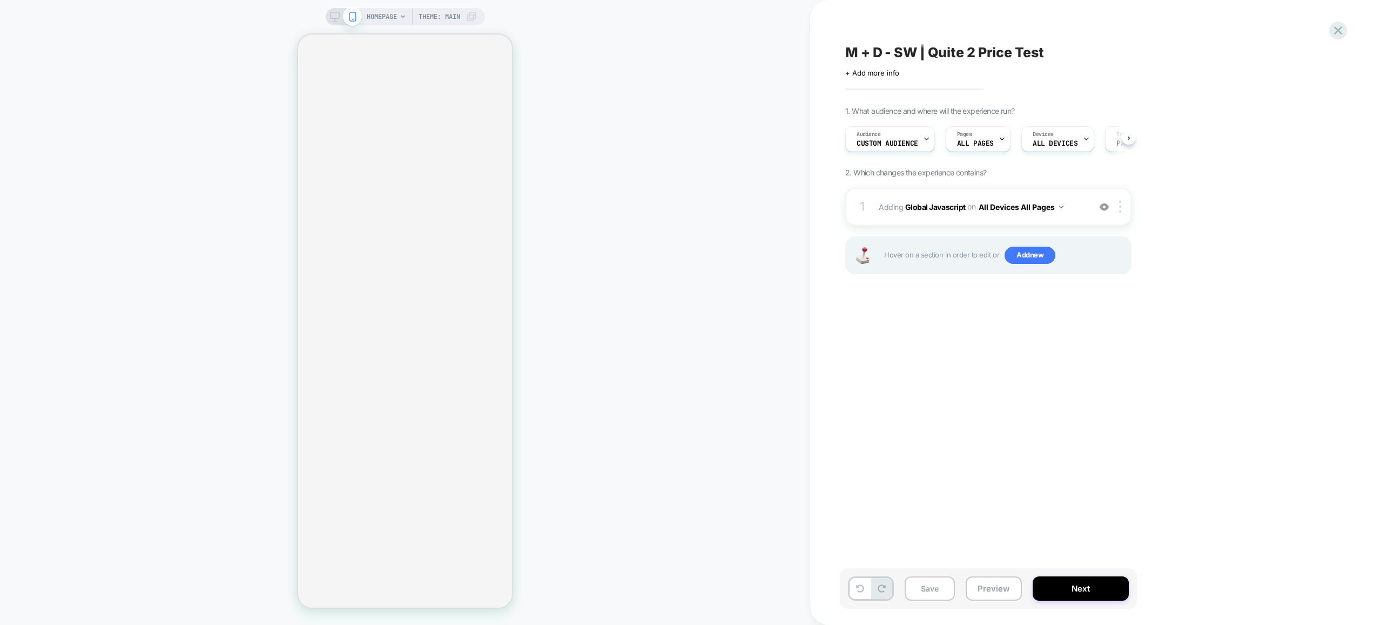
scroll to position [0, 1]
click at [991, 591] on button "Preview" at bounding box center [994, 589] width 56 height 24
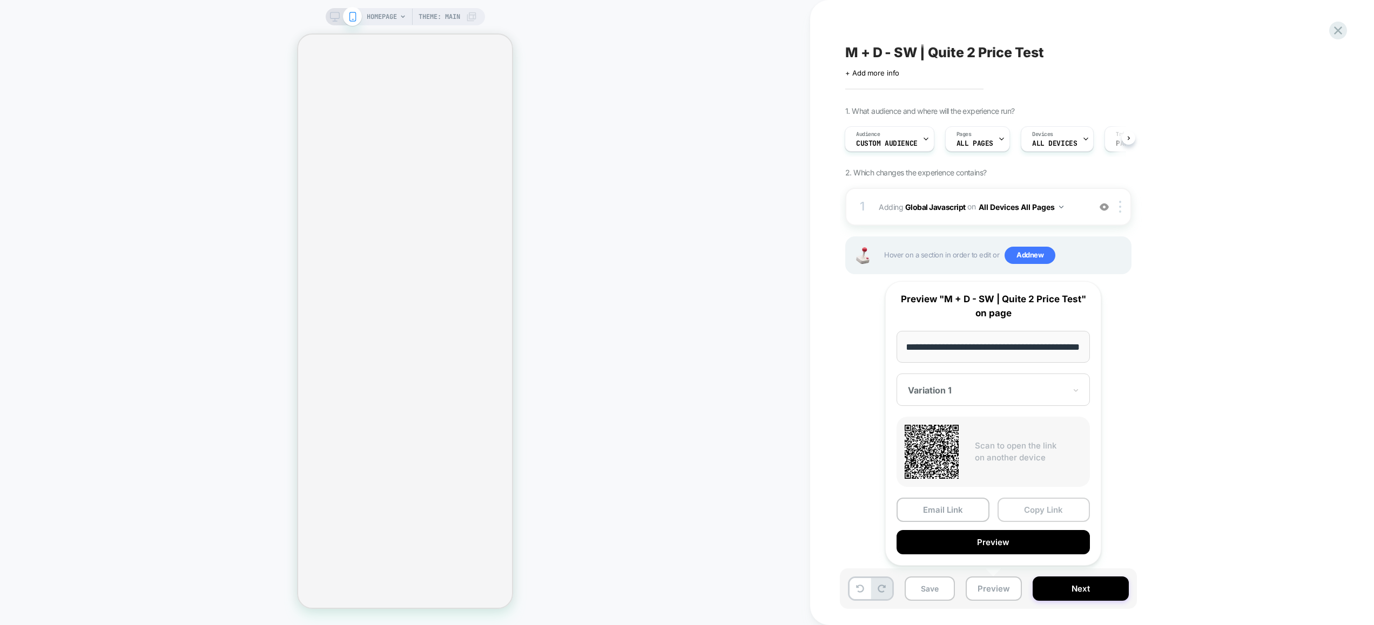
scroll to position [0, 0]
click at [1034, 511] on button "Copy Link" at bounding box center [1043, 510] width 93 height 24
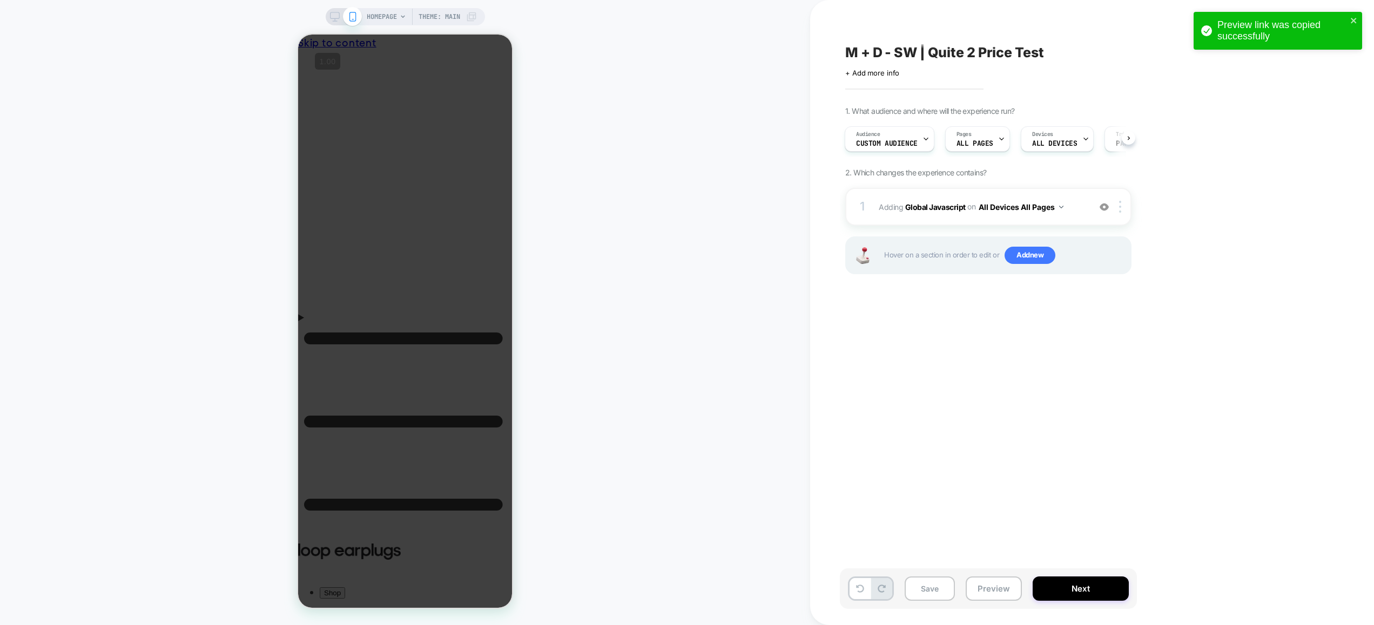
click at [569, 578] on div "HOMEPAGE Theme: MAIN" at bounding box center [405, 313] width 810 height 604
click at [386, 14] on span "HOMEPAGE" at bounding box center [382, 16] width 30 height 17
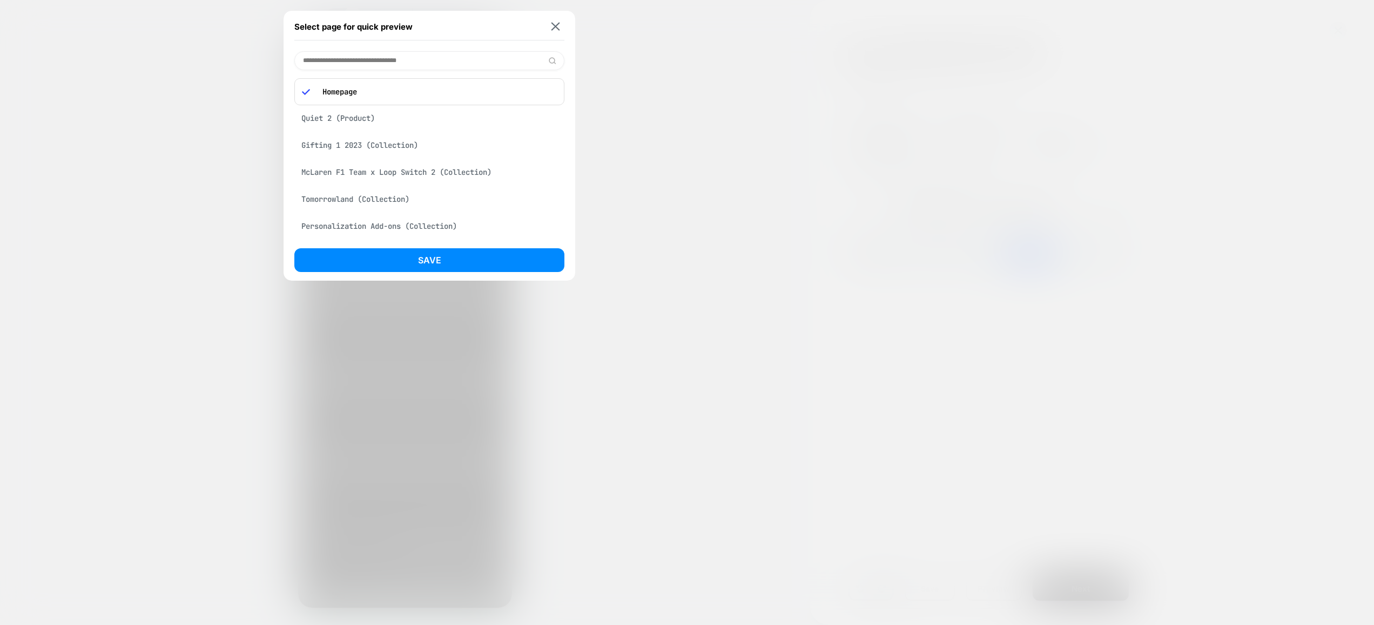
click at [390, 63] on input at bounding box center [429, 60] width 270 height 19
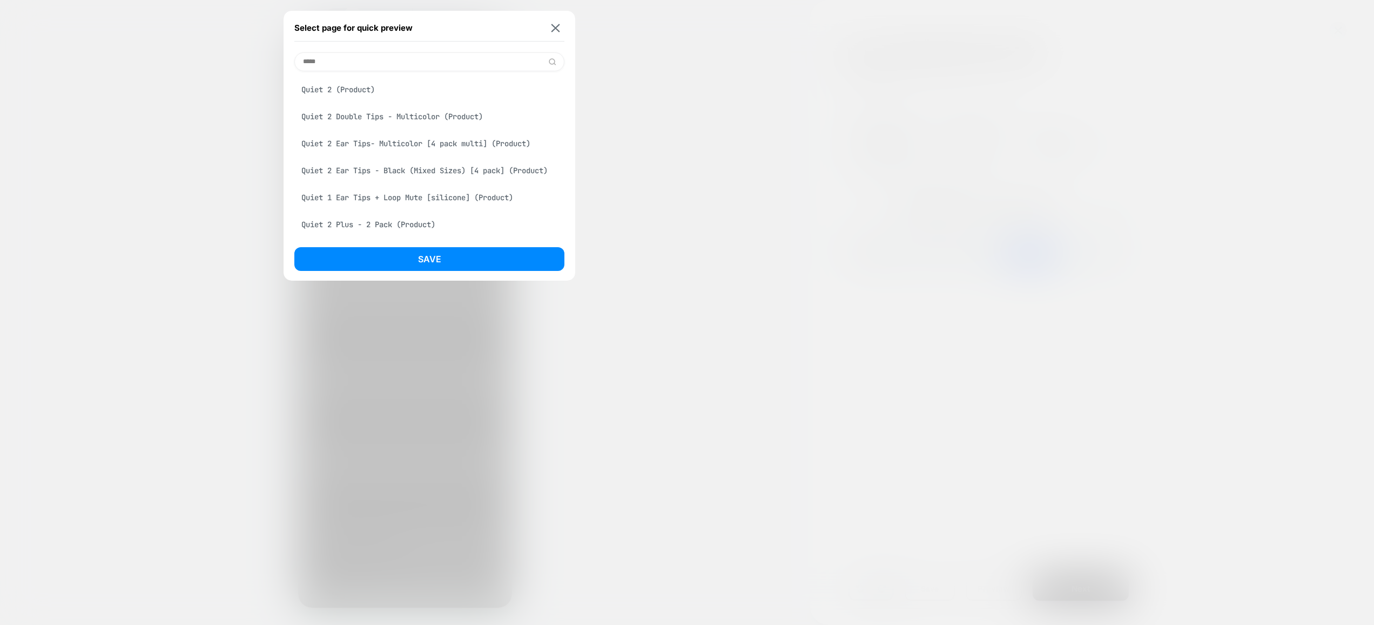
type input "*****"
click at [393, 95] on div "Quiet 2 (Product)" at bounding box center [429, 89] width 270 height 21
click at [445, 259] on button "Save" at bounding box center [429, 259] width 270 height 24
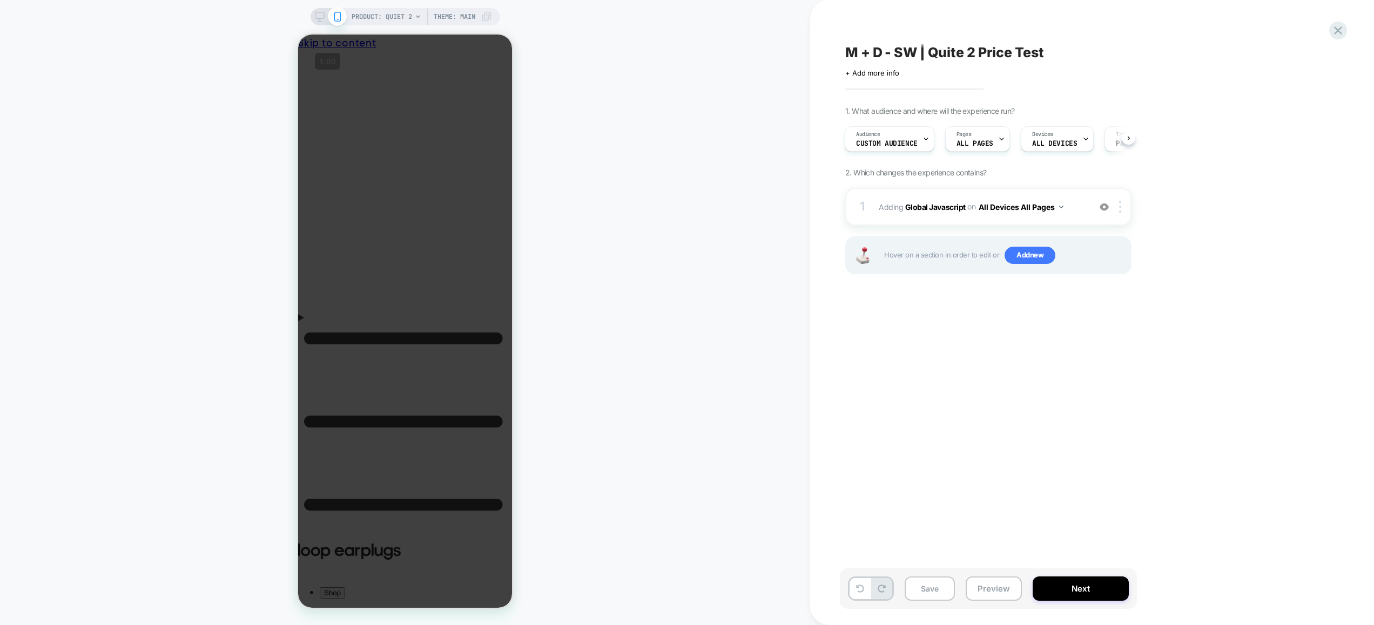
scroll to position [0, 1]
drag, startPoint x: 996, startPoint y: 587, endPoint x: 997, endPoint y: 582, distance: 5.6
click at [996, 586] on button "Preview" at bounding box center [994, 589] width 56 height 24
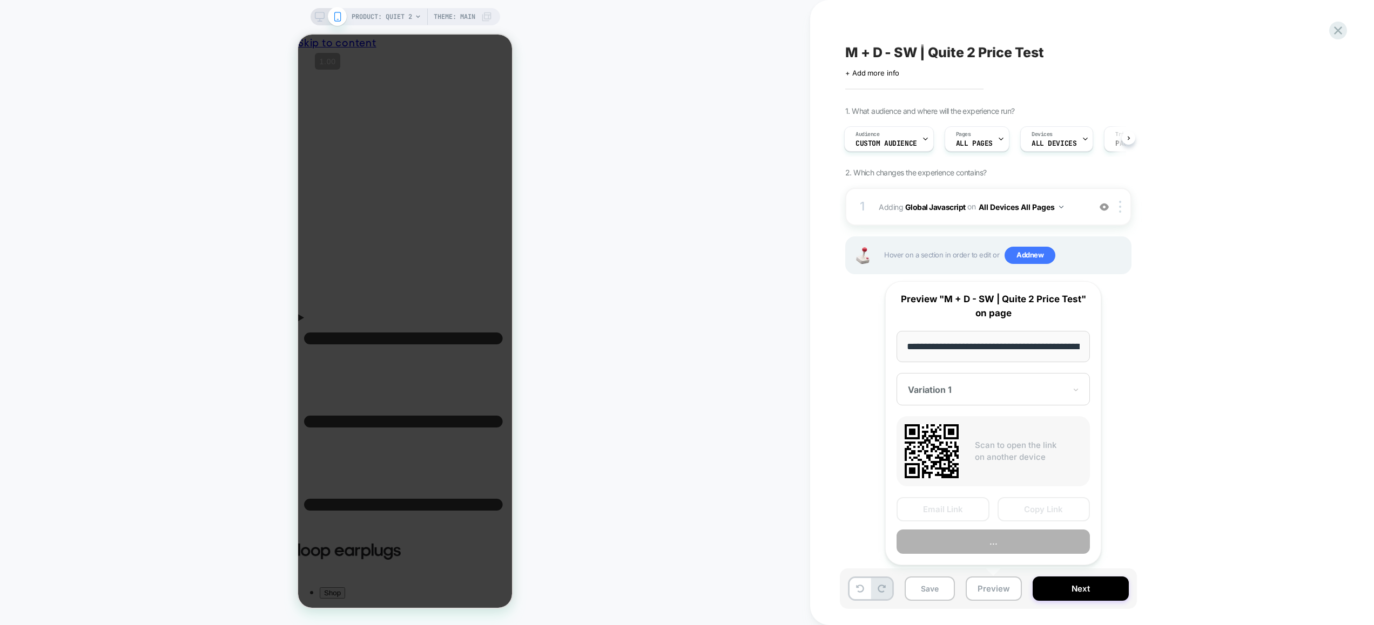
scroll to position [0, 100]
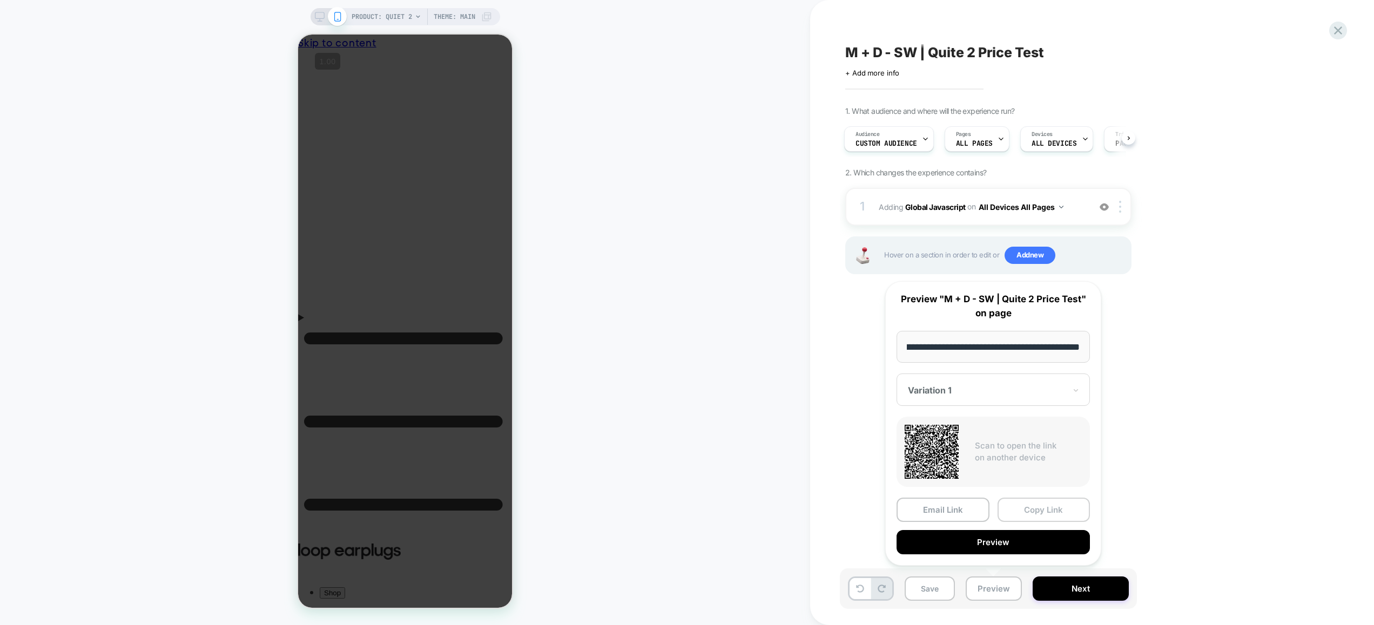
click at [1029, 511] on button "Copy Link" at bounding box center [1043, 510] width 93 height 24
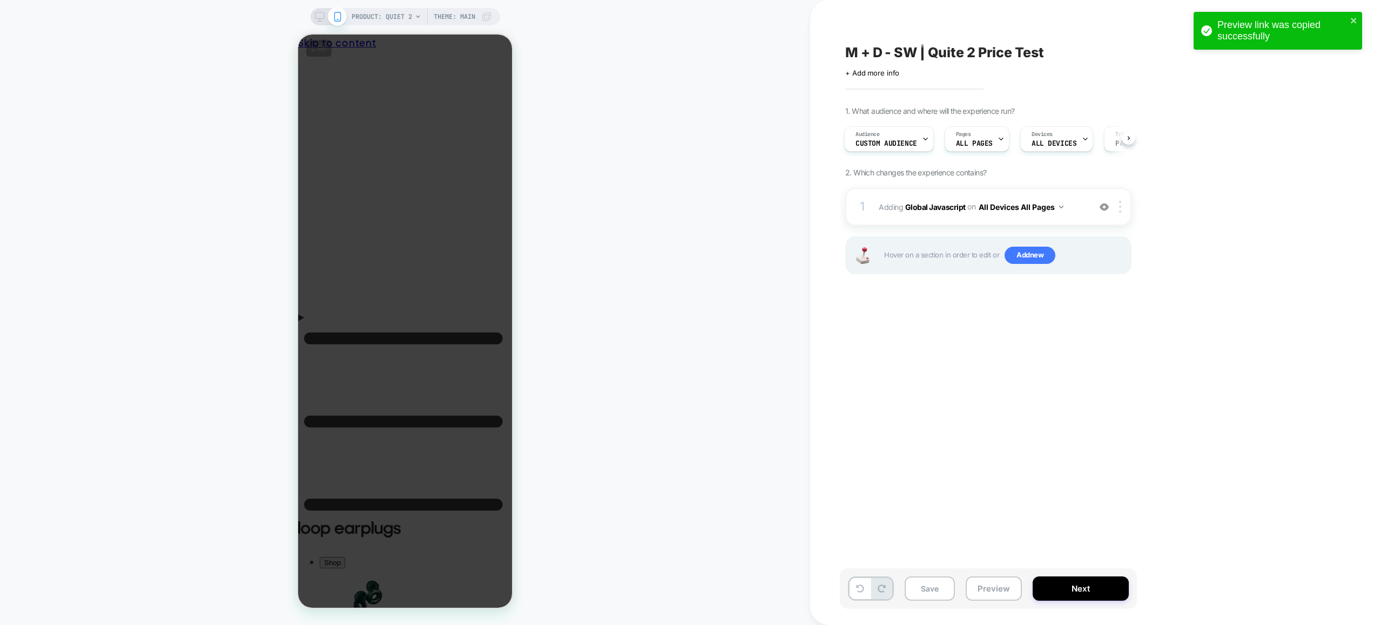
scroll to position [0, 0]
click at [1355, 21] on icon "close" at bounding box center [1354, 20] width 8 height 9
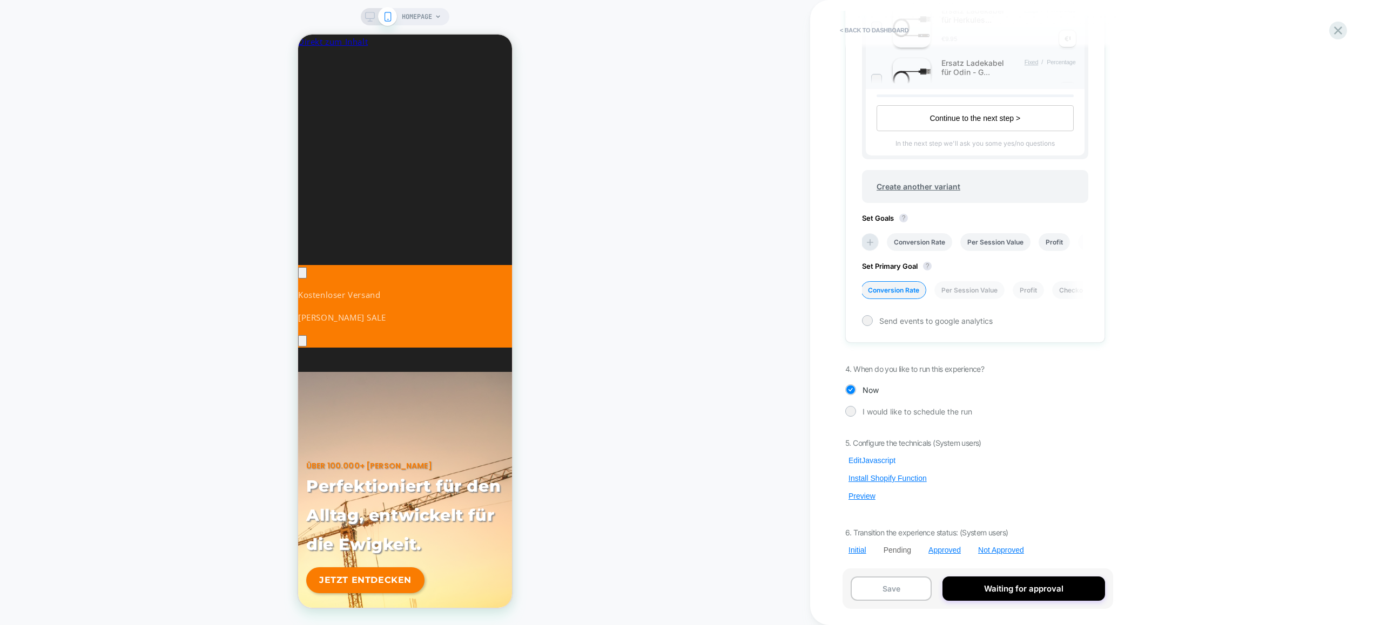
click at [877, 461] on button "Edit Javascript" at bounding box center [871, 461] width 53 height 10
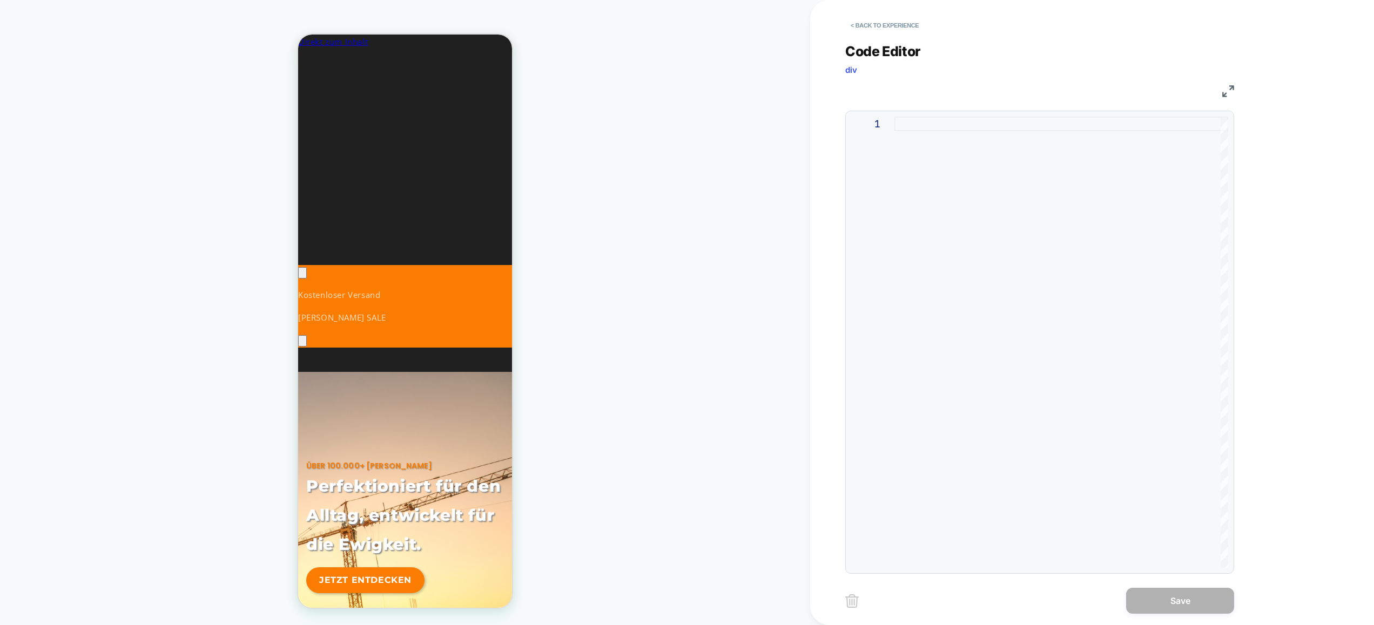
click at [1013, 245] on div at bounding box center [1061, 342] width 334 height 451
type textarea "**********"
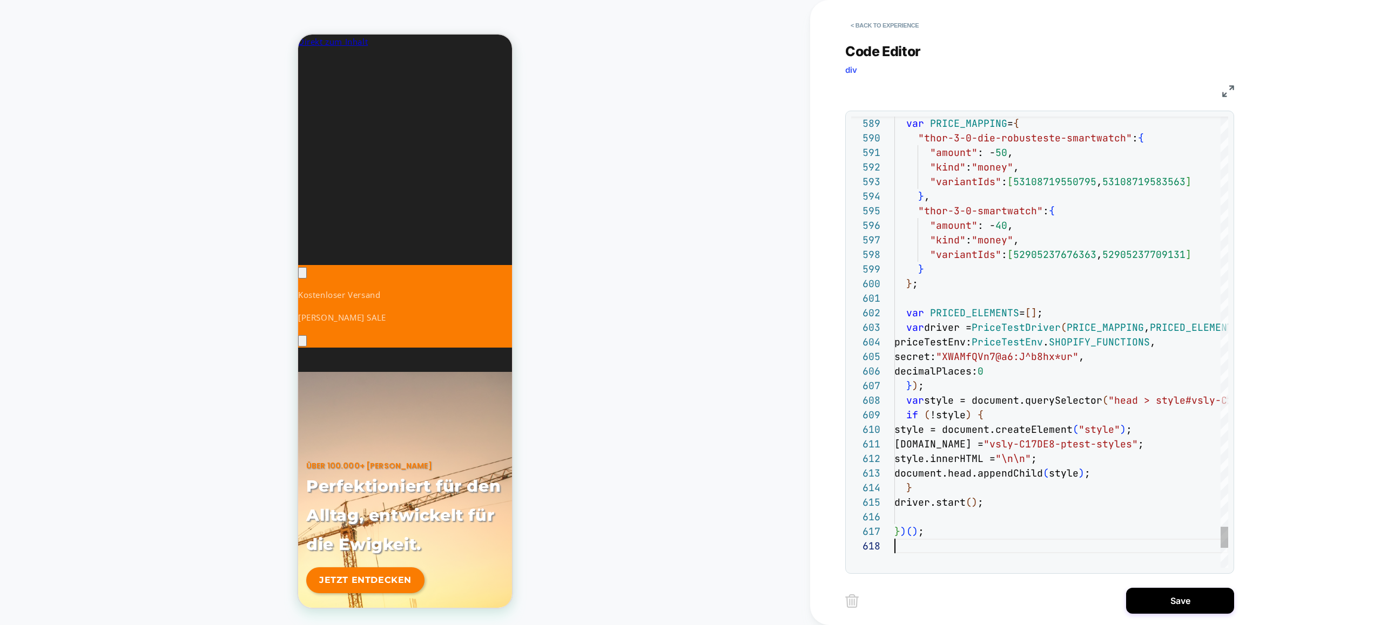
scroll to position [102, 0]
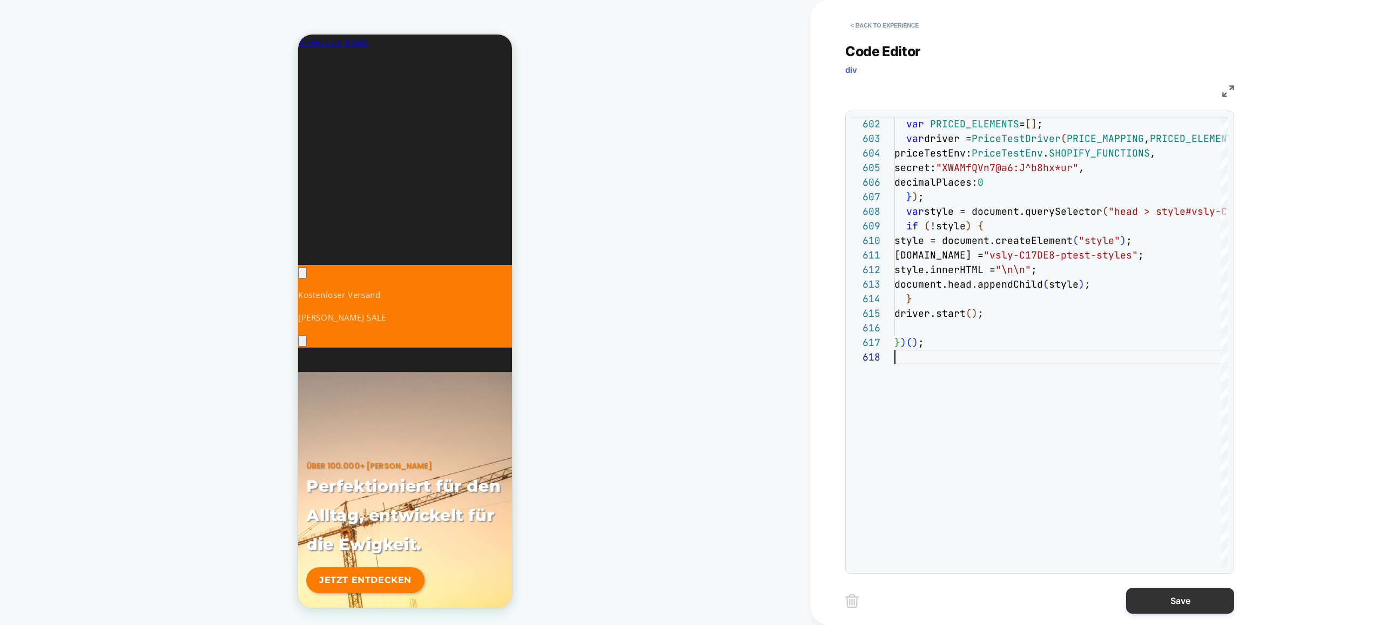
click at [1166, 609] on button "Save" at bounding box center [1180, 601] width 108 height 26
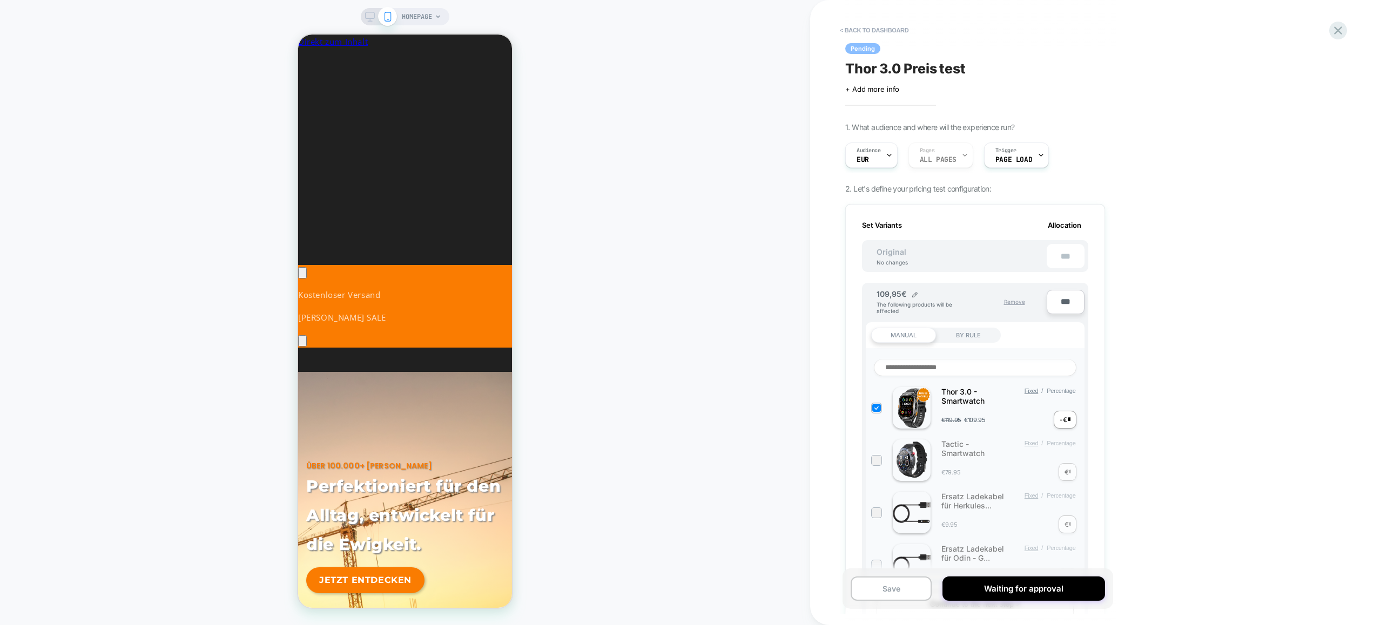
scroll to position [859, 0]
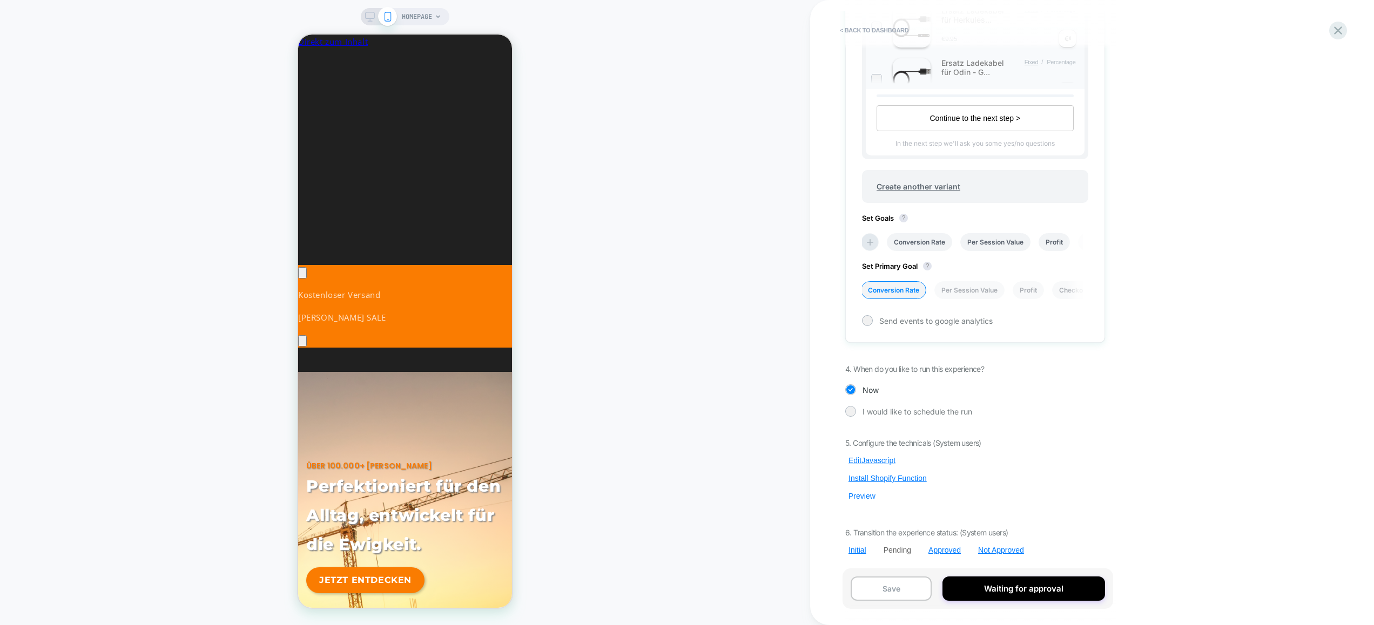
click at [862, 494] on button "Preview" at bounding box center [861, 496] width 33 height 10
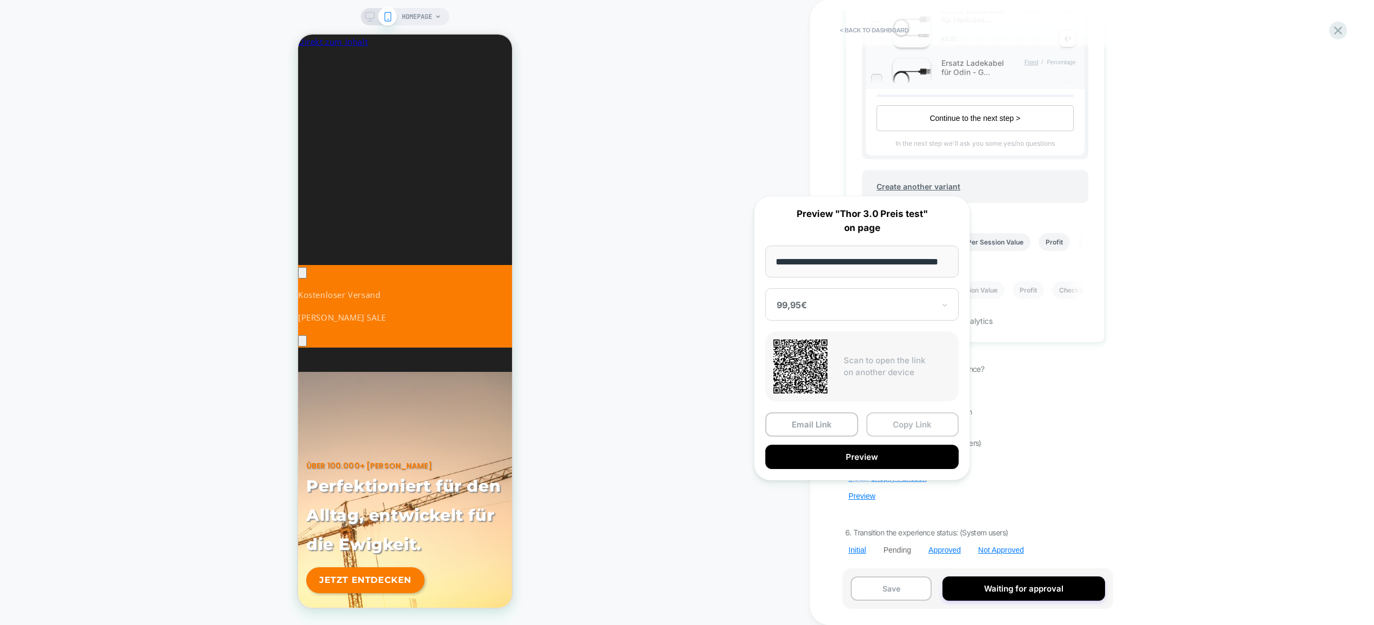
scroll to position [0, 0]
click at [923, 420] on button "Copy Link" at bounding box center [912, 425] width 93 height 24
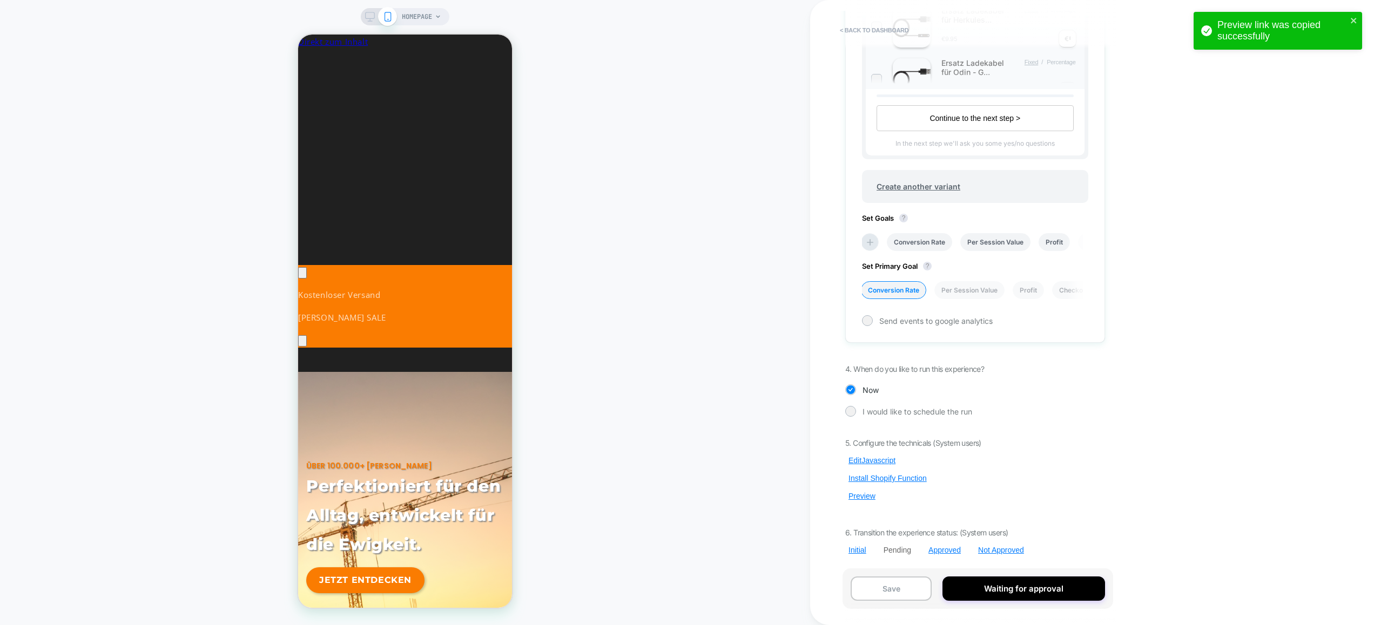
click at [1199, 435] on div "< back to dashboard Pending Thor 3.0 Preis test Click to edit experience detail…" at bounding box center [1047, 312] width 475 height 625
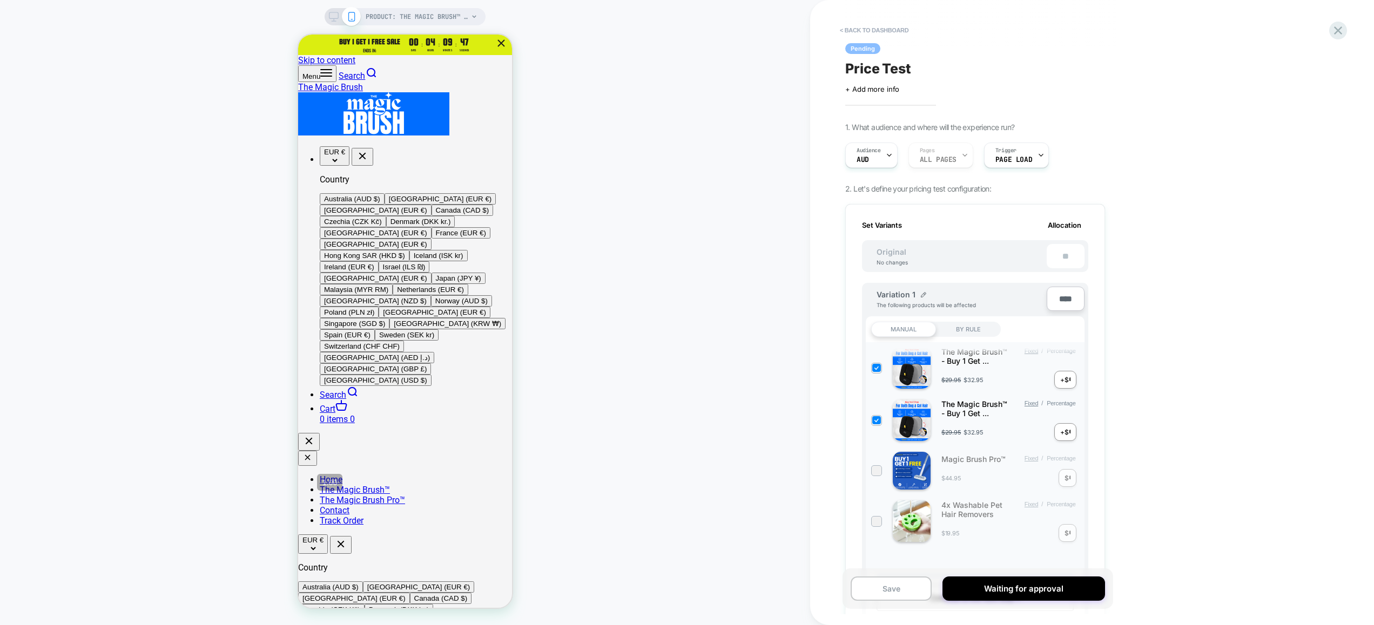
scroll to position [480, 0]
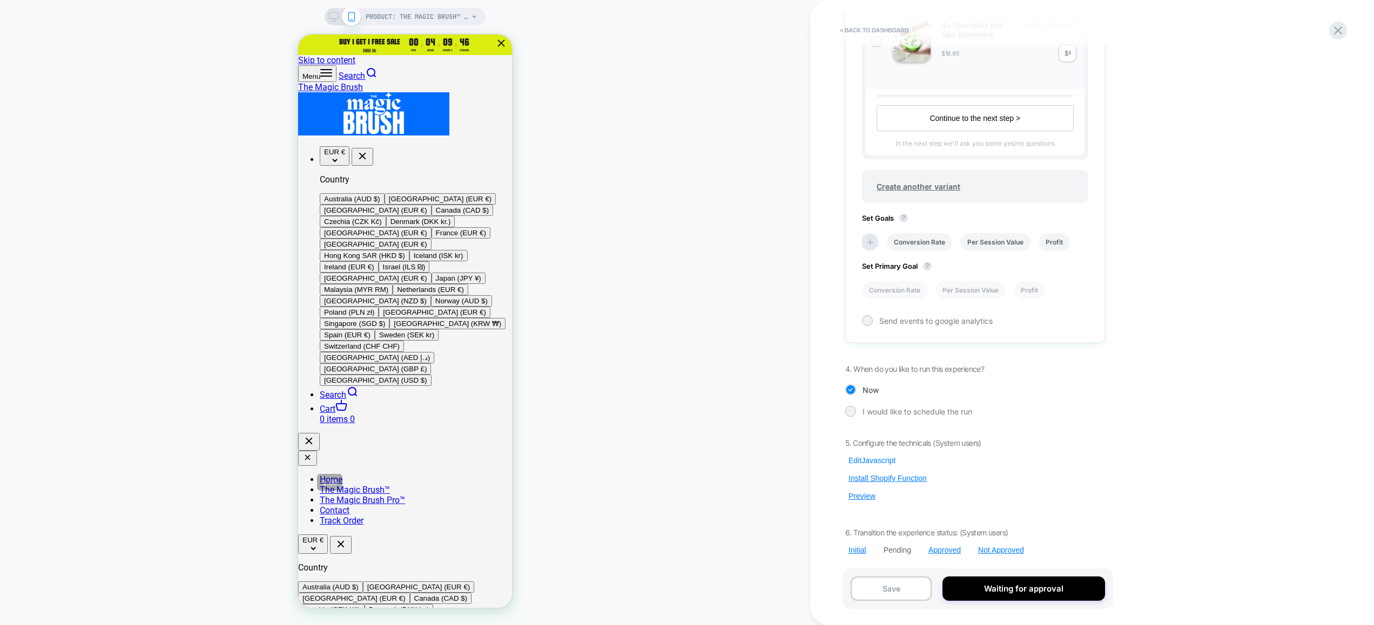
click at [875, 460] on button "Edit Javascript" at bounding box center [871, 461] width 53 height 10
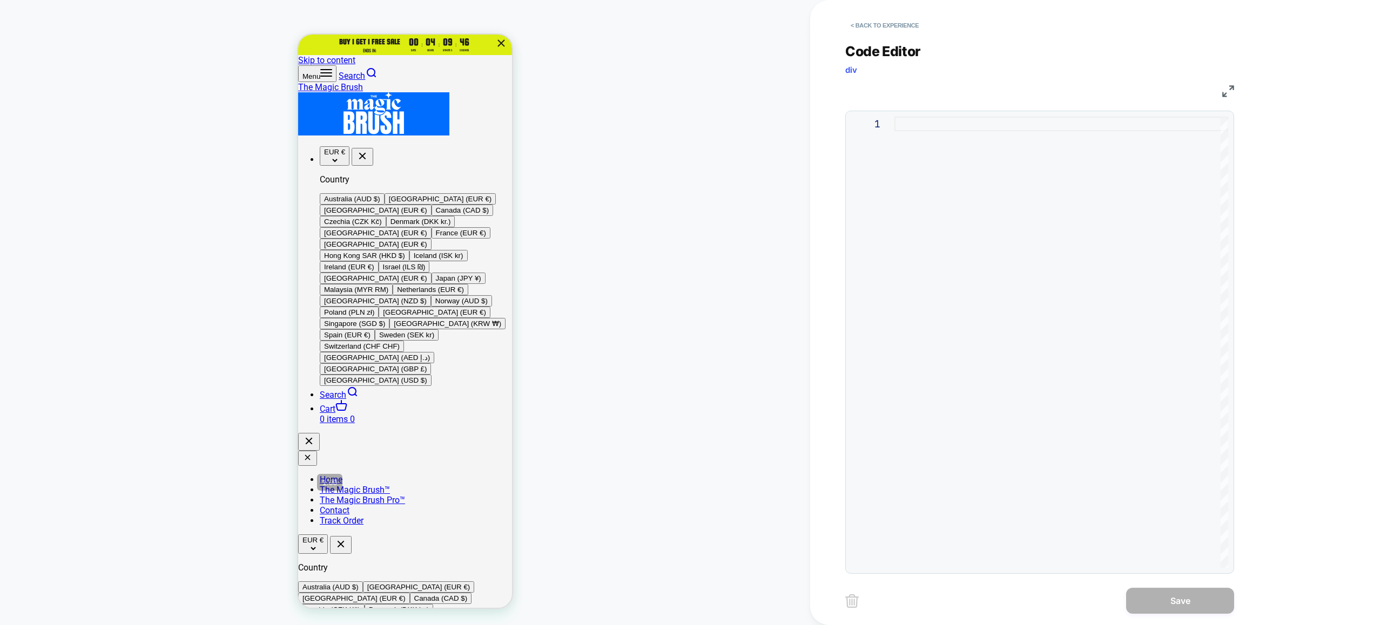
click at [990, 335] on div at bounding box center [1061, 342] width 334 height 451
type textarea "**********"
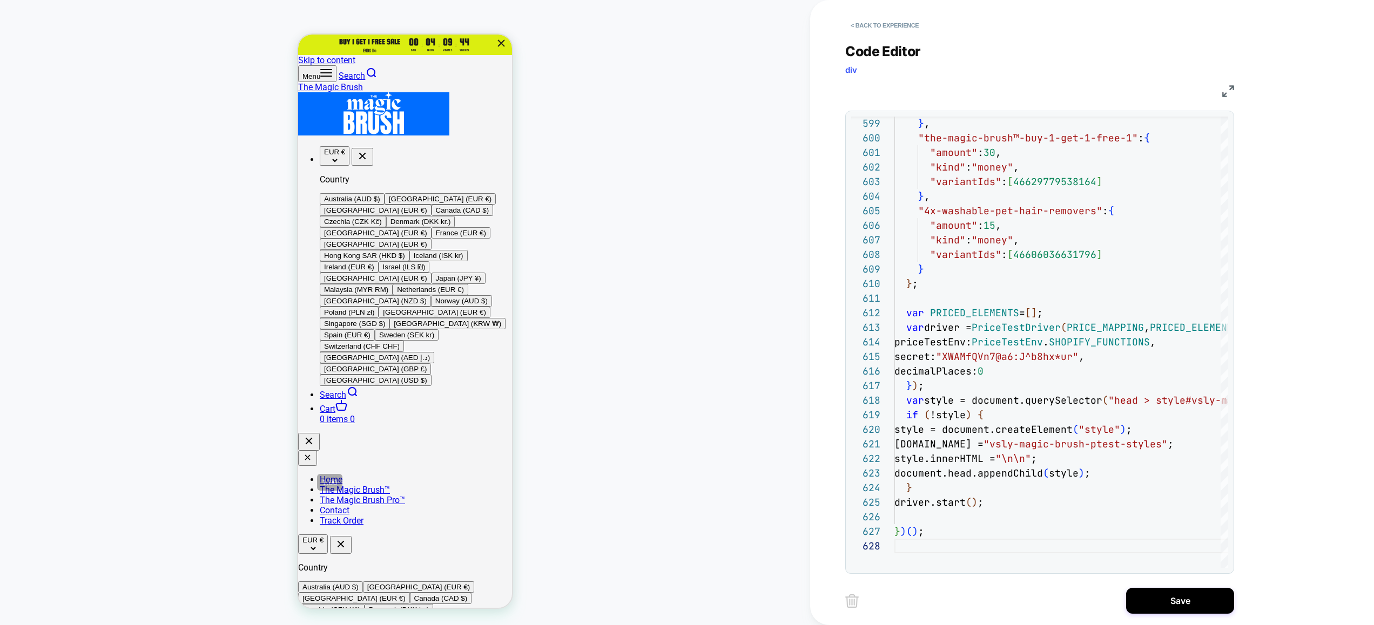
click at [1173, 593] on button "Save" at bounding box center [1180, 601] width 108 height 26
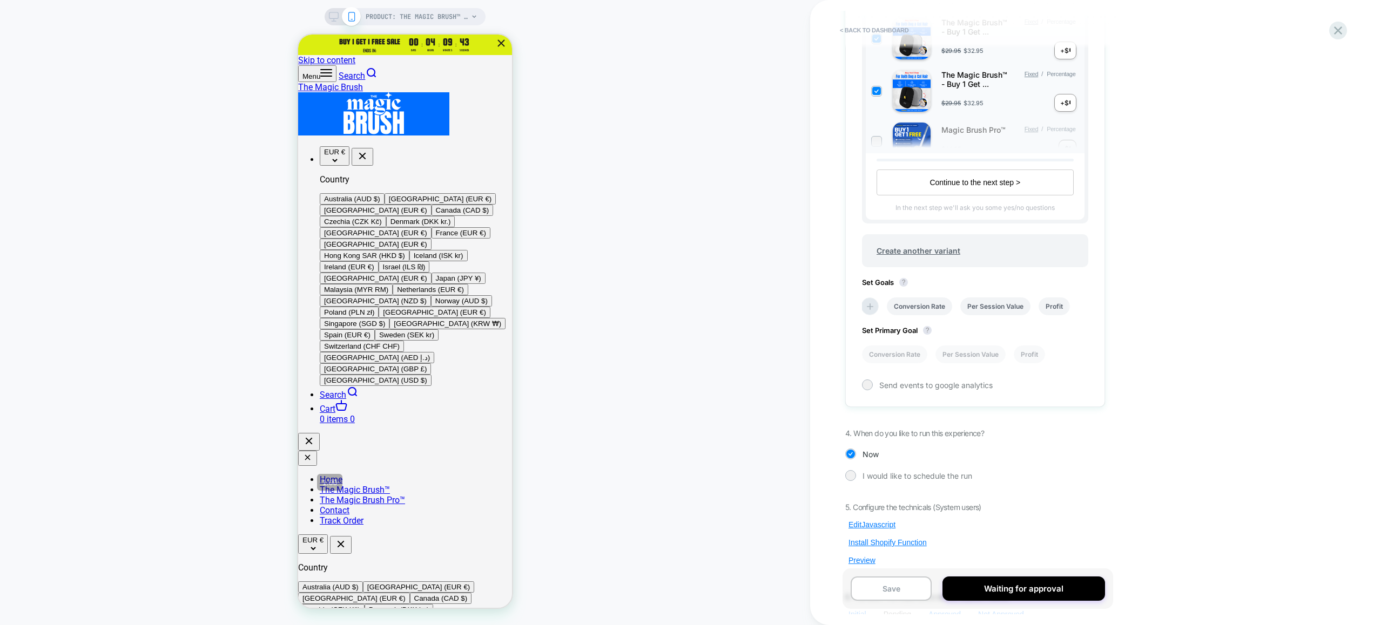
scroll to position [480, 0]
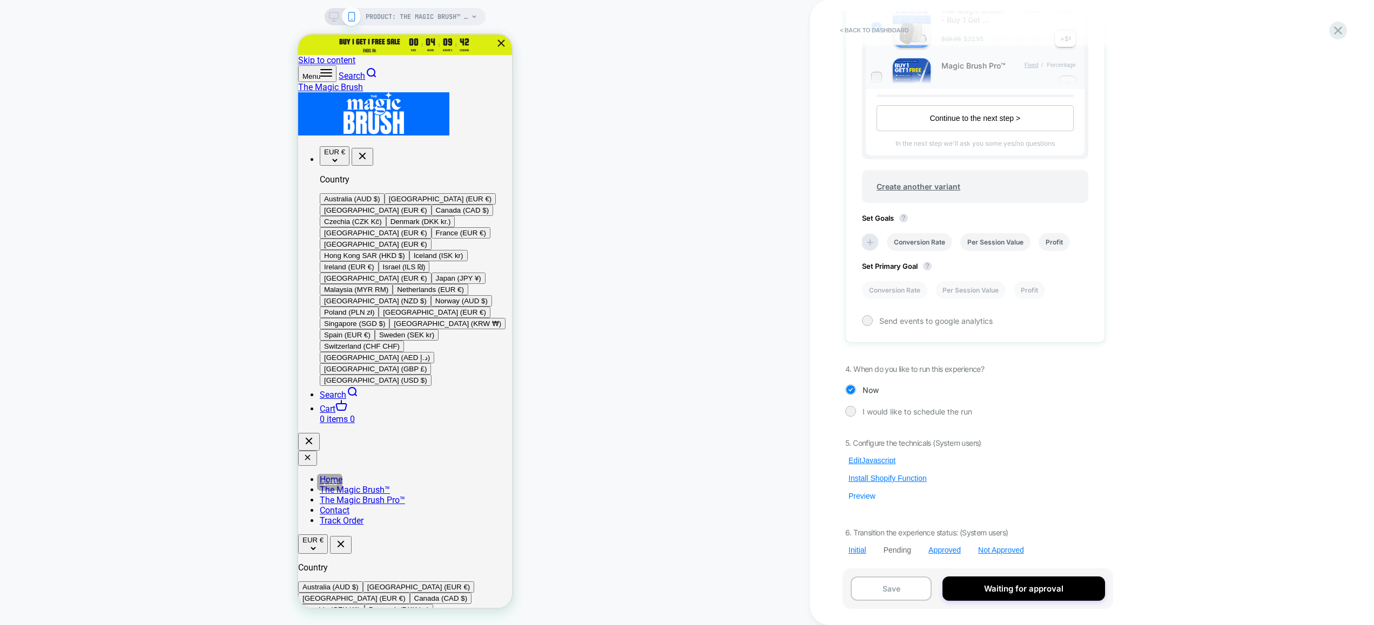
click at [861, 497] on button "Preview" at bounding box center [861, 496] width 33 height 10
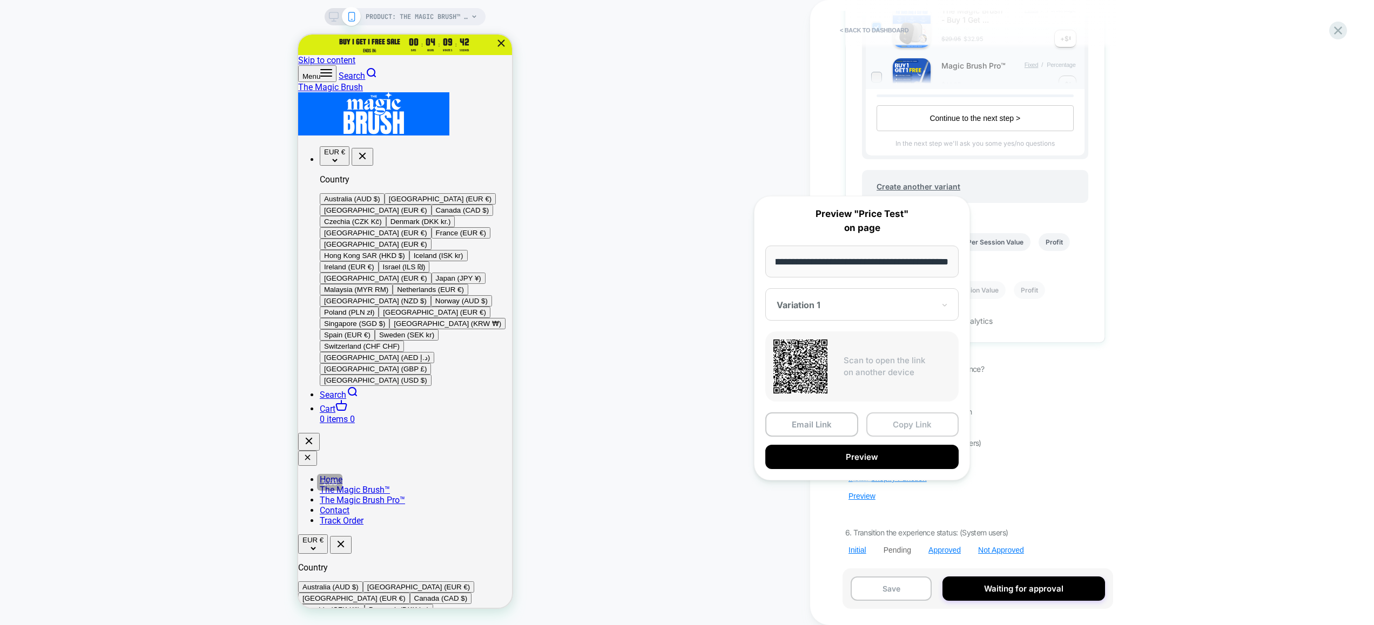
scroll to position [0, 0]
click at [928, 426] on button "Copy Link" at bounding box center [912, 425] width 93 height 24
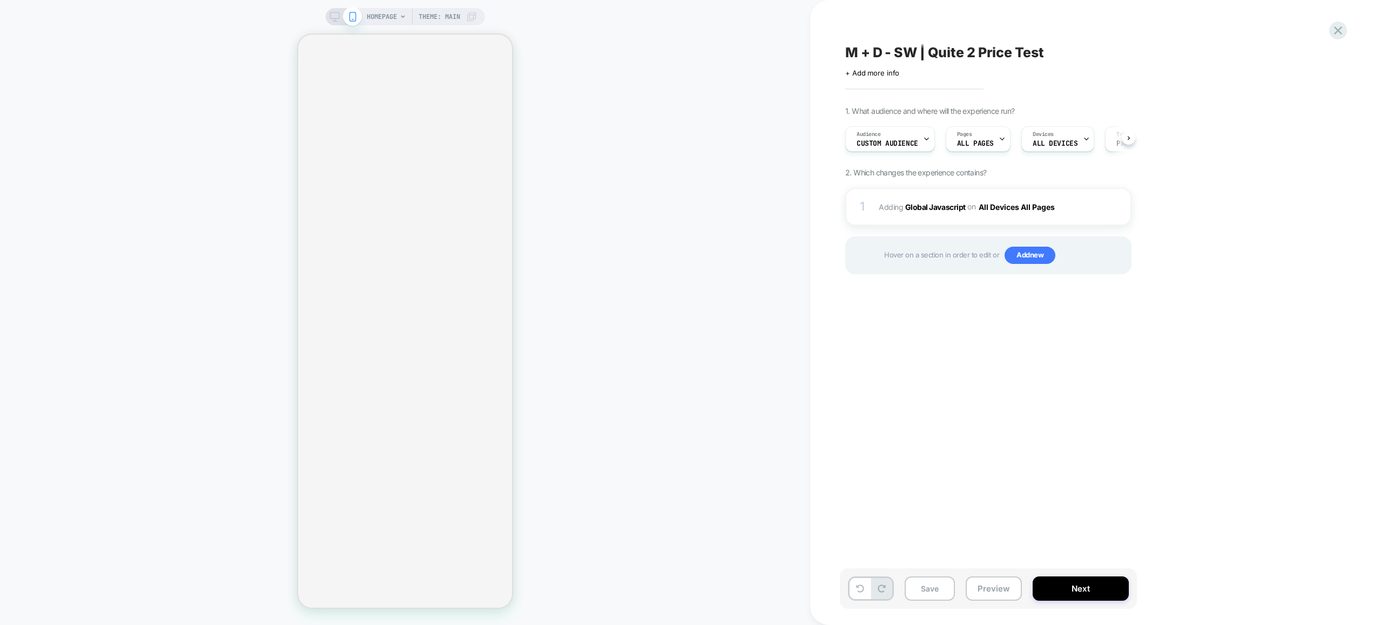
scroll to position [0, 1]
click at [995, 583] on button "Preview" at bounding box center [994, 589] width 56 height 24
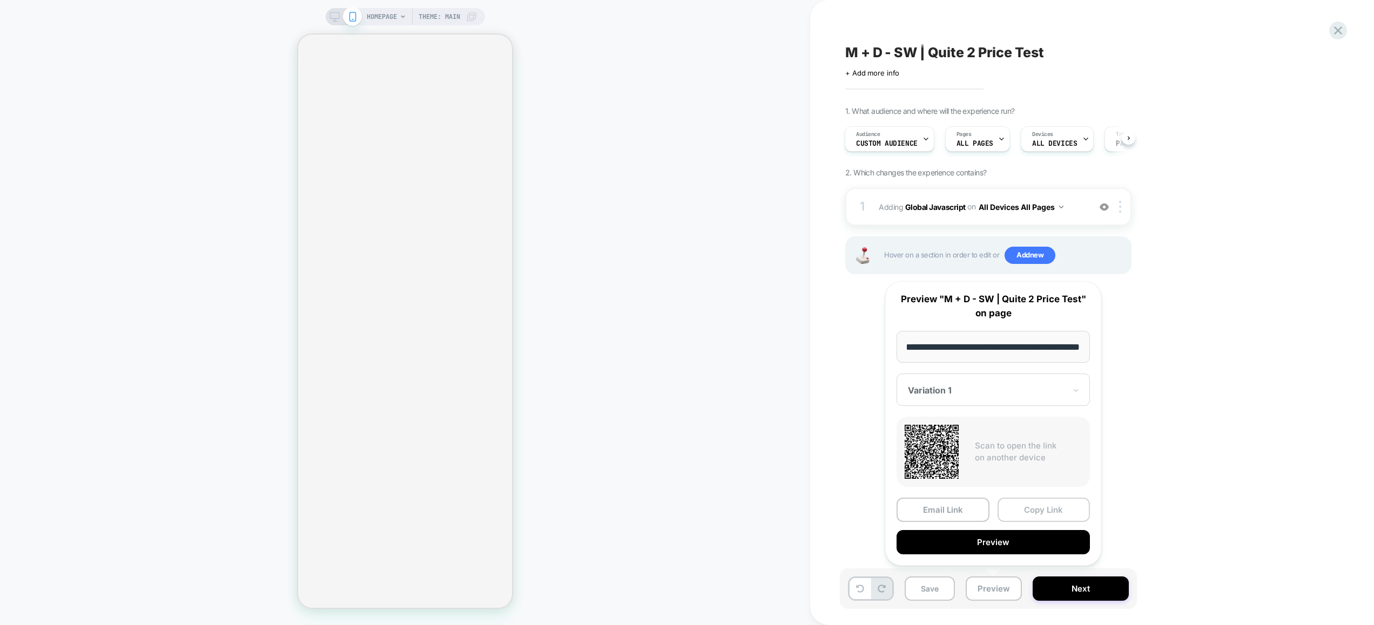
scroll to position [0, 0]
click at [1039, 510] on button "Copy Link" at bounding box center [1043, 510] width 93 height 24
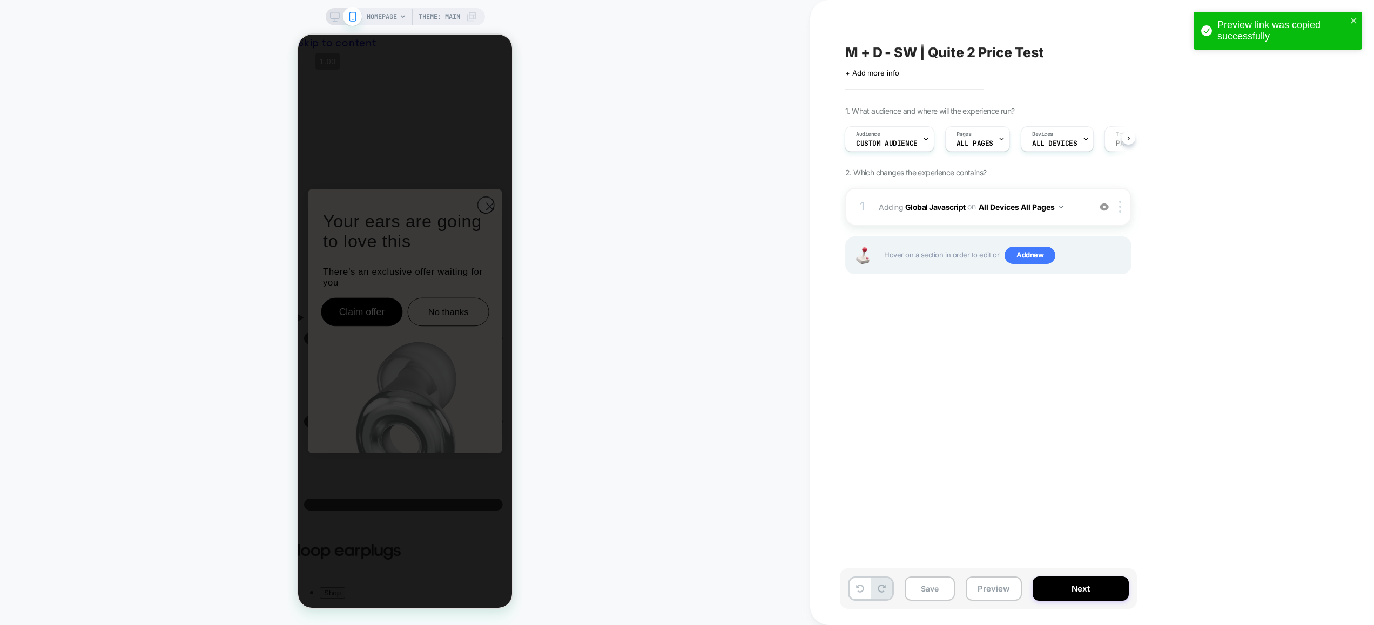
click at [388, 16] on span "HOMEPAGE" at bounding box center [382, 16] width 30 height 17
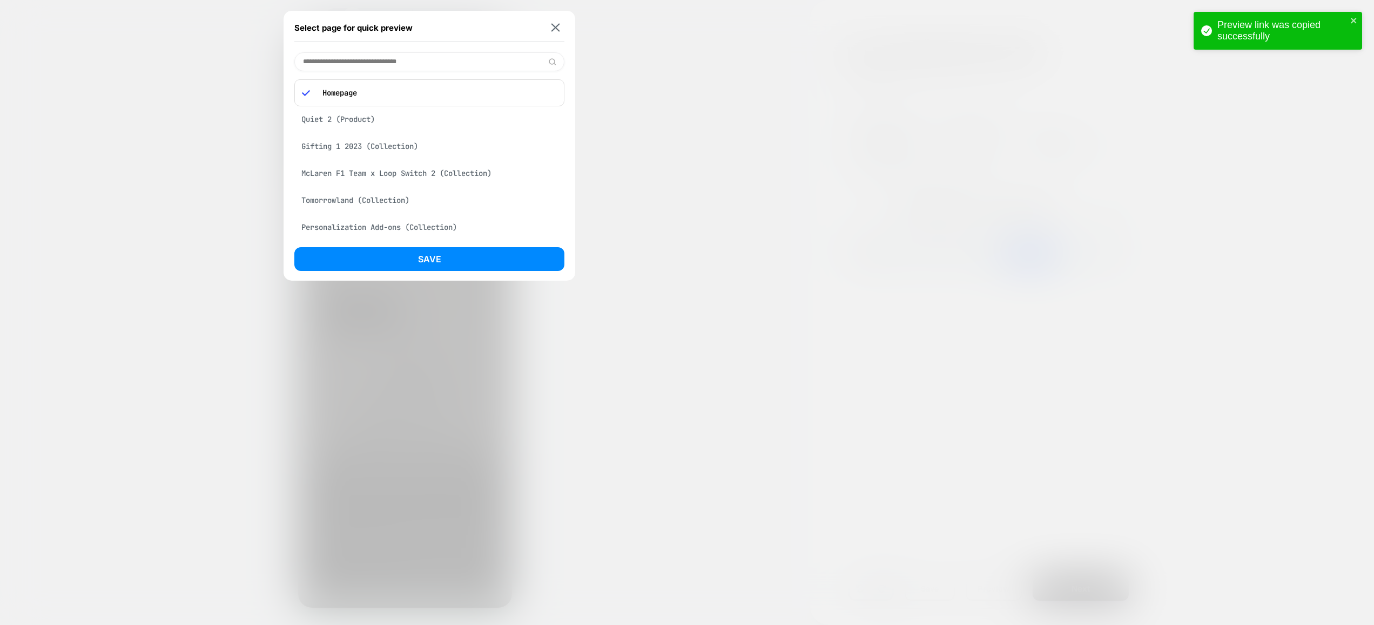
click at [355, 62] on input at bounding box center [429, 61] width 270 height 19
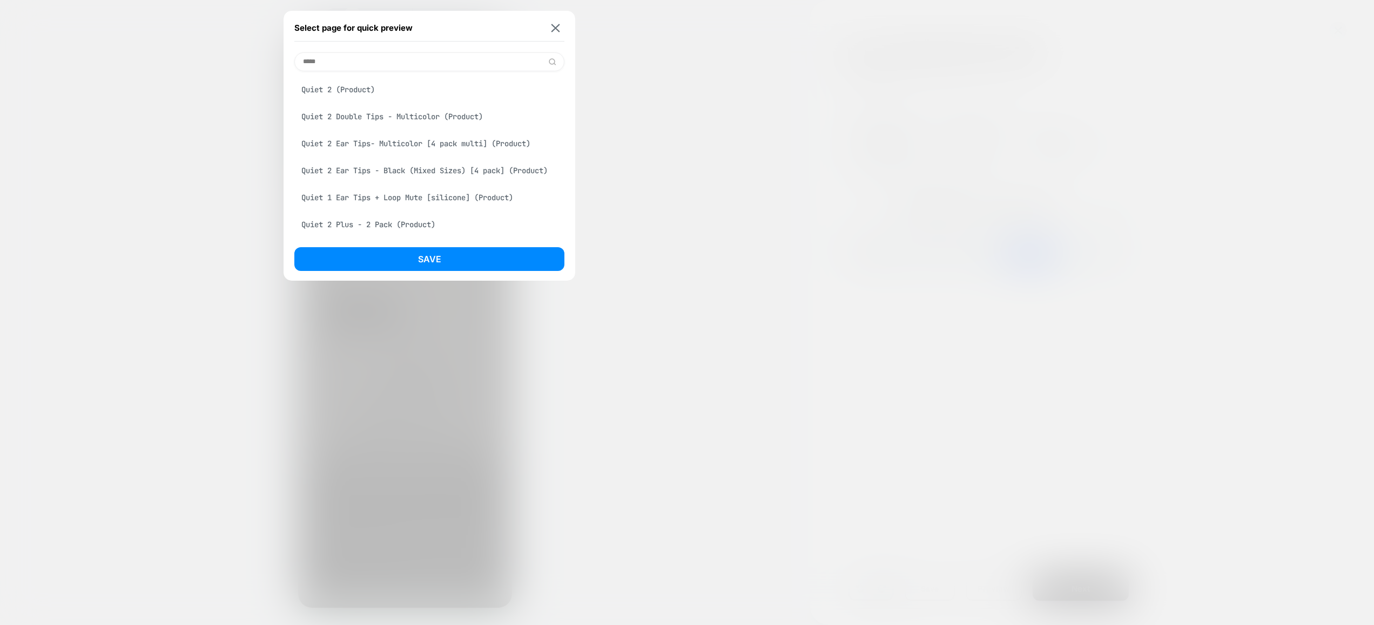
type input "*****"
click at [350, 80] on div "Quiet 2 (Product)" at bounding box center [429, 89] width 270 height 21
click at [428, 257] on button "Save" at bounding box center [429, 259] width 270 height 24
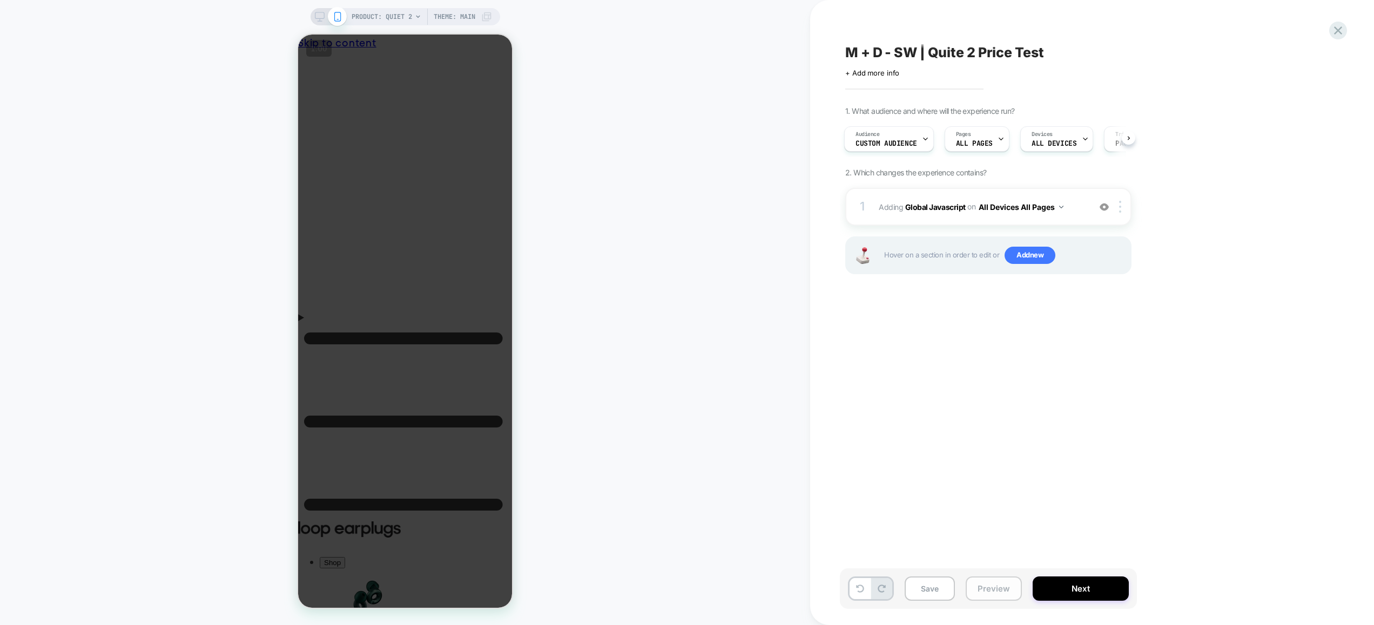
click at [988, 600] on button "Preview" at bounding box center [994, 589] width 56 height 24
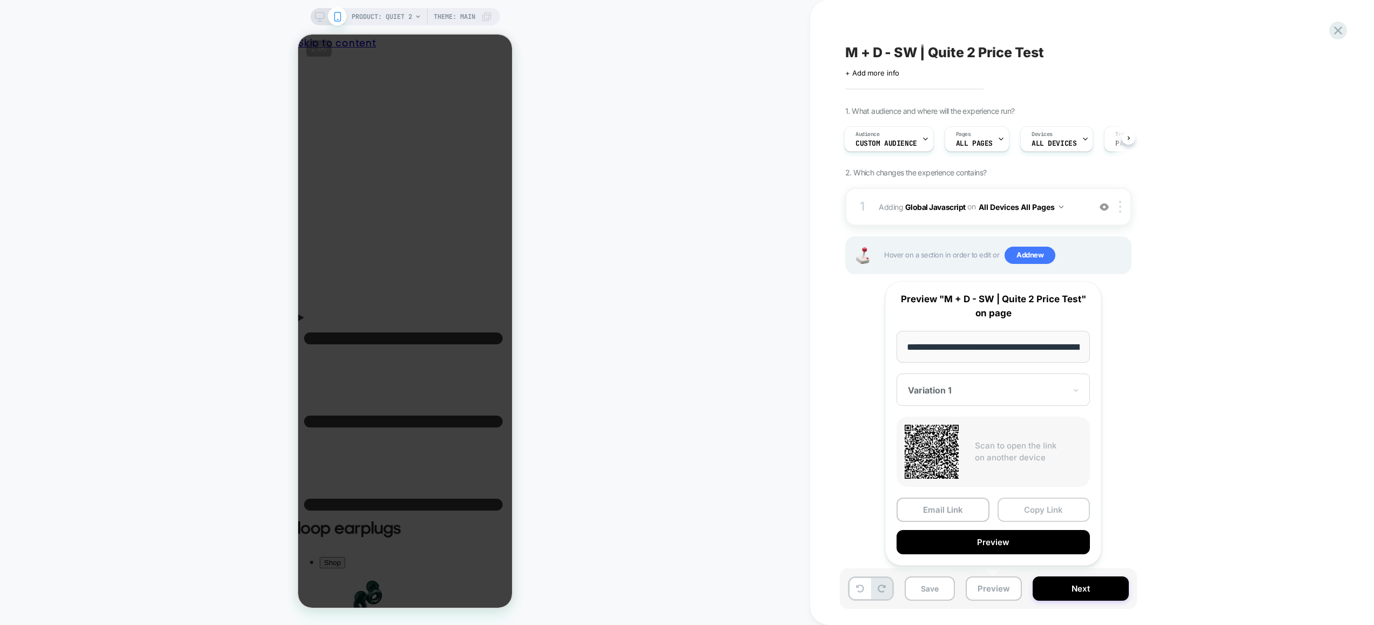
click at [1037, 505] on button "Copy Link" at bounding box center [1043, 510] width 93 height 24
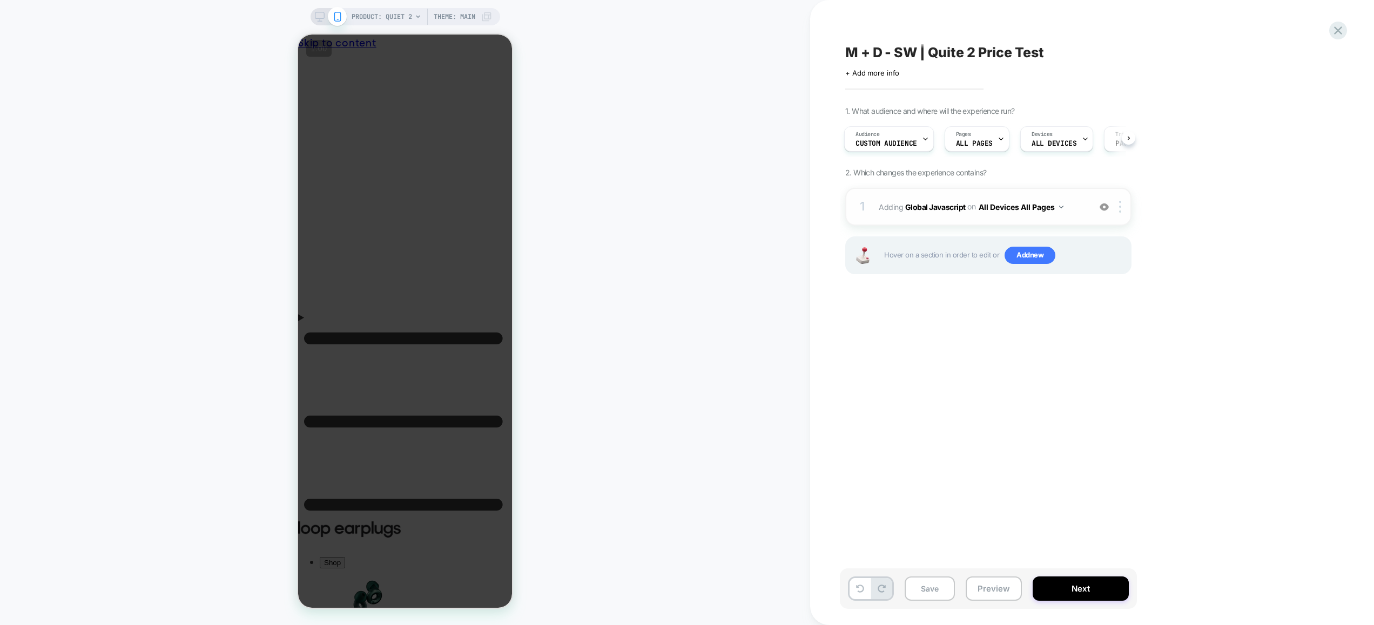
click at [1075, 214] on span "Adding Global Javascript on All Devices All Pages" at bounding box center [982, 207] width 206 height 16
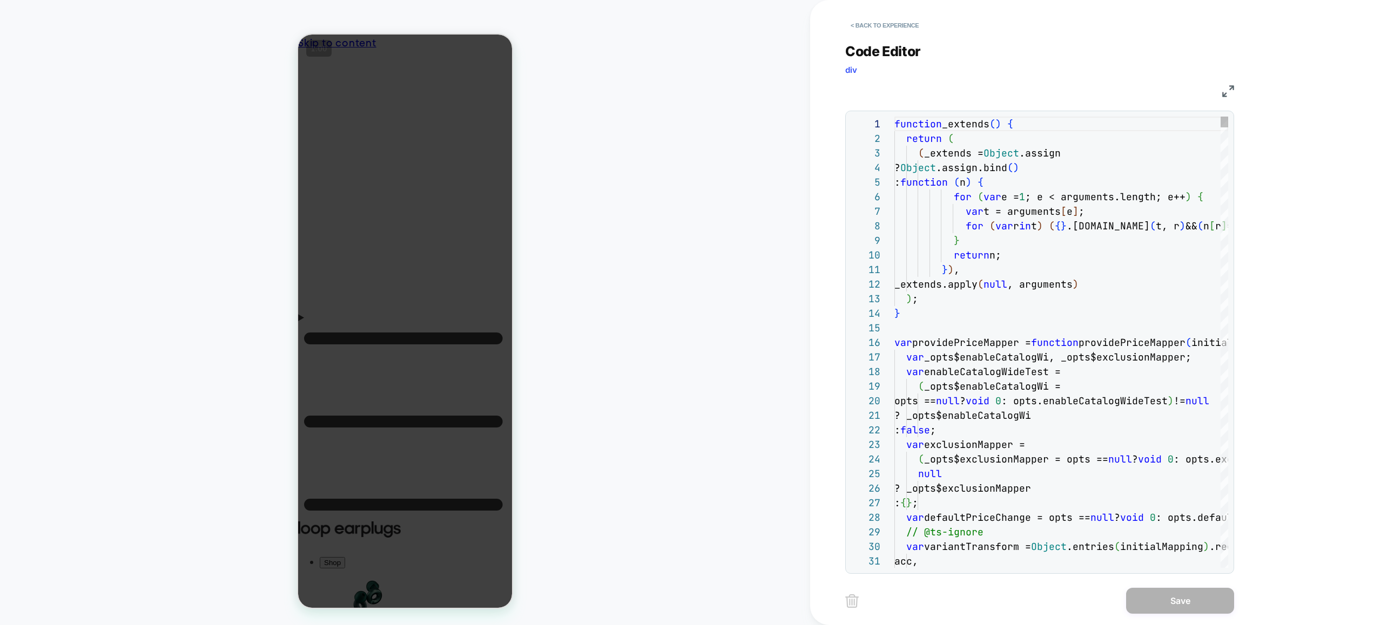
scroll to position [146, 0]
click at [892, 21] on button "< Back to experience" at bounding box center [884, 25] width 79 height 17
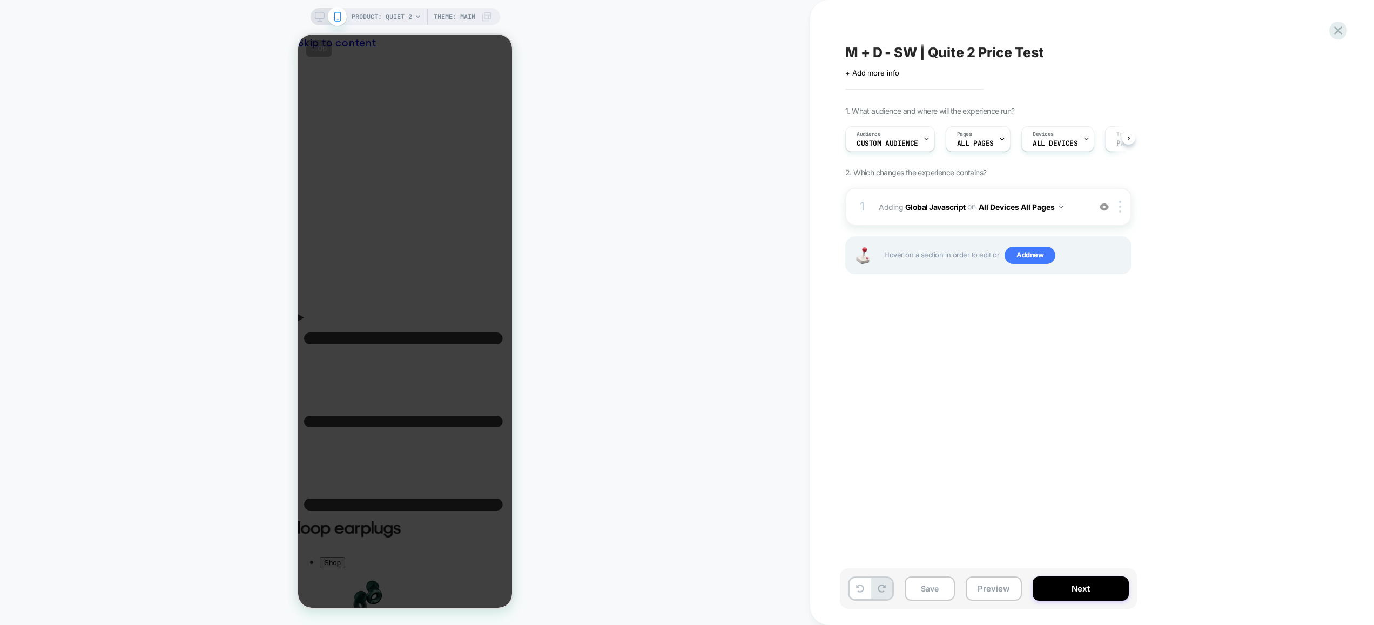
scroll to position [0, 1]
click at [986, 590] on button "Preview" at bounding box center [994, 589] width 56 height 24
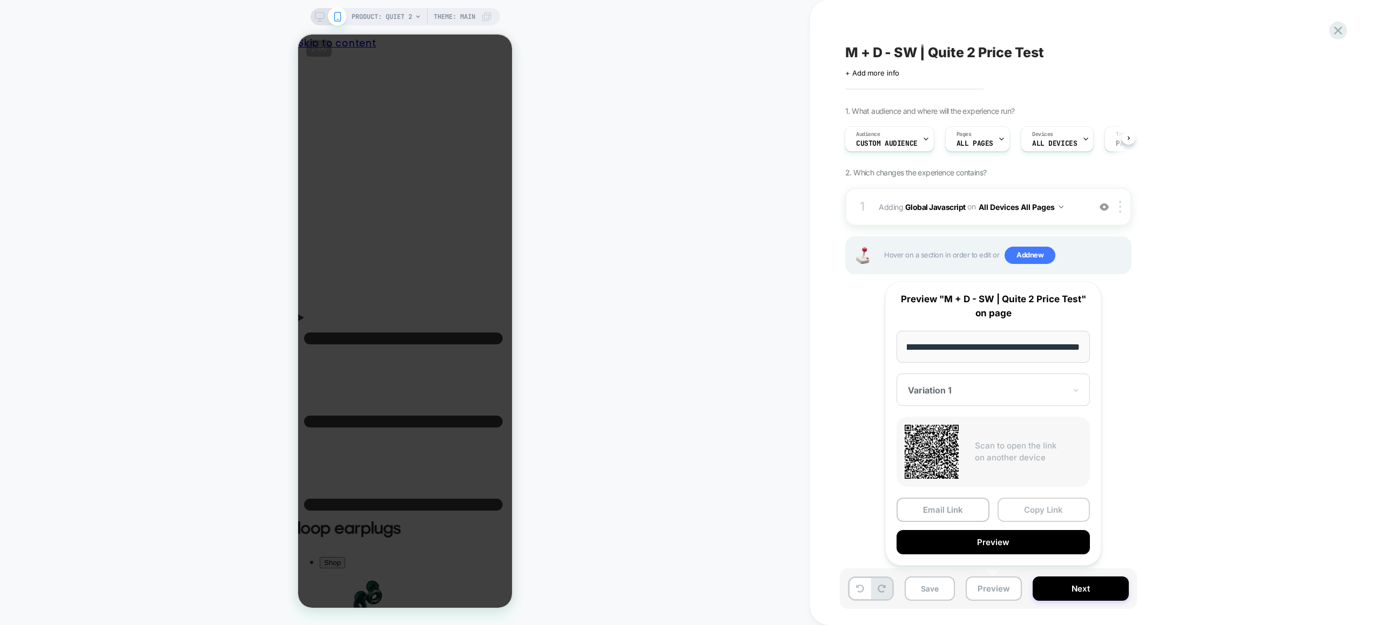
scroll to position [0, 0]
click at [1047, 507] on button "Copy Link" at bounding box center [1043, 510] width 93 height 24
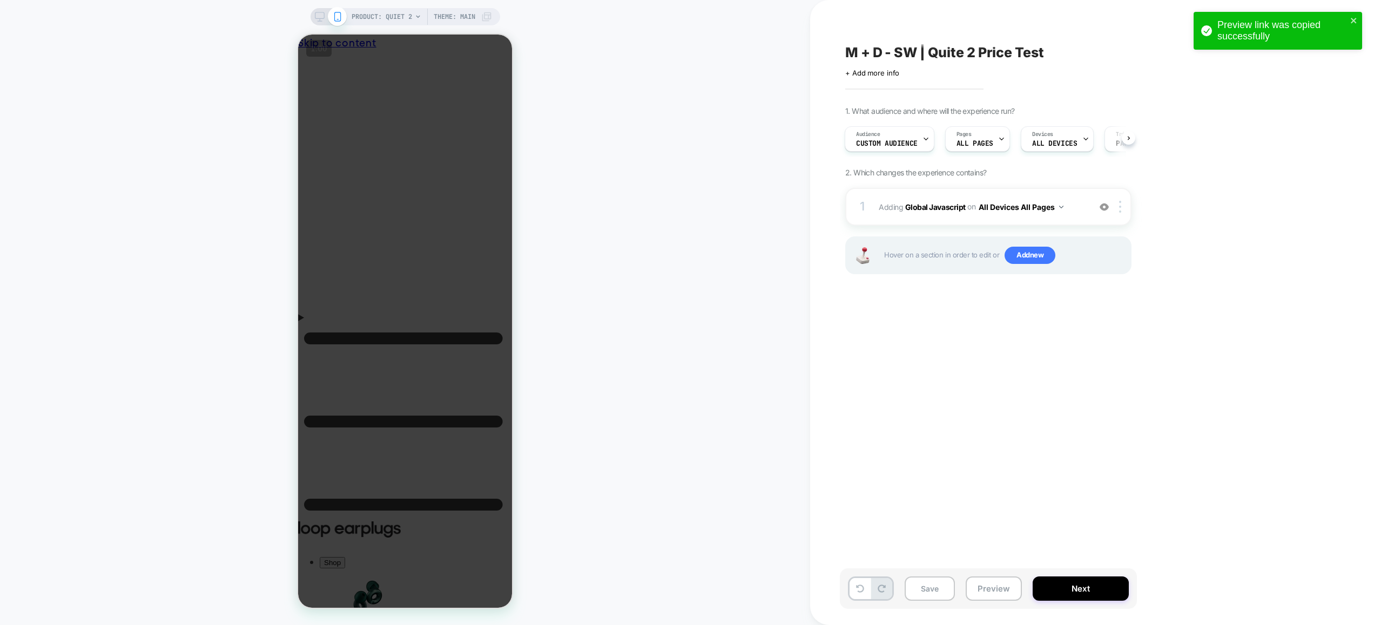
click at [1165, 441] on div "M + D - SW | Quite 2 Price Test Click to edit experience details + Add more inf…" at bounding box center [1042, 313] width 405 height 604
click at [992, 587] on button "Preview" at bounding box center [994, 589] width 56 height 24
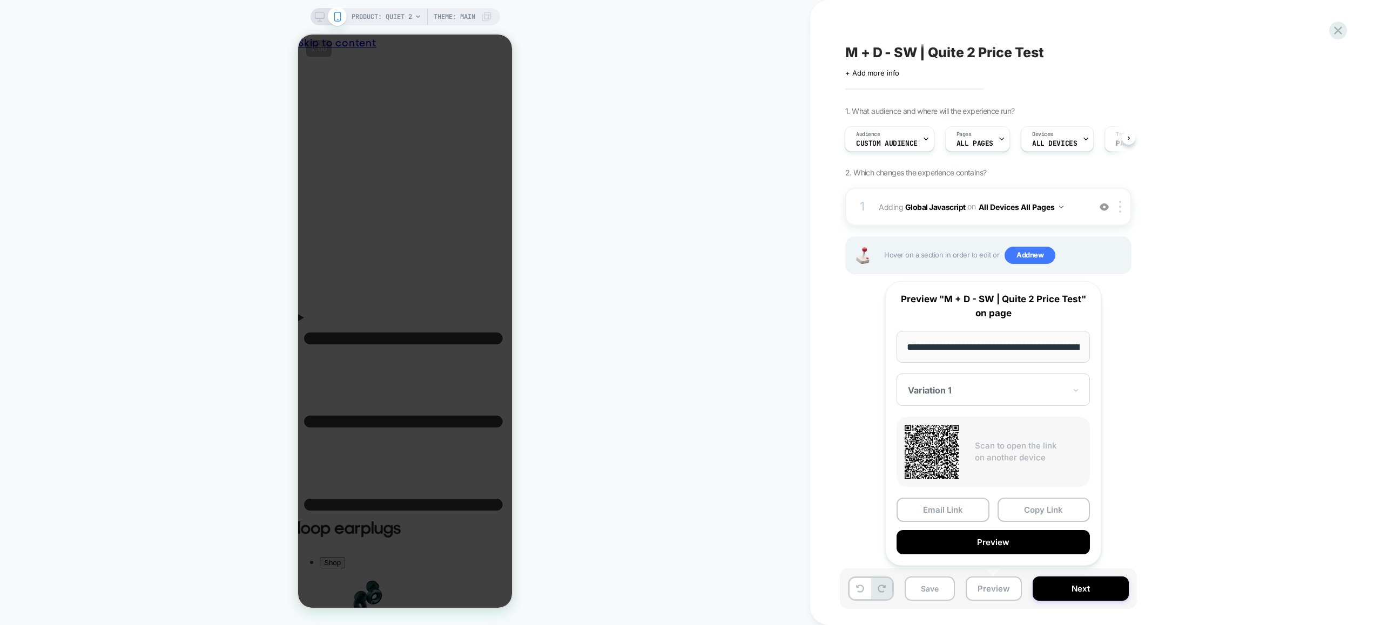
drag, startPoint x: 1158, startPoint y: 457, endPoint x: 1068, endPoint y: 285, distance: 194.4
click at [1157, 455] on div "M + D - SW | Quite 2 Price Test Click to edit experience details + Add more inf…" at bounding box center [1042, 313] width 405 height 604
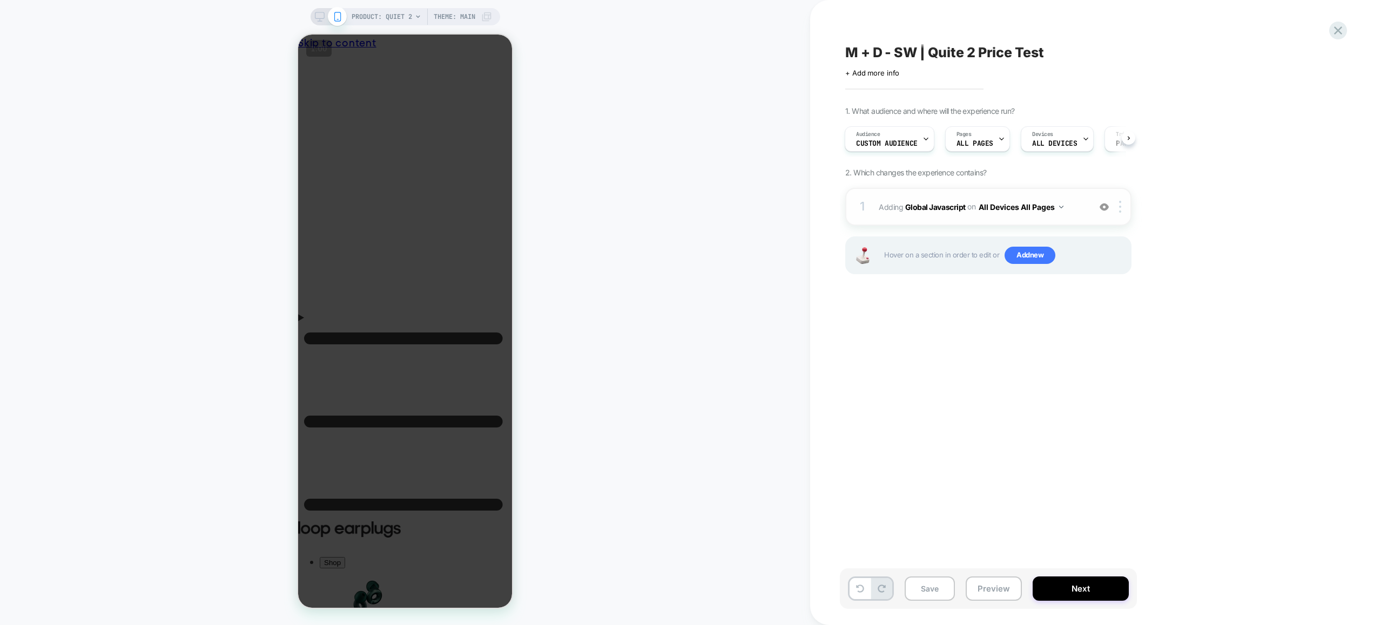
click at [1079, 207] on span "Adding Global Javascript on All Devices All Pages" at bounding box center [982, 207] width 206 height 16
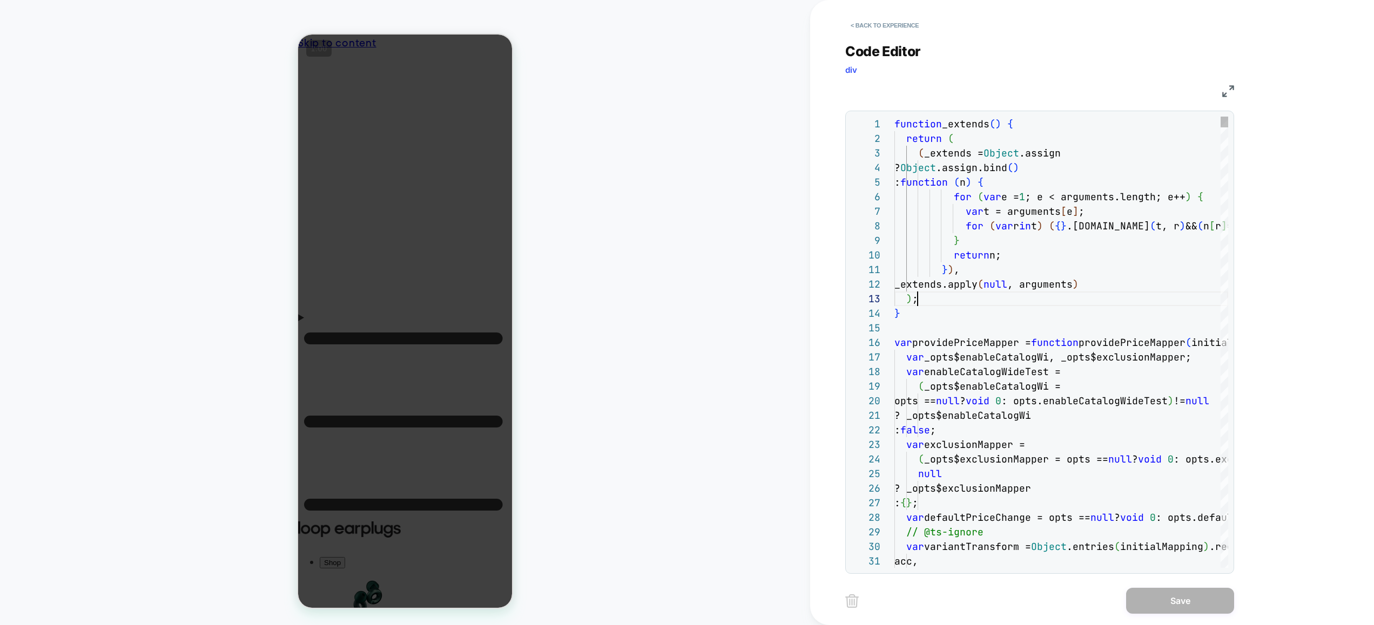
scroll to position [29, 23]
type textarea "**********"
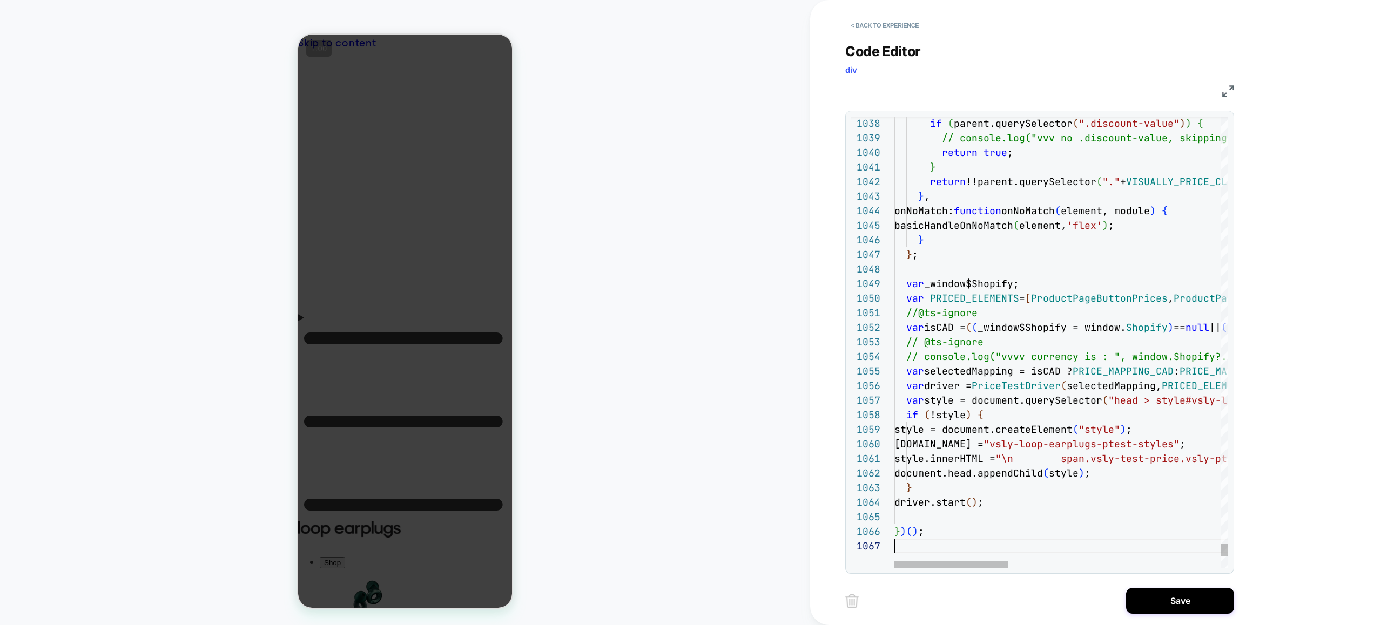
scroll to position [87, 0]
click at [1161, 595] on button "Save" at bounding box center [1180, 601] width 108 height 26
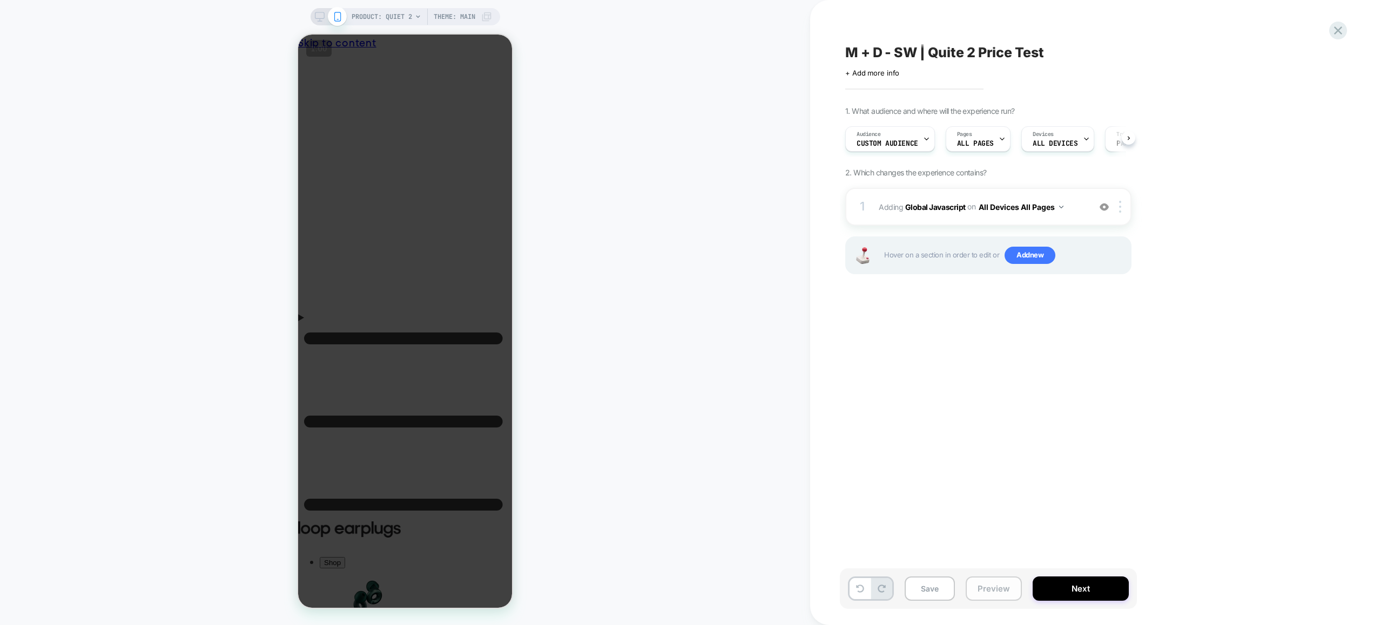
click at [986, 589] on button "Preview" at bounding box center [994, 589] width 56 height 24
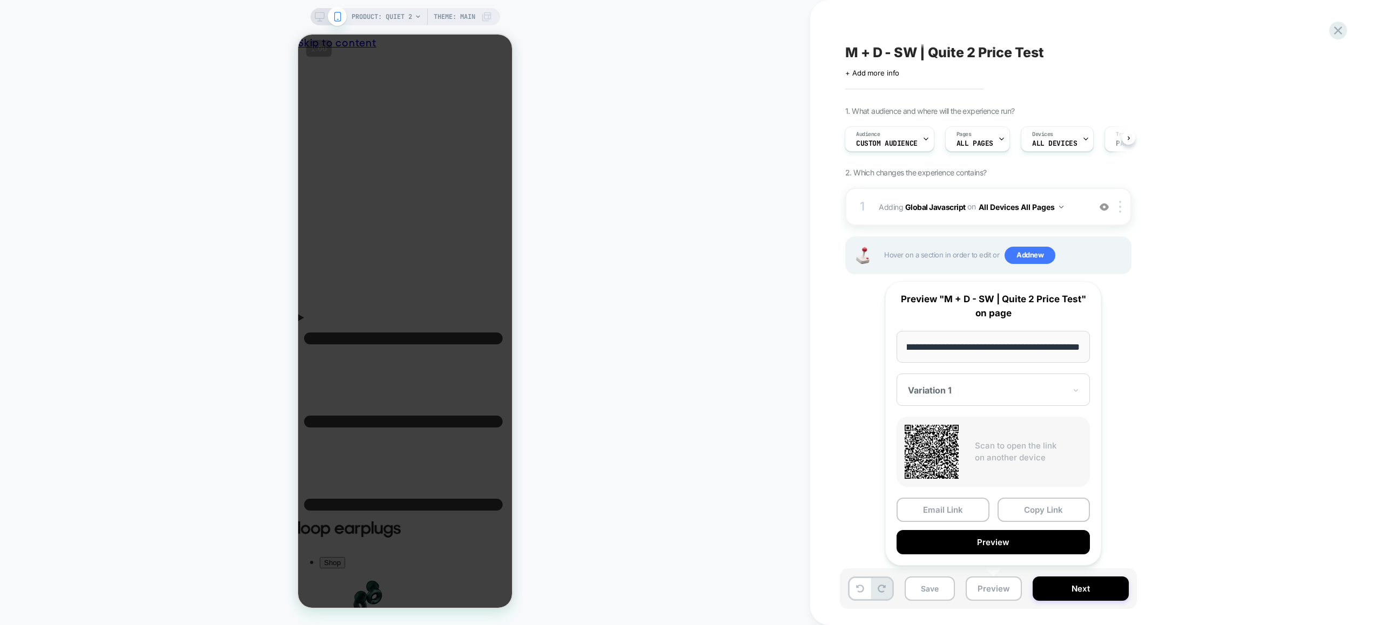
scroll to position [0, 0]
click at [1053, 505] on button "Copy Link" at bounding box center [1043, 510] width 93 height 24
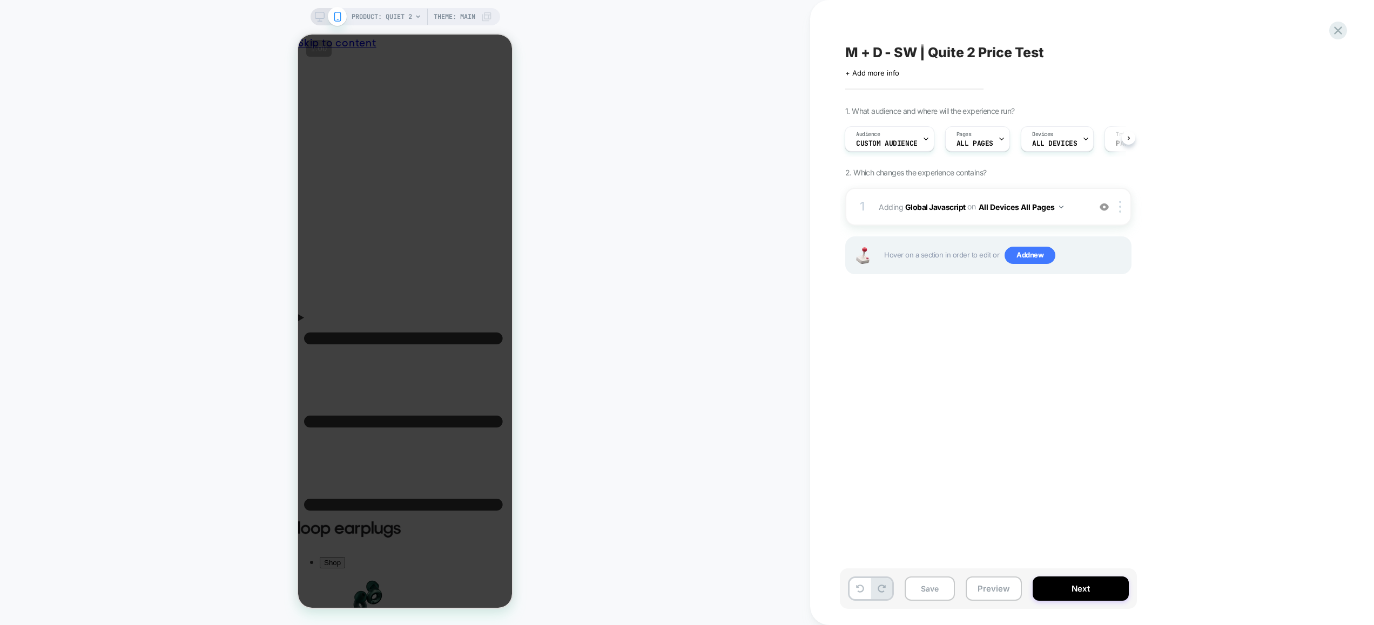
scroll to position [0, 3]
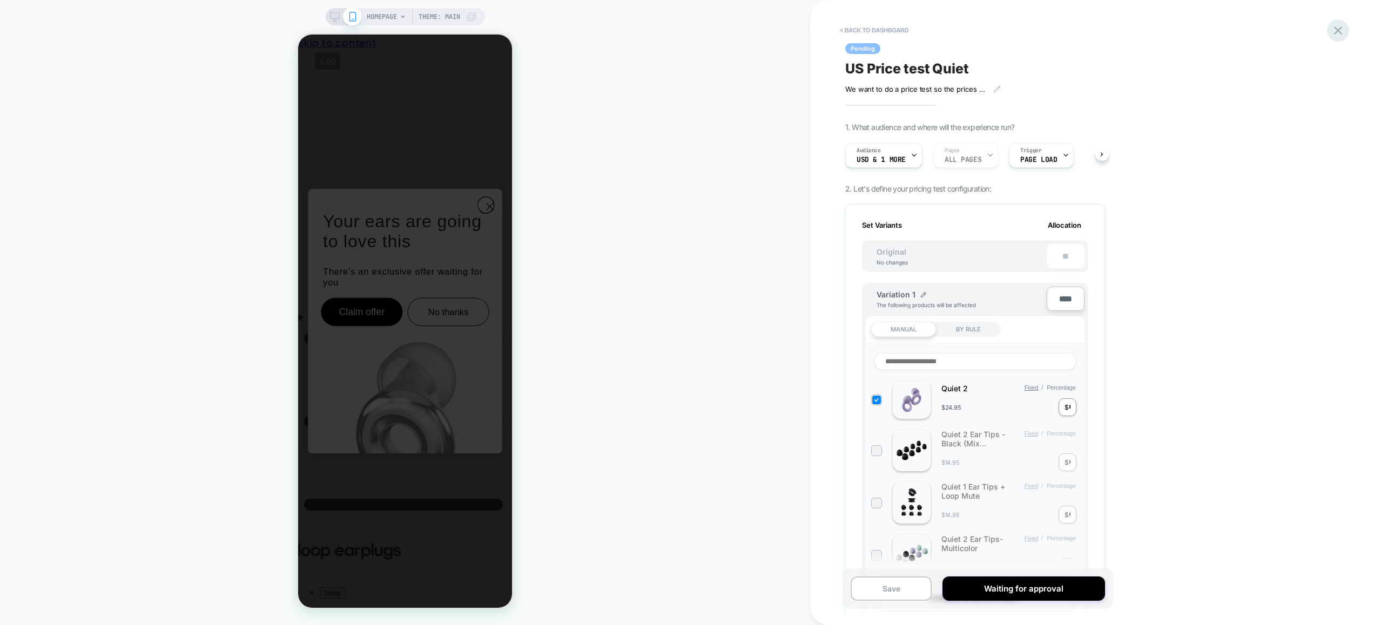
click at [1332, 23] on icon at bounding box center [1338, 30] width 15 height 15
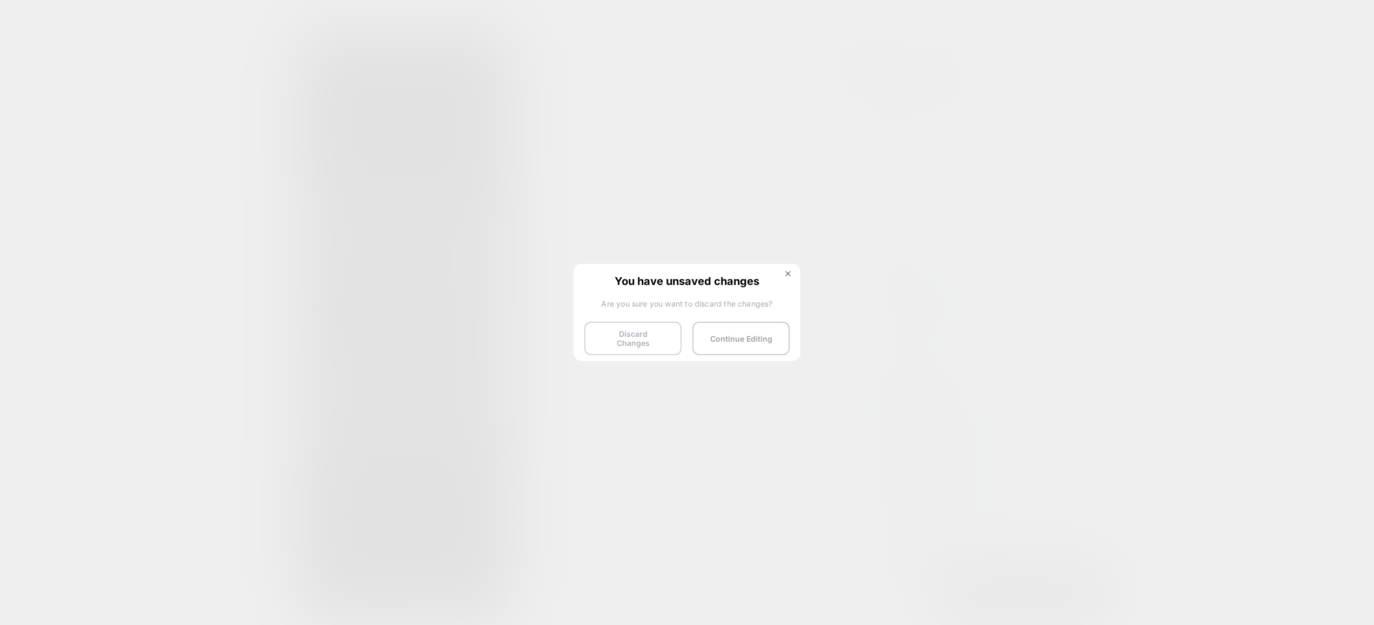
click at [631, 333] on button "Discard Changes" at bounding box center [632, 338] width 97 height 33
click at [631, 332] on button "Discard Changes" at bounding box center [632, 338] width 97 height 33
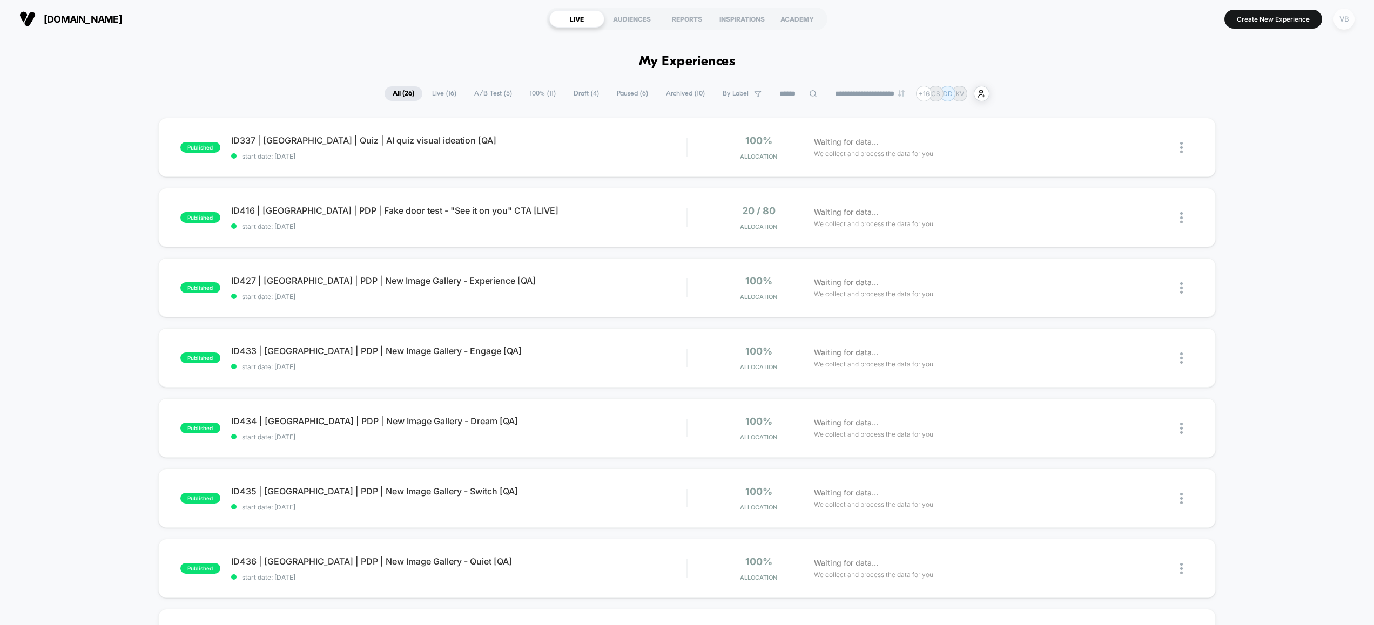
click at [1343, 22] on div "VB" at bounding box center [1343, 19] width 21 height 21
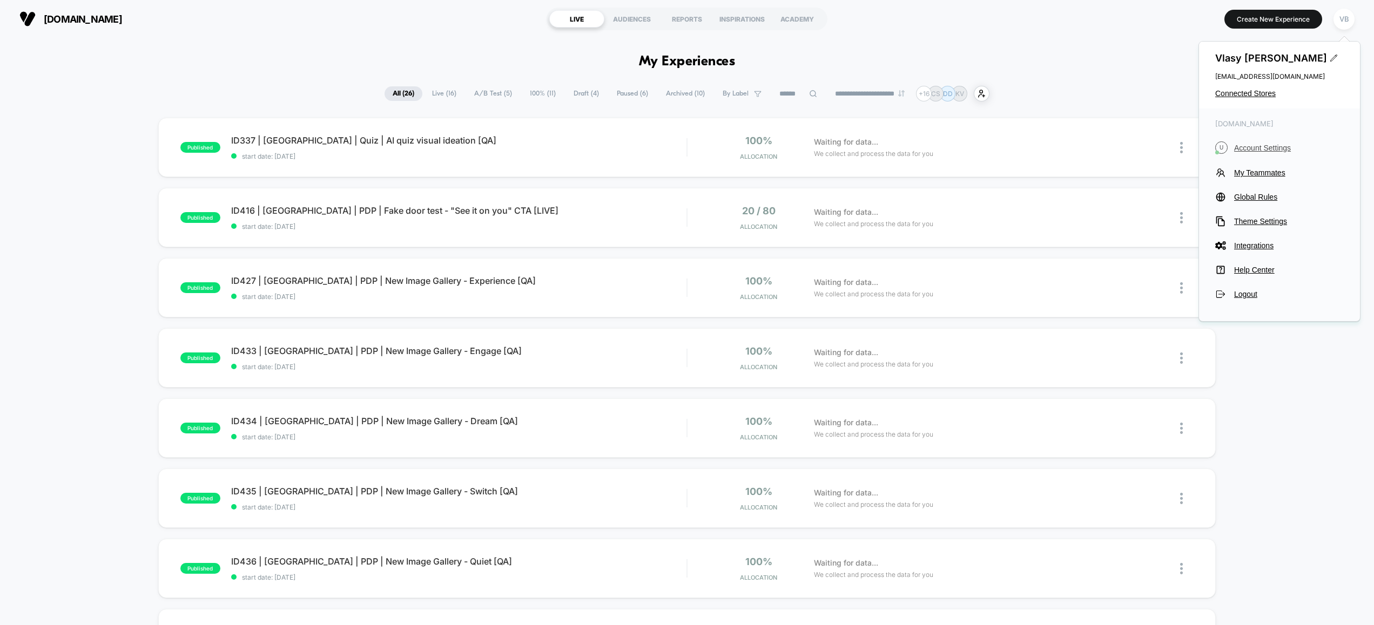
click at [1259, 150] on span "Account Settings" at bounding box center [1289, 148] width 110 height 9
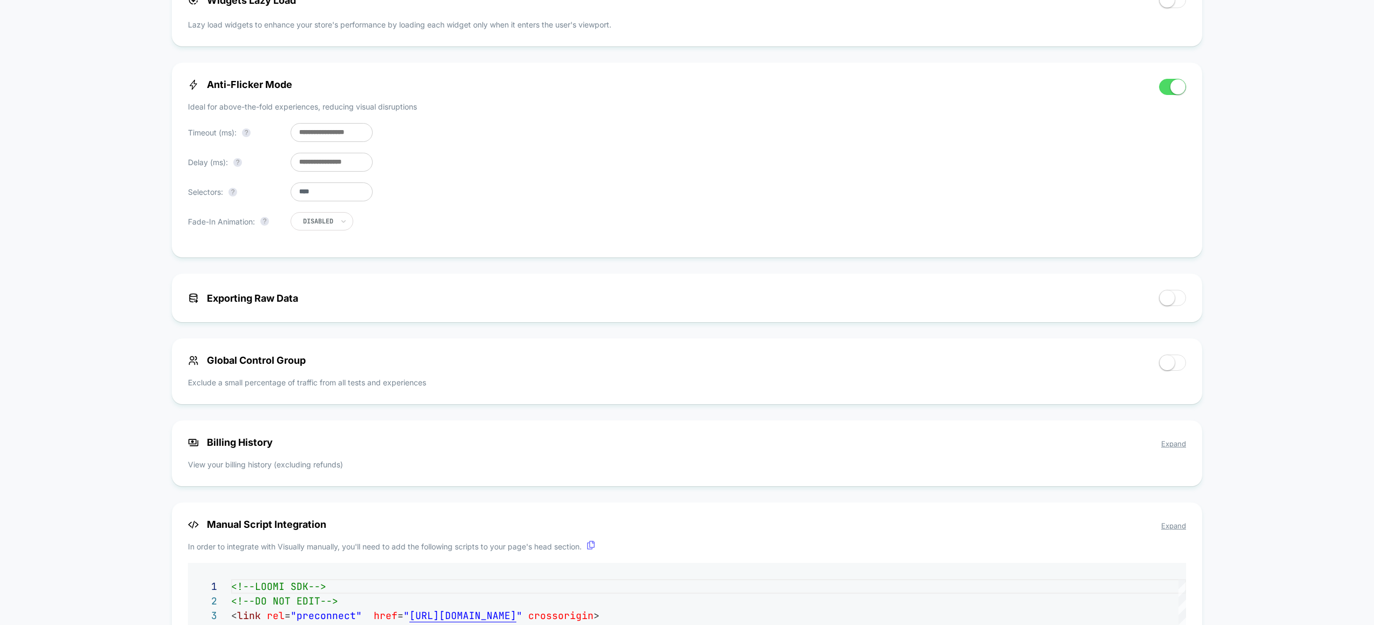
scroll to position [640, 0]
click at [299, 133] on input "***" at bounding box center [332, 133] width 82 height 19
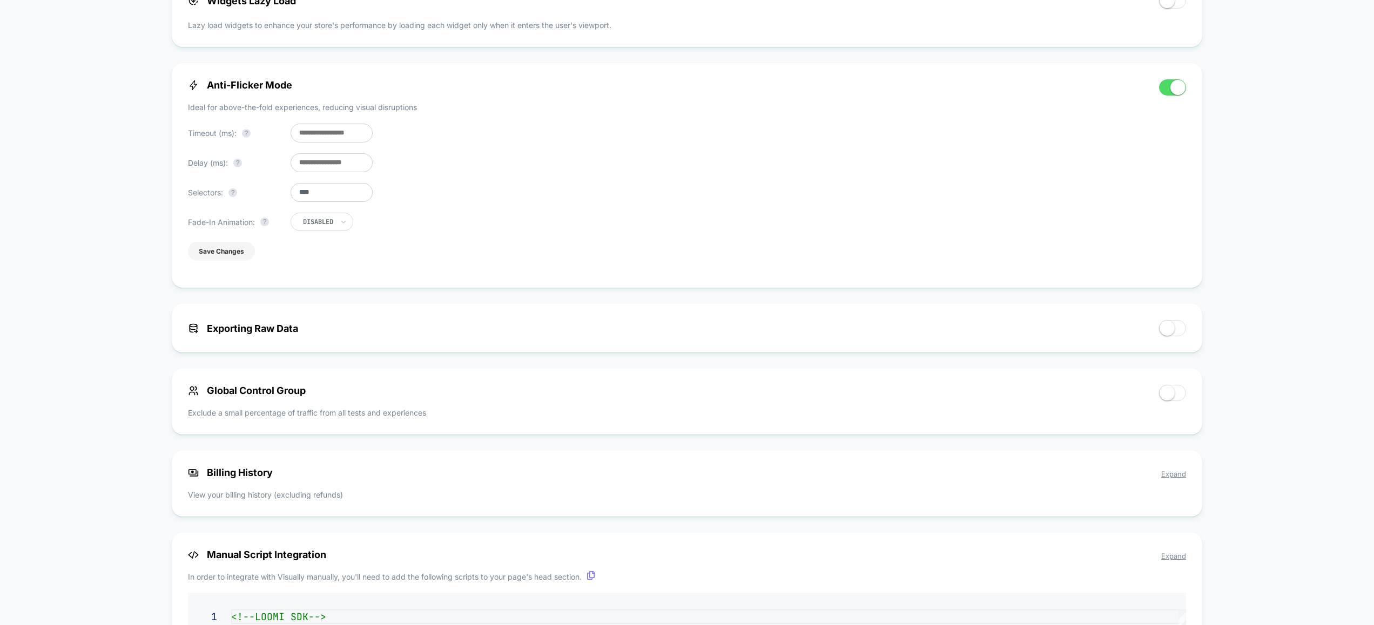
click at [237, 257] on button "Save Changes" at bounding box center [221, 251] width 67 height 19
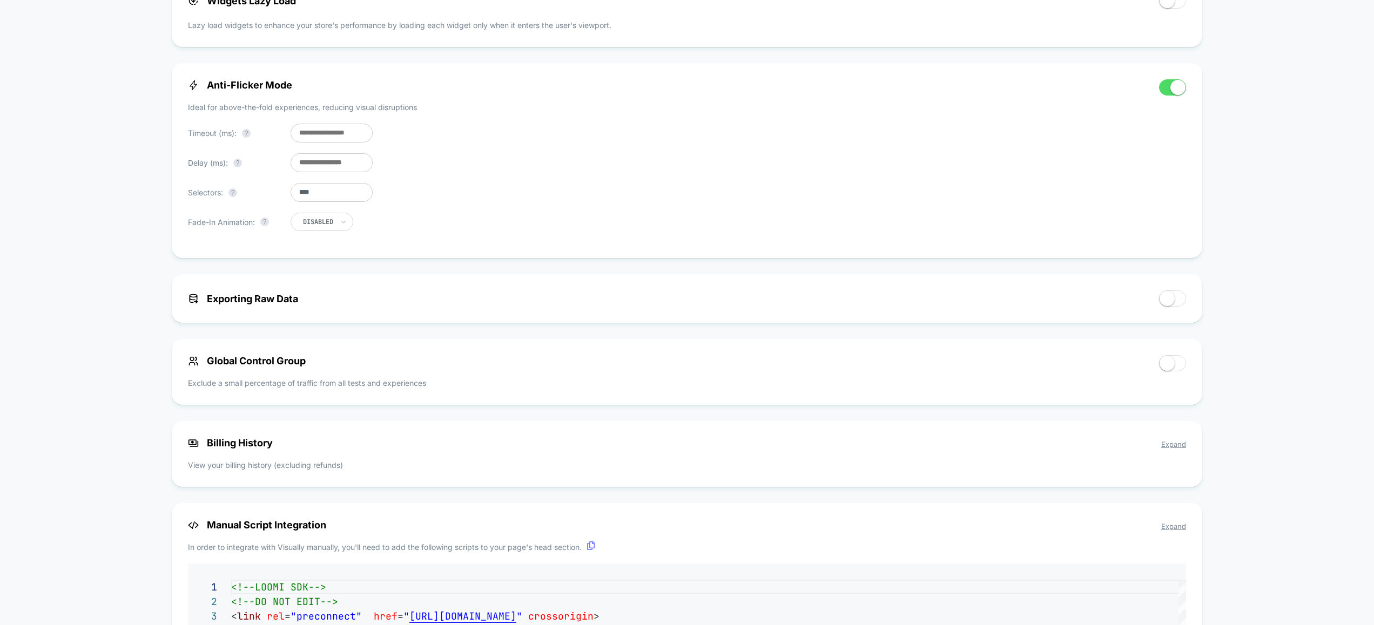
drag, startPoint x: 320, startPoint y: 138, endPoint x: 293, endPoint y: 131, distance: 28.3
click at [295, 134] on input "****" at bounding box center [332, 133] width 82 height 19
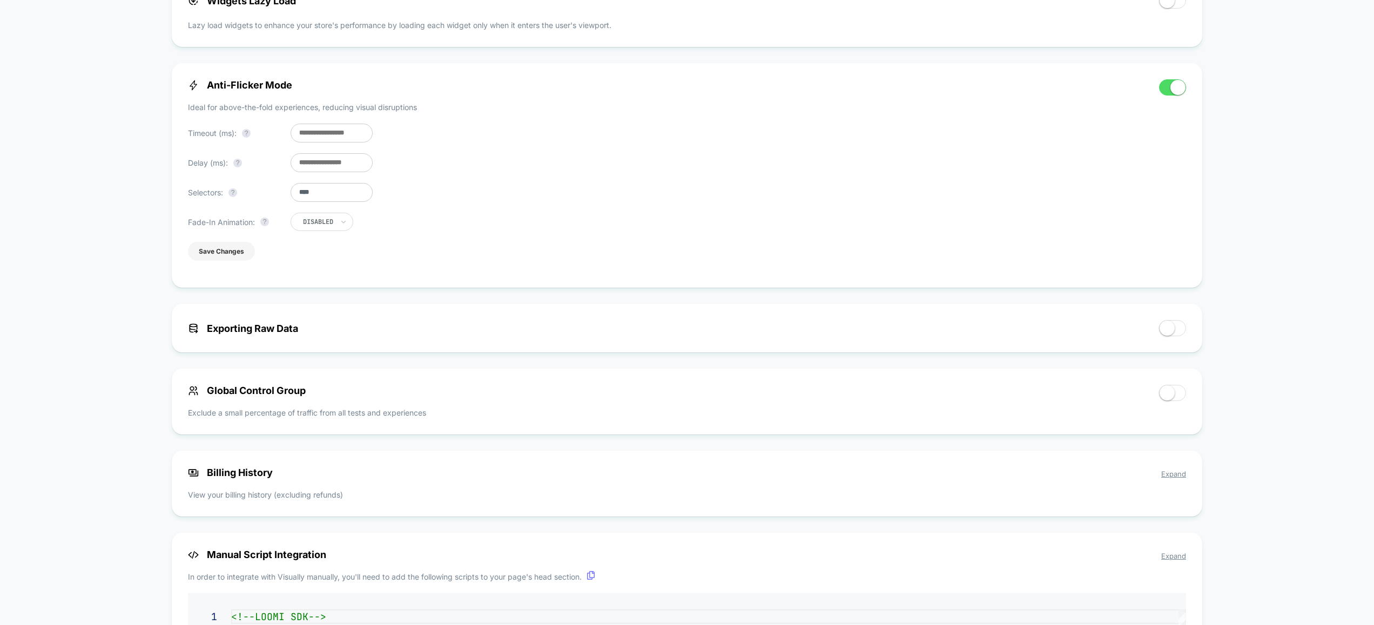
type input "***"
click at [225, 255] on button "Save Changes" at bounding box center [221, 251] width 67 height 19
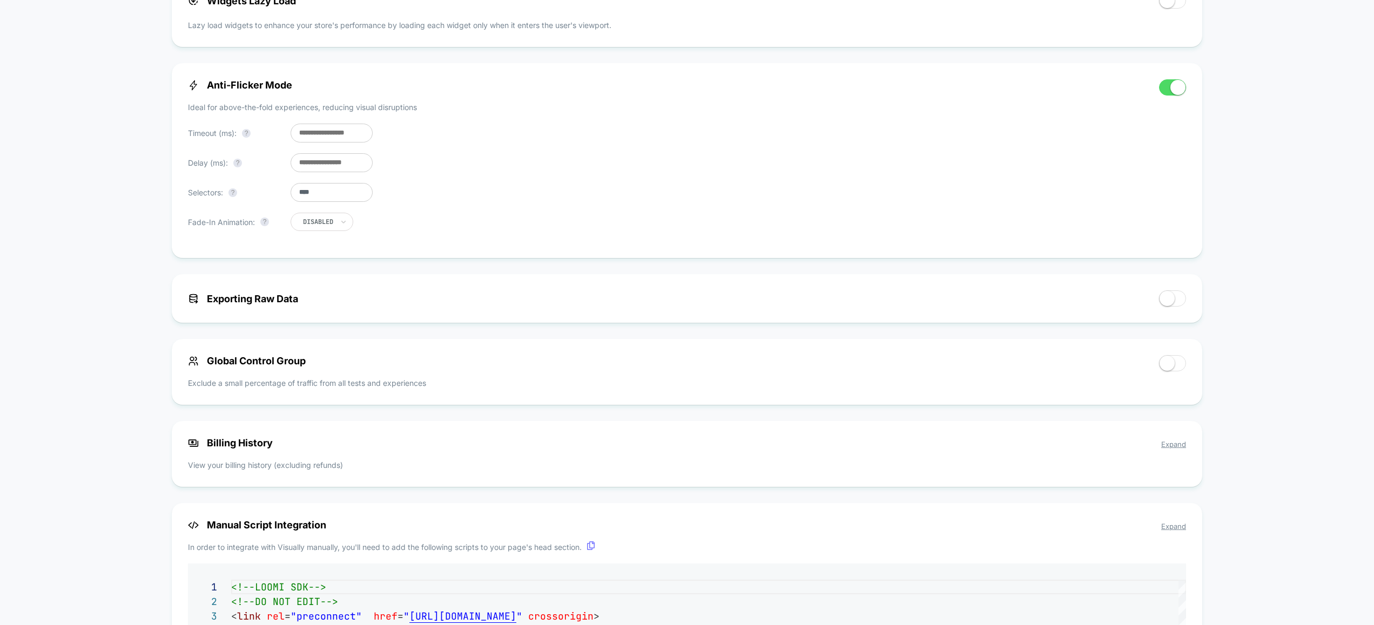
scroll to position [299, 0]
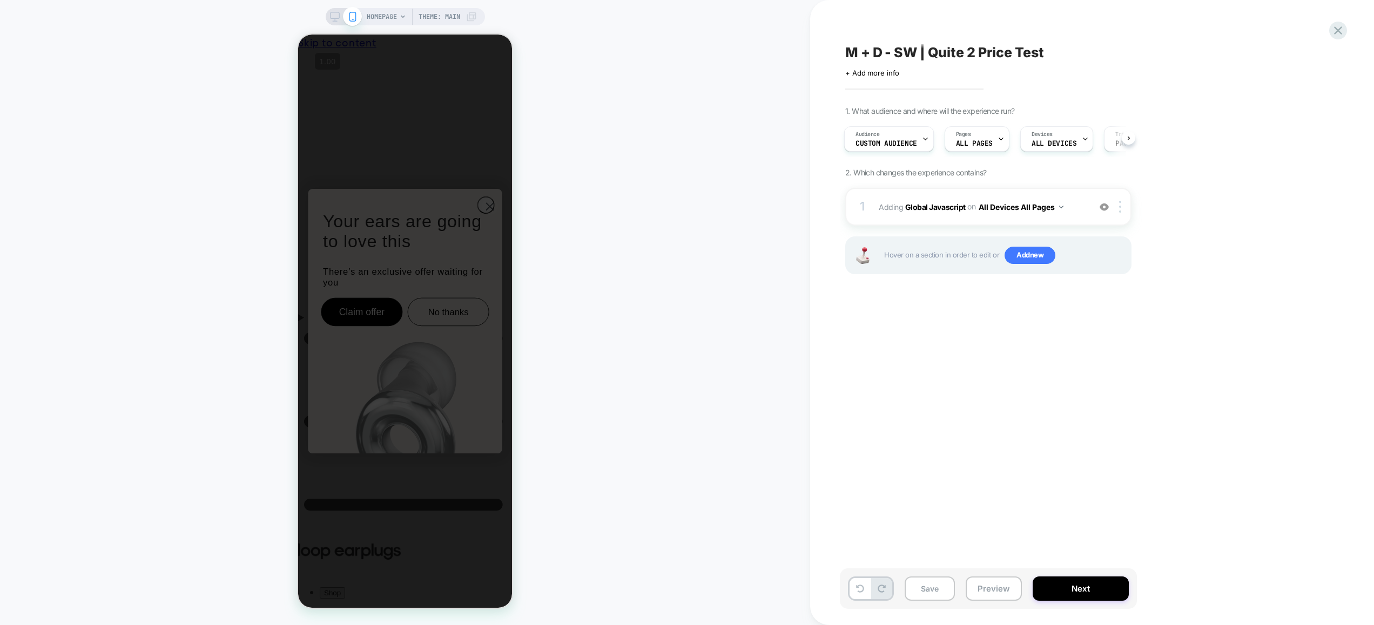
click at [705, 147] on div "HOMEPAGE Theme: MAIN" at bounding box center [405, 313] width 810 height 604
click at [1003, 591] on button "Preview" at bounding box center [994, 589] width 56 height 24
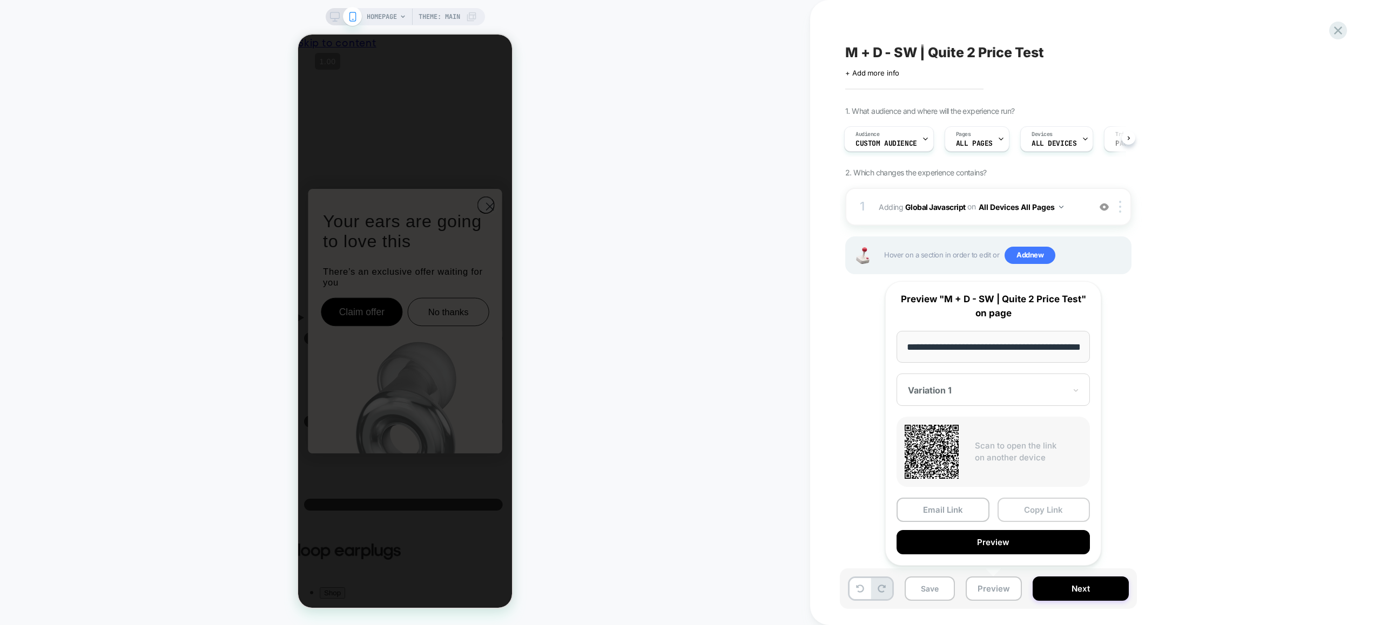
click at [1043, 514] on button "Copy Link" at bounding box center [1043, 510] width 93 height 24
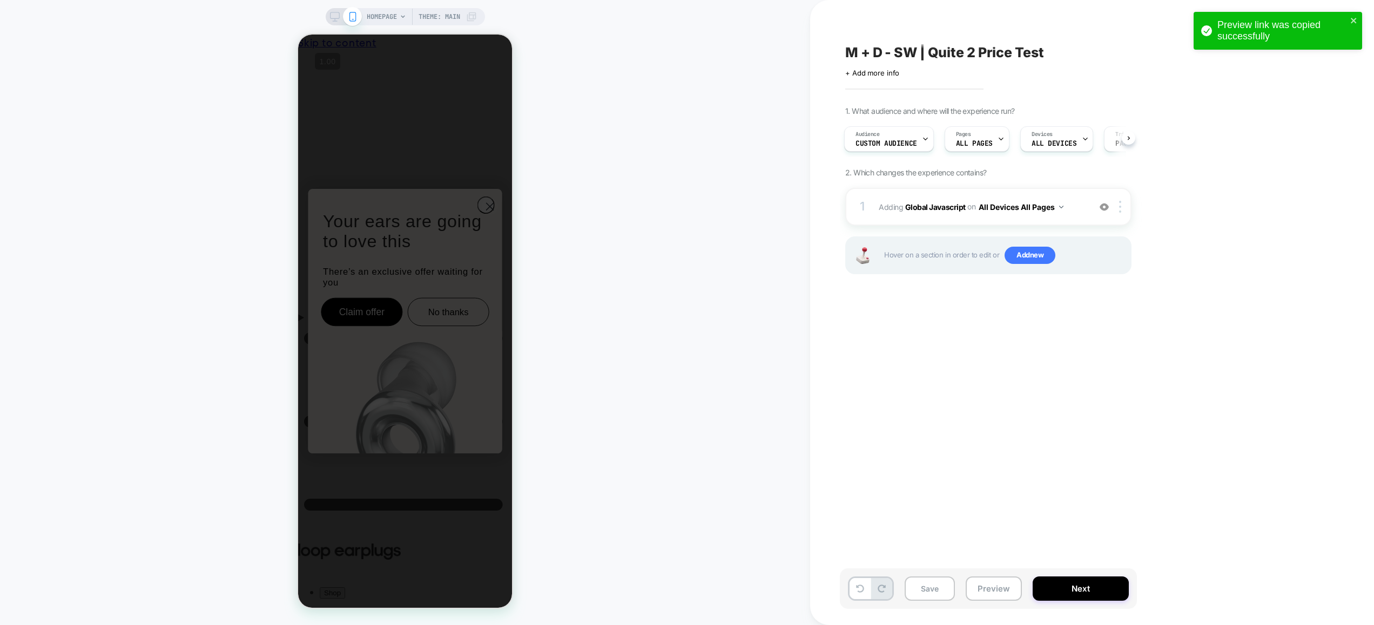
click at [1079, 494] on div "M + D - SW | Quite 2 Price Test Click to edit experience details + Add more inf…" at bounding box center [1042, 313] width 405 height 604
click at [992, 594] on button "Preview" at bounding box center [994, 589] width 56 height 24
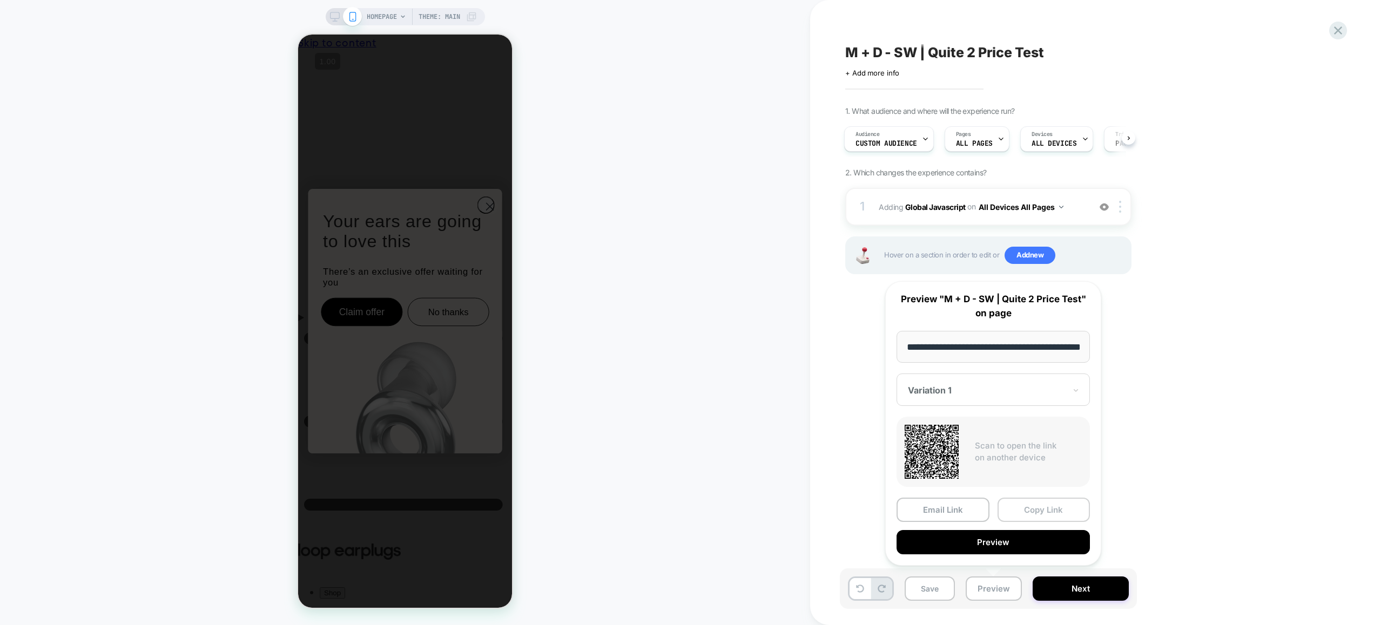
click at [1031, 504] on button "Copy Link" at bounding box center [1043, 510] width 93 height 24
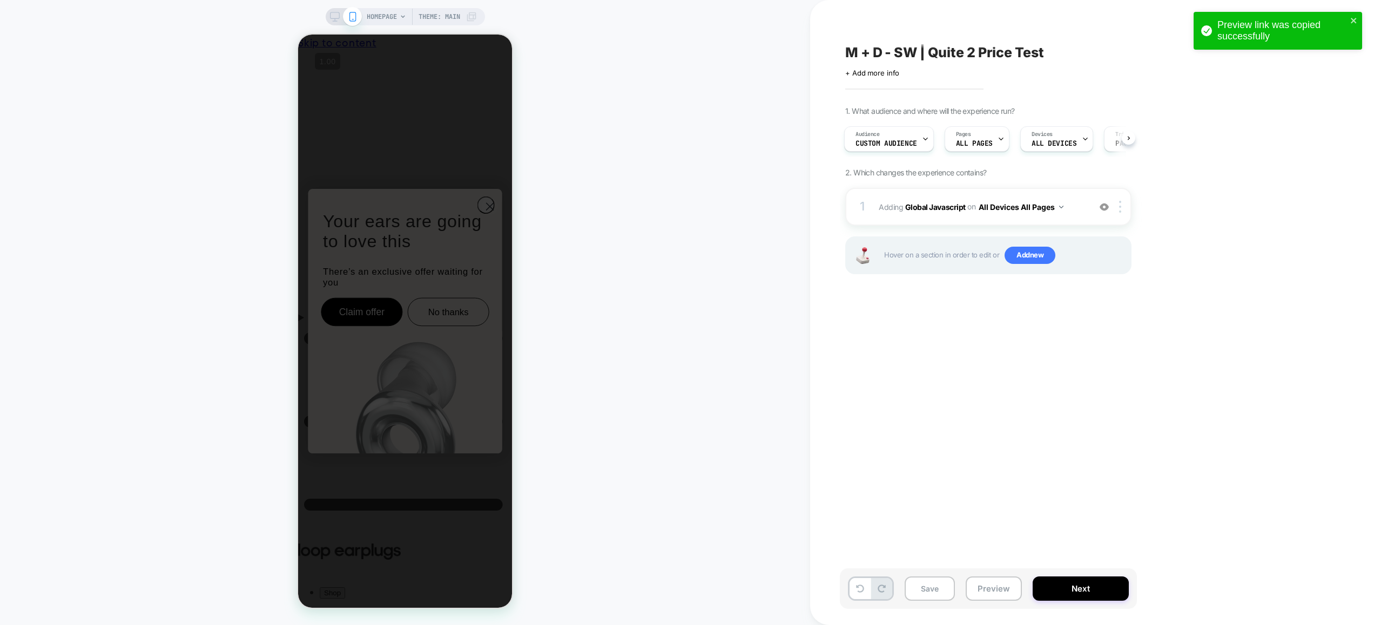
click at [930, 482] on div "M + D - SW | Quite 2 Price Test Click to edit experience details + Add more inf…" at bounding box center [1042, 313] width 405 height 604
click at [1000, 584] on button "Preview" at bounding box center [994, 589] width 56 height 24
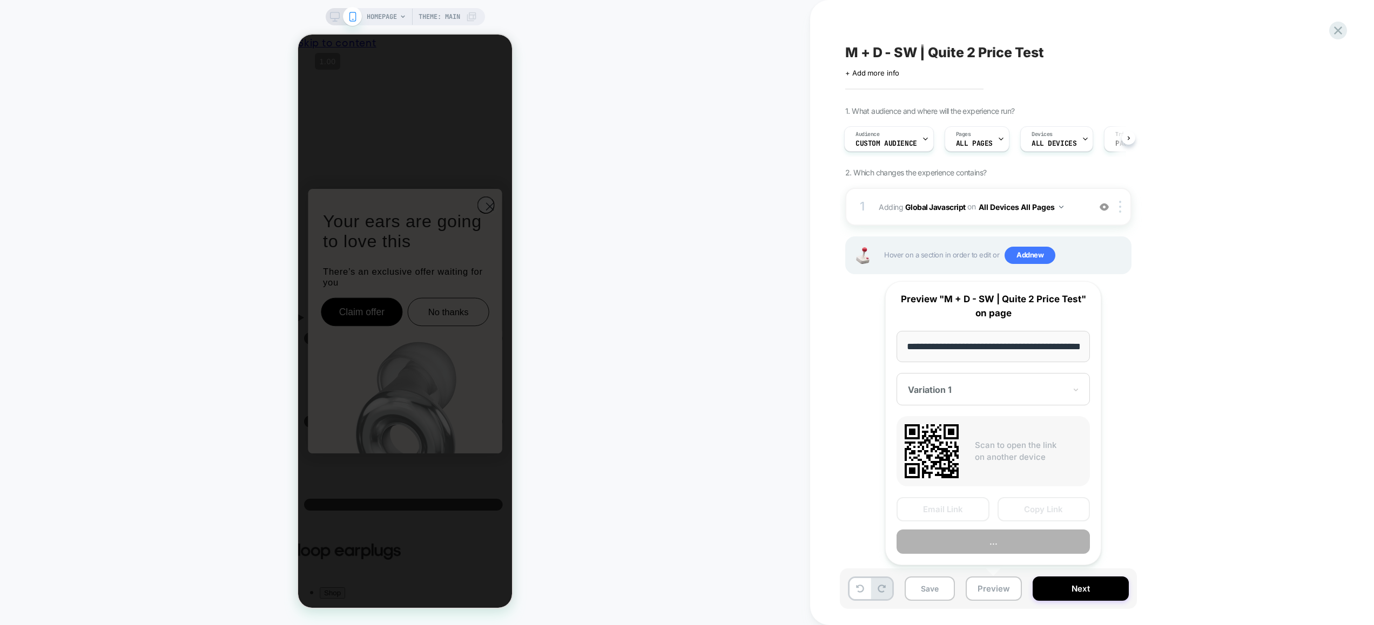
scroll to position [0, 39]
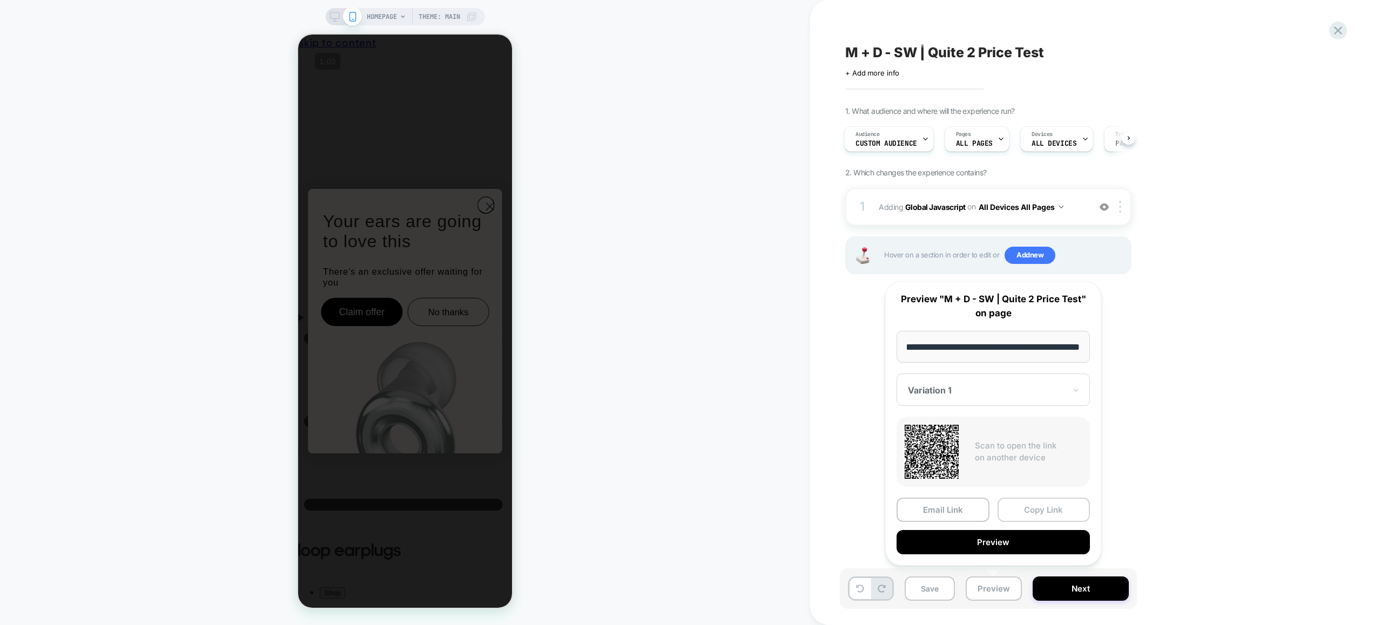
click at [1040, 510] on button "Copy Link" at bounding box center [1043, 510] width 93 height 24
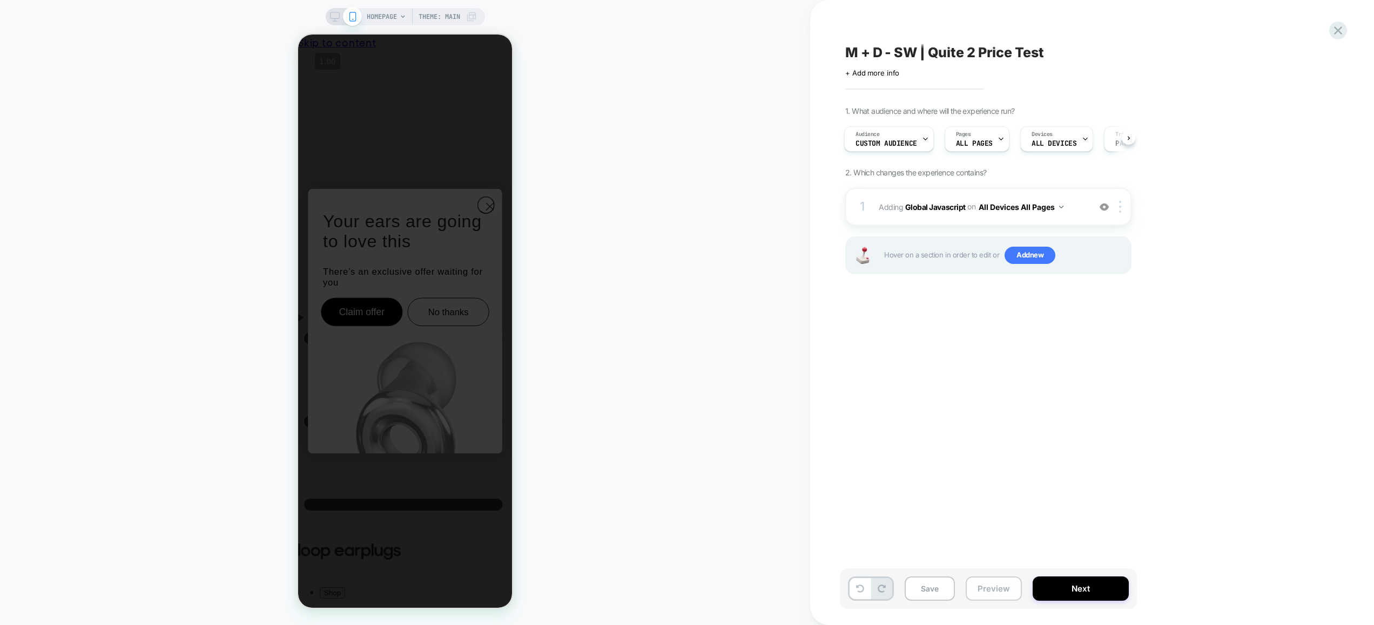
click at [990, 586] on button "Preview" at bounding box center [994, 589] width 56 height 24
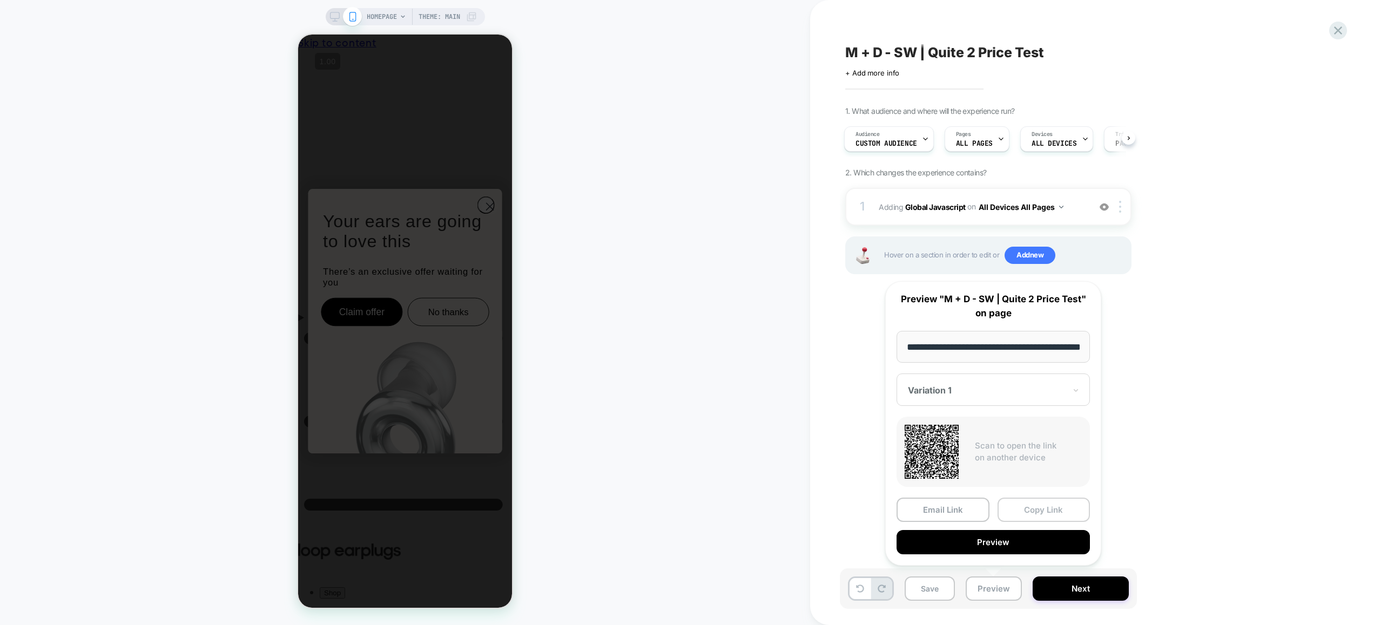
click at [1029, 512] on button "Copy Link" at bounding box center [1043, 510] width 93 height 24
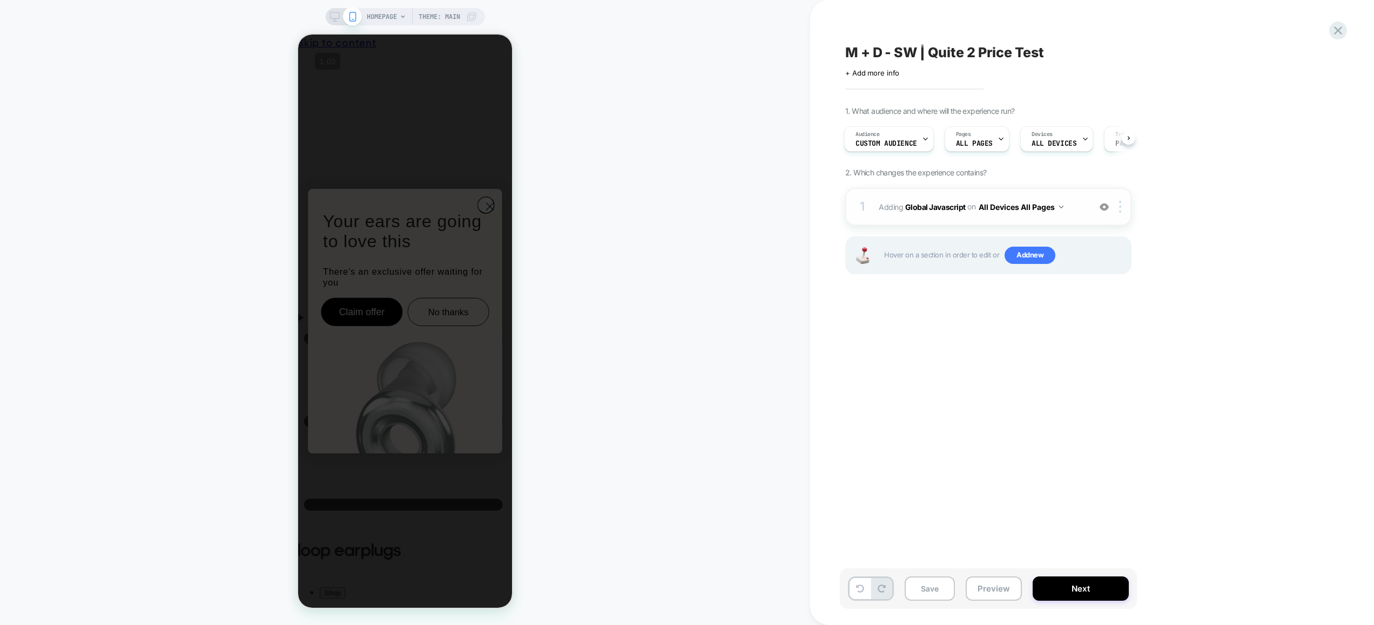
click at [1079, 214] on span "Adding Global Javascript on All Devices All Pages" at bounding box center [982, 207] width 206 height 16
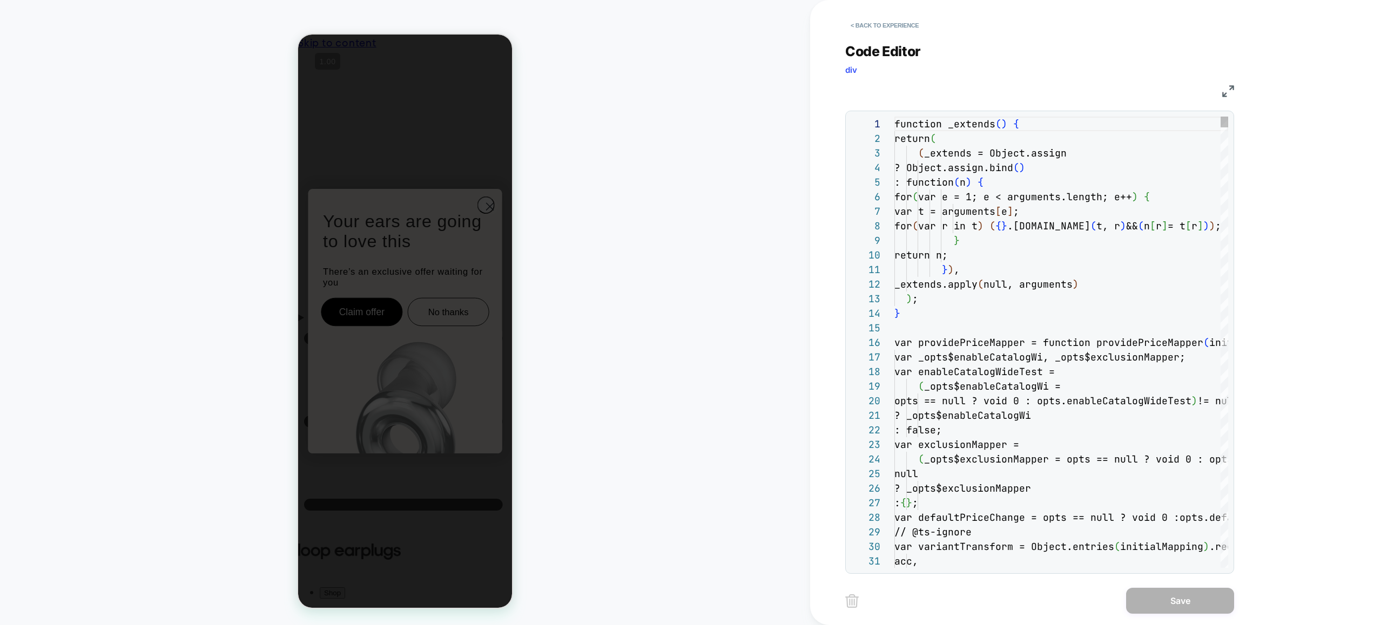
scroll to position [146, 0]
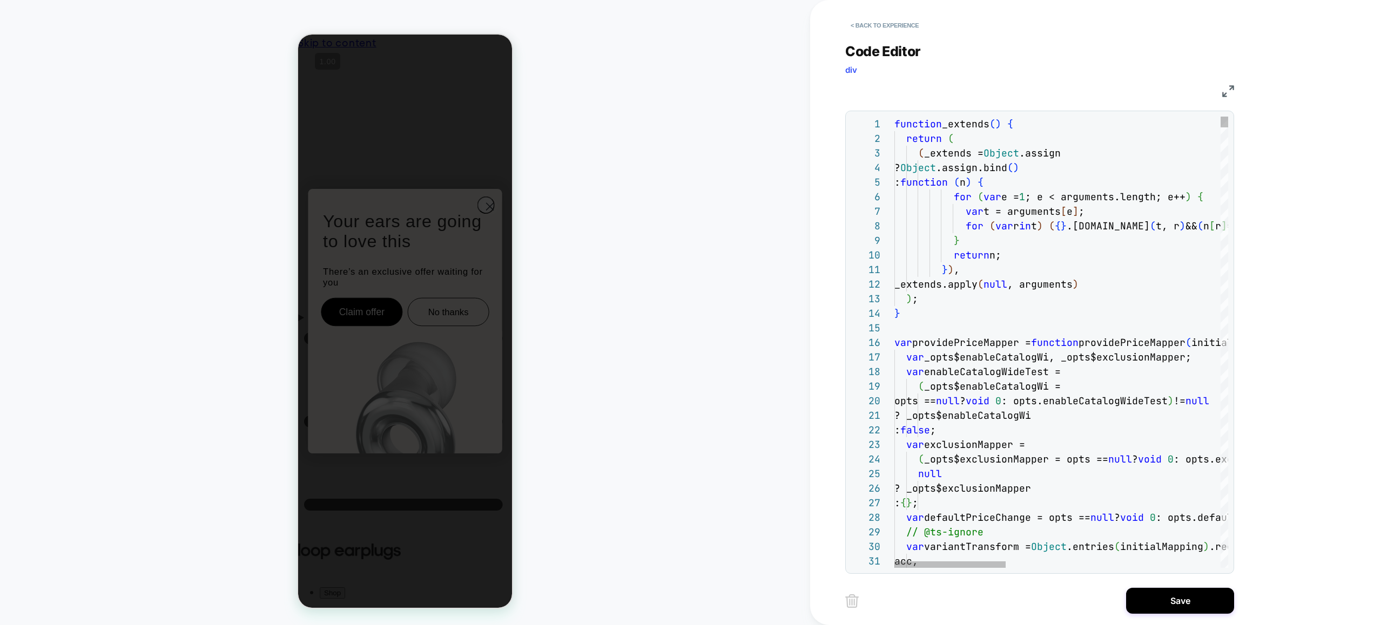
scroll to position [0, 6]
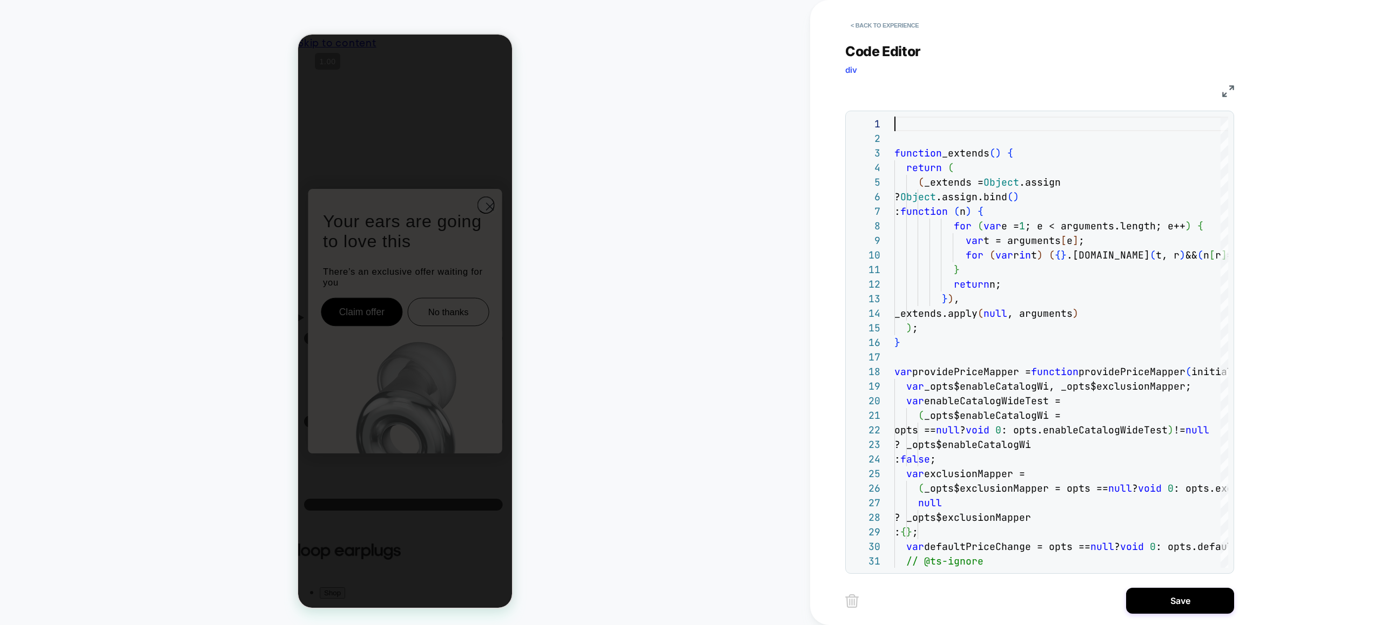
scroll to position [44, 0]
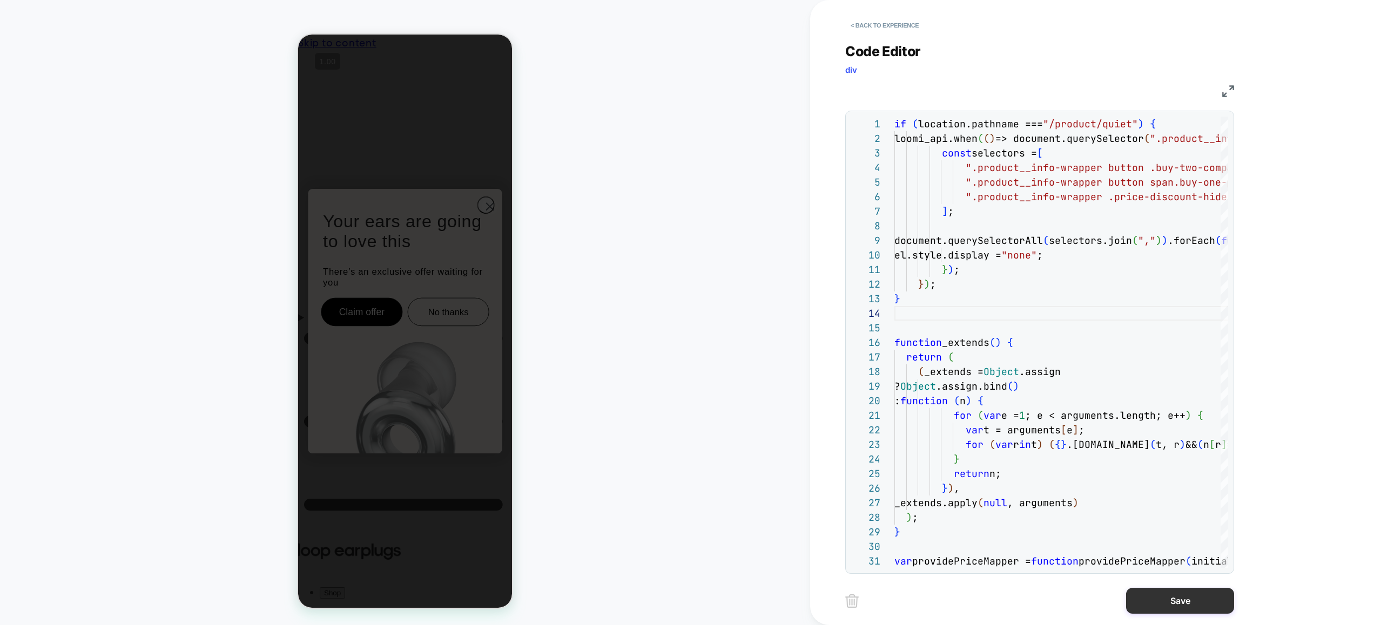
type textarea "**********"
click at [1187, 597] on button "Save" at bounding box center [1180, 601] width 108 height 26
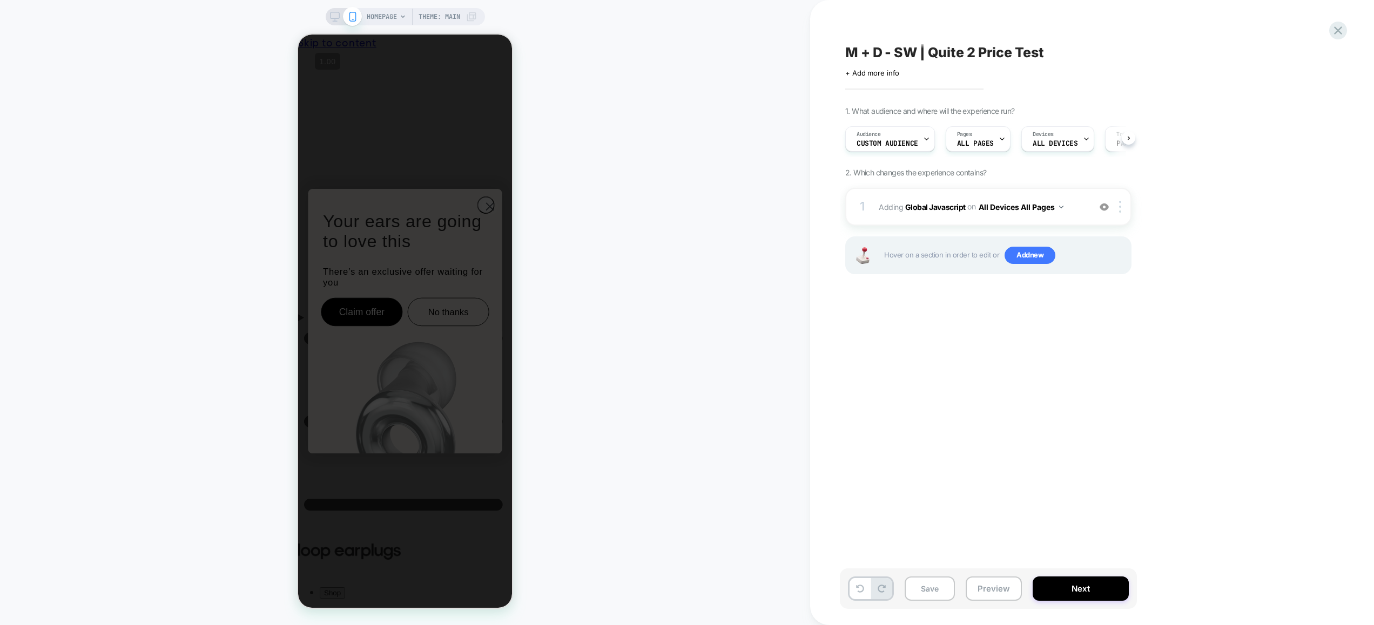
scroll to position [0, 1]
click at [1001, 580] on button "Preview" at bounding box center [994, 589] width 56 height 24
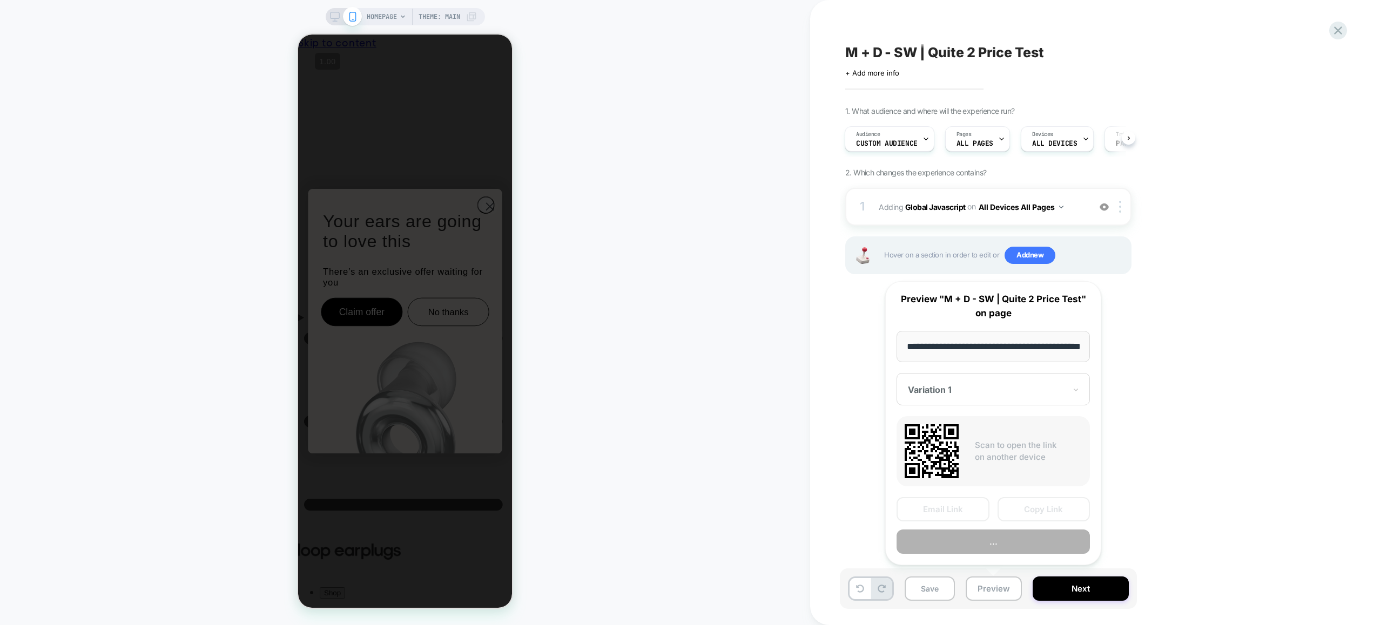
scroll to position [0, 39]
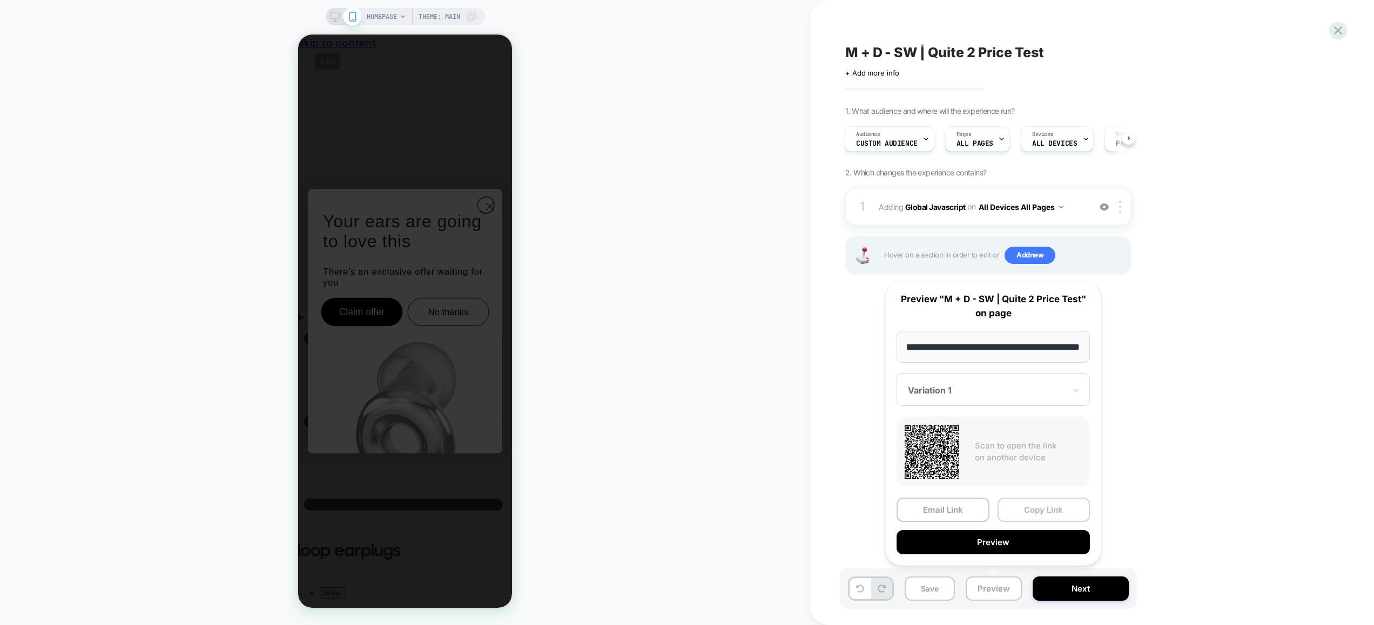
click at [1048, 509] on button "Copy Link" at bounding box center [1043, 510] width 93 height 24
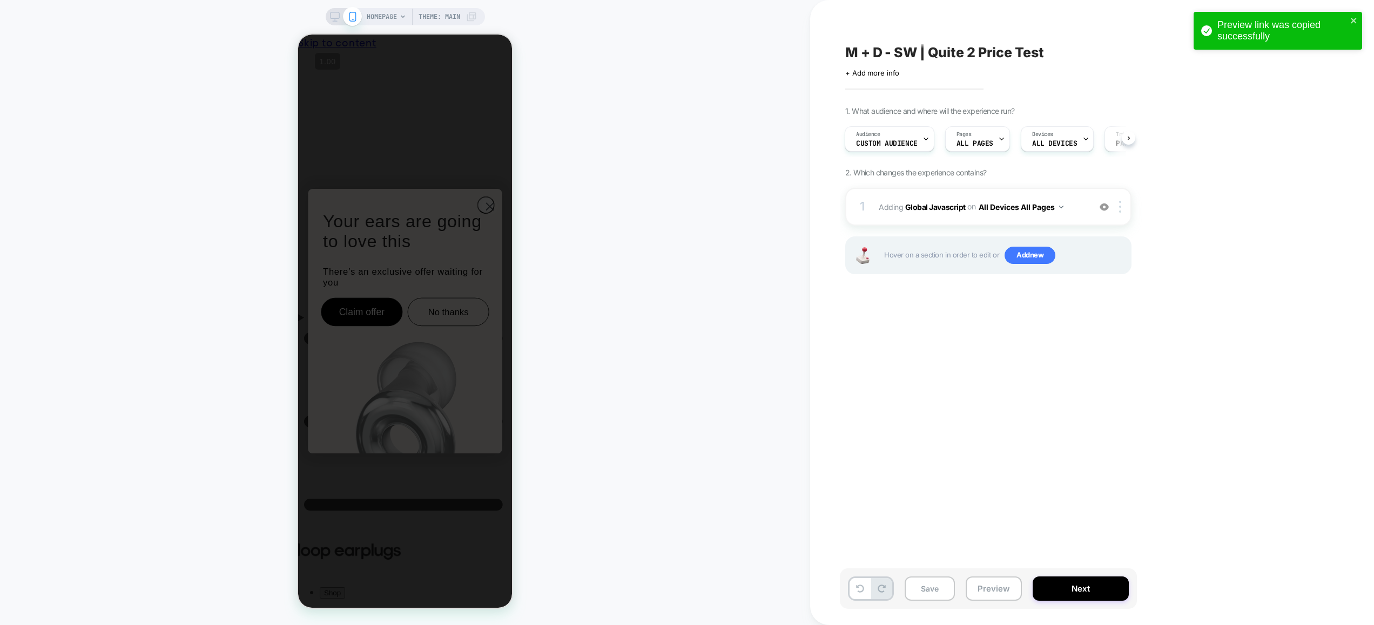
click at [390, 19] on span "HOMEPAGE" at bounding box center [382, 16] width 30 height 17
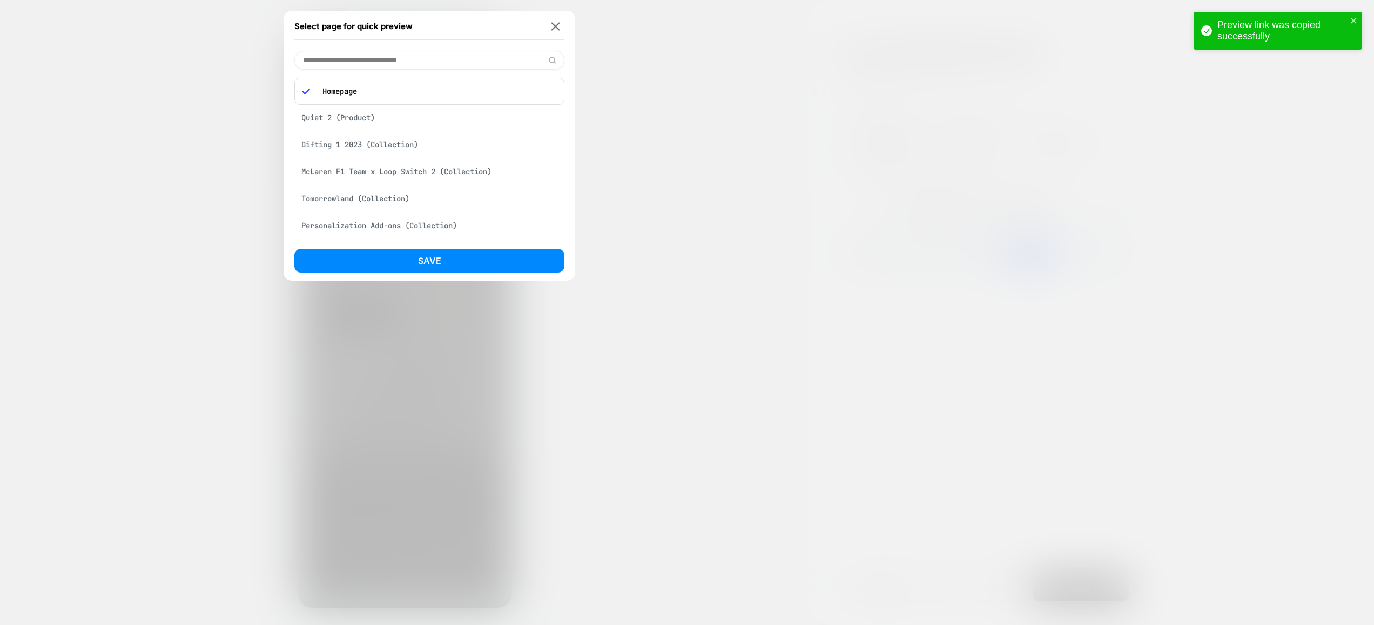
click at [369, 59] on input at bounding box center [429, 60] width 270 height 19
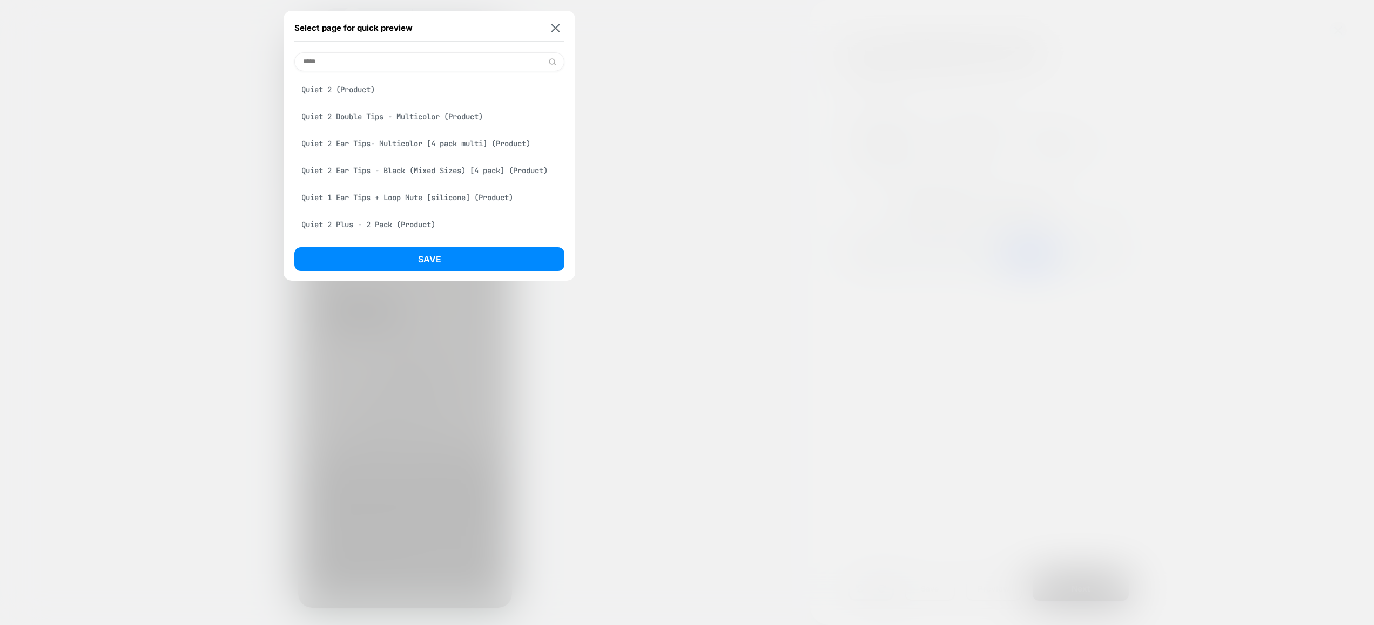
type input "*****"
click at [370, 89] on div "Quiet 2 (Product)" at bounding box center [429, 89] width 270 height 21
click at [415, 257] on button "Save" at bounding box center [429, 259] width 270 height 24
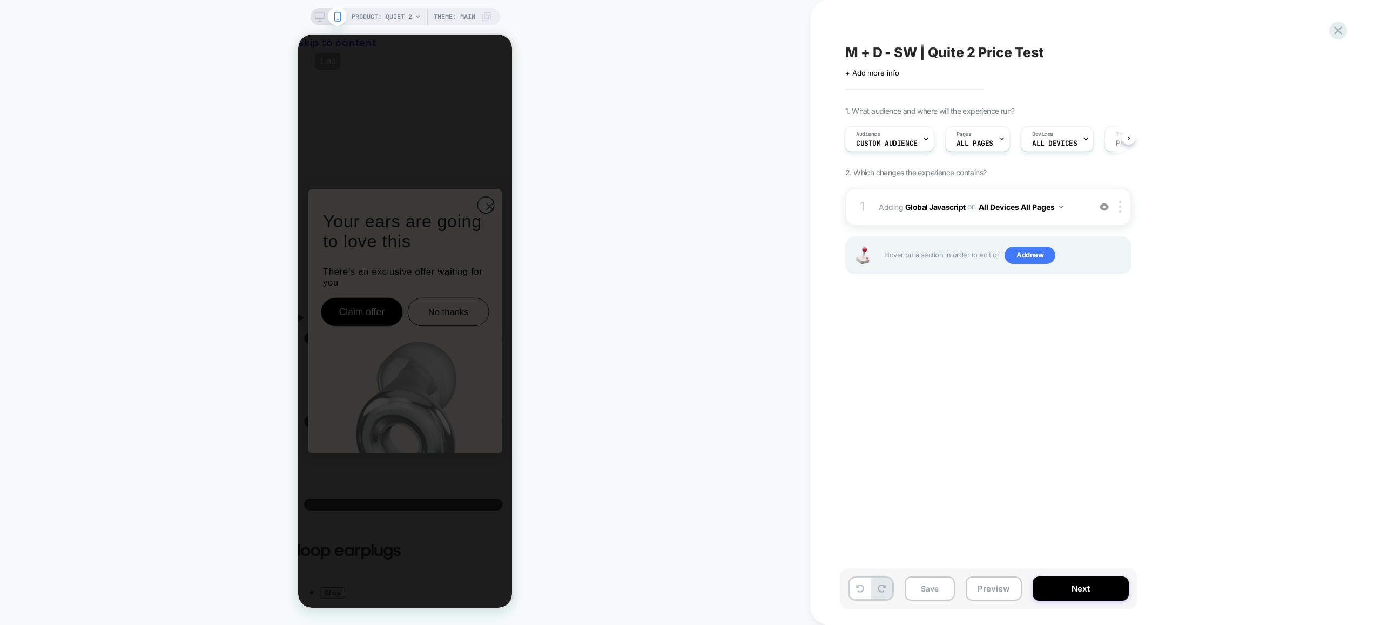
scroll to position [0, 1]
click at [997, 589] on button "Preview" at bounding box center [994, 589] width 56 height 24
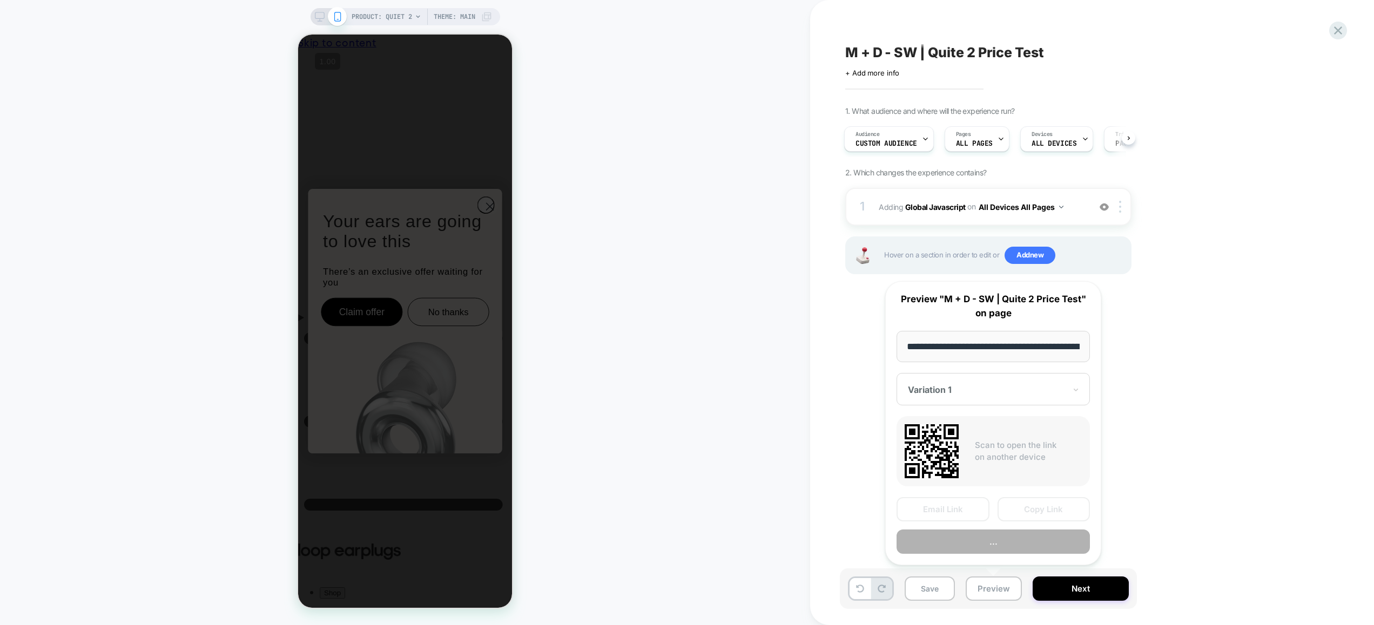
scroll to position [0, 100]
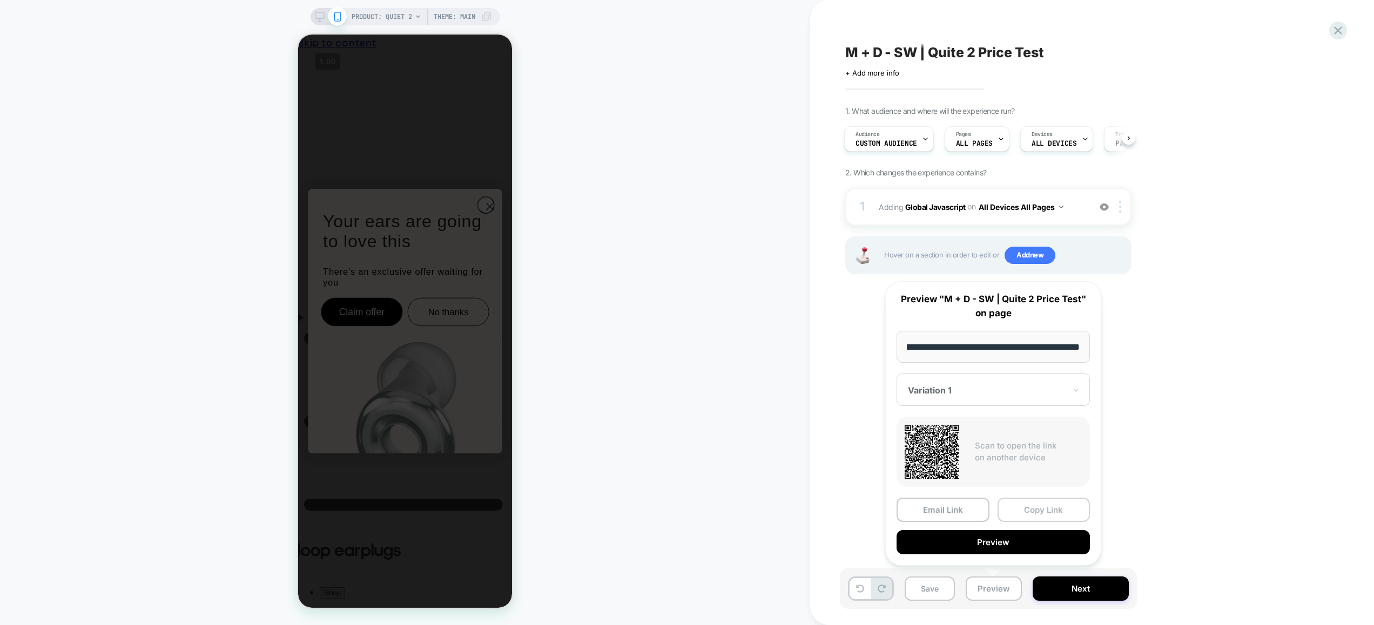
click at [1031, 507] on button "Copy Link" at bounding box center [1043, 510] width 93 height 24
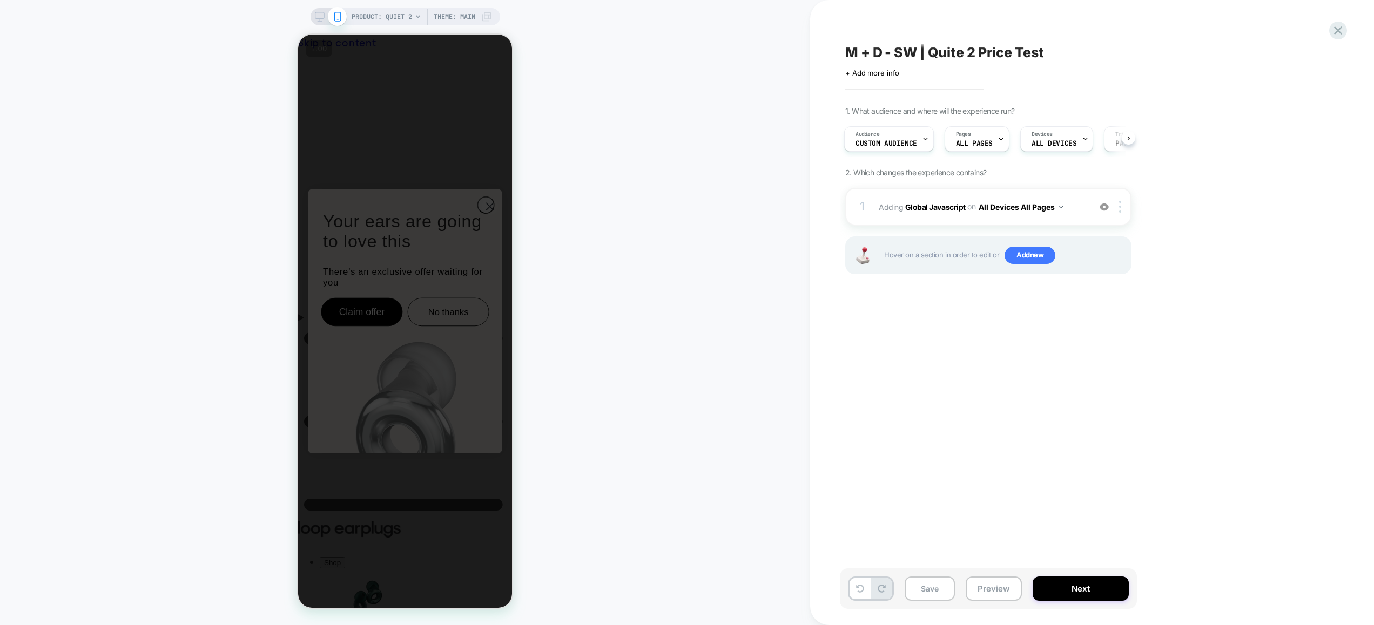
scroll to position [0, 0]
click at [1078, 221] on div "1 Adding Global Javascript on All Devices All Pages Add Before Add After Target…" at bounding box center [988, 207] width 286 height 38
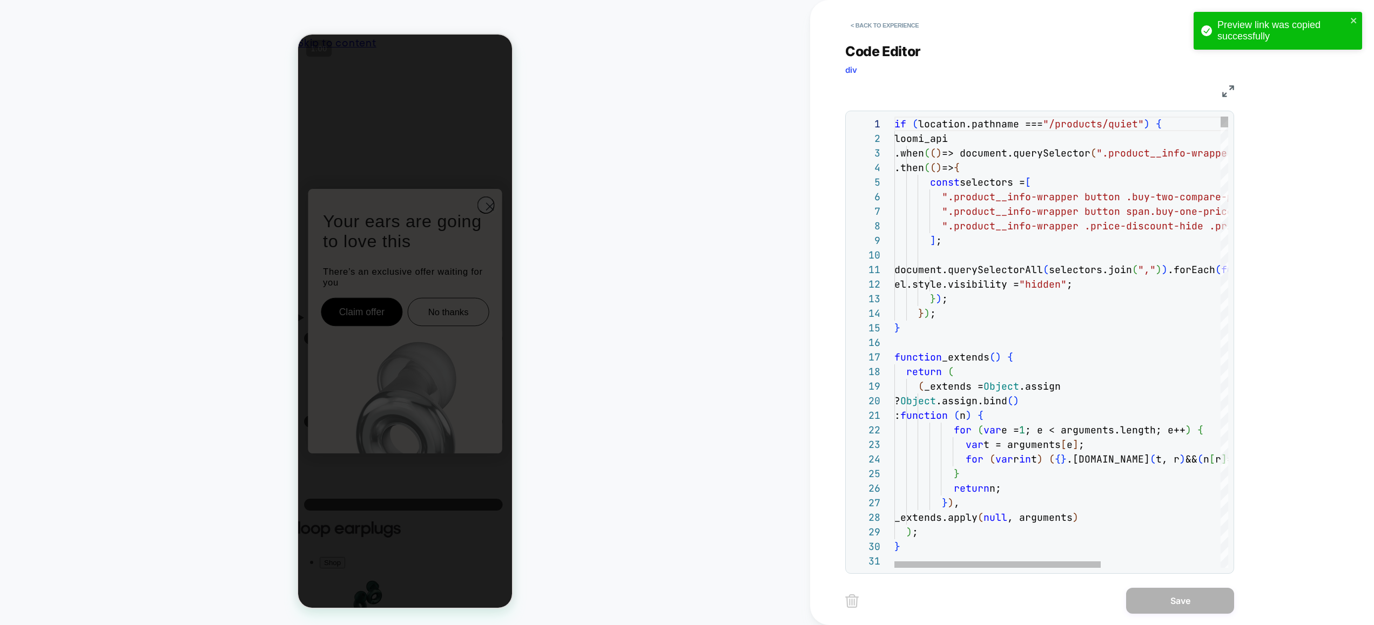
scroll to position [44, 41]
drag, startPoint x: 937, startPoint y: 316, endPoint x: 867, endPoint y: 217, distance: 121.2
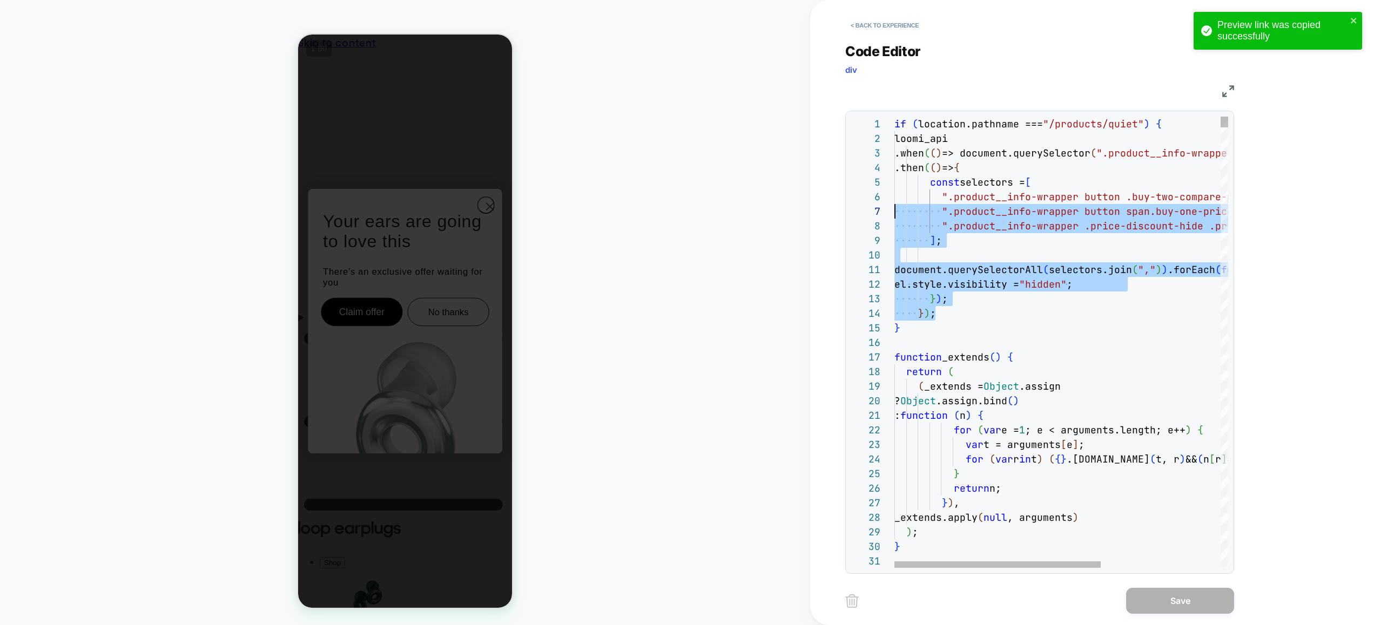
scroll to position [87, 0]
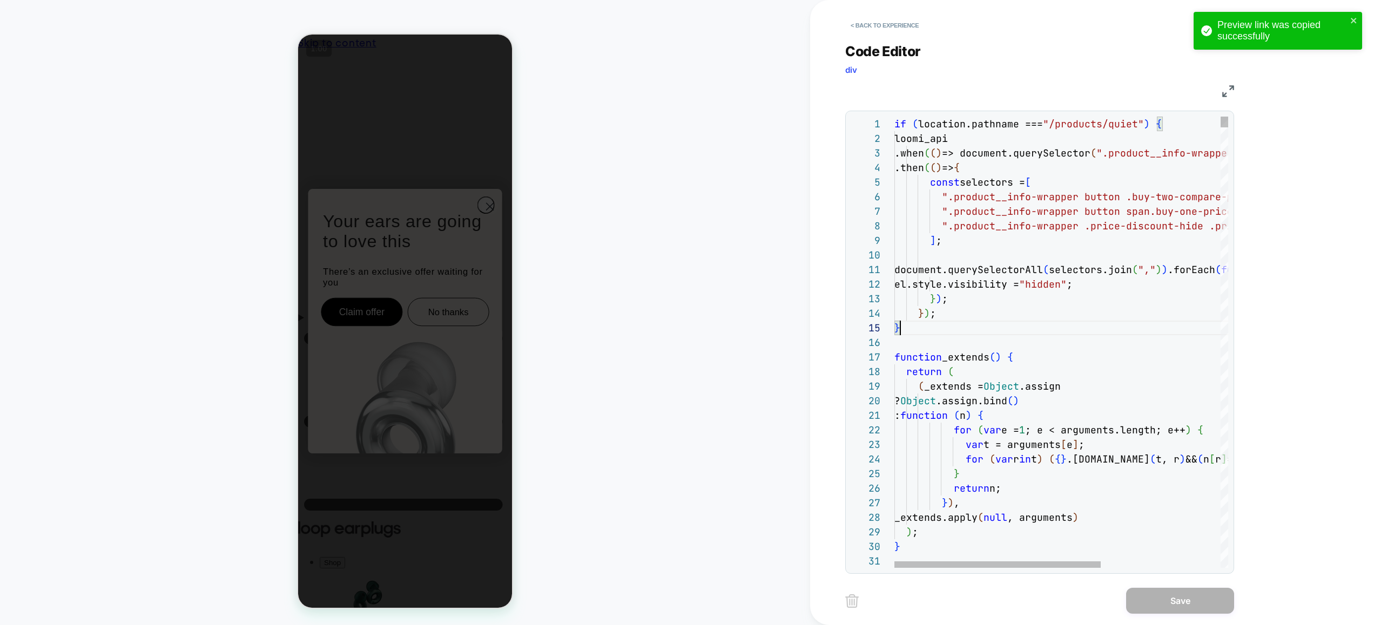
type textarea "**********"
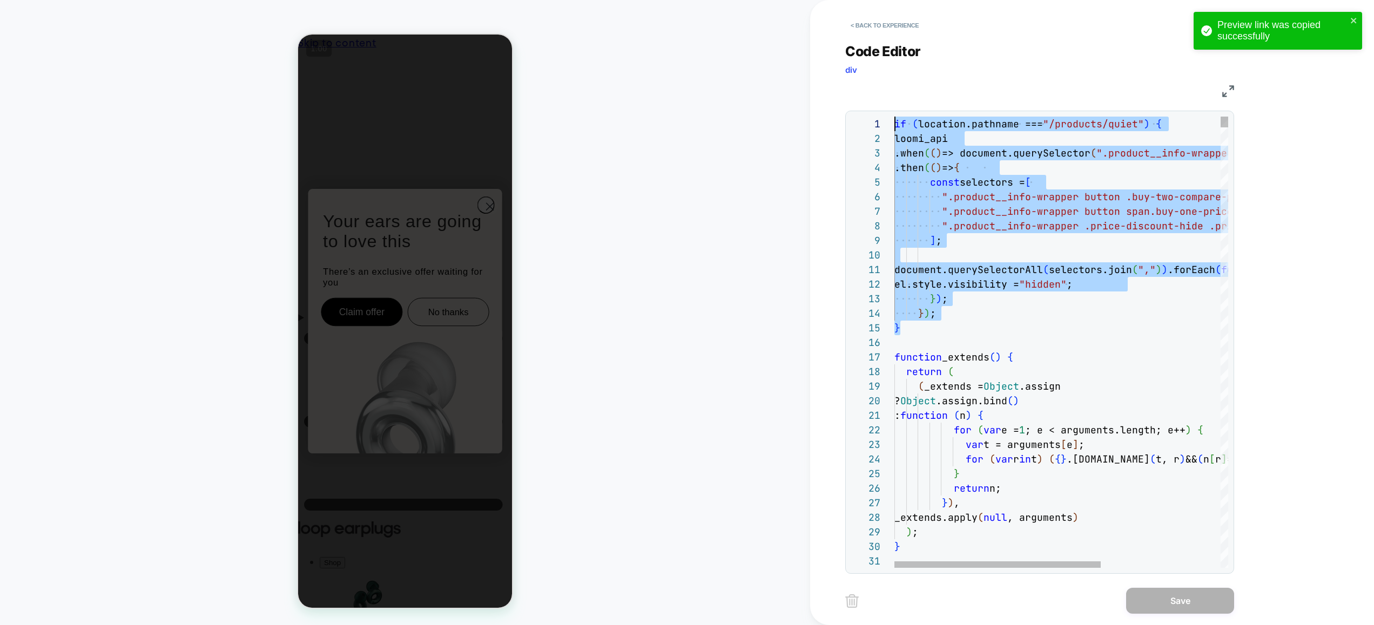
drag, startPoint x: 923, startPoint y: 332, endPoint x: 850, endPoint y: 72, distance: 269.8
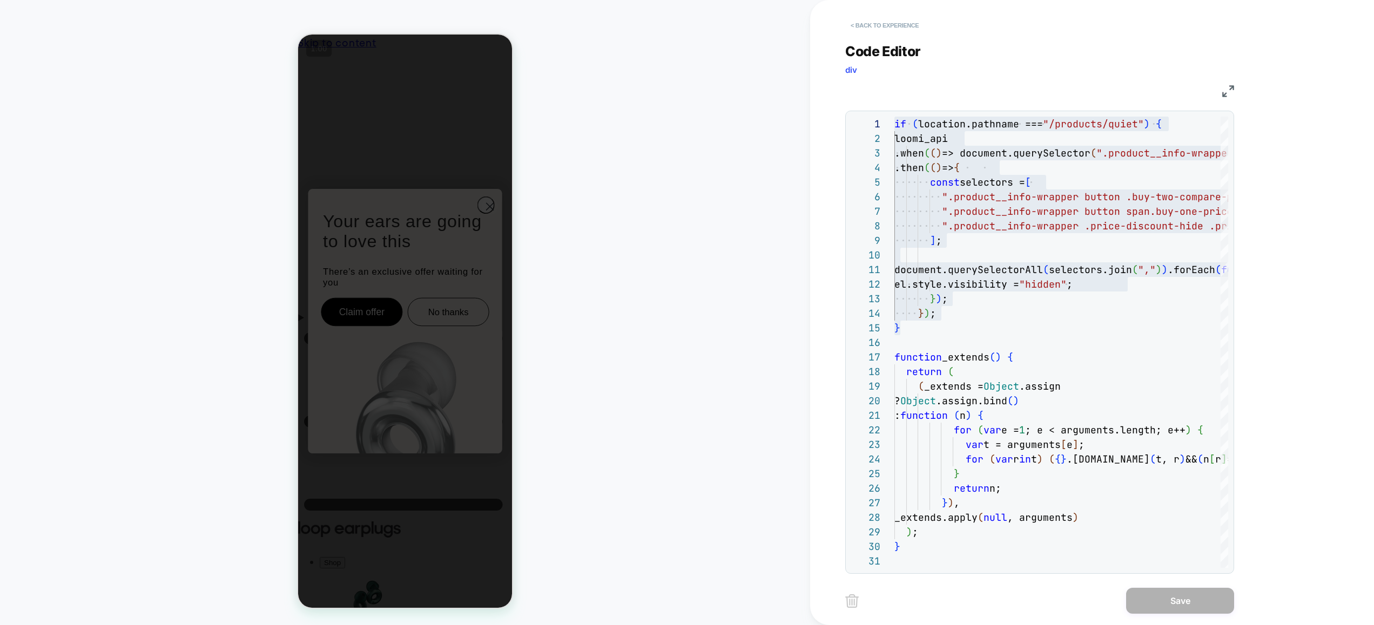
click at [895, 33] on button "< Back to experience" at bounding box center [884, 25] width 79 height 17
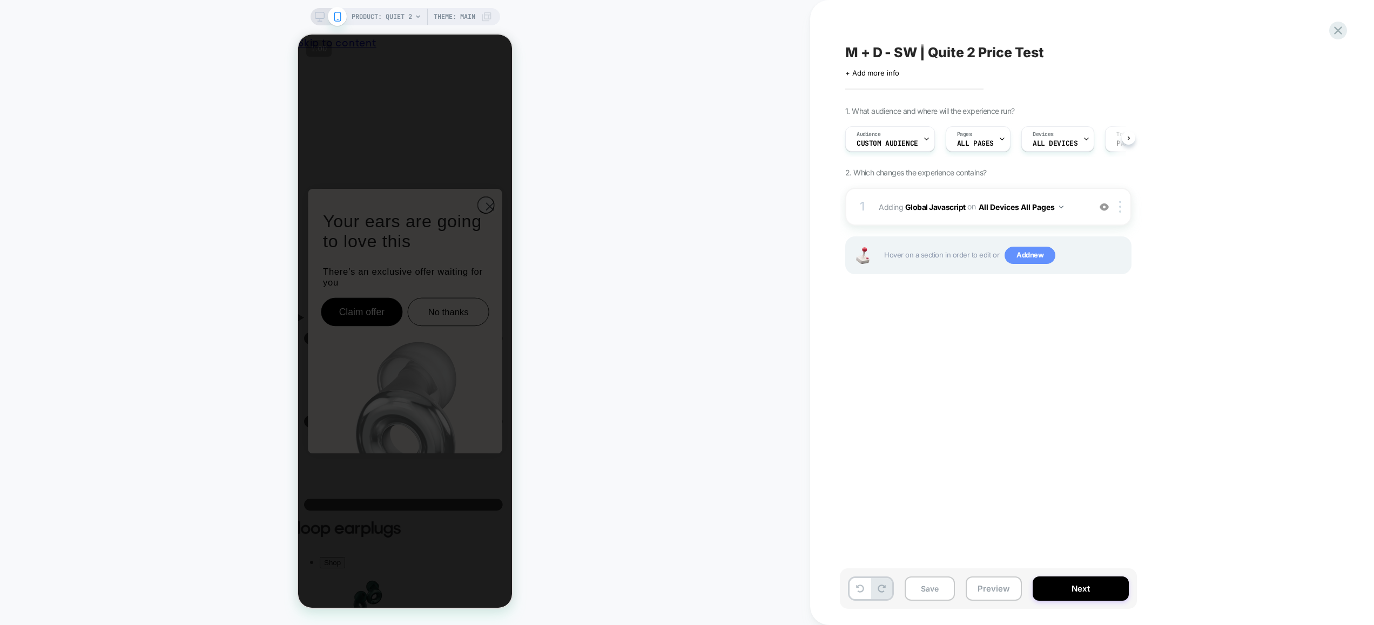
scroll to position [0, 1]
click at [1021, 256] on span "Add new" at bounding box center [1029, 255] width 51 height 17
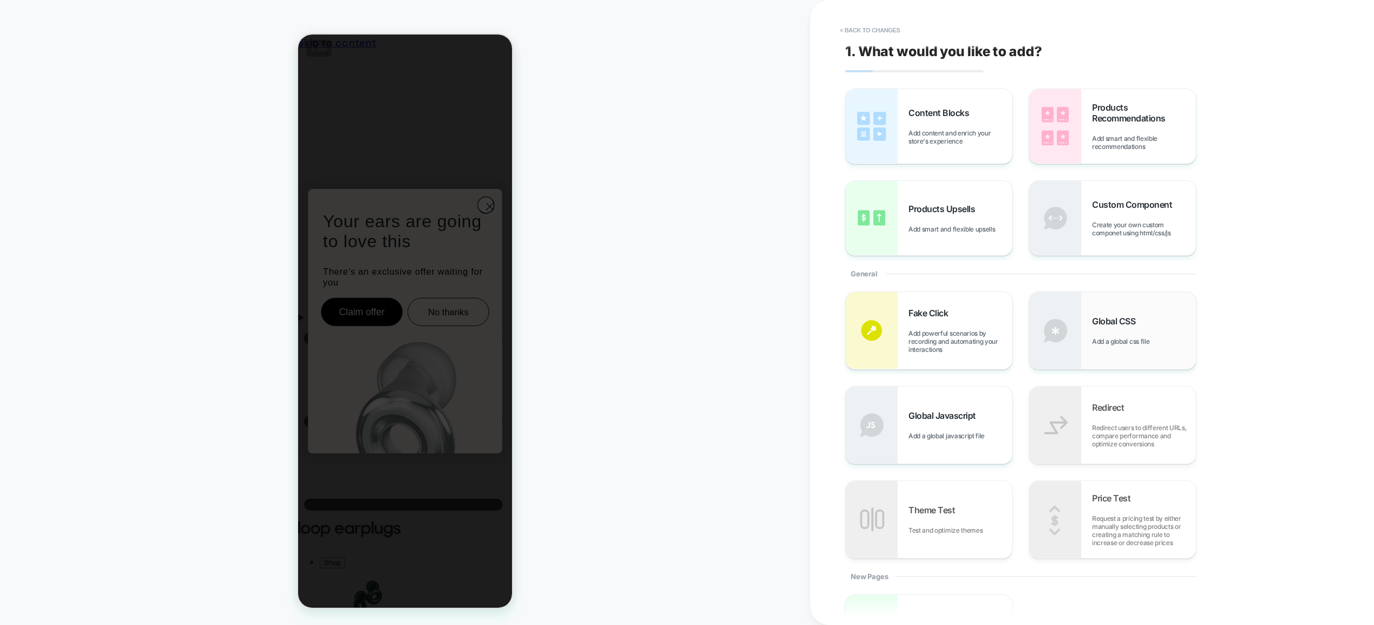
click at [1128, 326] on span "Global CSS" at bounding box center [1116, 321] width 49 height 11
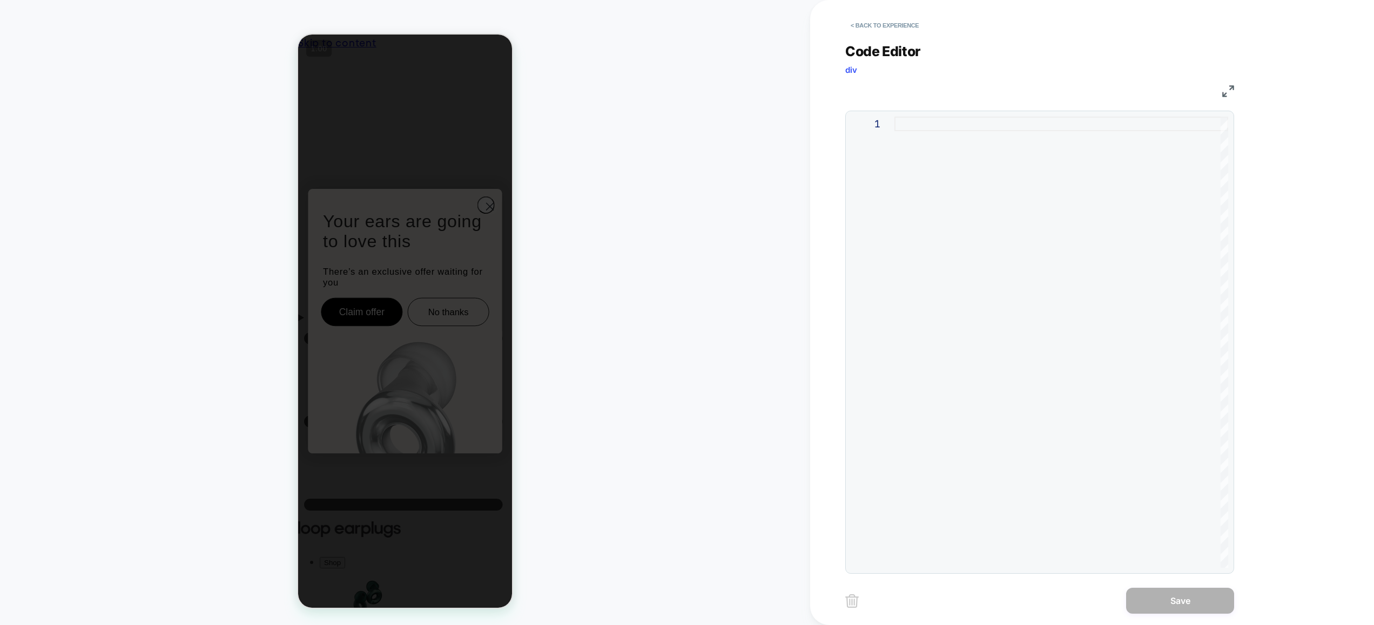
click at [1044, 209] on div at bounding box center [1061, 342] width 334 height 451
type textarea "**********"
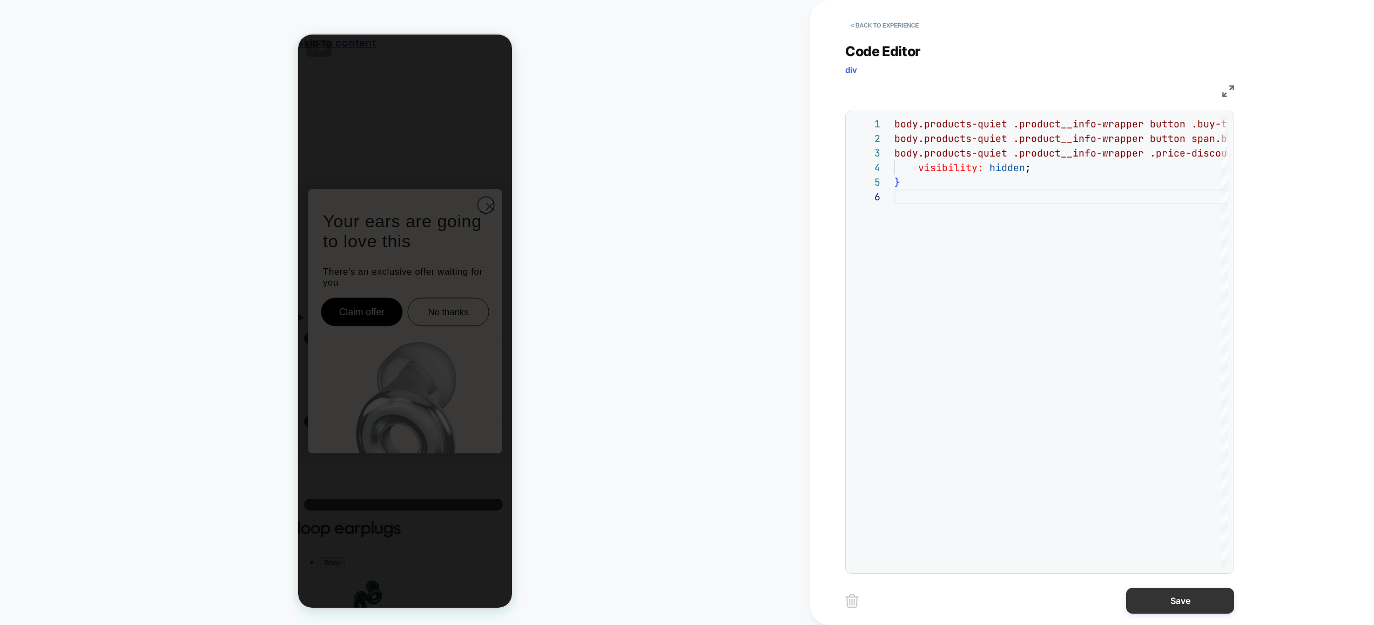
click at [1178, 597] on button "Save" at bounding box center [1180, 601] width 108 height 26
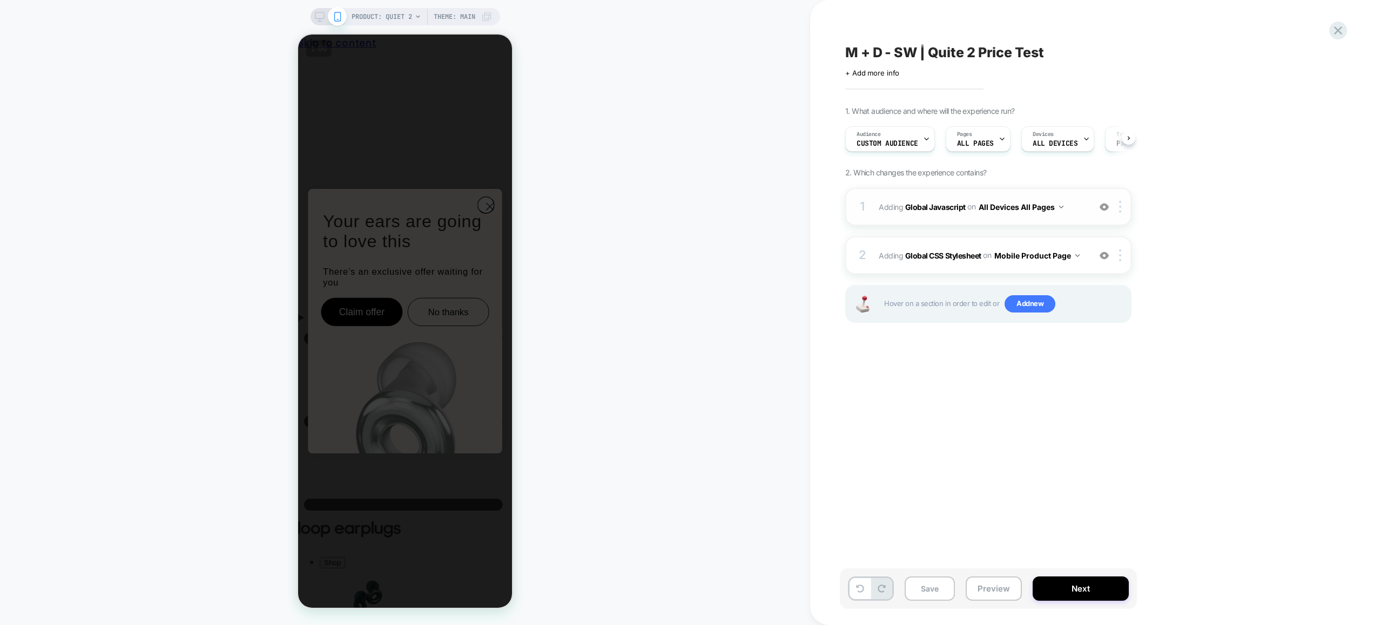
scroll to position [0, 1]
click at [1122, 258] on div at bounding box center [1122, 255] width 18 height 12
click at [1114, 372] on div "Target All Devices" at bounding box center [1121, 372] width 96 height 30
click at [1007, 259] on span "Adding Global CSS Stylesheet on All Devices Product Page" at bounding box center [982, 257] width 206 height 29
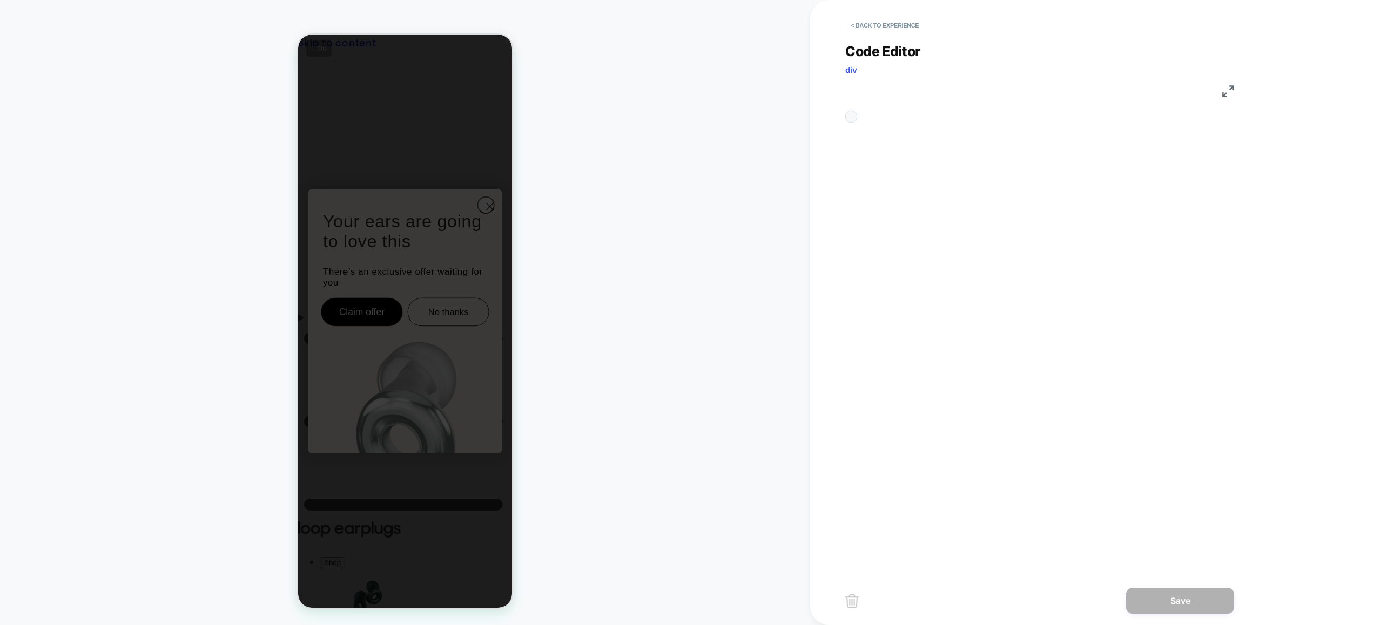
scroll to position [146, 0]
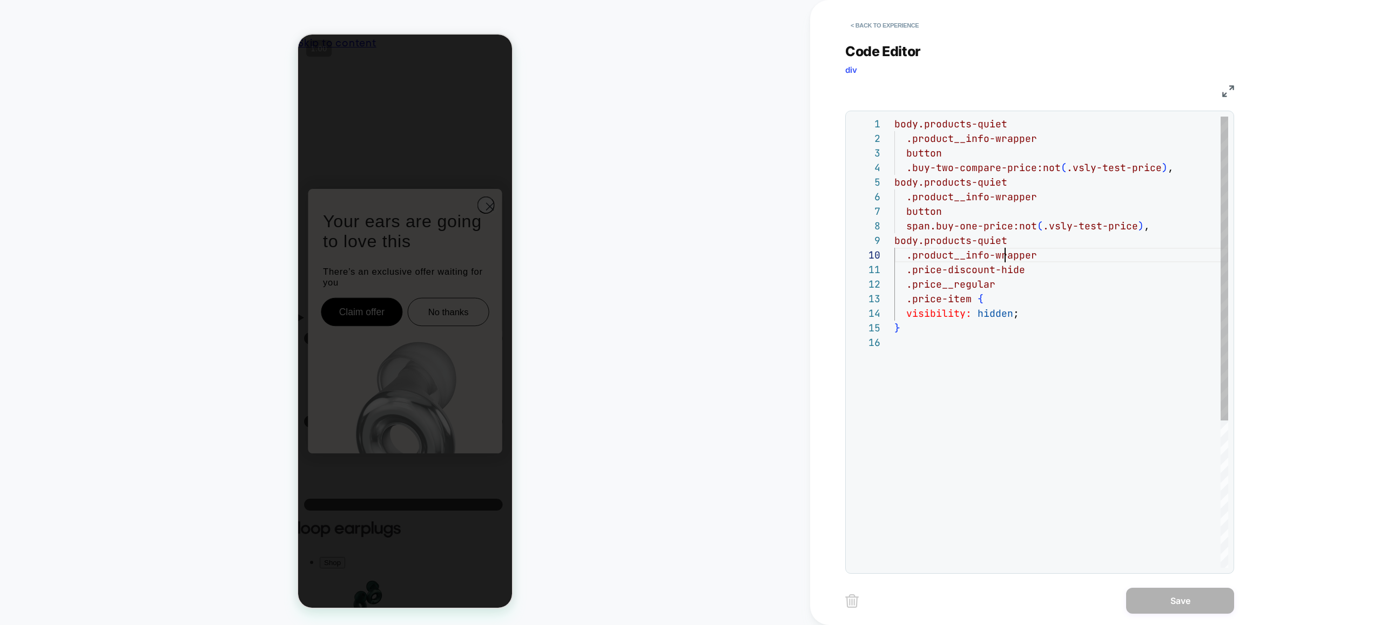
click at [1007, 256] on div "body.products-quiet .product__info-wrapper button .buy-two-compare-price:not ( …" at bounding box center [1061, 452] width 334 height 670
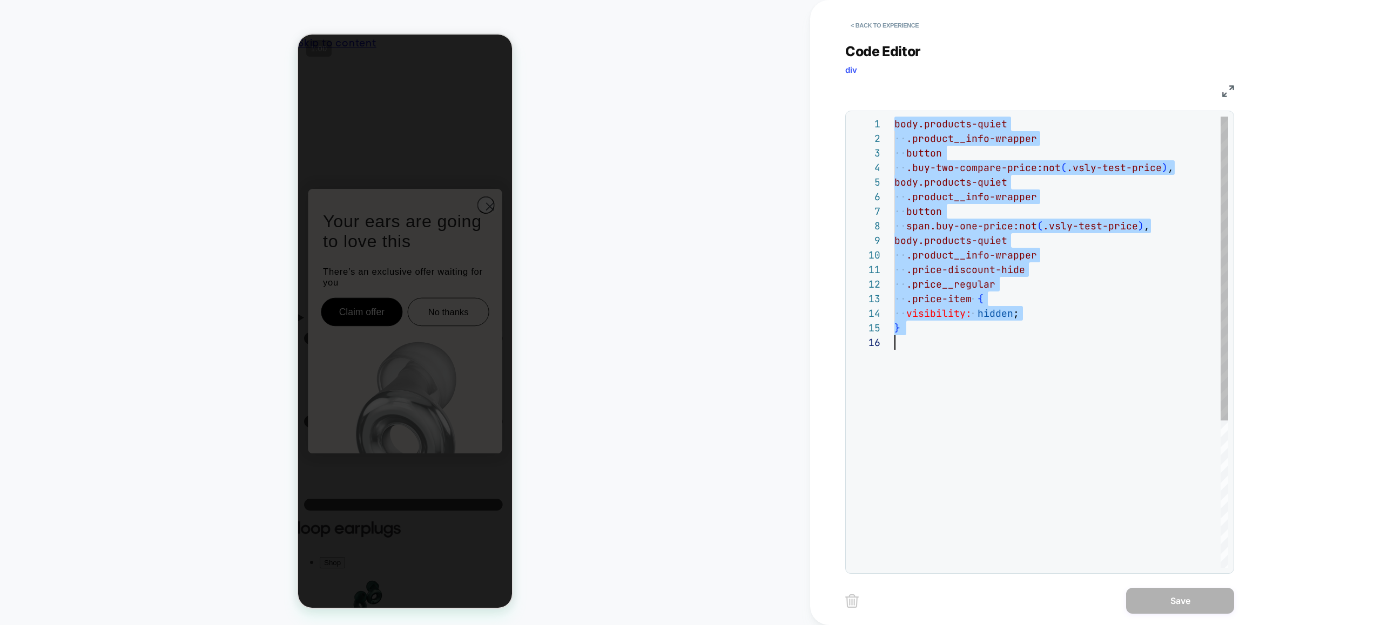
type textarea "**********"
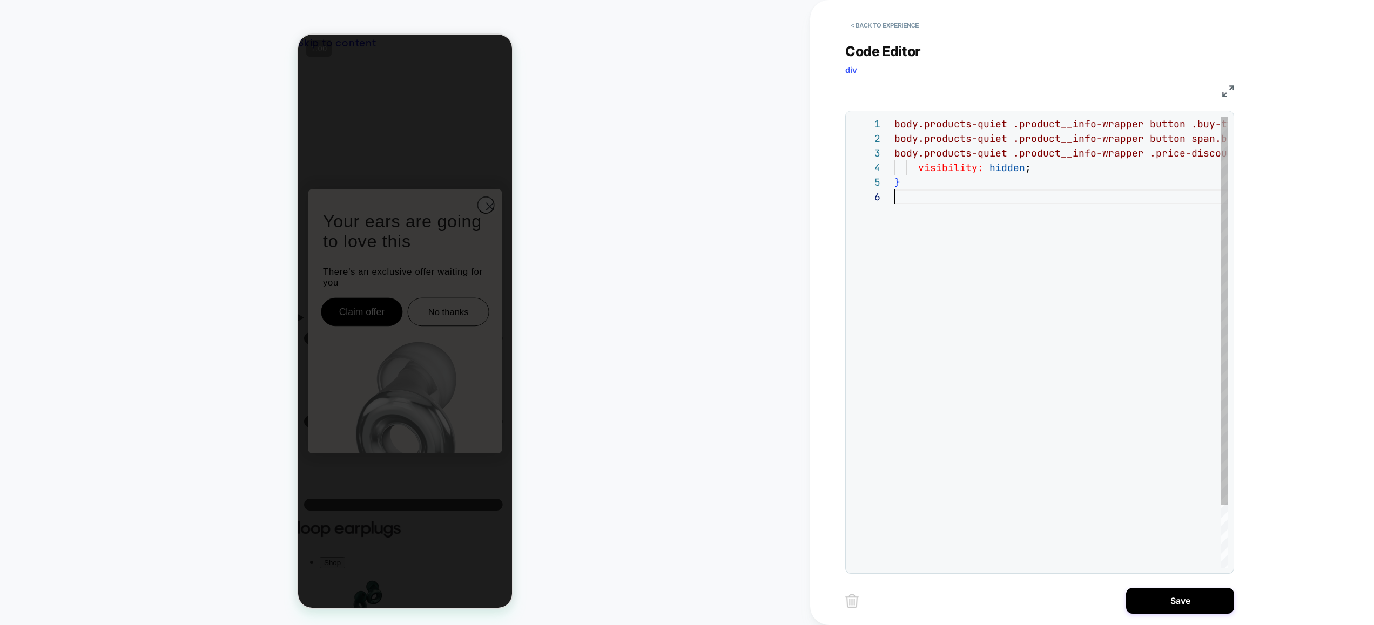
scroll to position [73, 0]
click at [1157, 593] on button "Save" at bounding box center [1180, 601] width 108 height 26
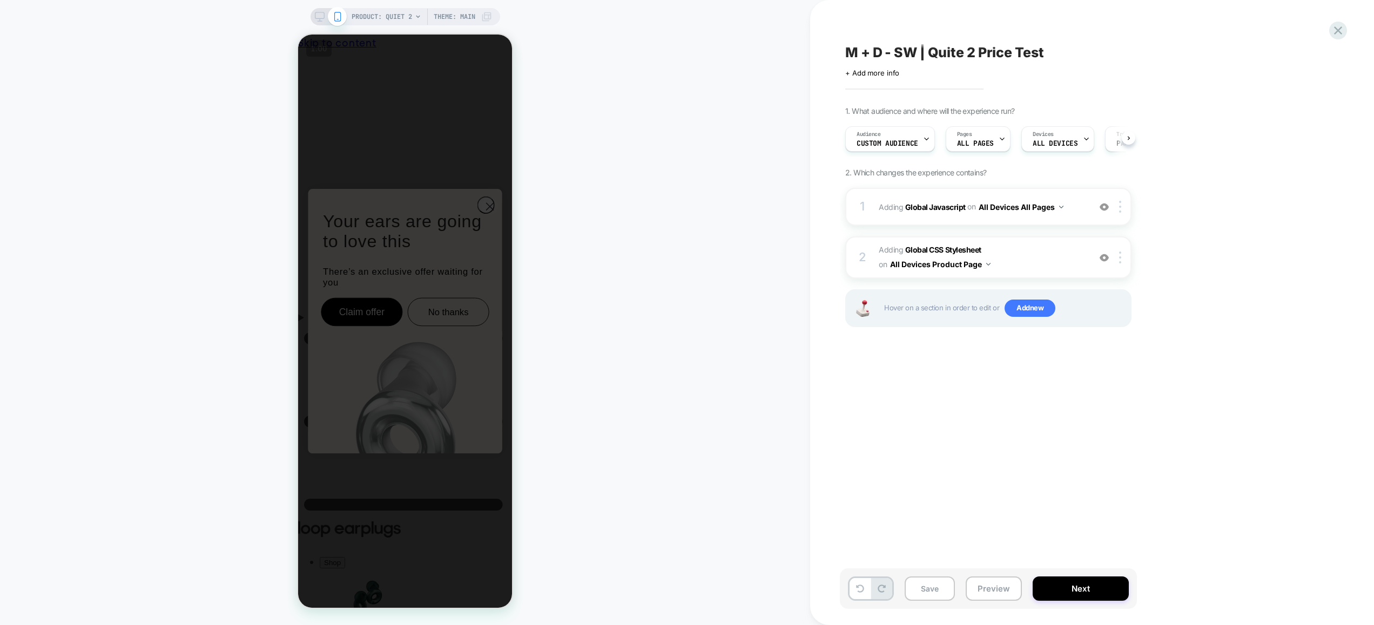
scroll to position [0, 1]
click at [1037, 214] on button "All Devices All Pages" at bounding box center [1021, 207] width 85 height 16
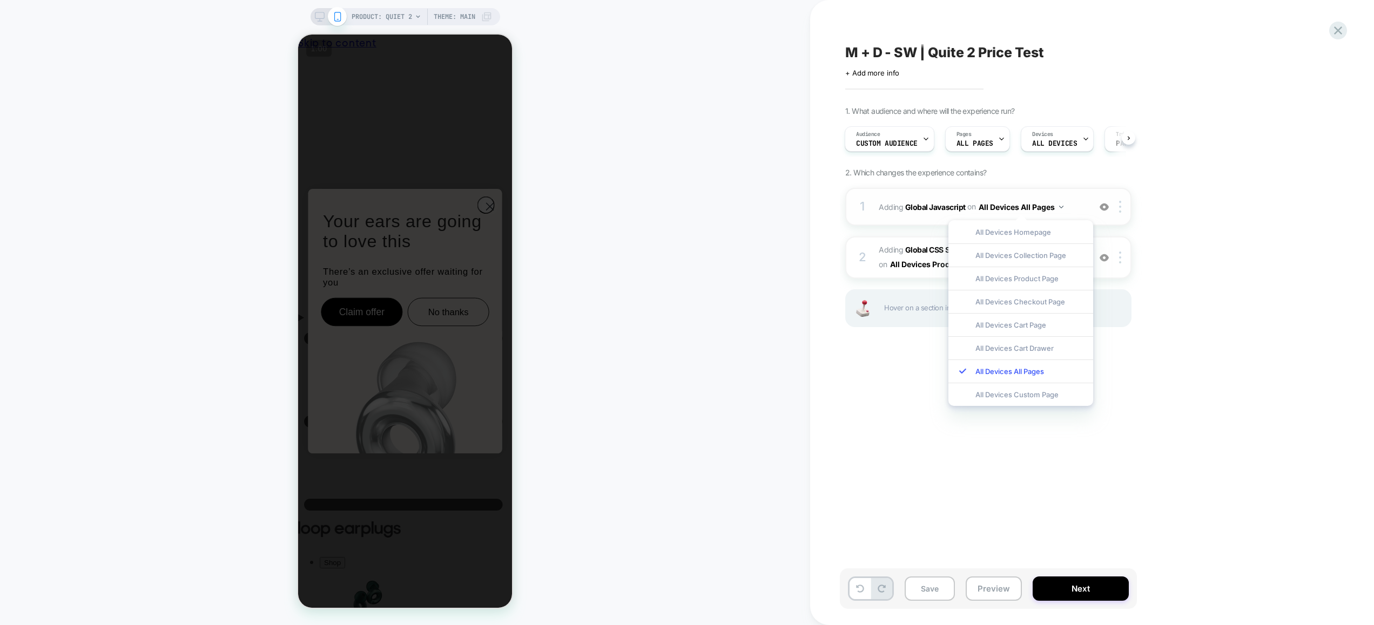
click at [1080, 200] on span "Adding Global Javascript on All Devices All Pages" at bounding box center [982, 207] width 206 height 16
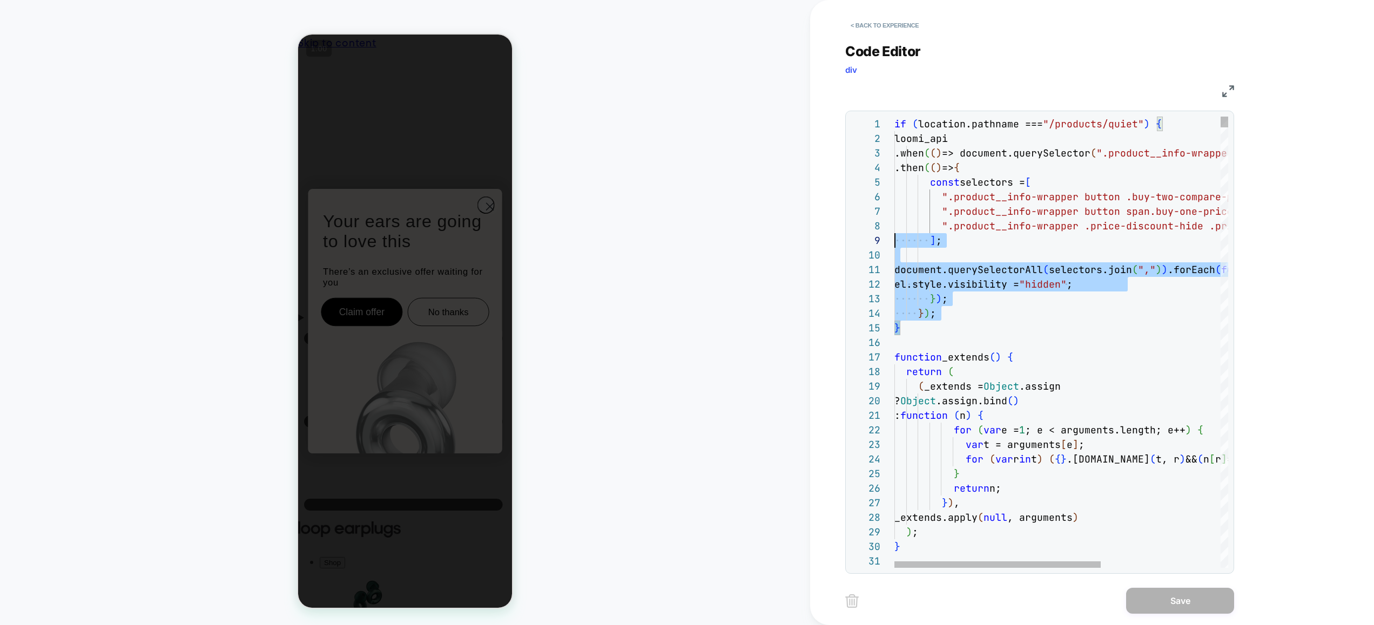
scroll to position [0, 0]
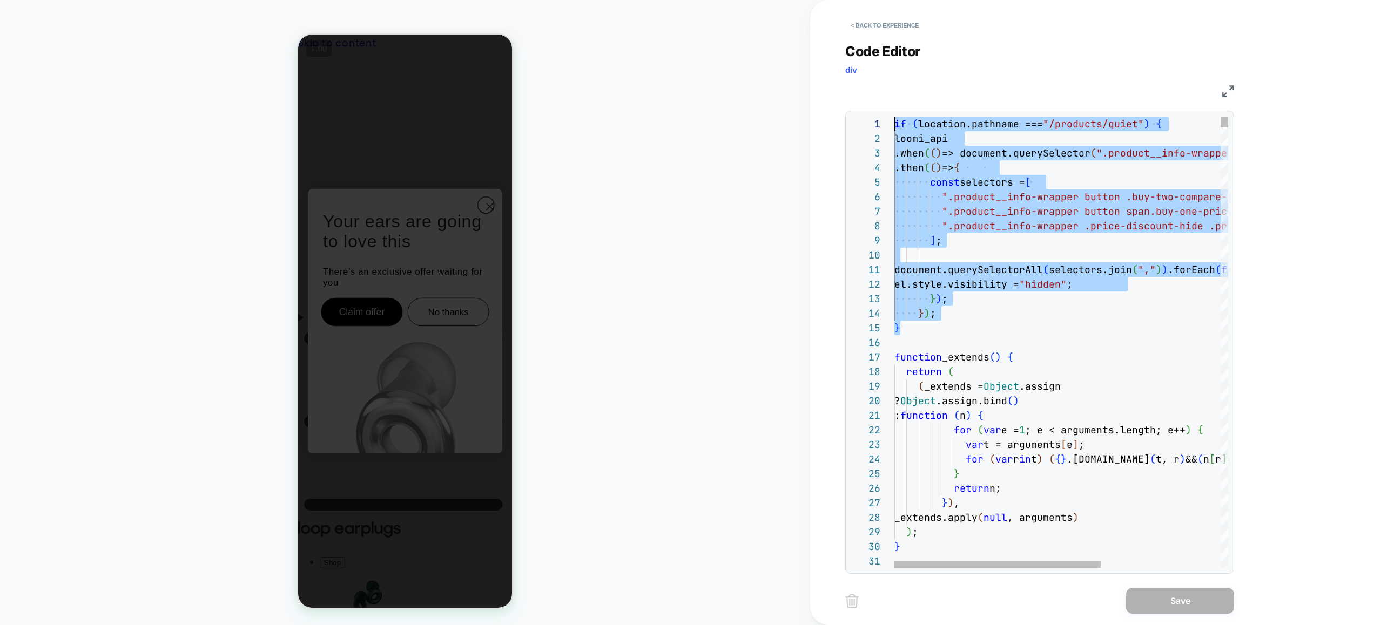
drag, startPoint x: 877, startPoint y: 240, endPoint x: 817, endPoint y: 57, distance: 193.3
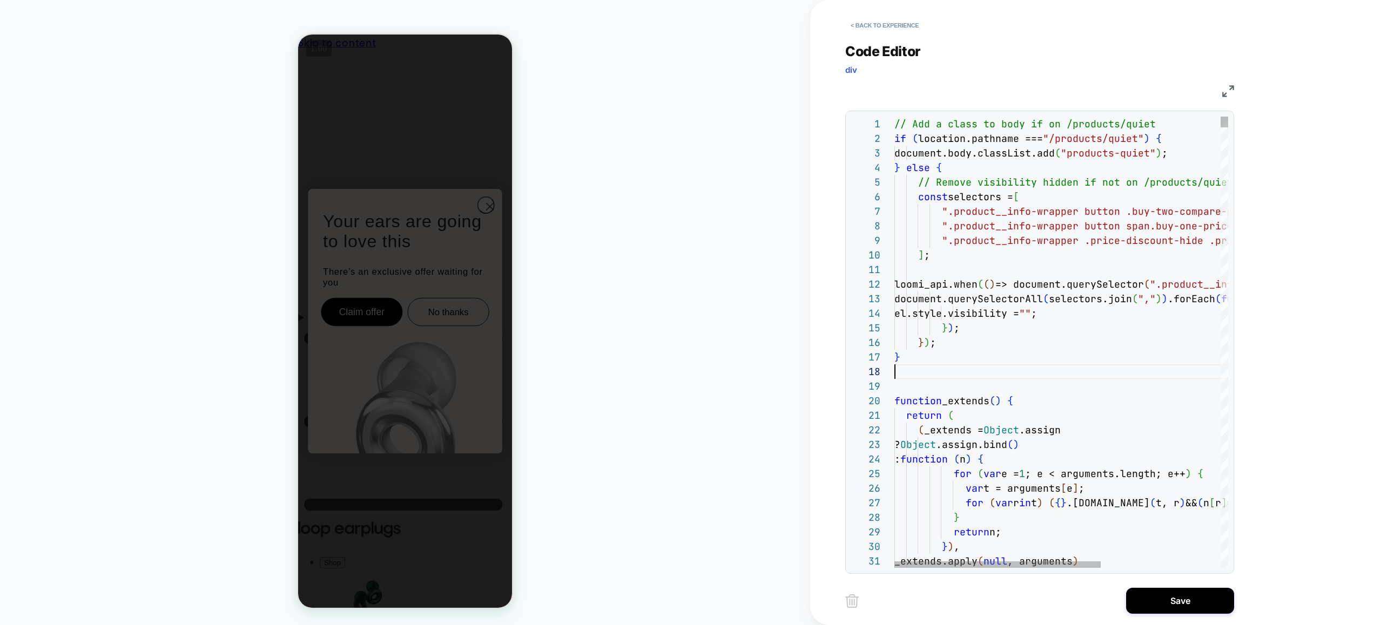
scroll to position [102, 0]
type textarea "**********"
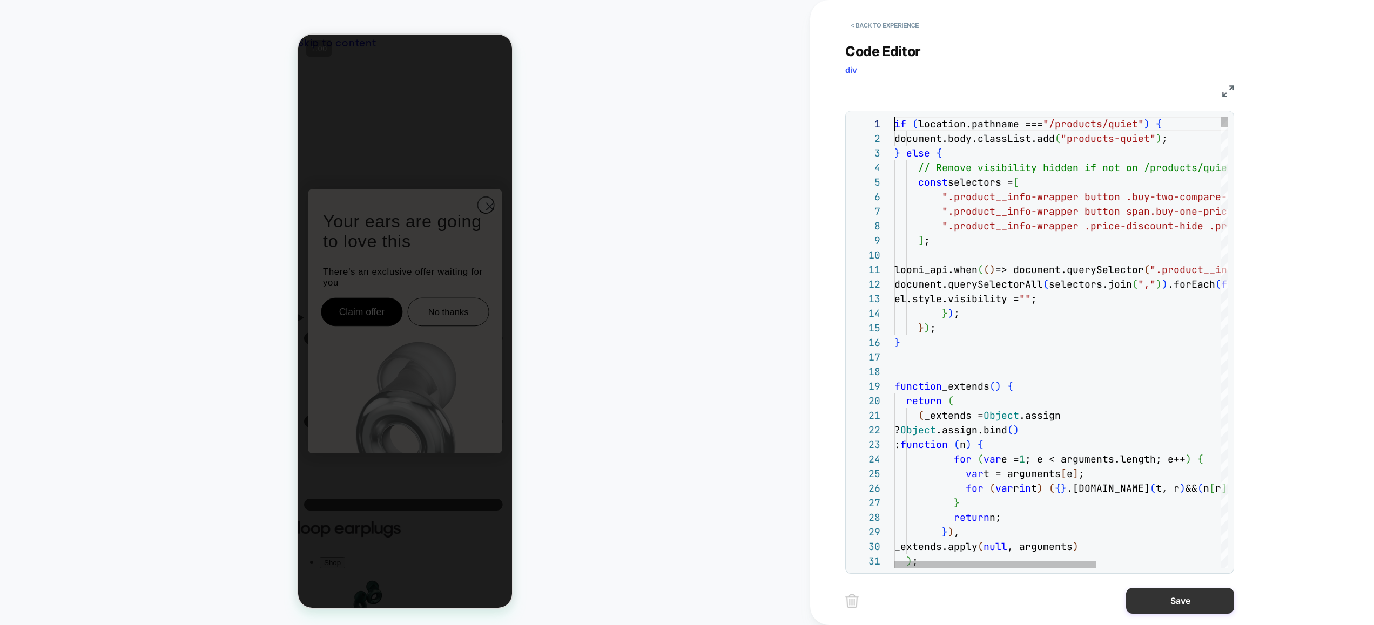
scroll to position [0, 0]
click at [1180, 603] on button "Save" at bounding box center [1180, 601] width 108 height 26
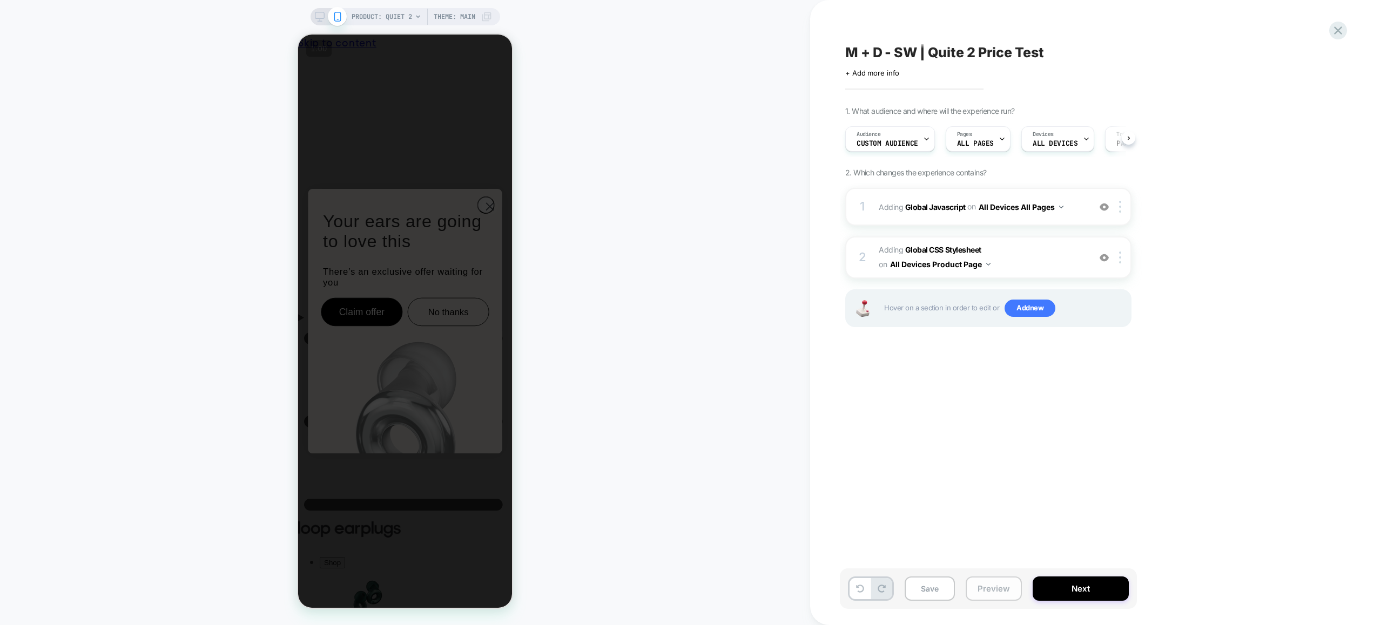
click at [1004, 598] on button "Preview" at bounding box center [994, 589] width 56 height 24
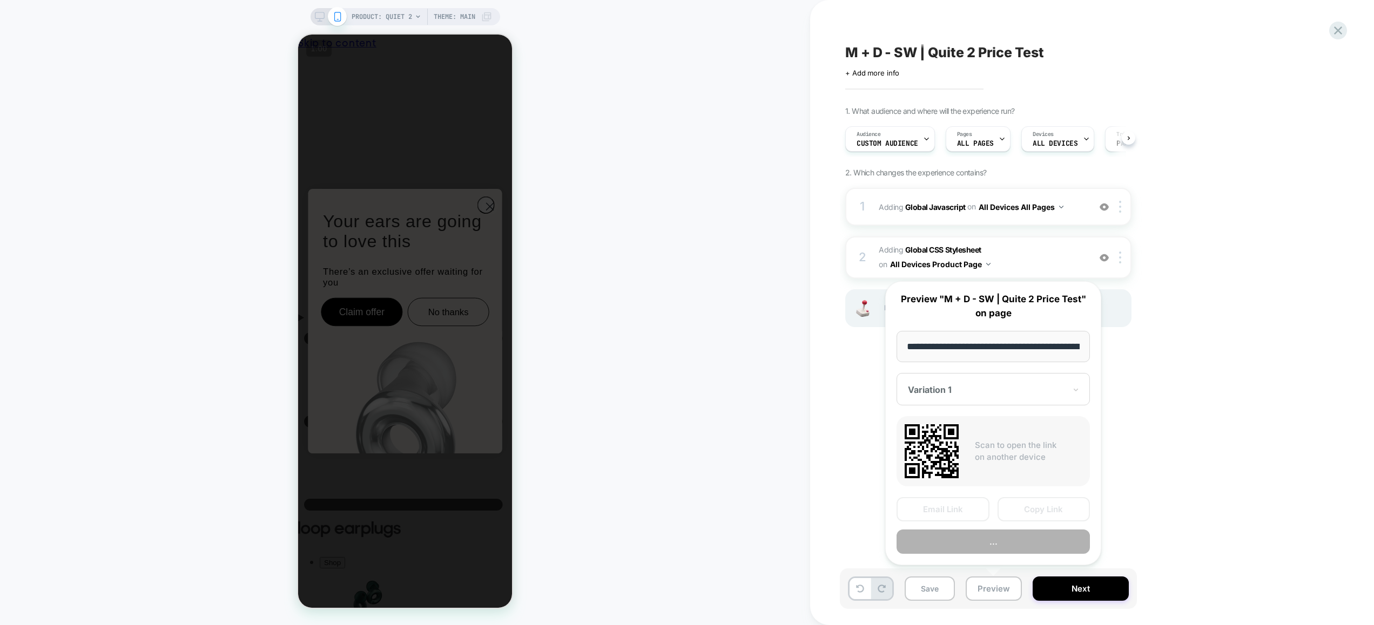
scroll to position [0, 100]
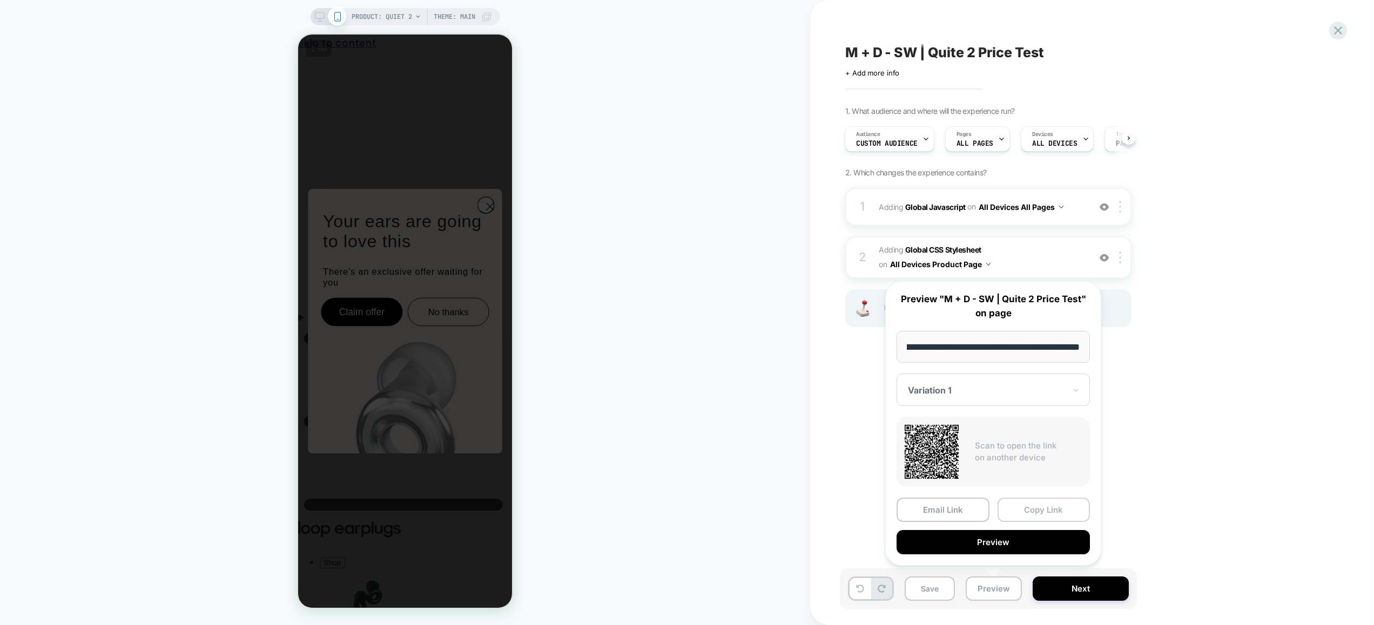
click at [1038, 509] on button "Copy Link" at bounding box center [1043, 510] width 93 height 24
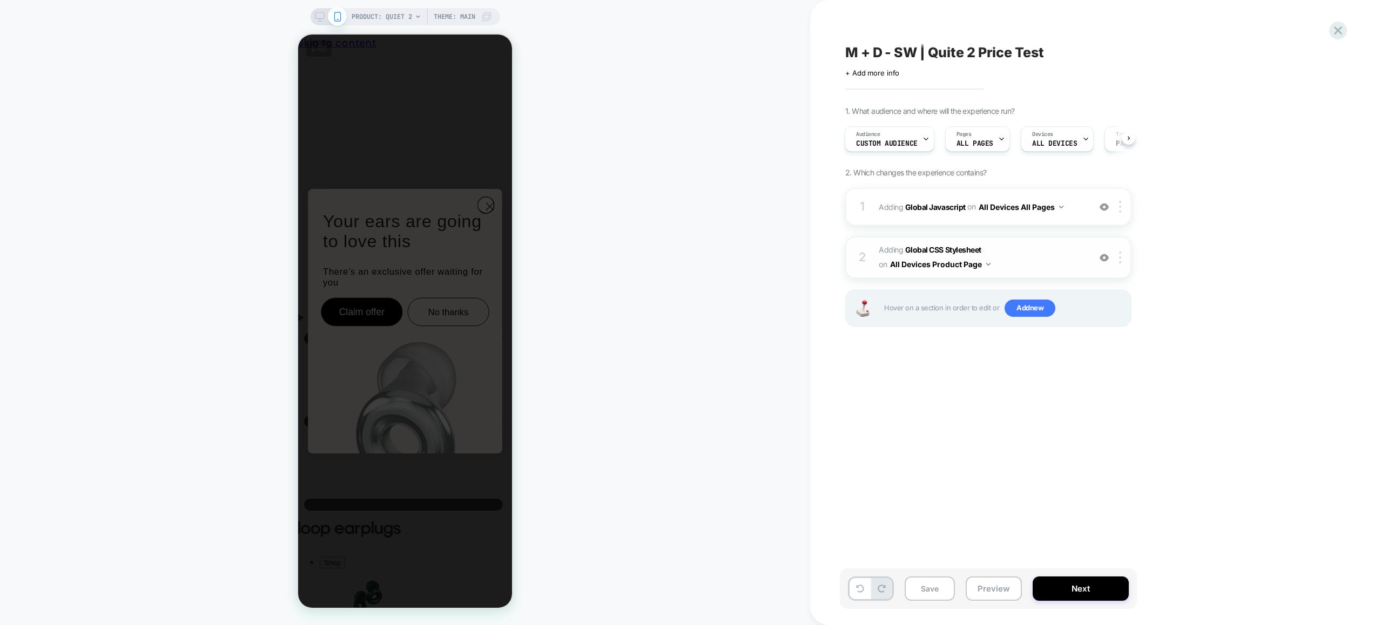
click at [1020, 262] on span "Adding Global CSS Stylesheet on All Devices Product Page" at bounding box center [982, 257] width 206 height 29
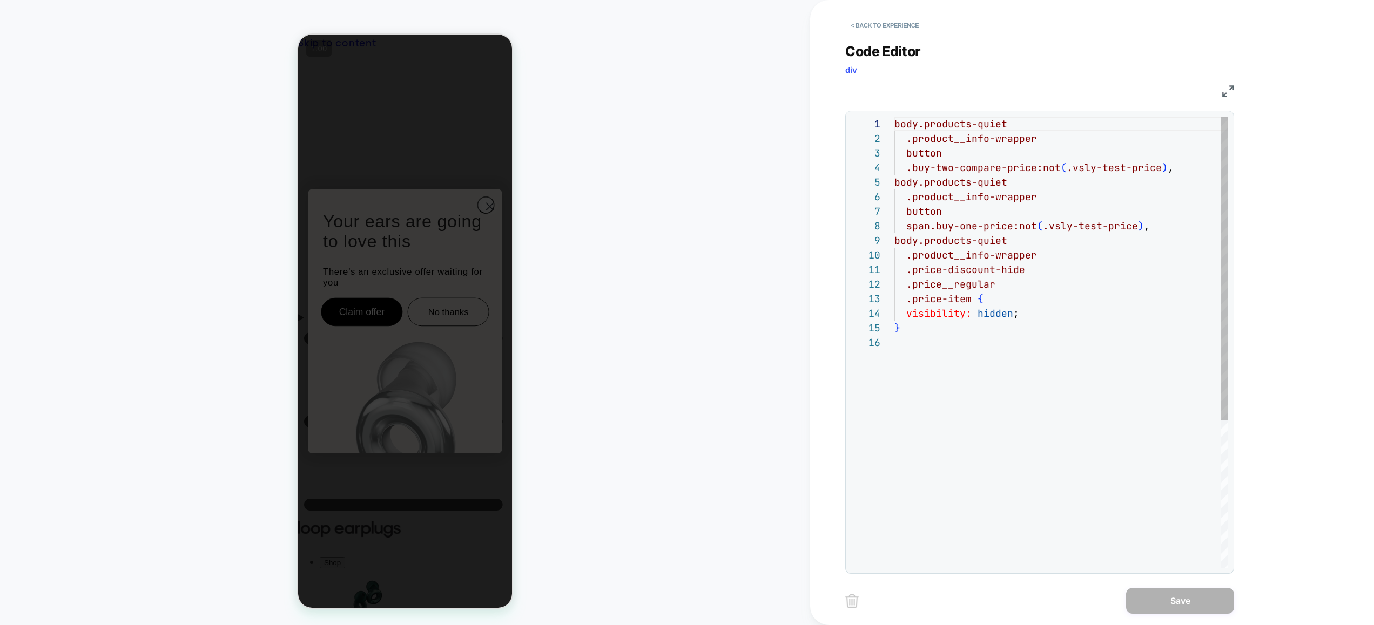
scroll to position [146, 0]
click at [894, 30] on button "< Back to experience" at bounding box center [884, 25] width 79 height 17
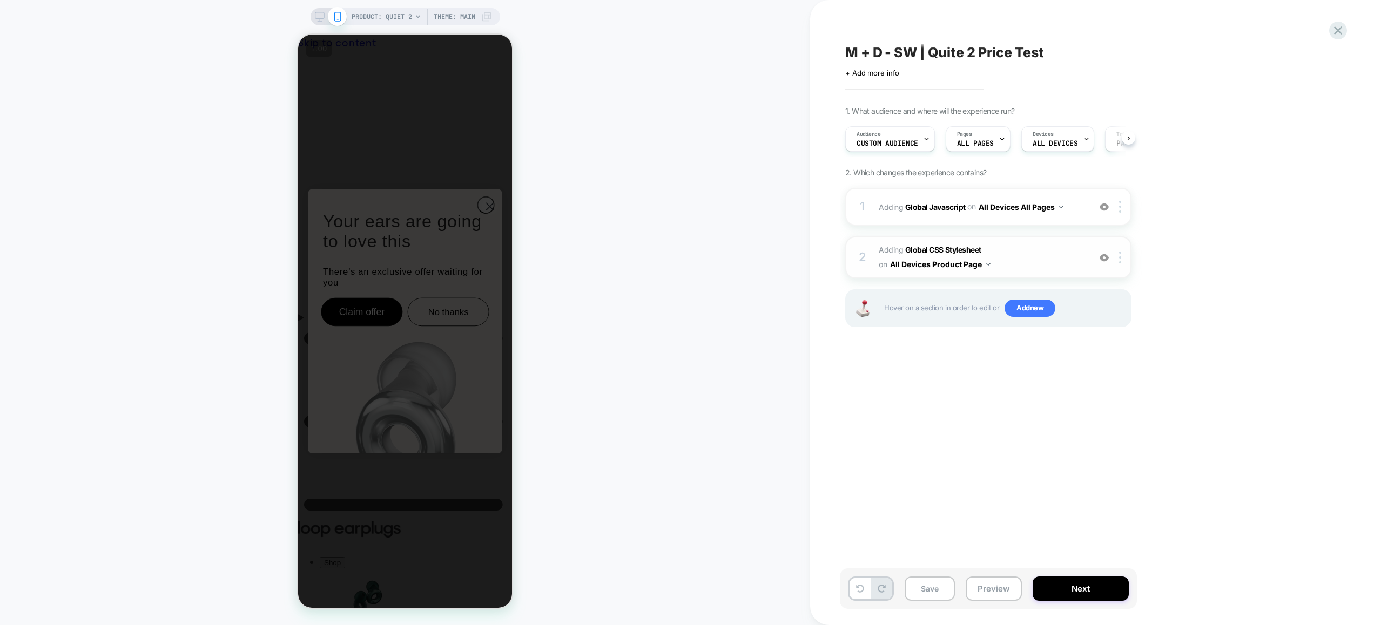
scroll to position [0, 1]
click at [1057, 251] on span "Adding Global CSS Stylesheet on All Devices Product Page" at bounding box center [982, 257] width 206 height 29
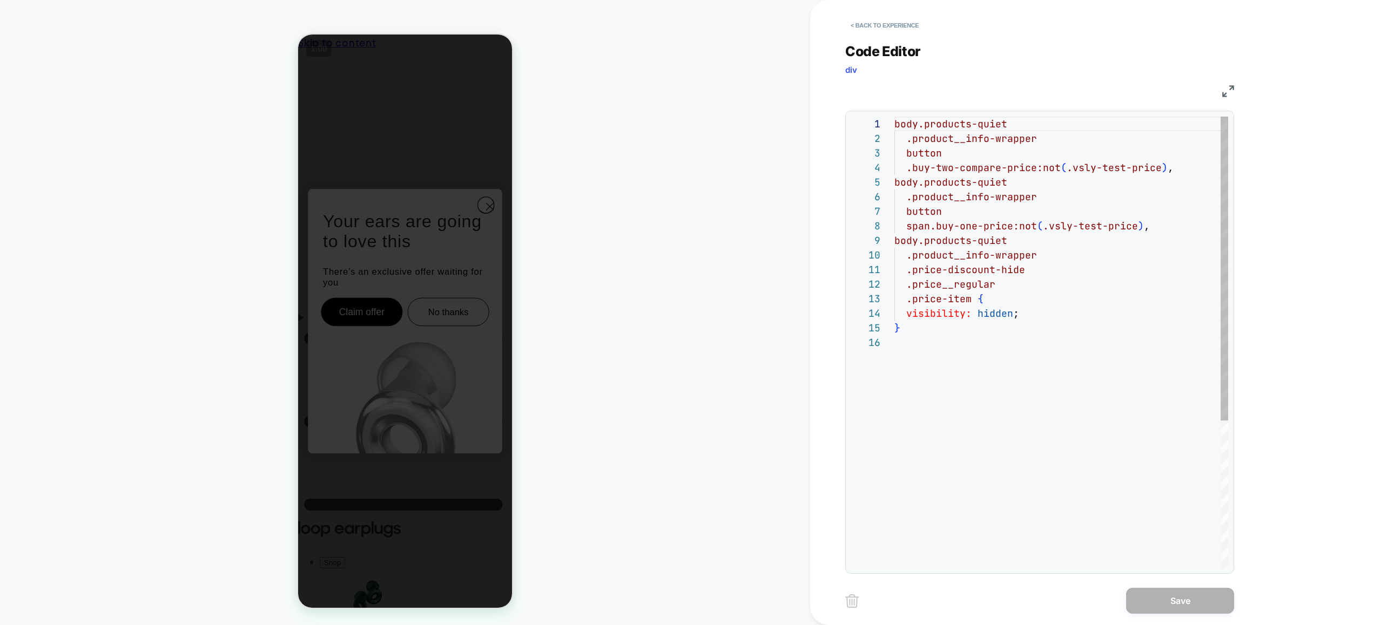
scroll to position [146, 0]
click at [888, 25] on button "< Back to experience" at bounding box center [884, 25] width 79 height 17
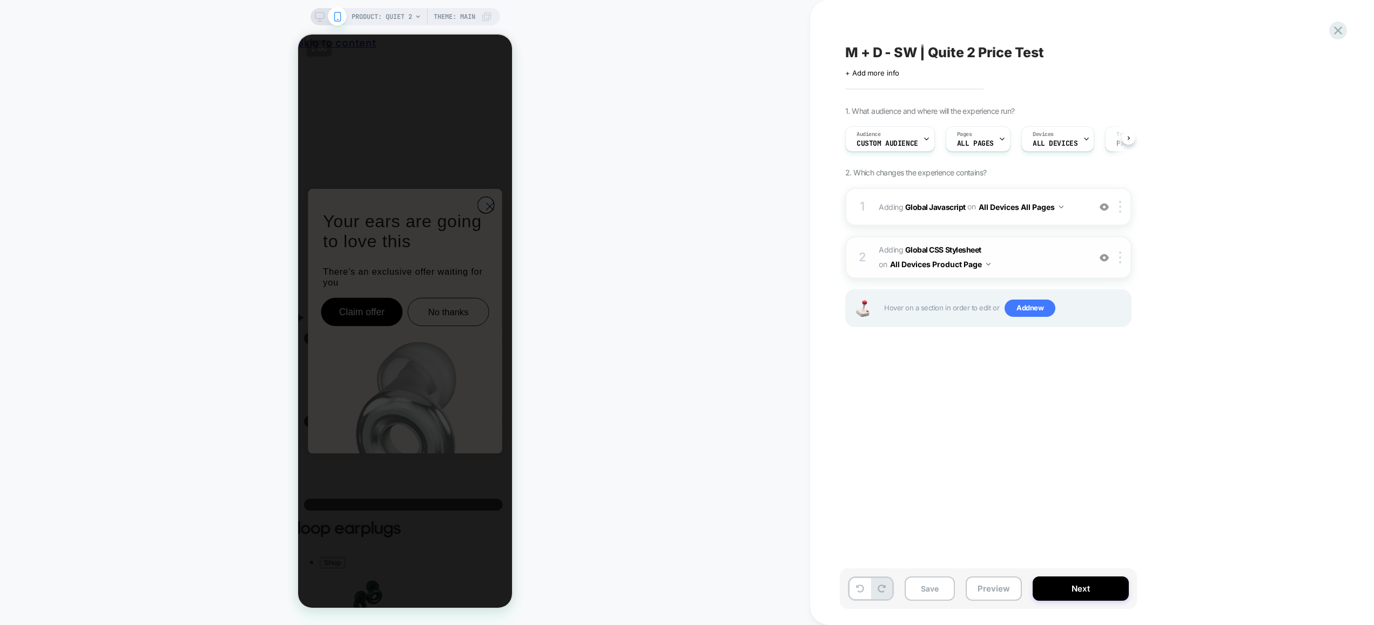
scroll to position [0, 1]
click at [1031, 269] on span "Adding Global CSS Stylesheet on All Devices Product Page" at bounding box center [982, 257] width 206 height 29
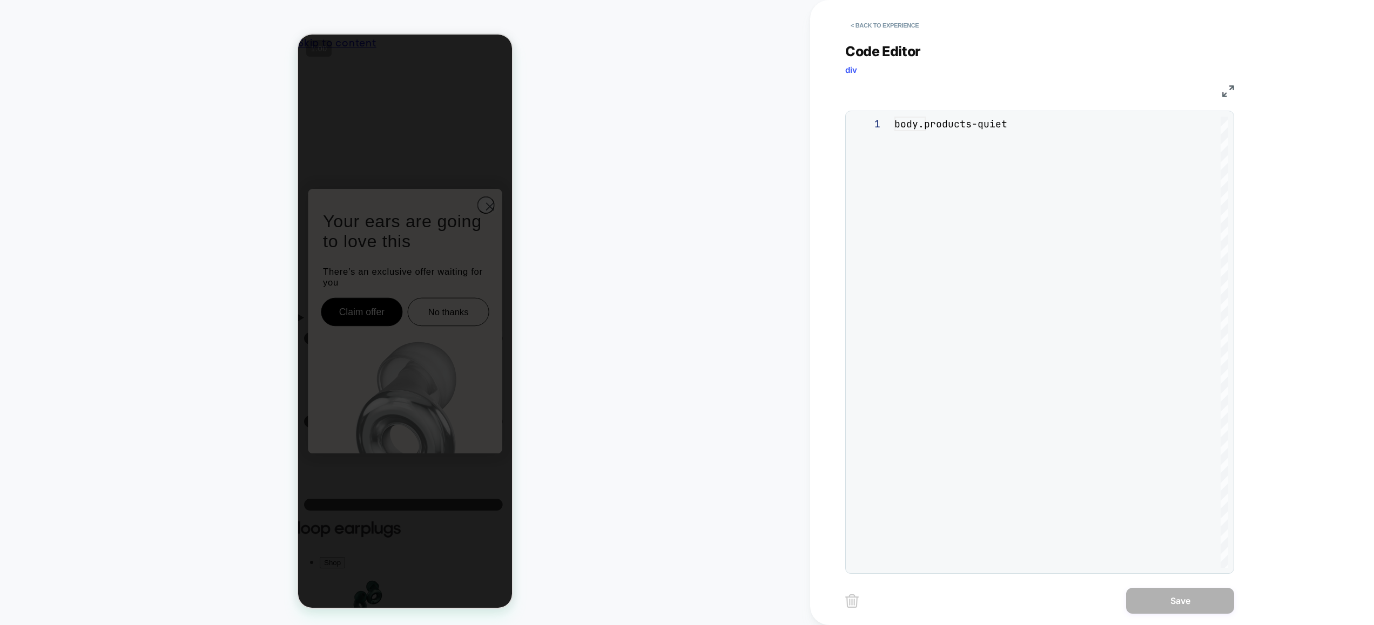
scroll to position [146, 0]
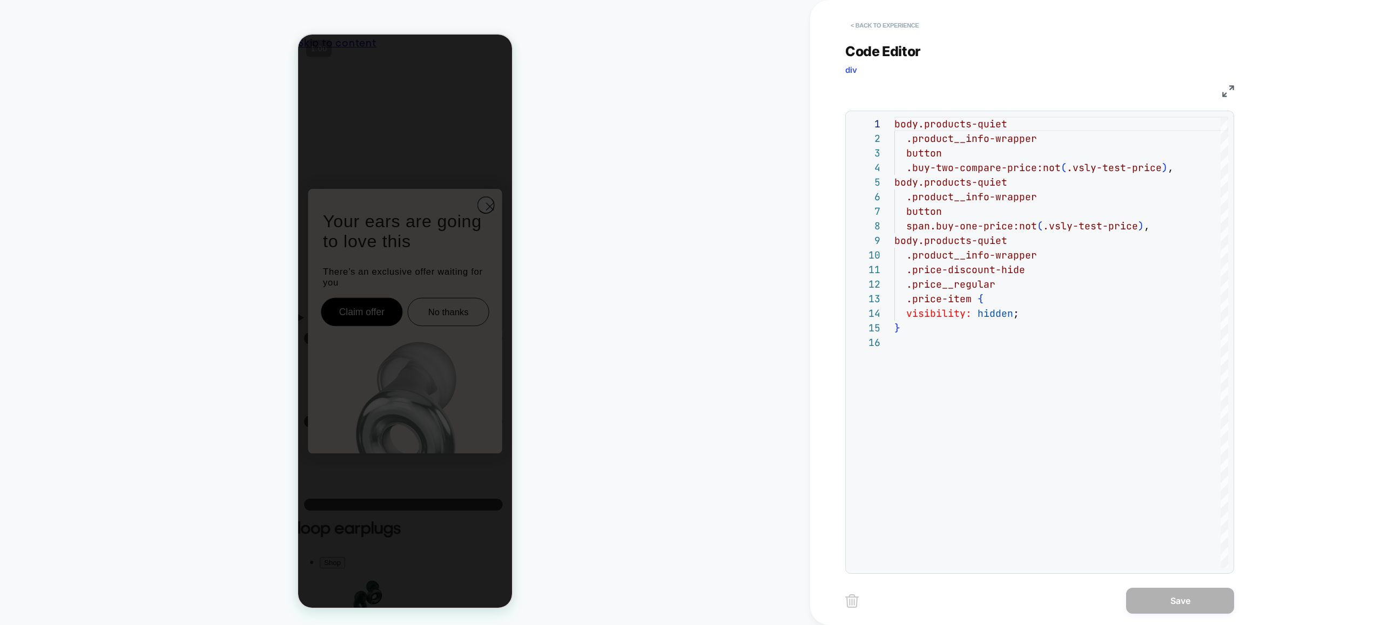
click at [880, 17] on button "< Back to experience" at bounding box center [884, 25] width 79 height 17
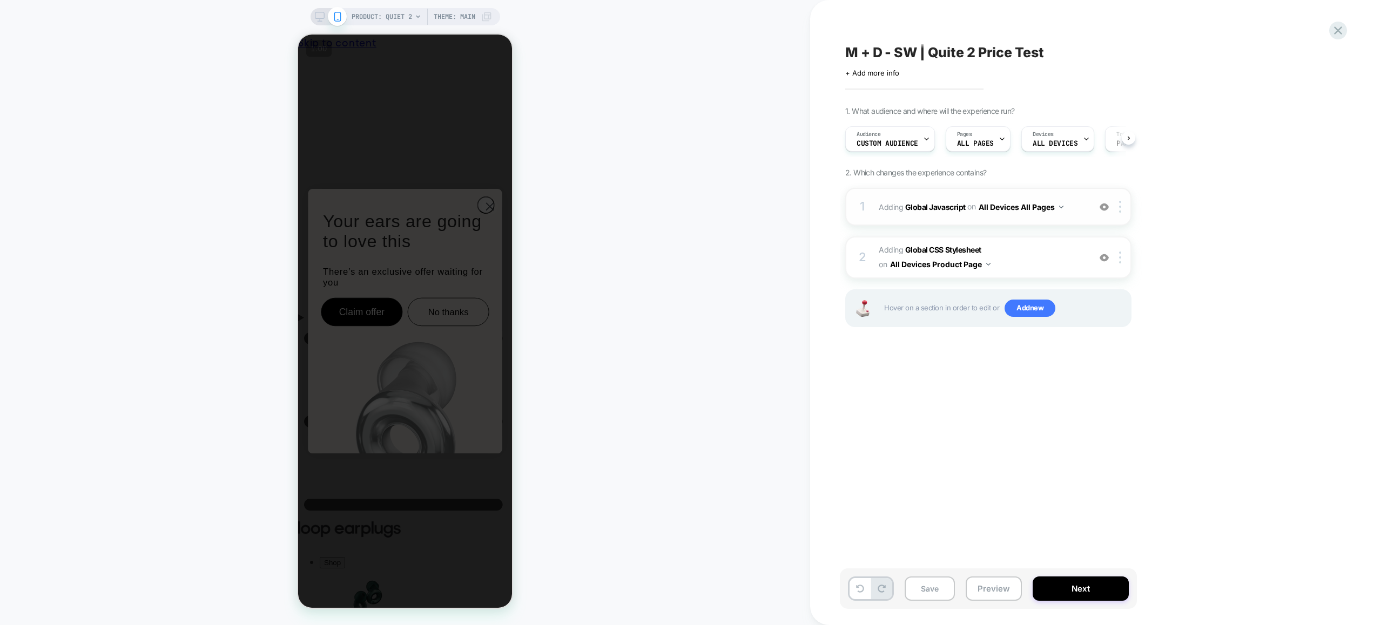
scroll to position [0, 1]
click at [1088, 207] on div "1 Adding Global Javascript on All Devices All Pages Add Before Add After Target…" at bounding box center [988, 207] width 286 height 38
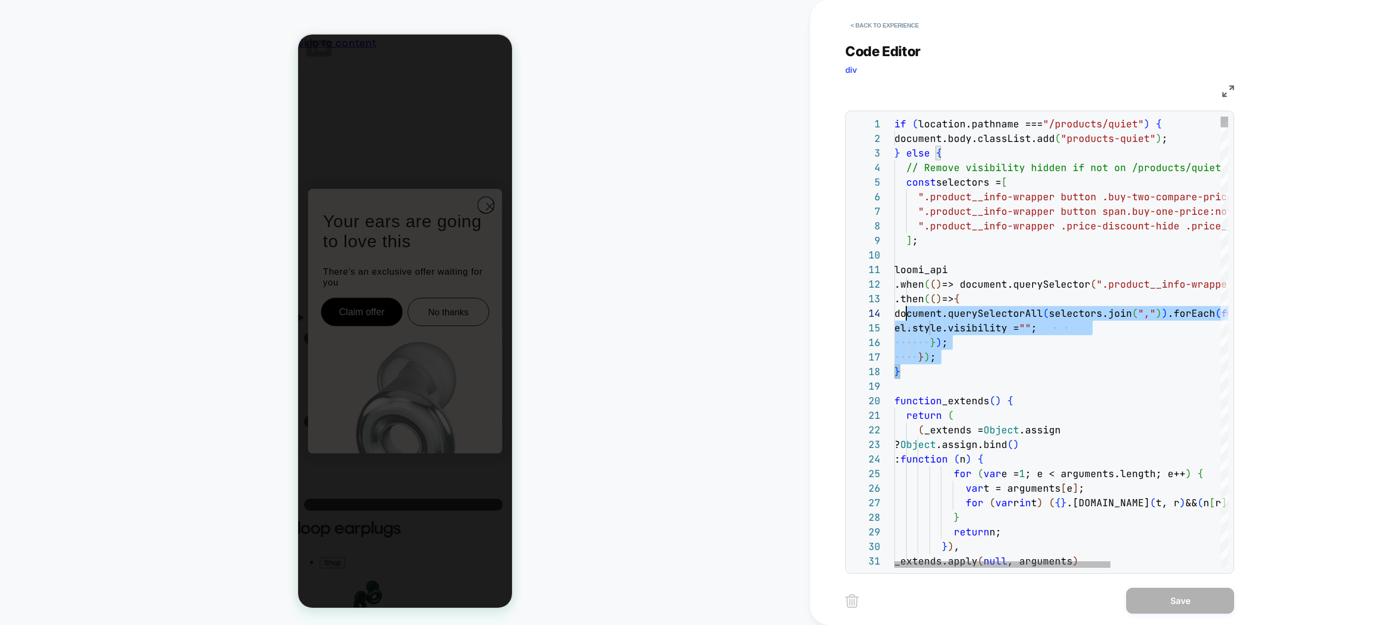
scroll to position [131, 0]
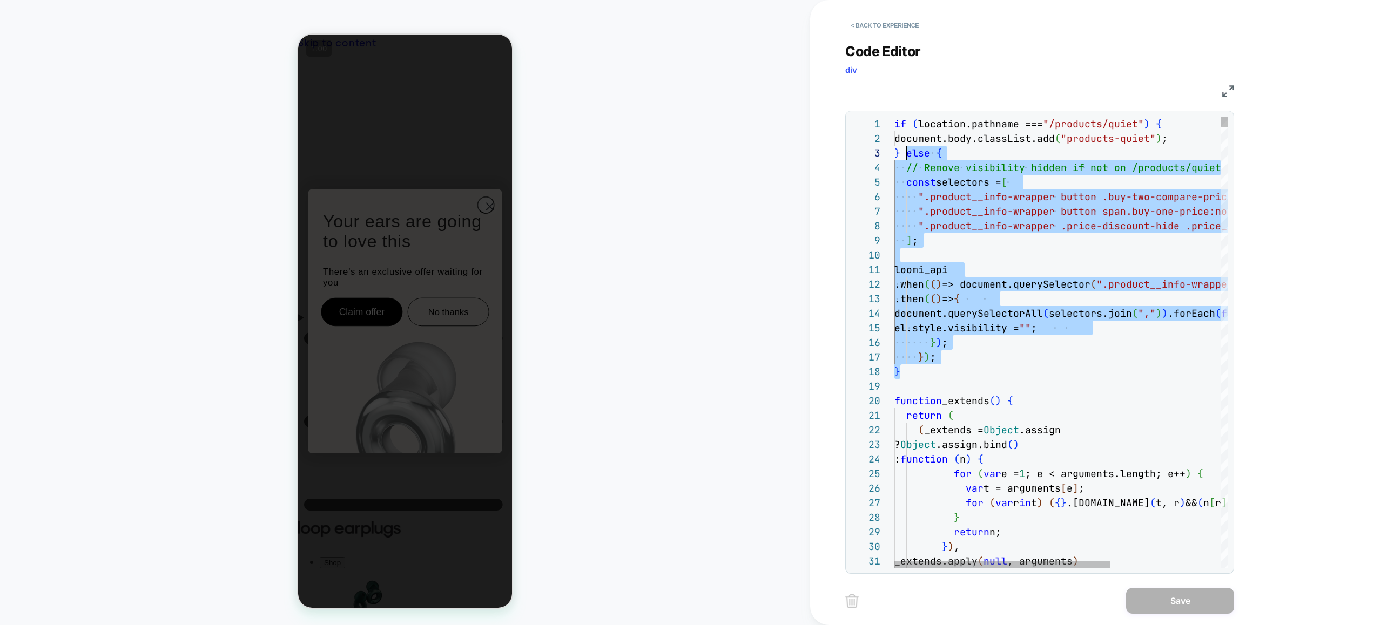
drag, startPoint x: 905, startPoint y: 362, endPoint x: 904, endPoint y: 157, distance: 205.7
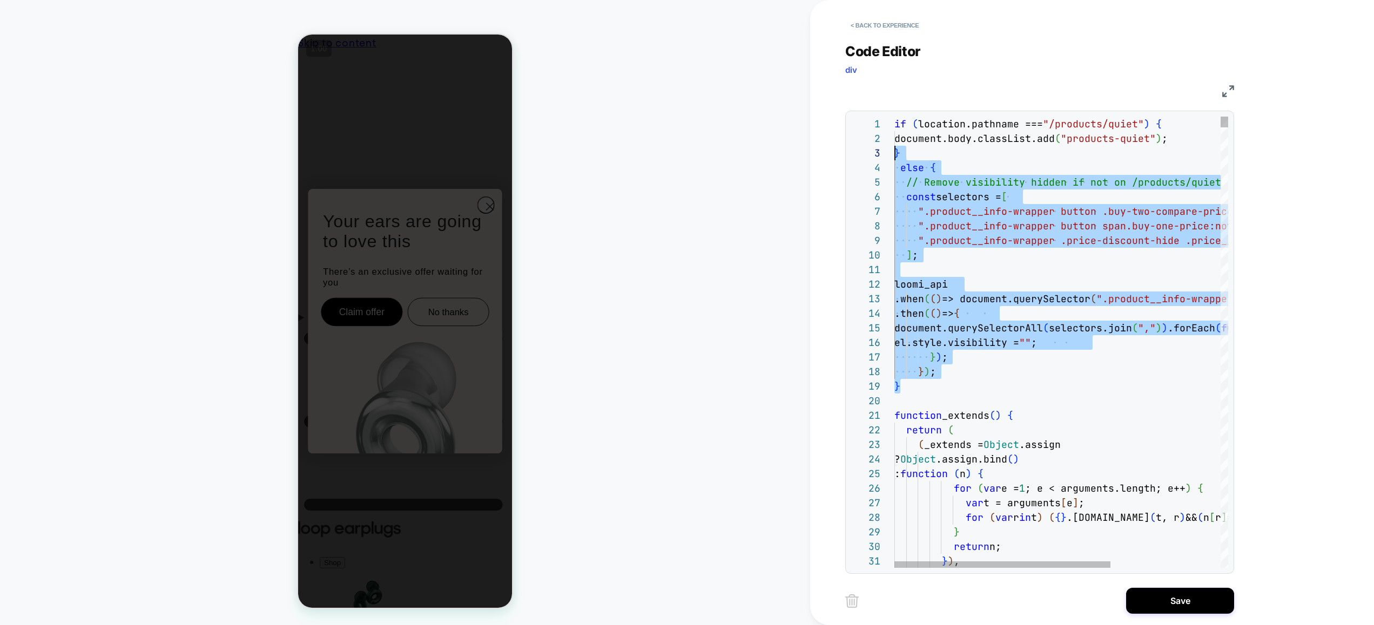
scroll to position [44, 0]
drag, startPoint x: 905, startPoint y: 386, endPoint x: 879, endPoint y: 170, distance: 217.5
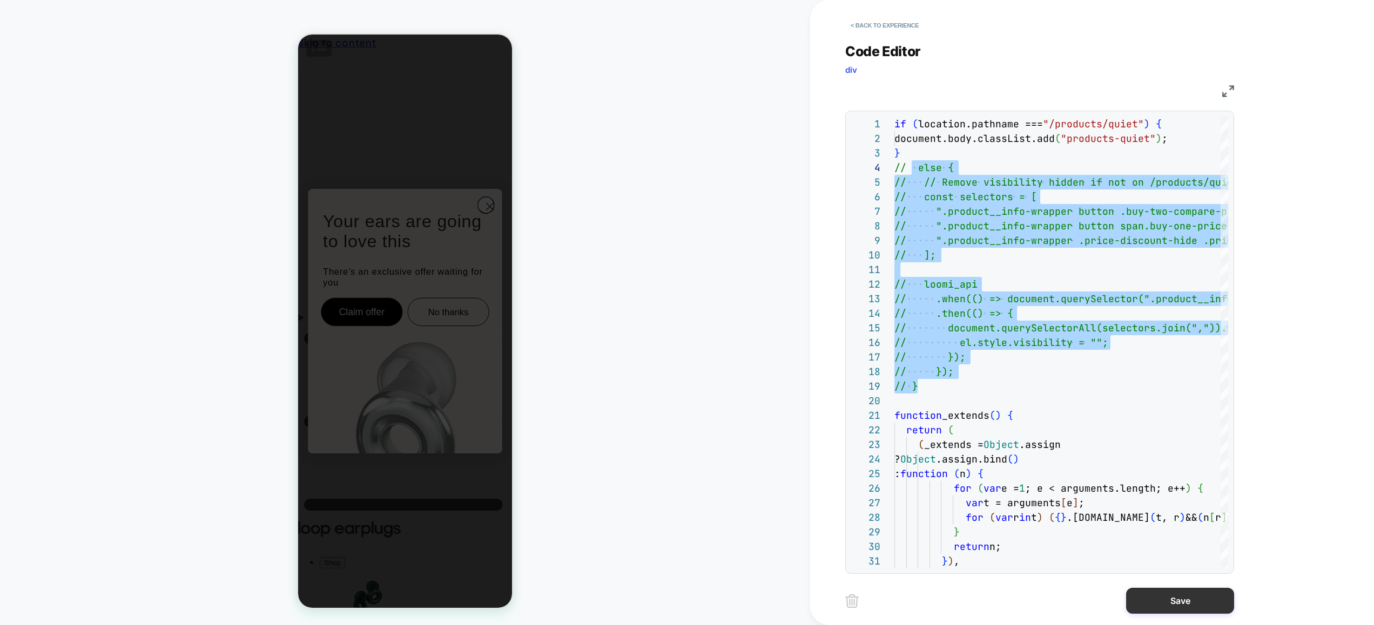
type textarea "**********"
drag, startPoint x: 1194, startPoint y: 593, endPoint x: 1070, endPoint y: 600, distance: 123.8
click at [1193, 593] on button "Save" at bounding box center [1180, 601] width 108 height 26
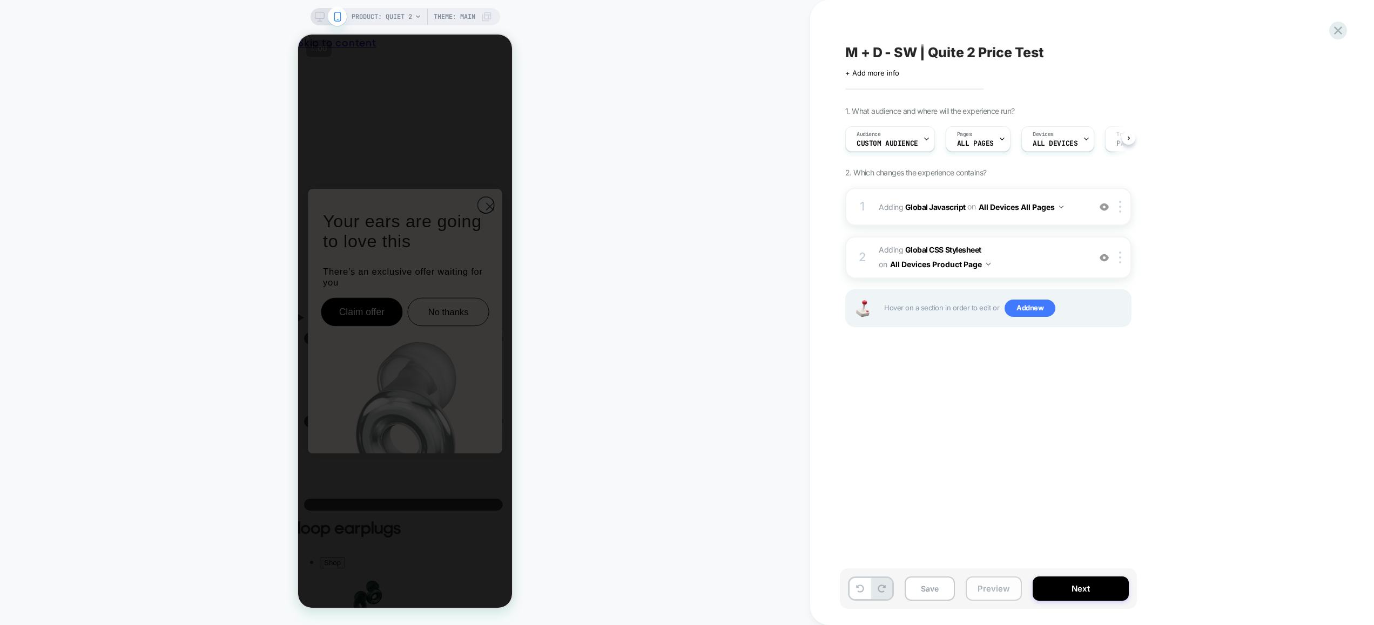
drag, startPoint x: 993, startPoint y: 594, endPoint x: 1008, endPoint y: 581, distance: 20.3
click at [993, 594] on button "Preview" at bounding box center [994, 589] width 56 height 24
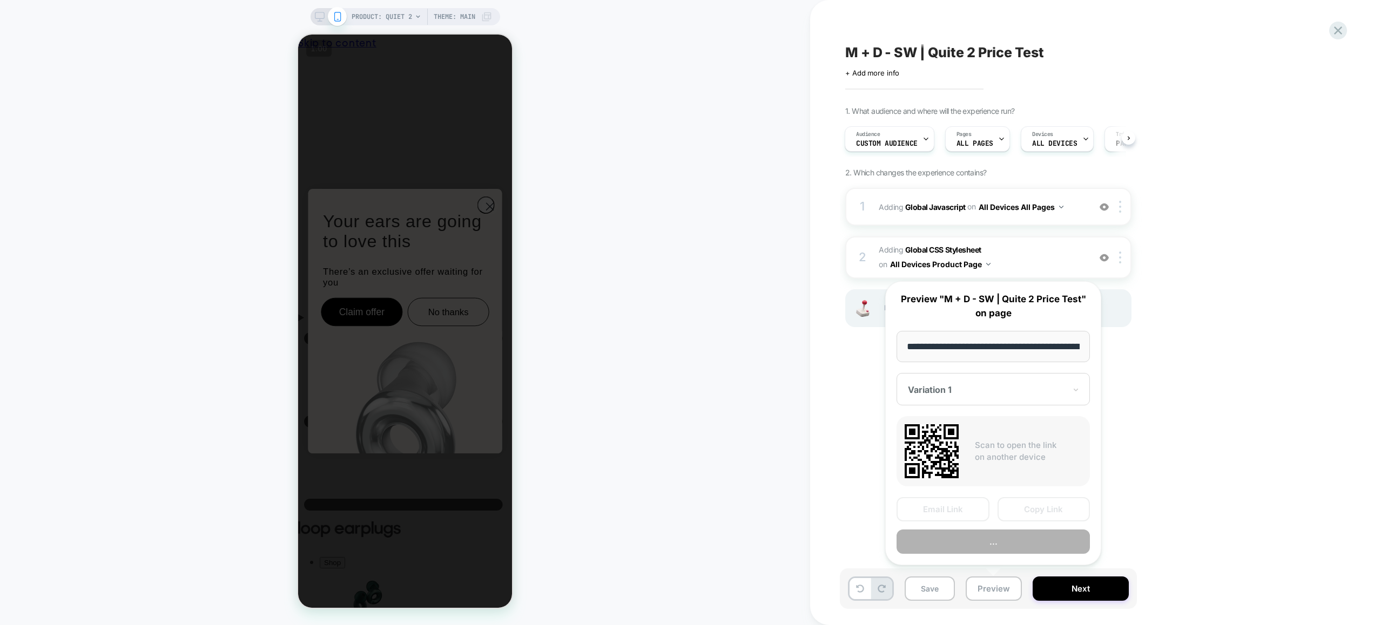
scroll to position [0, 100]
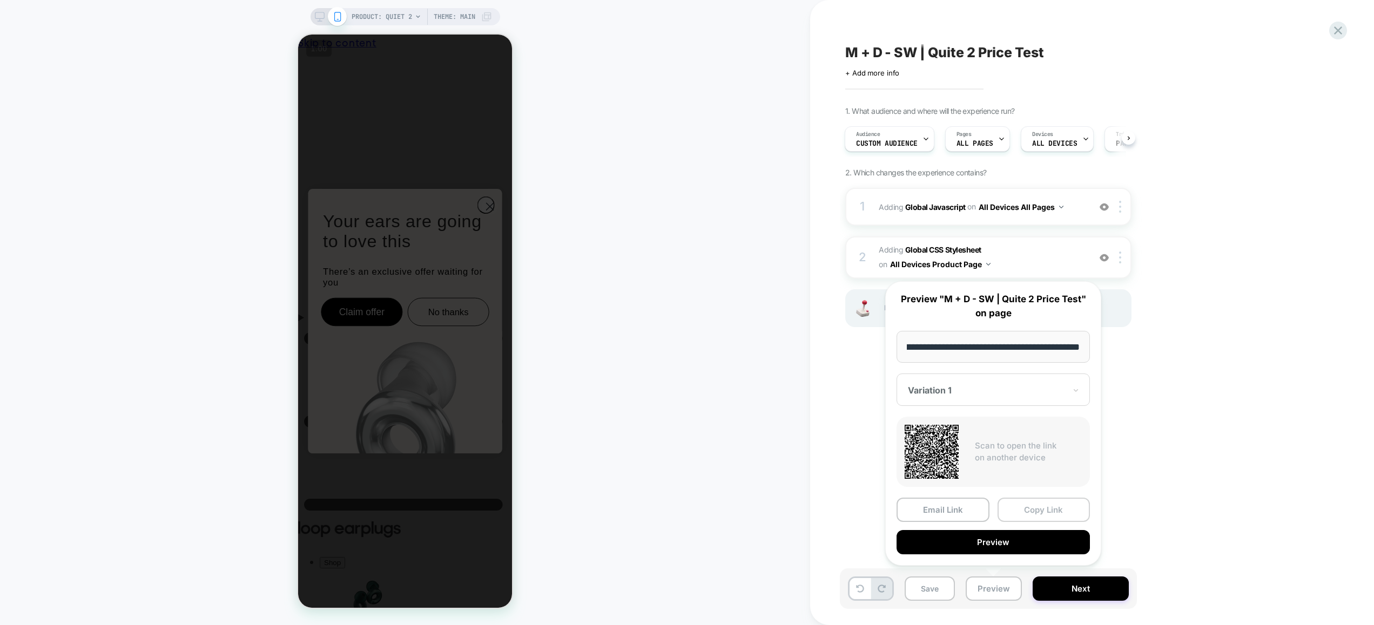
click at [1050, 510] on button "Copy Link" at bounding box center [1043, 510] width 93 height 24
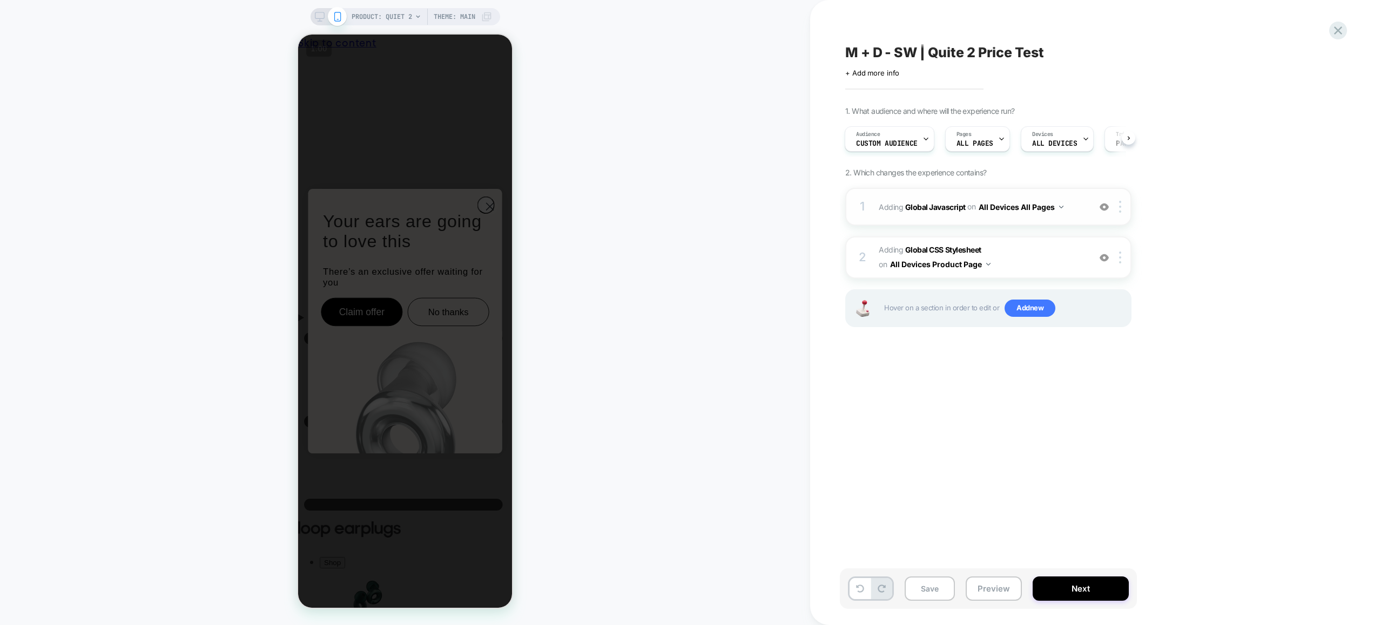
click at [1070, 211] on span "Adding Global Javascript on All Devices All Pages" at bounding box center [982, 207] width 206 height 16
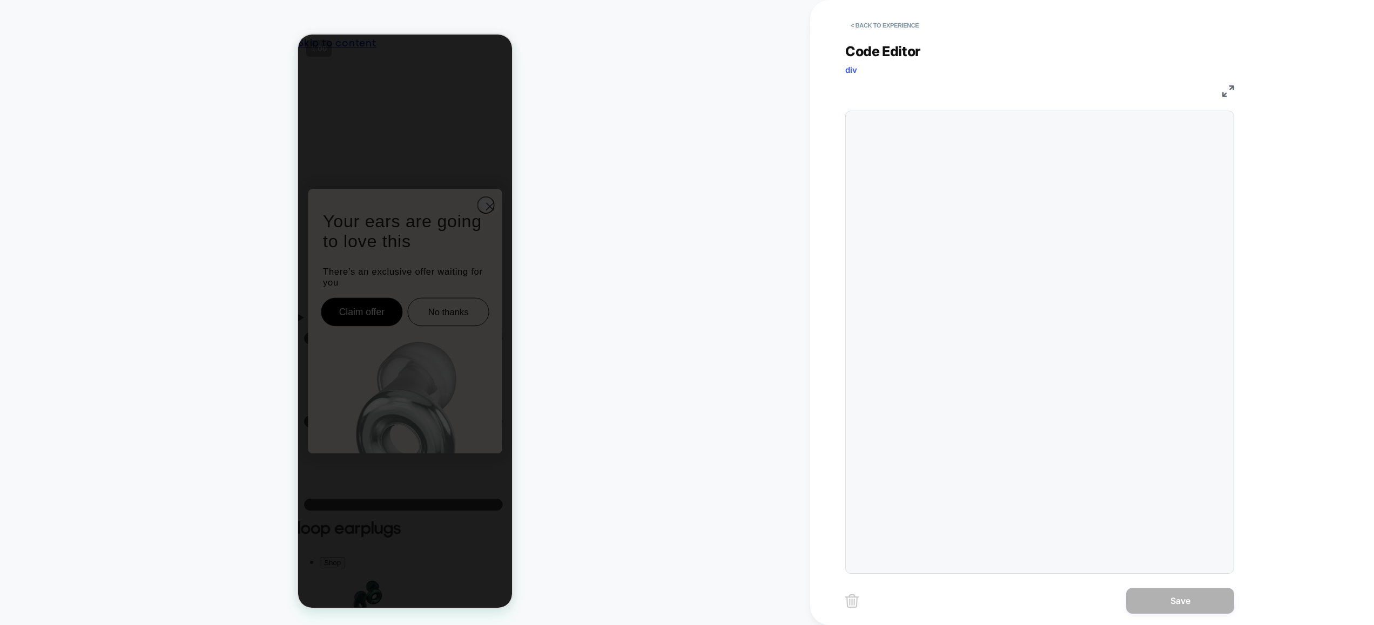
scroll to position [146, 0]
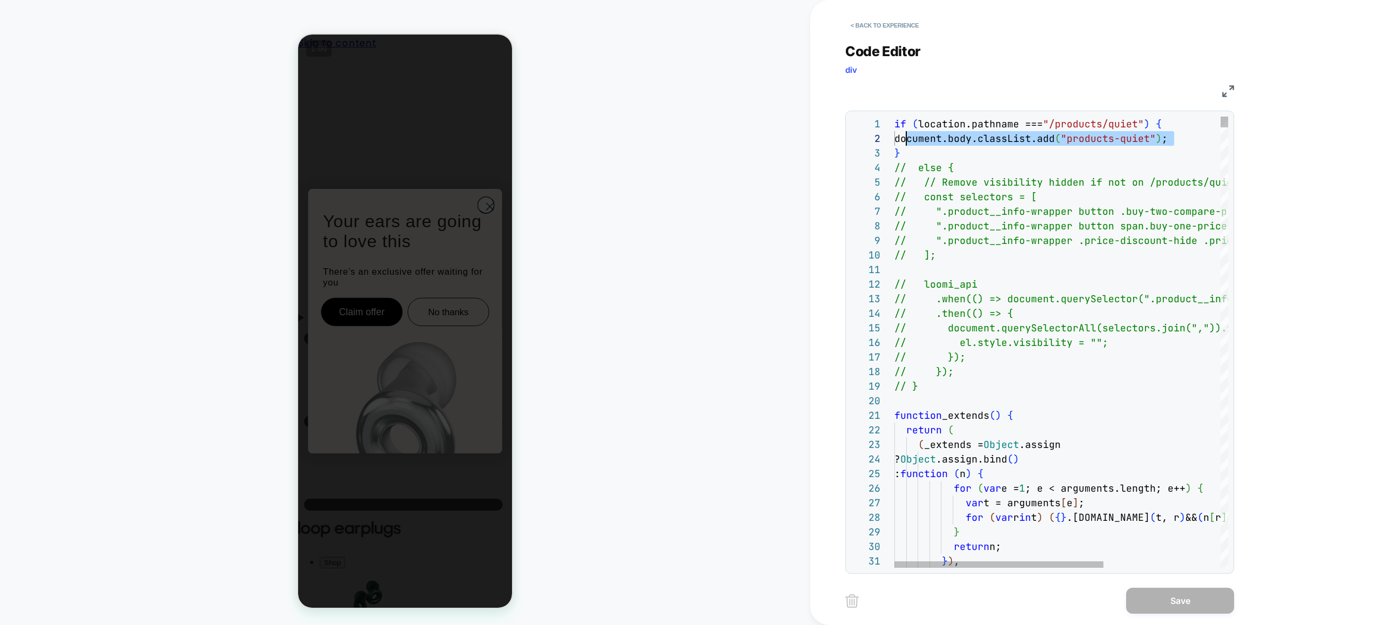
drag, startPoint x: 1183, startPoint y: 138, endPoint x: 905, endPoint y: 139, distance: 278.7
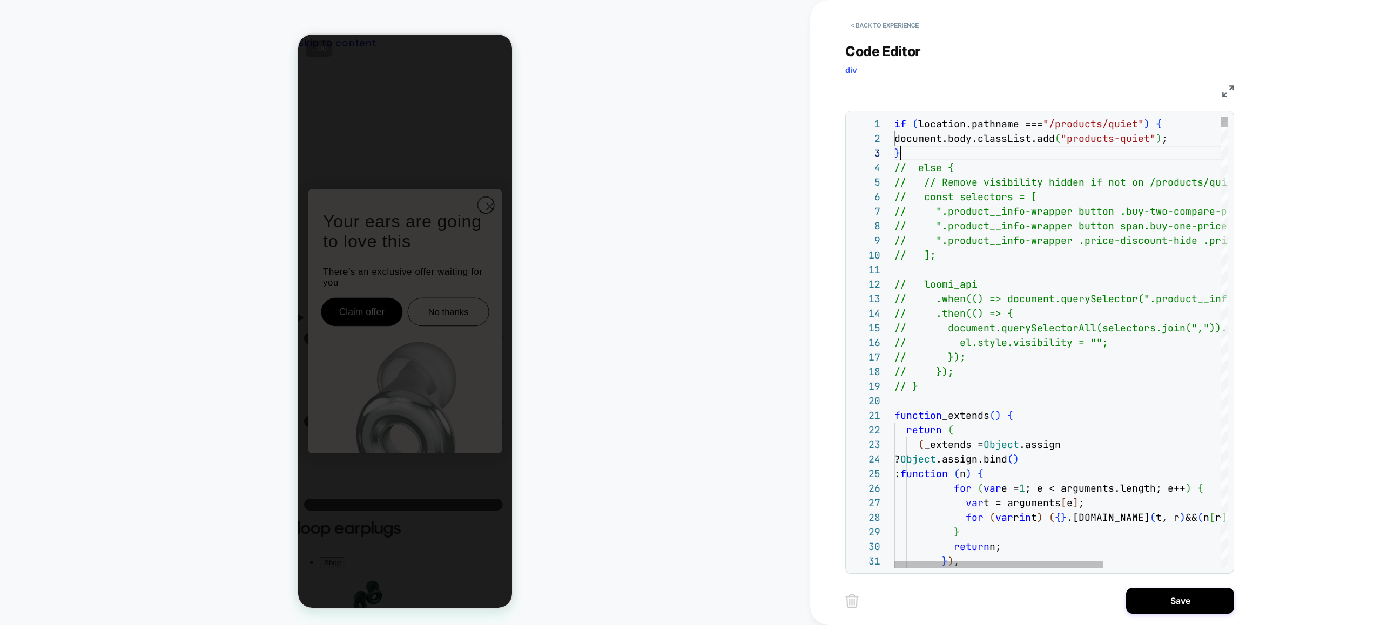
scroll to position [29, 6]
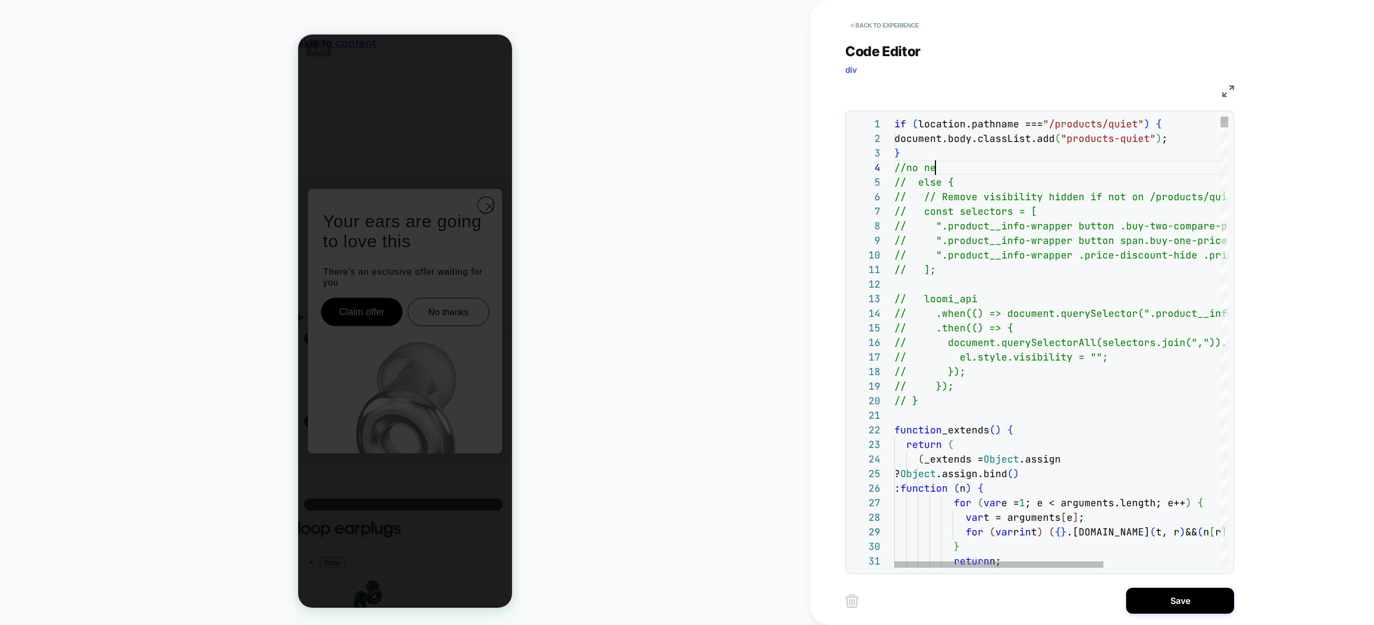
scroll to position [44, 52]
drag, startPoint x: 906, startPoint y: 166, endPoint x: 948, endPoint y: 168, distance: 42.7
type textarea "**********"
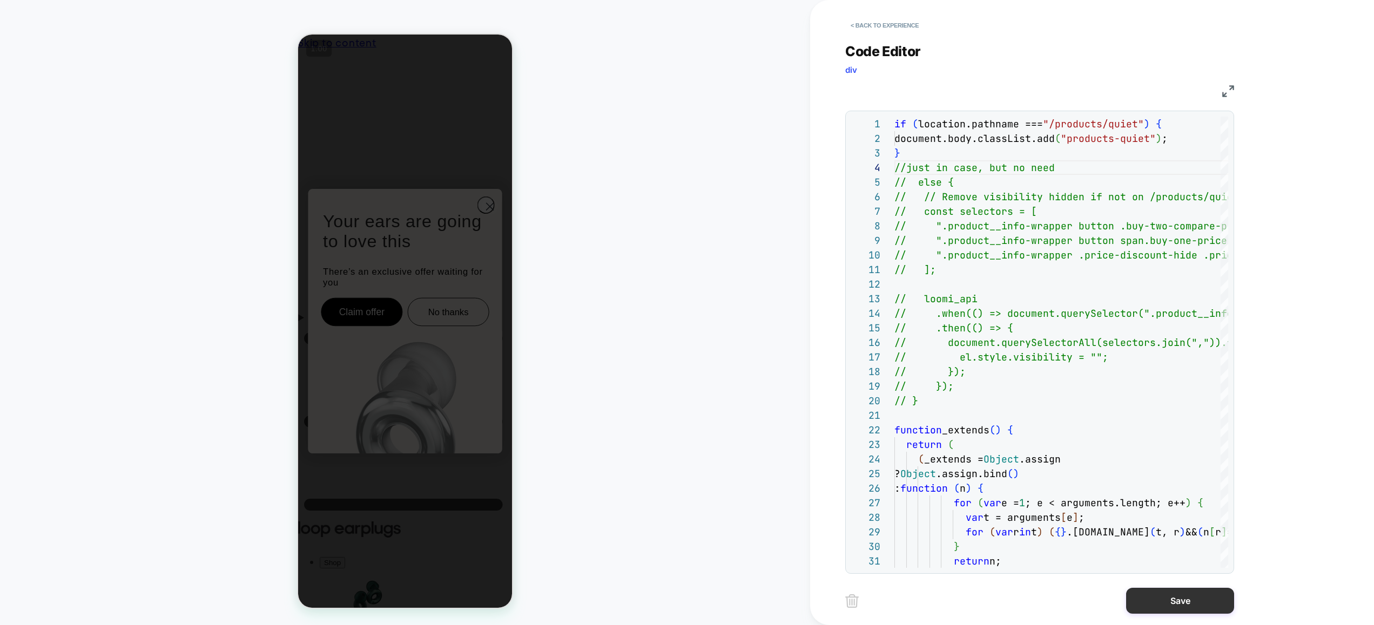
click at [1209, 597] on button "Save" at bounding box center [1180, 601] width 108 height 26
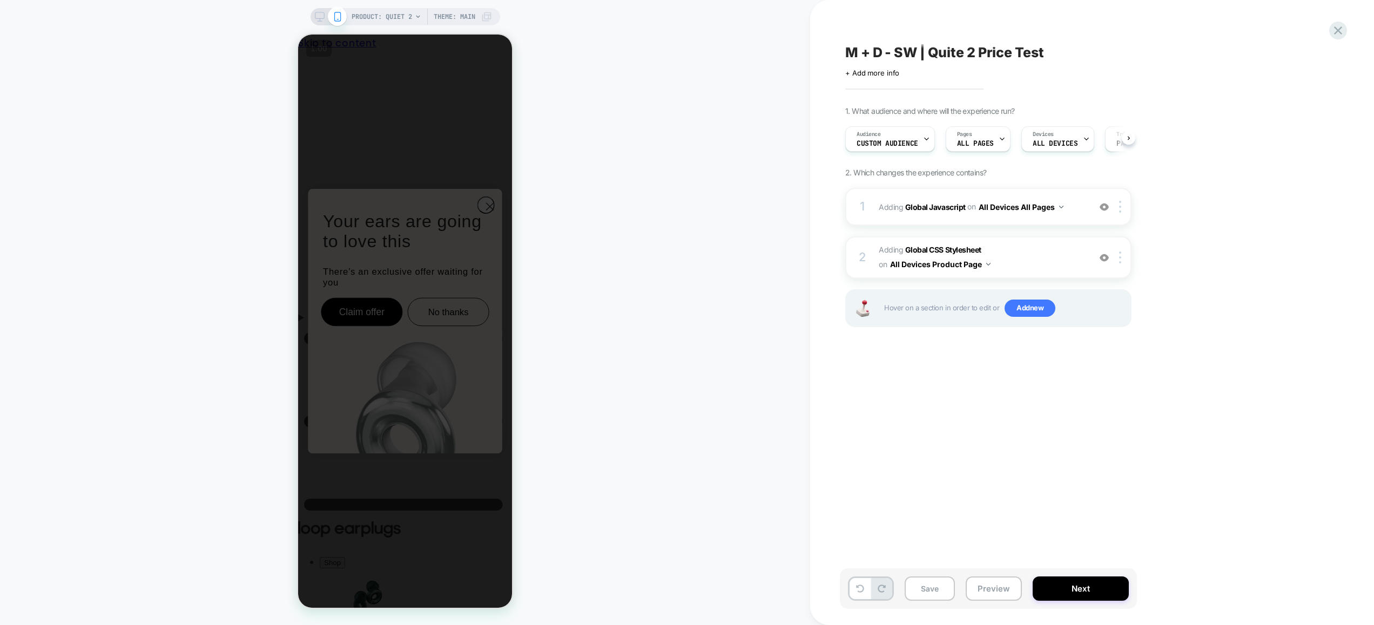
scroll to position [0, 1]
click at [991, 588] on button "Preview" at bounding box center [994, 589] width 56 height 24
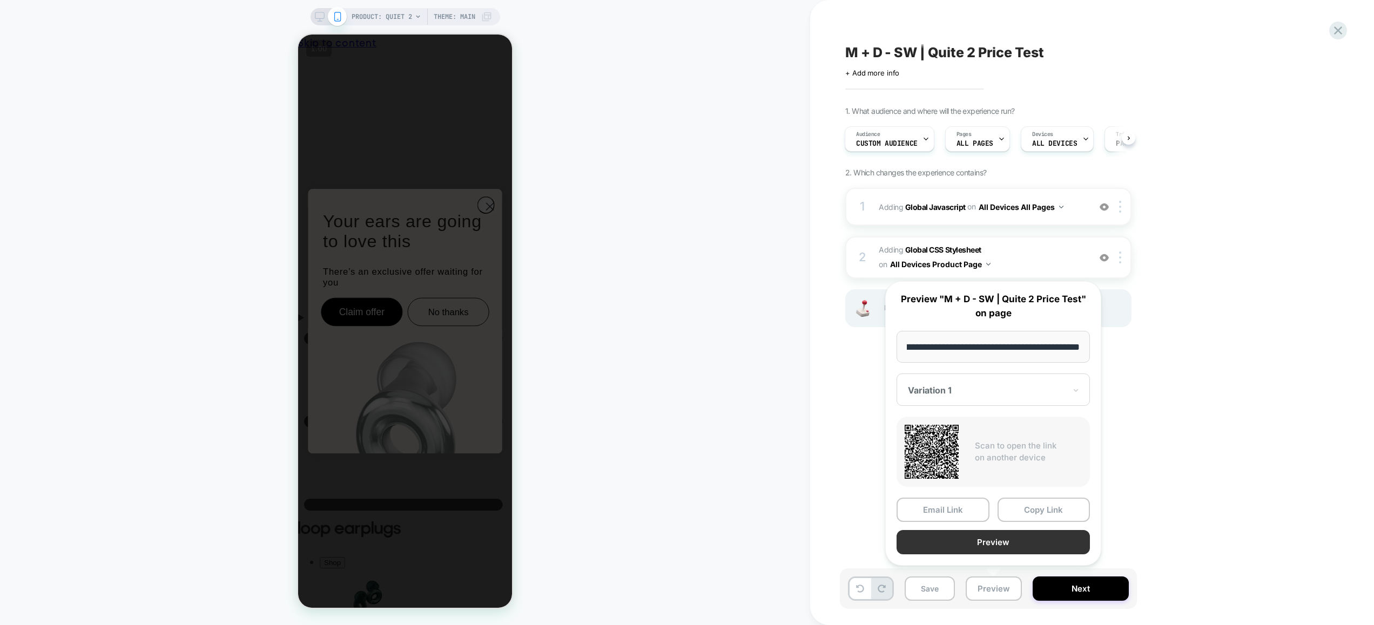
scroll to position [0, 0]
click at [996, 544] on button "Preview" at bounding box center [992, 542] width 193 height 24
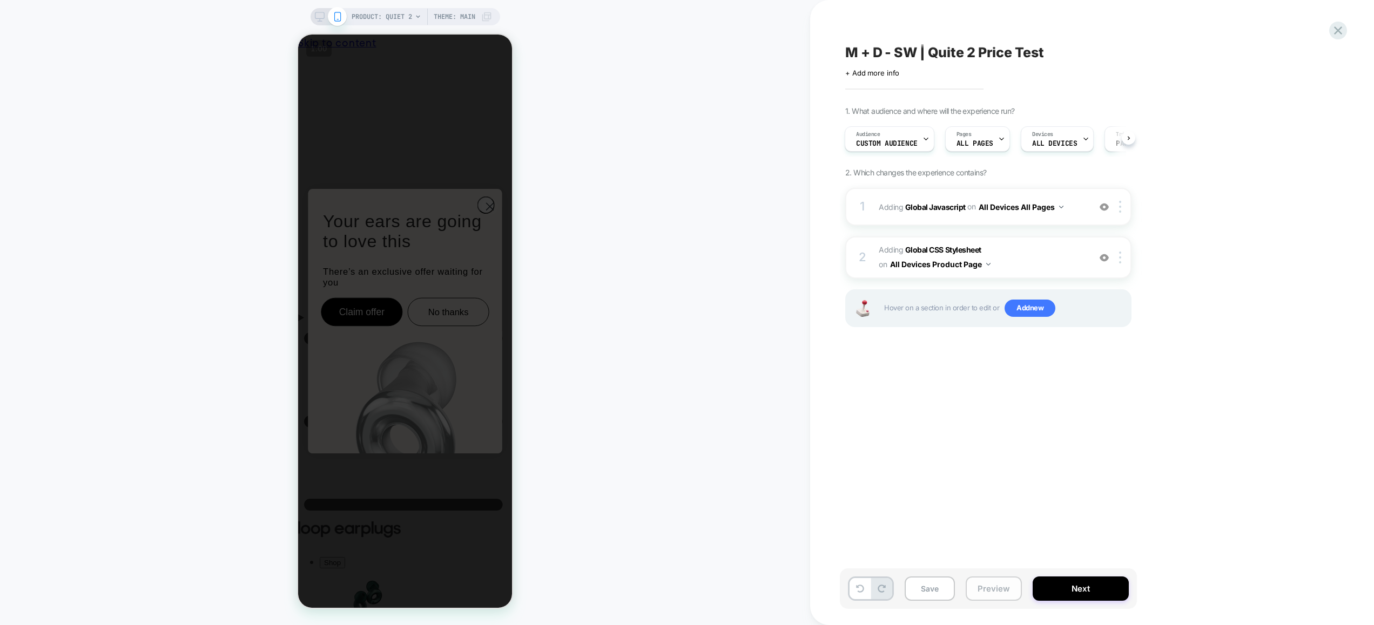
drag, startPoint x: 995, startPoint y: 585, endPoint x: 994, endPoint y: 578, distance: 7.0
click at [995, 585] on button "Preview" at bounding box center [994, 589] width 56 height 24
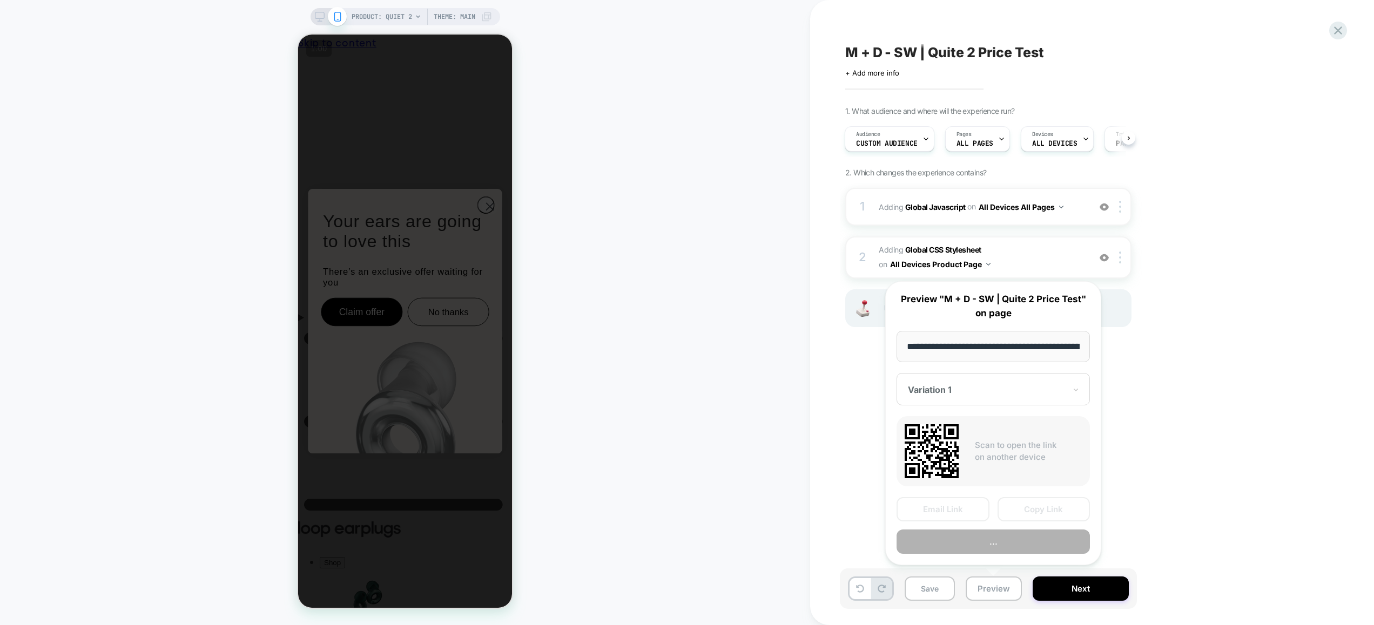
scroll to position [0, 100]
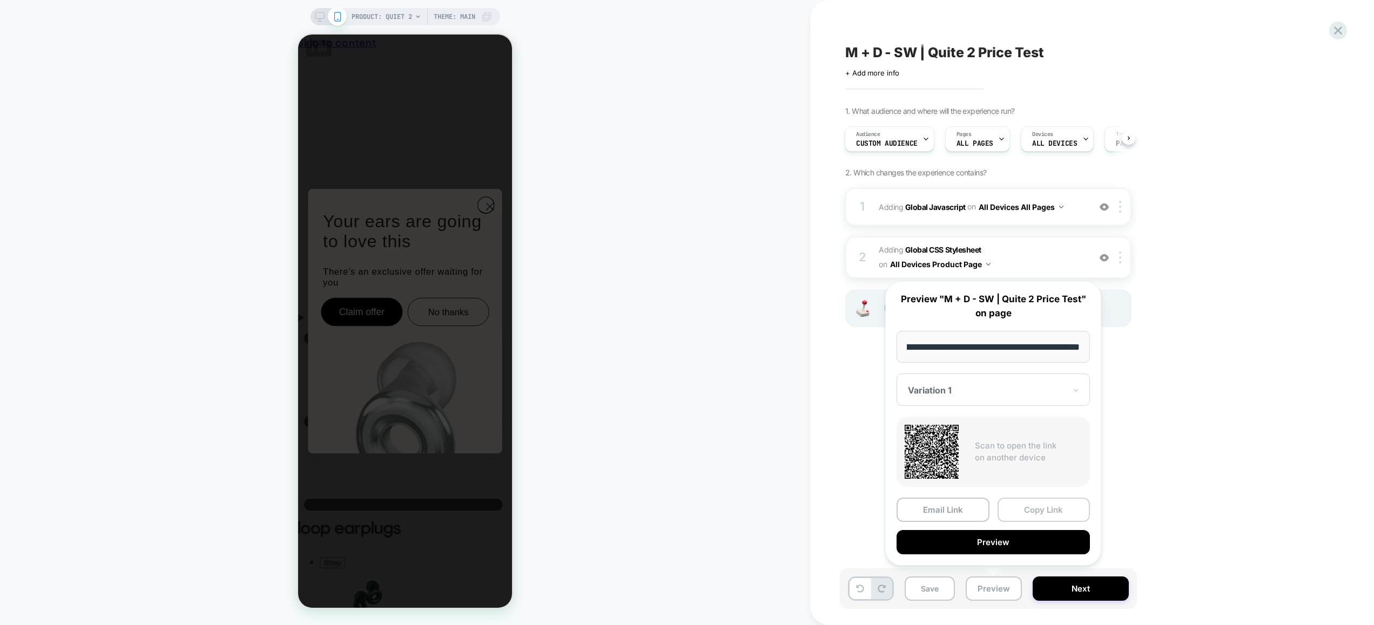
click at [1018, 507] on button "Copy Link" at bounding box center [1043, 510] width 93 height 24
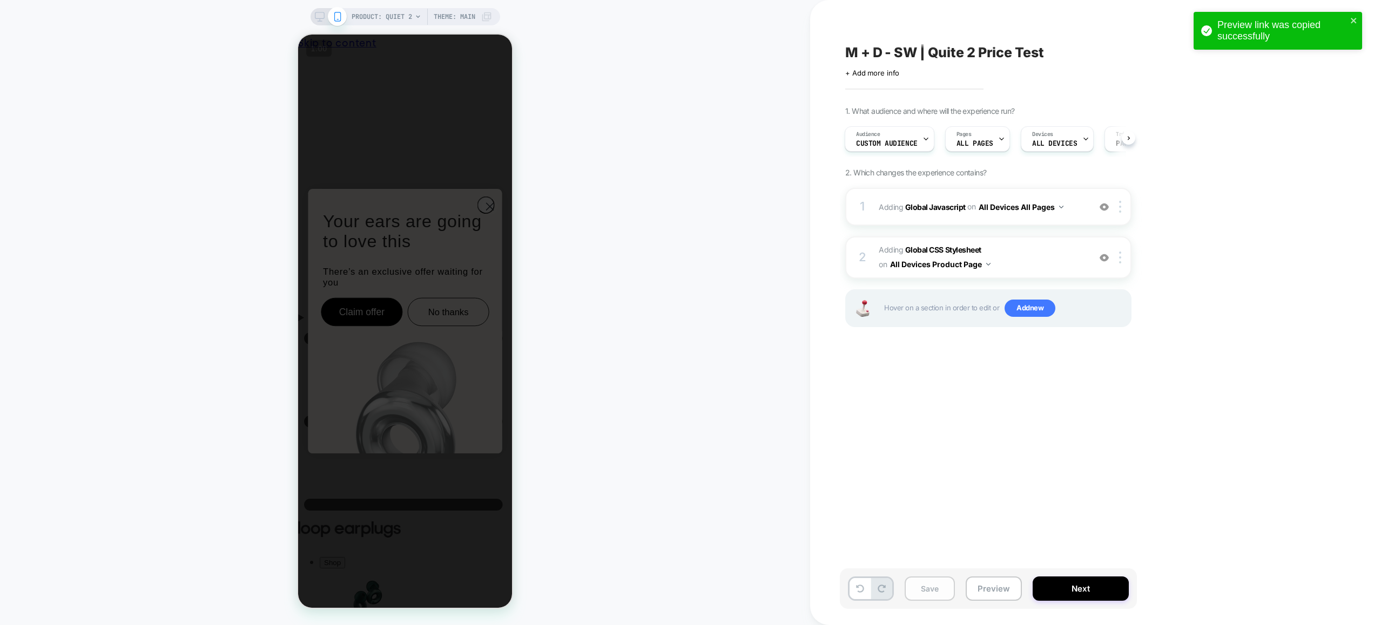
click at [947, 575] on div "Save Preview Next" at bounding box center [988, 589] width 297 height 41
click at [941, 581] on button "Save" at bounding box center [930, 589] width 50 height 24
click at [1081, 212] on span "Adding Global Javascript on All Devices All Pages" at bounding box center [982, 207] width 206 height 16
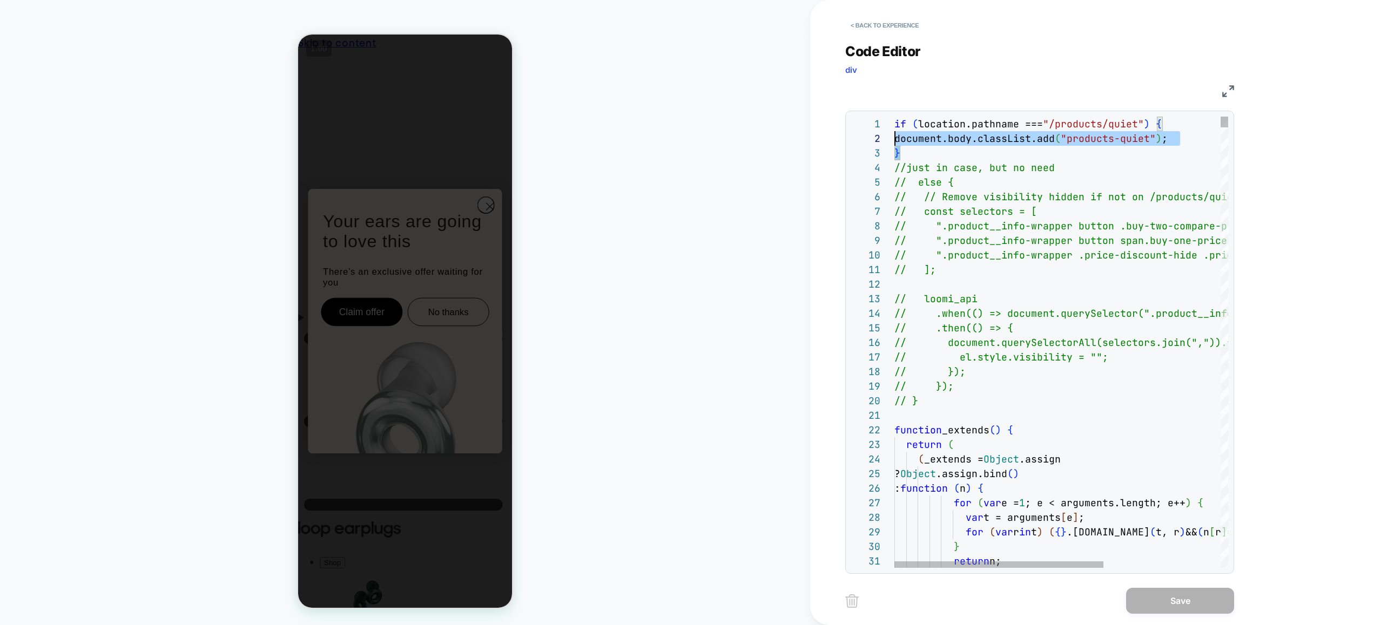
drag, startPoint x: 887, startPoint y: 138, endPoint x: 864, endPoint y: 114, distance: 33.2
click at [885, 23] on button "< Back to experience" at bounding box center [884, 25] width 79 height 17
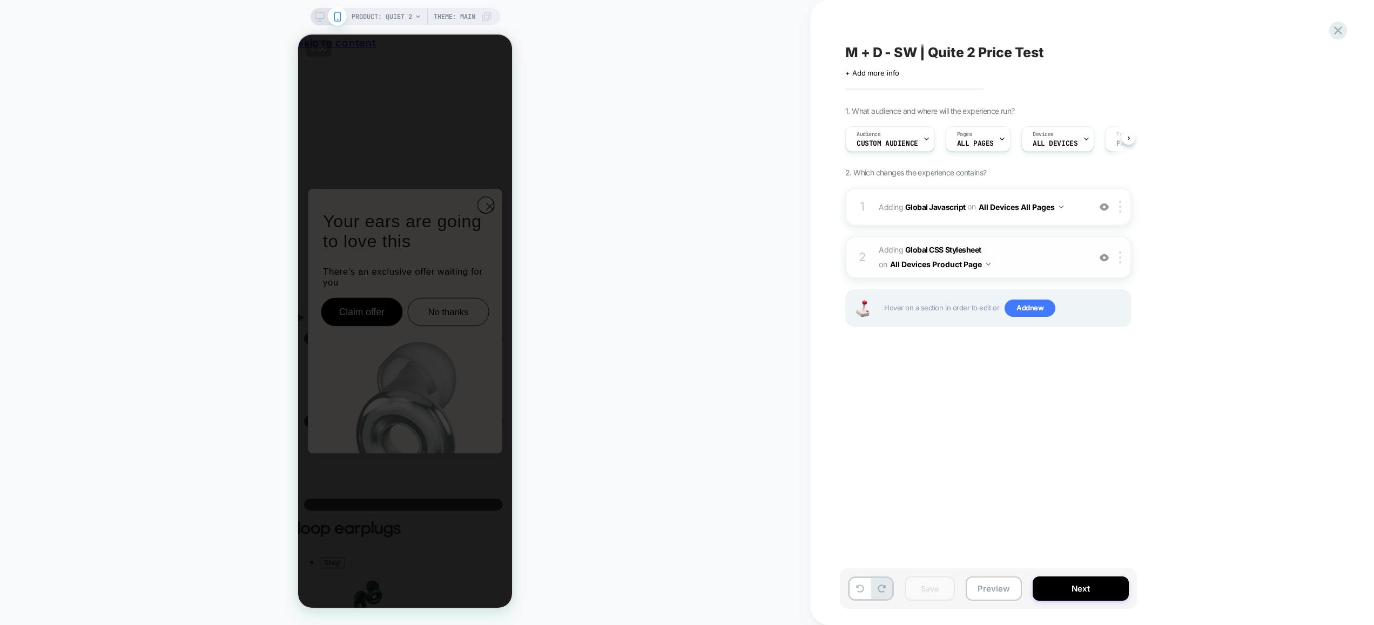
scroll to position [0, 1]
click at [1041, 268] on span "Adding Global CSS Stylesheet on All Devices Product Page" at bounding box center [982, 257] width 206 height 29
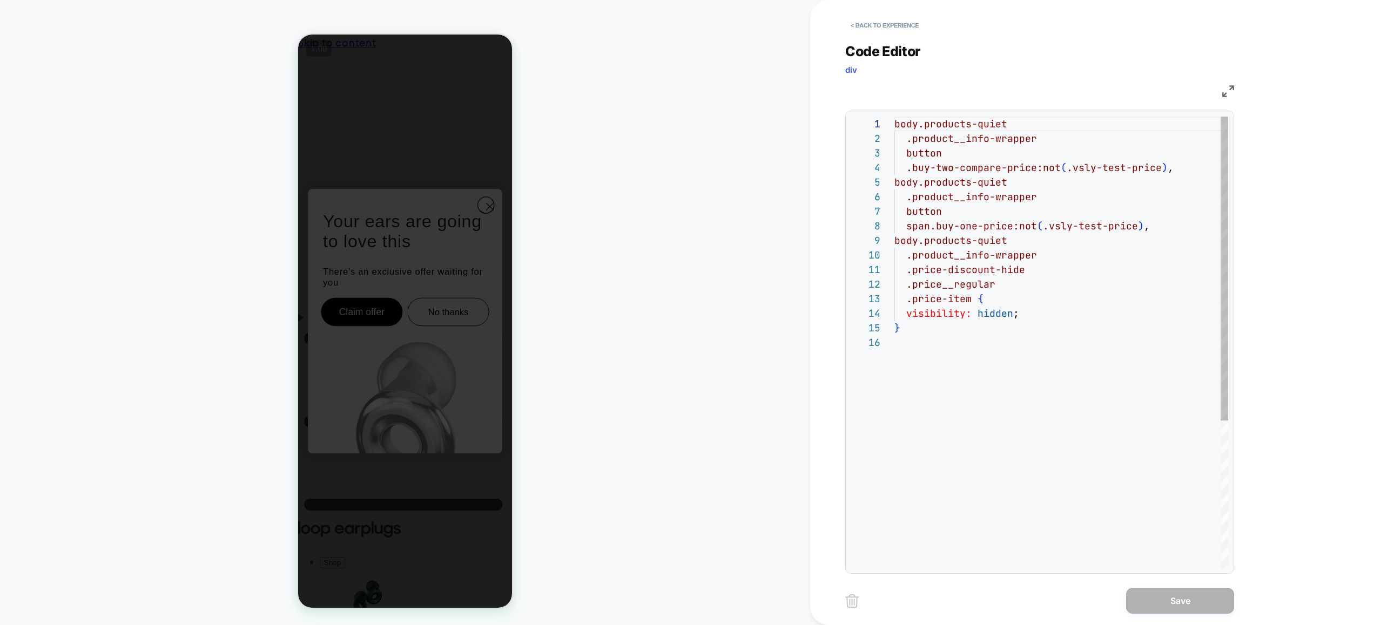
type textarea "**********"
click at [1000, 347] on div "body.products-quiet .product__info-wrapper button .buy-two-compare-price:not ( …" at bounding box center [1061, 452] width 334 height 670
click at [896, 22] on button "< Back to experience" at bounding box center [884, 25] width 79 height 17
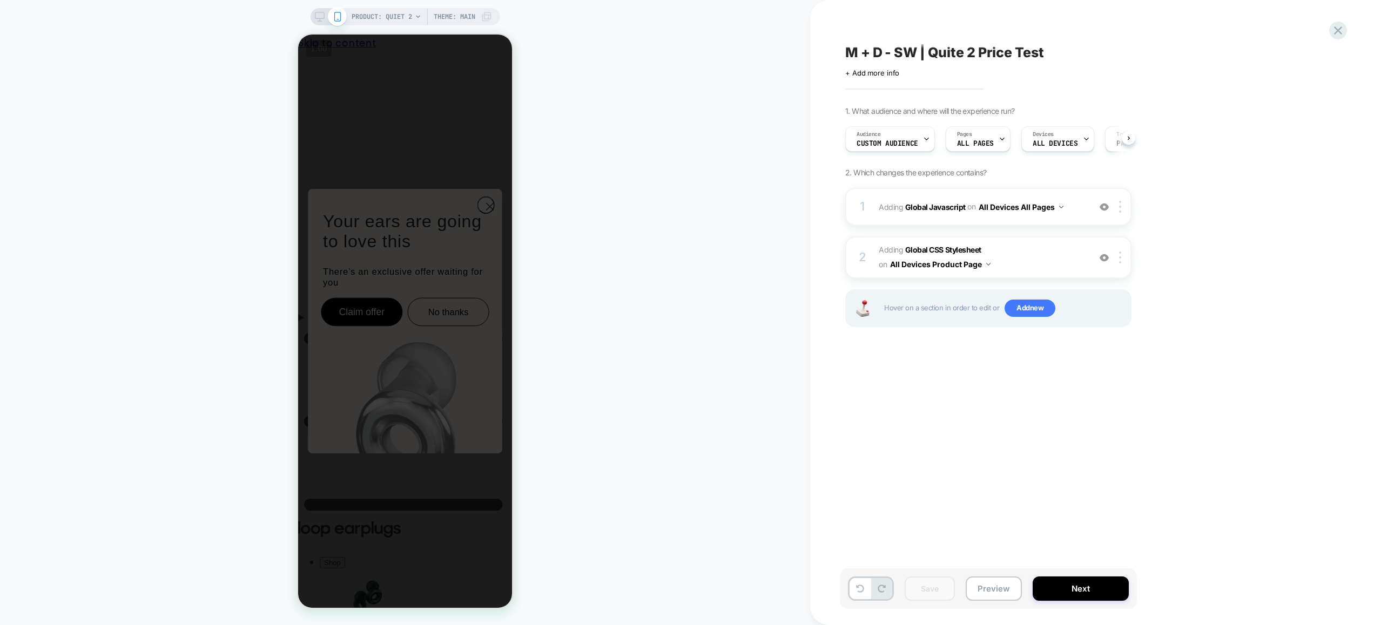
scroll to position [0, 1]
